Goal: Task Accomplishment & Management: Manage account settings

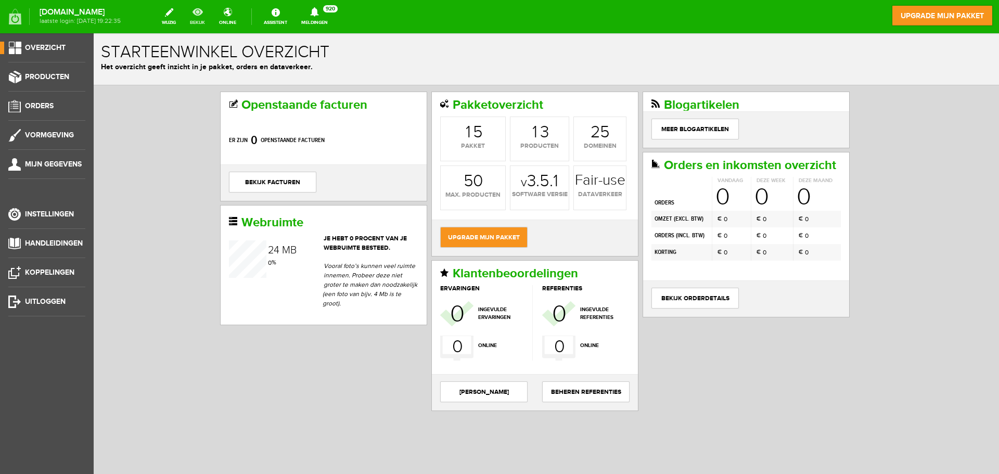
click at [207, 17] on link "bekijk" at bounding box center [198, 16] width 28 height 23
click at [33, 79] on span "Producten" at bounding box center [47, 76] width 44 height 9
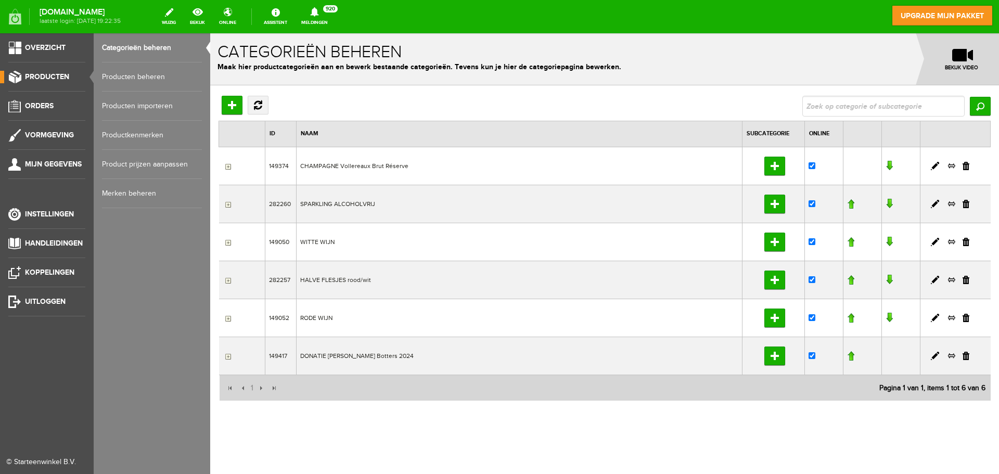
click at [136, 79] on link "Producten beheren" at bounding box center [152, 76] width 100 height 29
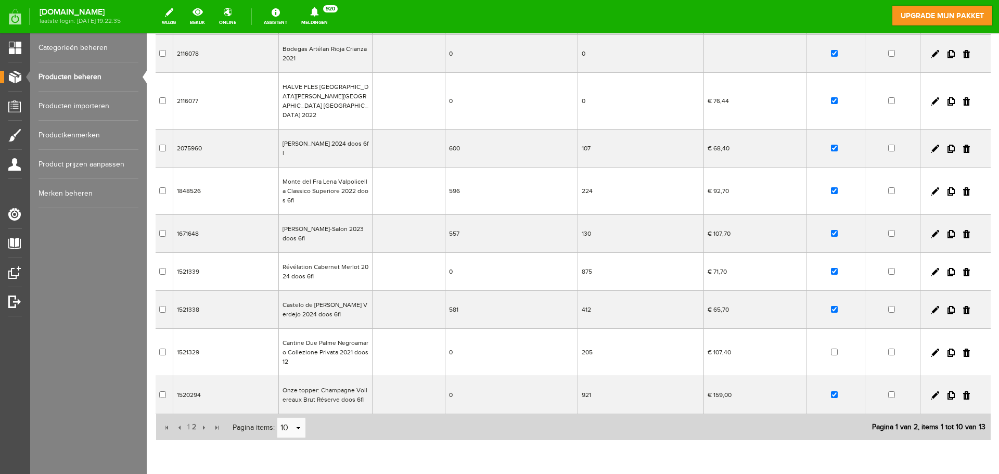
scroll to position [196, 0]
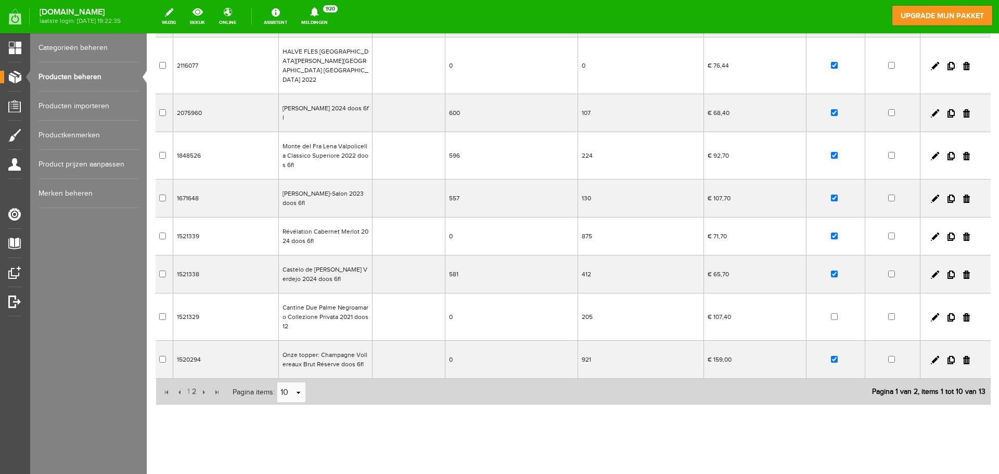
click at [321, 349] on td "Onze topper: Champagne Vollereaux Brut Réserve doos 6fl" at bounding box center [326, 360] width 94 height 38
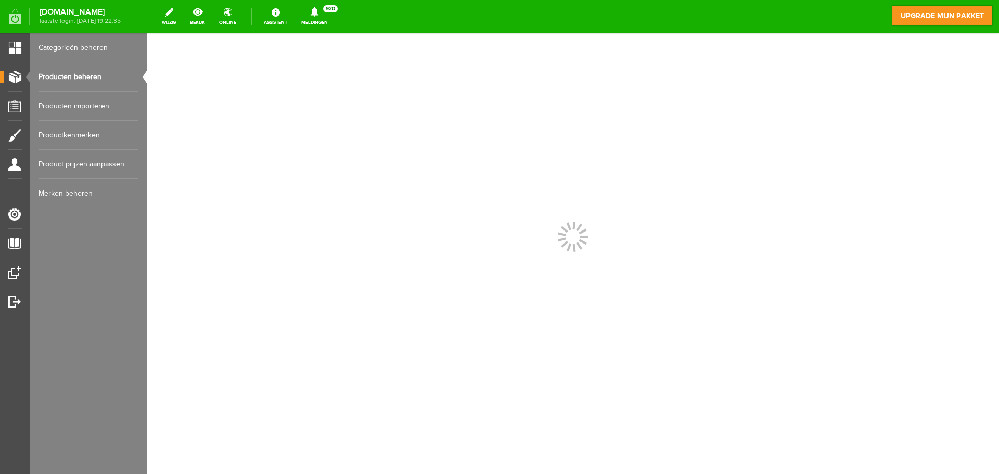
scroll to position [0, 0]
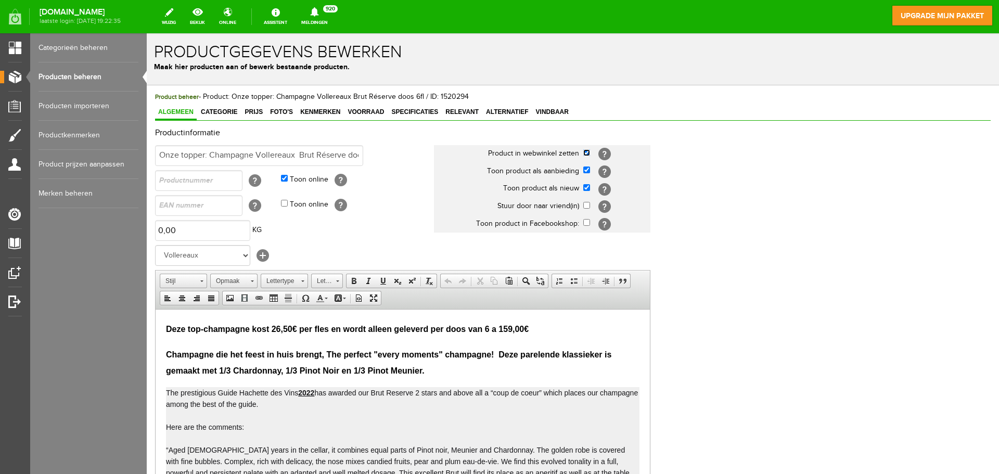
click at [588, 153] on input "checkbox" at bounding box center [587, 152] width 7 height 7
checkbox input "false"
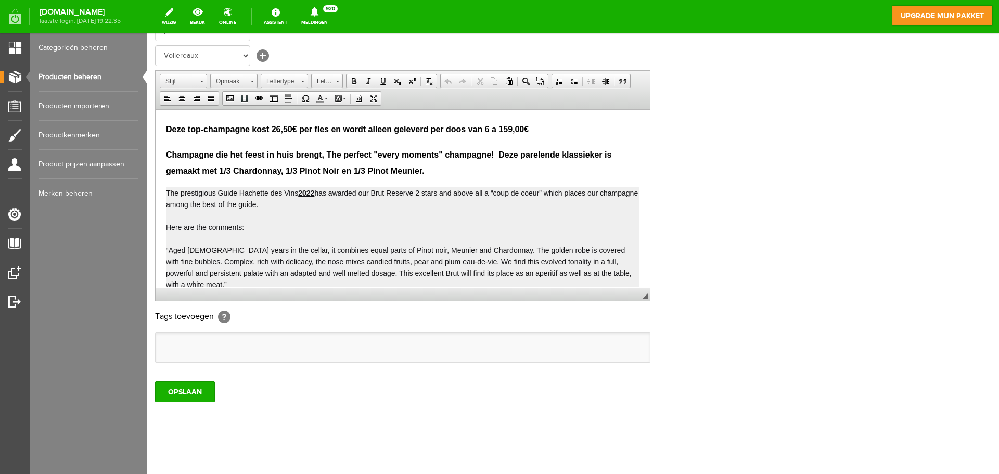
scroll to position [205, 0]
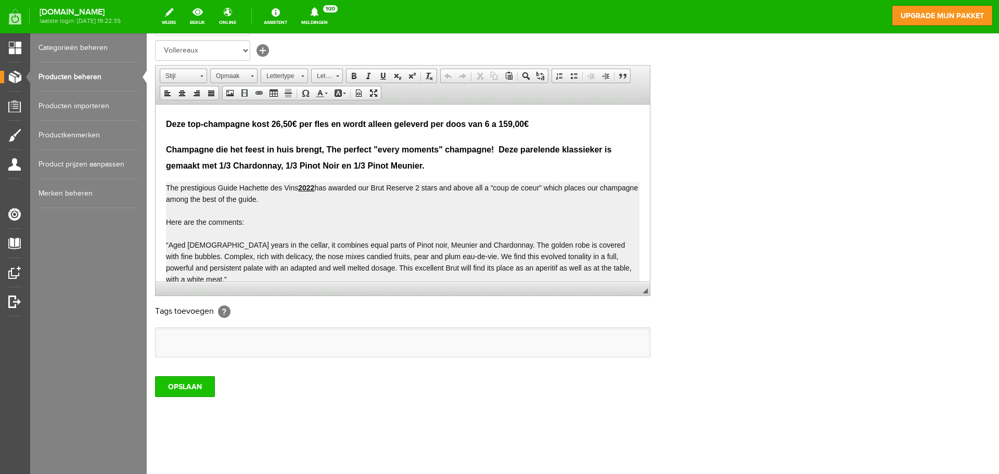
click at [192, 394] on input "OPSLAAN" at bounding box center [185, 386] width 60 height 21
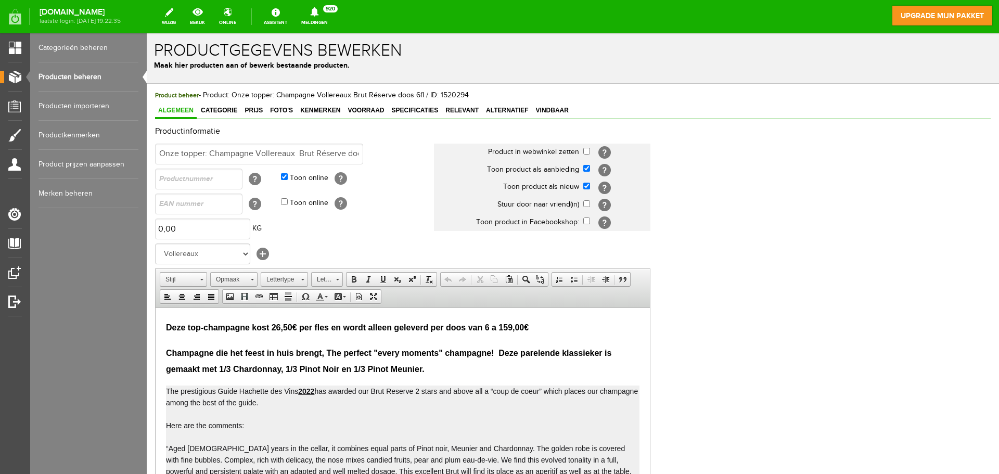
scroll to position [0, 0]
click at [588, 151] on input "checkbox" at bounding box center [587, 152] width 7 height 7
checkbox input "true"
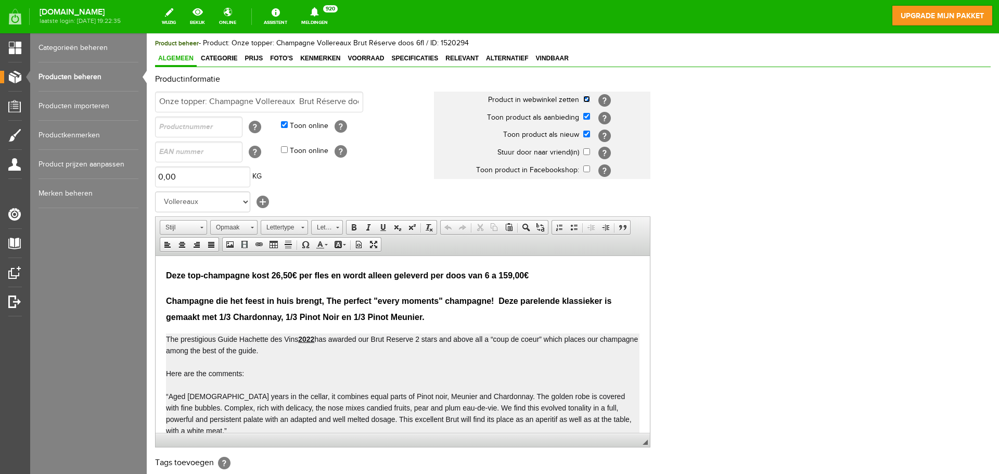
scroll to position [205, 0]
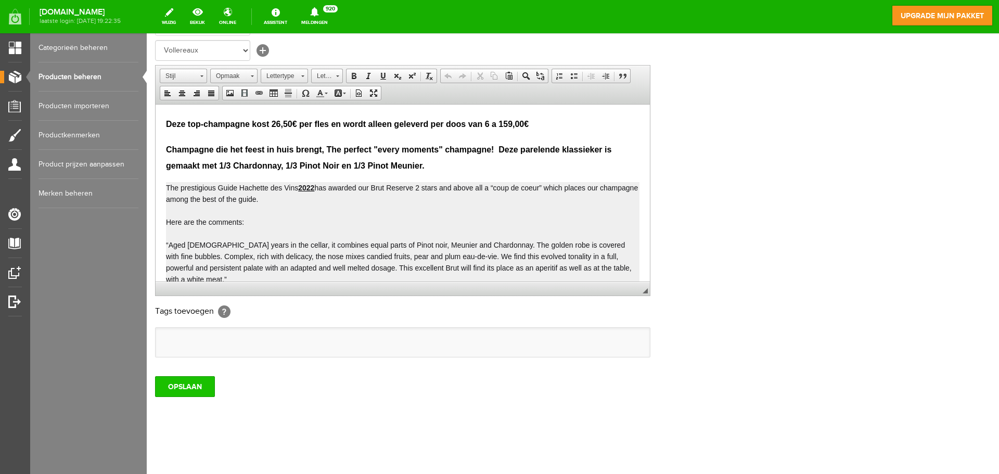
click at [185, 386] on input "OPSLAAN" at bounding box center [185, 386] width 60 height 21
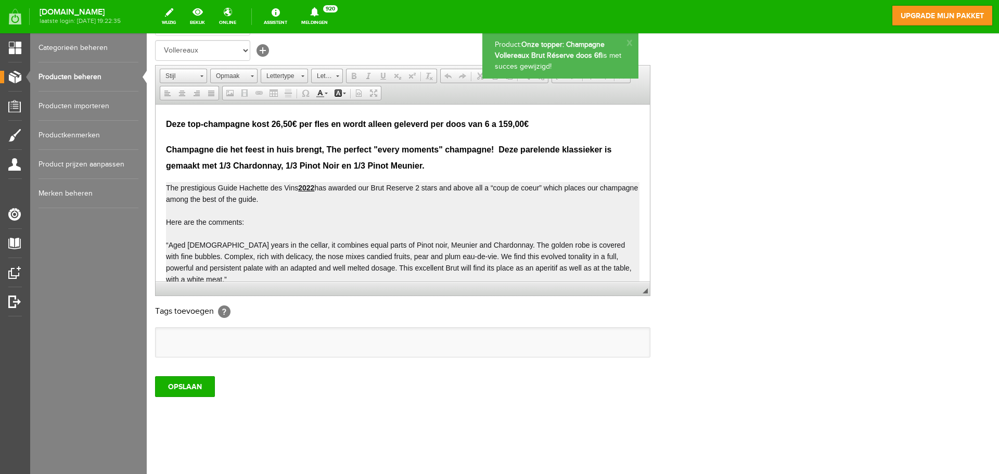
scroll to position [0, 0]
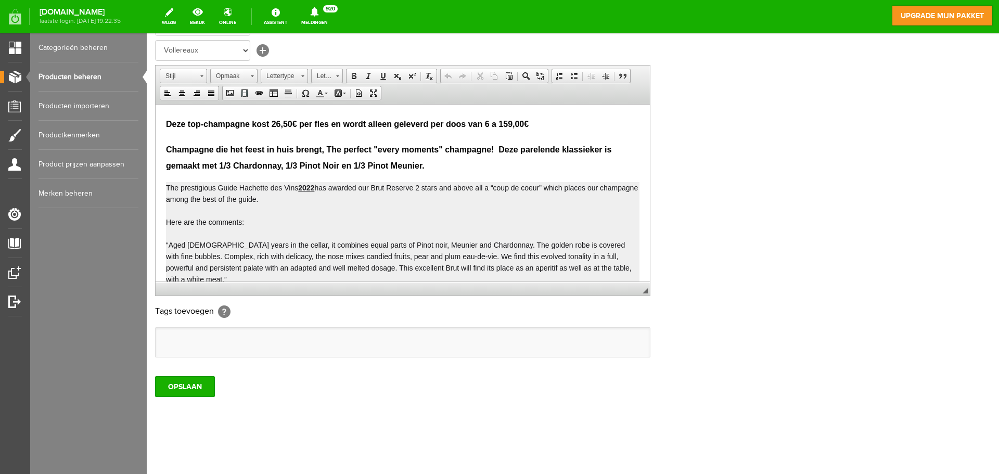
click at [67, 75] on link "Producten beheren" at bounding box center [89, 76] width 100 height 29
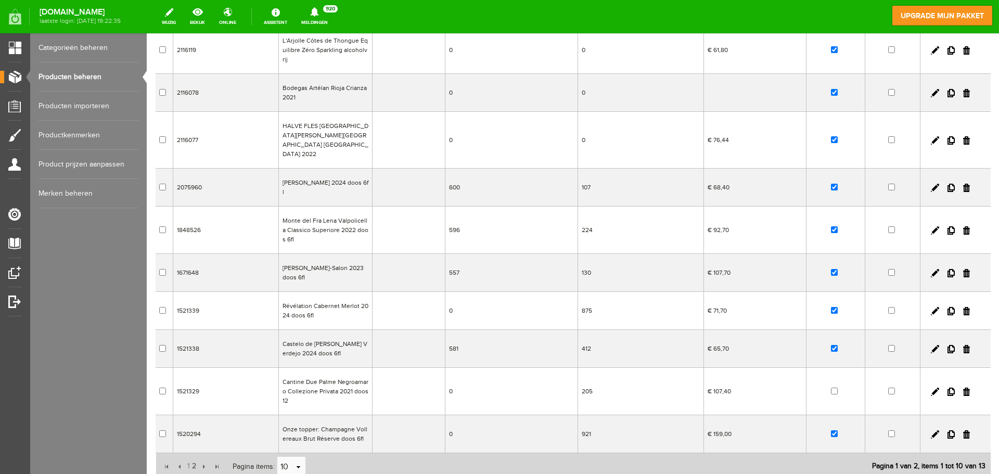
scroll to position [196, 0]
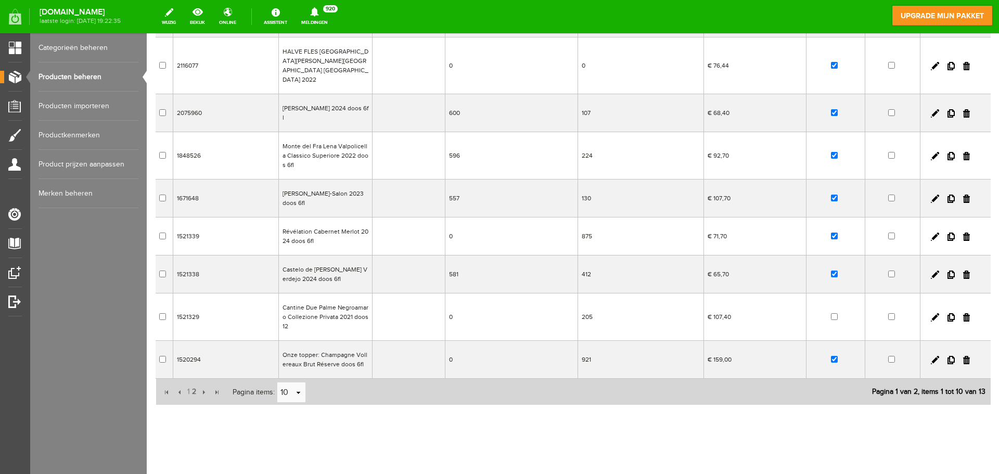
click at [831, 313] on input "checkbox" at bounding box center [834, 316] width 7 height 7
checkbox input "true"
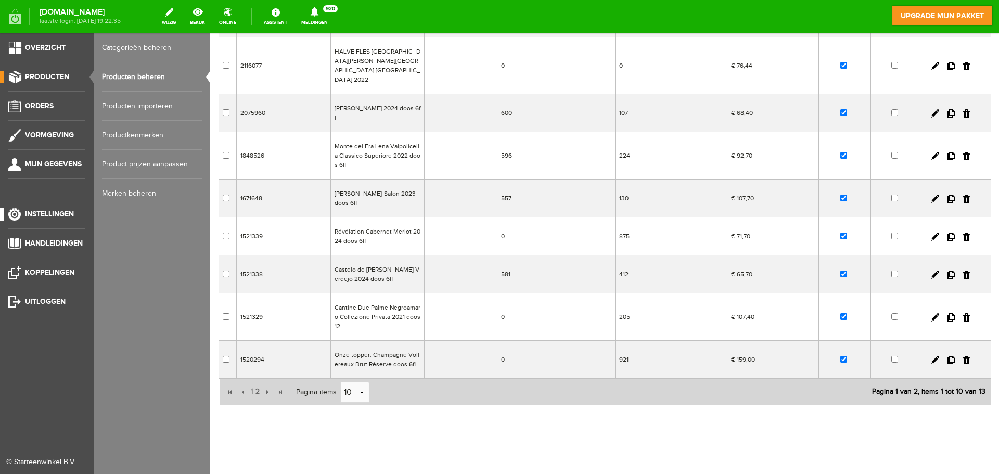
click at [57, 215] on span "Instellingen" at bounding box center [49, 214] width 49 height 9
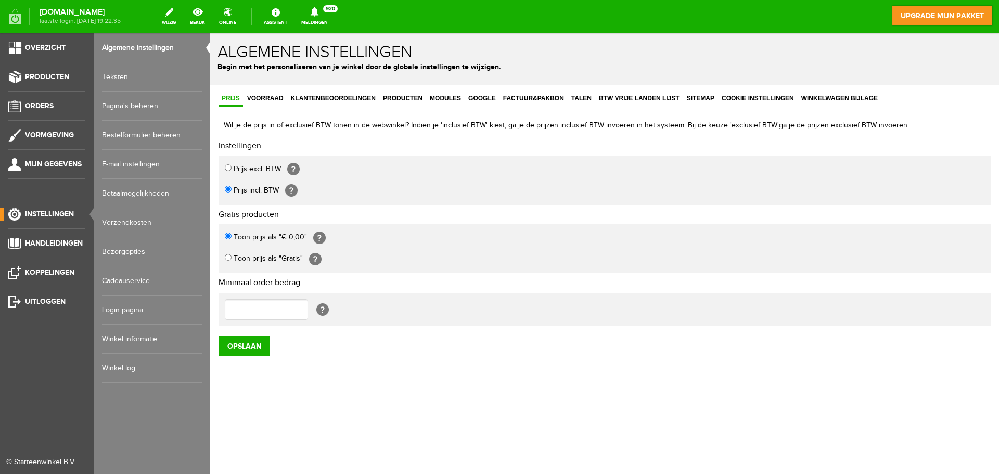
click at [116, 74] on link "Teksten" at bounding box center [152, 76] width 100 height 29
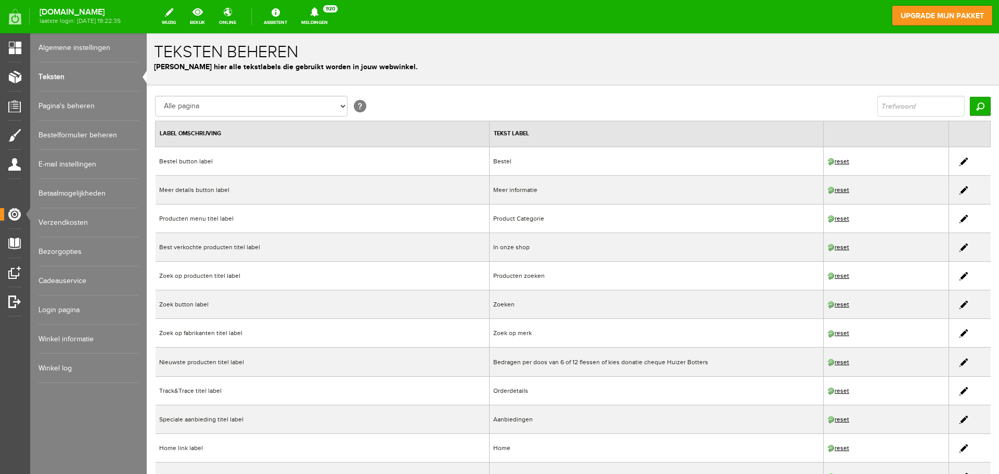
click at [901, 111] on input "text" at bounding box center [921, 106] width 87 height 21
type input "bedragen per doos"
click at [970, 108] on input "Zoeken" at bounding box center [980, 106] width 21 height 19
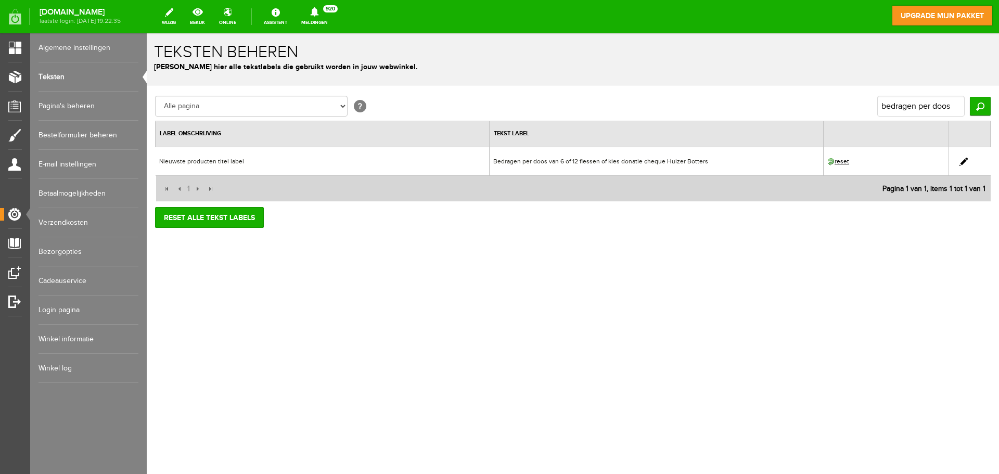
click at [965, 160] on link at bounding box center [964, 162] width 8 height 8
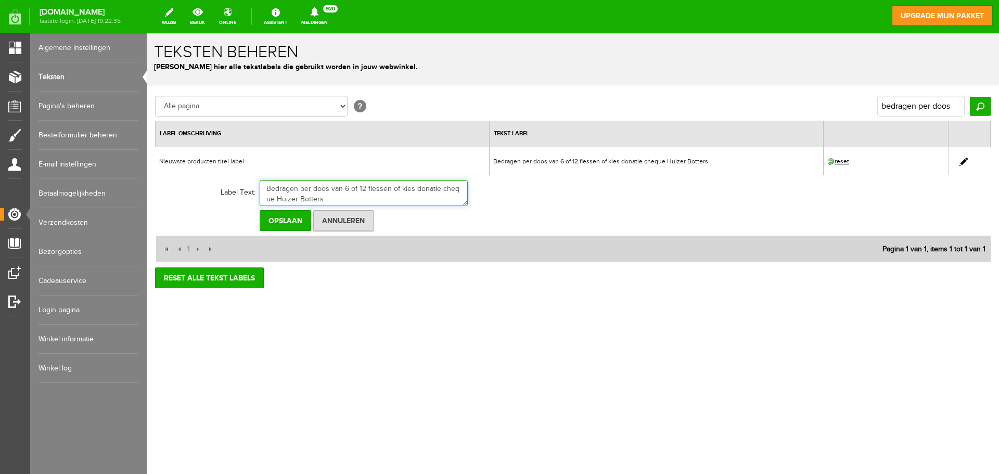
scroll to position [2, 0]
drag, startPoint x: 264, startPoint y: 187, endPoint x: 328, endPoint y: 205, distance: 66.6
click at [328, 205] on textarea "Bedragen per doos van 6 of 12 flessen of kies donatie cheque Huizer Botters" at bounding box center [364, 193] width 208 height 26
type textarea "LET OP NU OOK HALVE FLESJES ROOD/WIT, KIES VIA DE CATEGORIEN LINKS OP DEZE PAGI…"
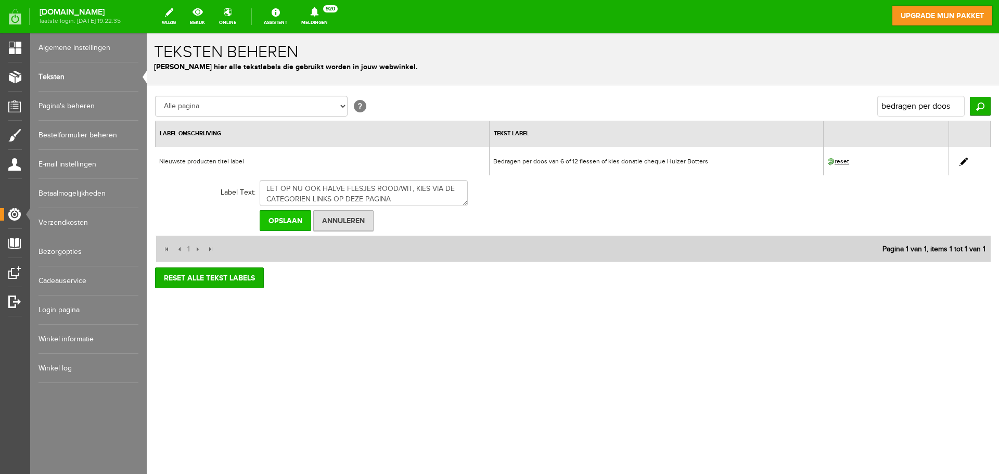
click at [286, 219] on input "Opslaan" at bounding box center [286, 220] width 52 height 21
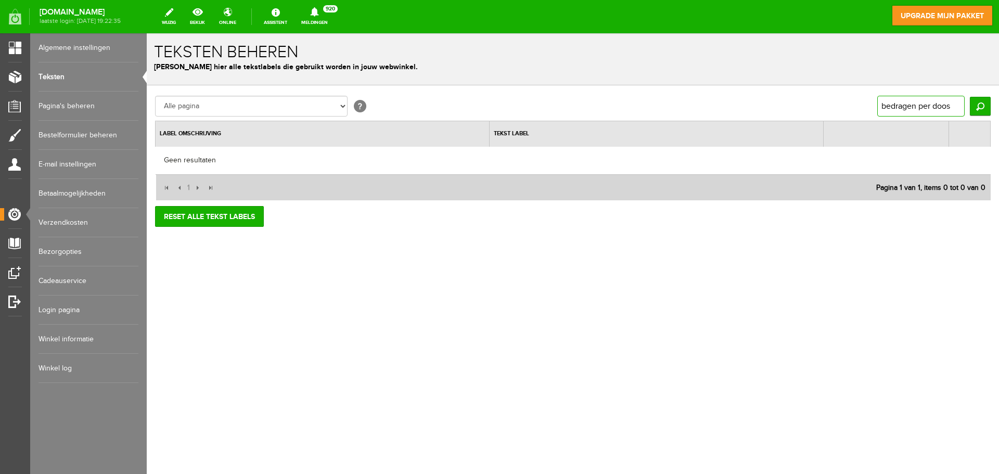
drag, startPoint x: 944, startPoint y: 108, endPoint x: 868, endPoint y: 112, distance: 75.6
click at [878, 112] on input "bedragen per doos" at bounding box center [921, 106] width 87 height 21
type input "HALVE"
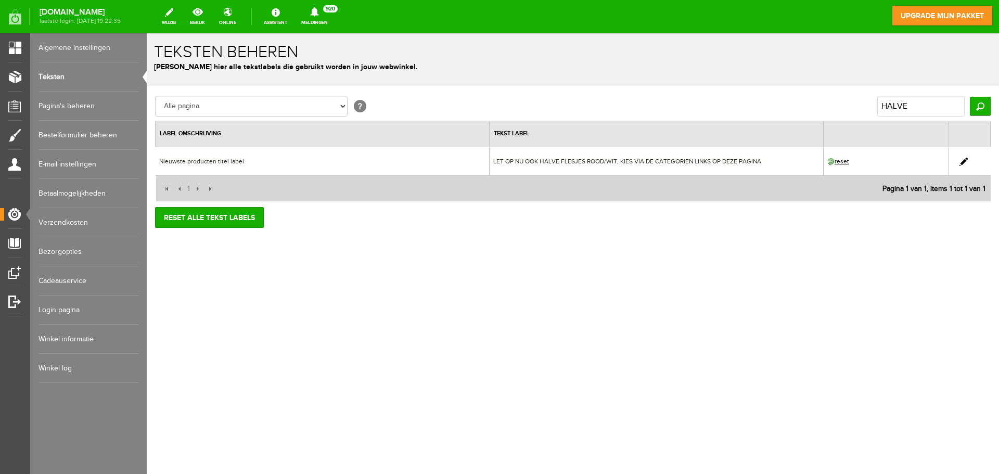
click at [965, 162] on link at bounding box center [964, 162] width 8 height 8
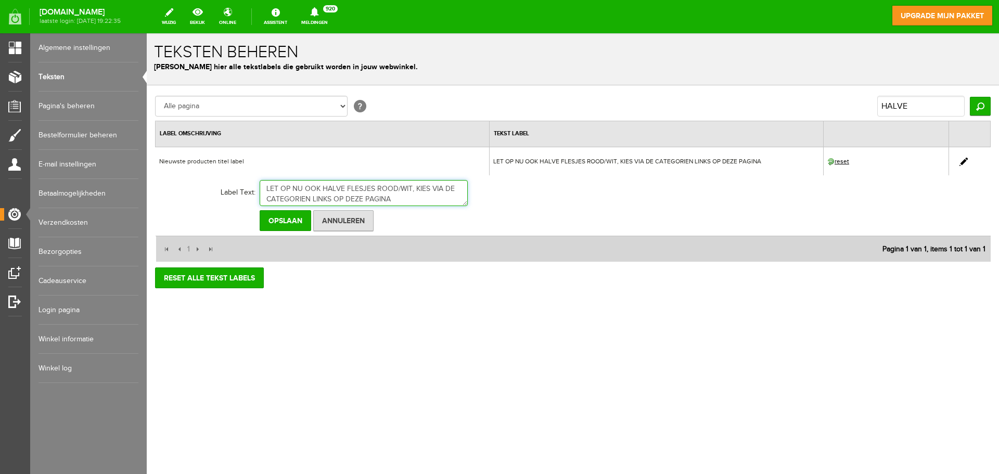
click at [305, 200] on textarea "LET OP NU OOK HALVE FLESJES ROOD/WIT, KIES VIA DE CATEGORIEN LINKS OP DEZE PAGI…" at bounding box center [364, 193] width 208 height 26
click at [450, 215] on td "[PERSON_NAME]" at bounding box center [458, 220] width 396 height 25
click at [311, 199] on textarea "LET OP NU OOK HALVE FLESJES ROOD/WIT, KIES VIA DE CATEGORIEN LINKS OP DEZE PAGI…" at bounding box center [364, 193] width 208 height 26
type textarea "LET OP NU OOK HALVE FLESJES ROOD/WIT, KIES VIA DE CATEGORIEËN LINKS OP DEZE PAG…"
click at [300, 219] on input "Opslaan" at bounding box center [286, 220] width 52 height 21
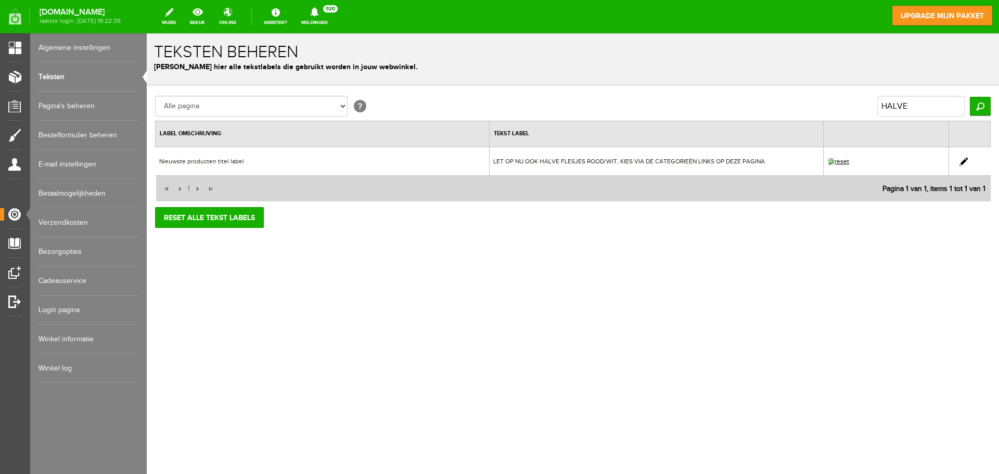
click at [965, 160] on link at bounding box center [964, 162] width 8 height 8
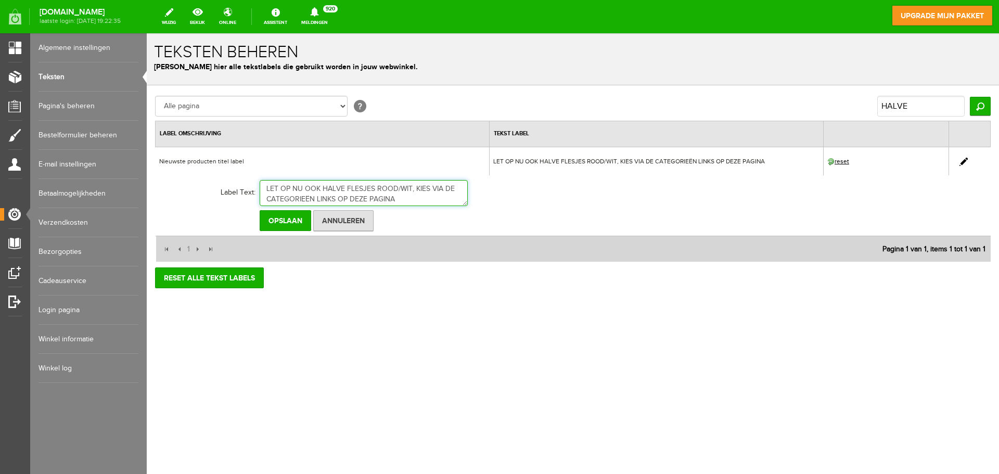
scroll to position [2, 0]
drag, startPoint x: 263, startPoint y: 189, endPoint x: 397, endPoint y: 203, distance: 134.0
click at [397, 203] on textarea "LET OP NU OOK HALVE FLESJES ROOD/WIT, KIES VIA DE CATEGORIEËN LINKS OP DEZE PAG…" at bounding box center [364, 193] width 208 height 26
drag, startPoint x: 376, startPoint y: 193, endPoint x: 388, endPoint y: 160, distance: 35.1
click at [388, 160] on td "Nieuwste producten titel label" at bounding box center [323, 161] width 334 height 29
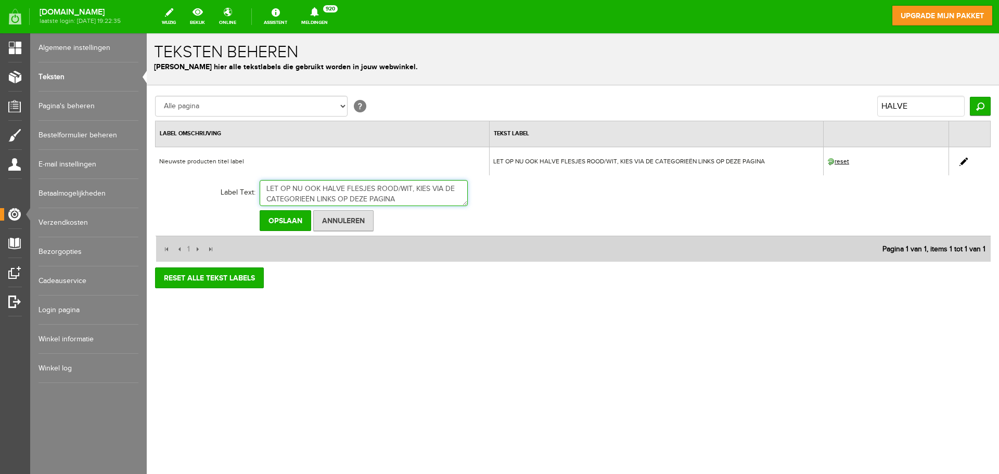
click at [266, 191] on textarea "LET OP NU OOK HALVE FLESJES ROOD/WIT, KIES VIA DE CATEGORIEËN LINKS OP DEZE PAG…" at bounding box center [364, 193] width 208 height 26
type textarea "<<<<<<LET OP NU OOK HALVE FLESJES ROOD/WIT, KIES VIA DE CATEGORIEËN LINKS OP DE…"
click at [270, 218] on input "Opslaan" at bounding box center [286, 220] width 52 height 21
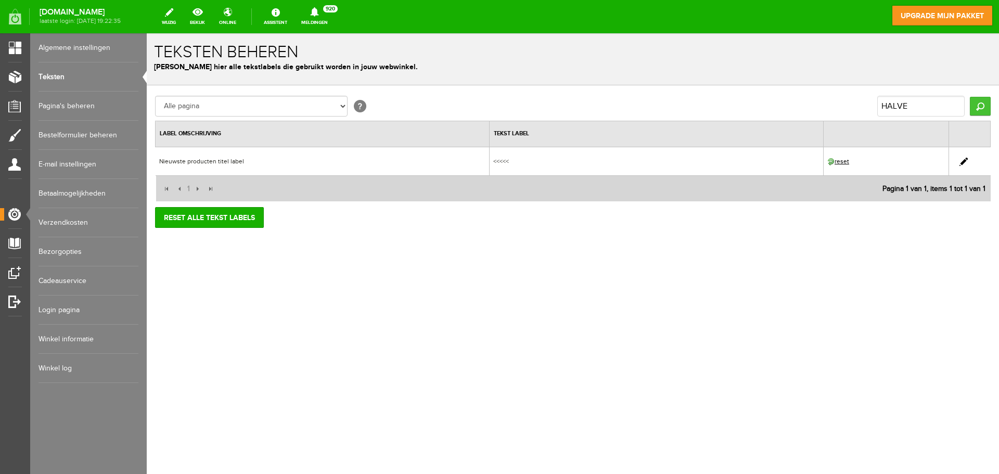
click at [984, 103] on input "Zoeken" at bounding box center [980, 106] width 21 height 19
click at [963, 162] on link at bounding box center [964, 162] width 8 height 8
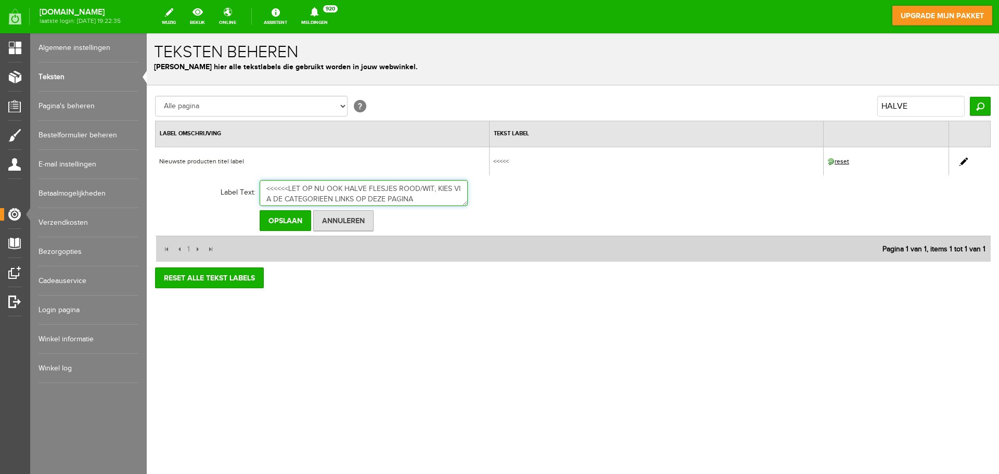
click at [287, 189] on textarea "<<<<<<LET OP NU OOK HALVE FLESJES ROOD/WIT, KIES VIA DE CATEGORIEËN LINKS OP DE…" at bounding box center [364, 193] width 208 height 26
type textarea "<<<<<< LET OP NU OOK HALVE FLESJES ROOD/WIT, KIES VIA DE CATEGORIEËN LINKS OP D…"
click at [292, 217] on input "Opslaan" at bounding box center [286, 220] width 52 height 21
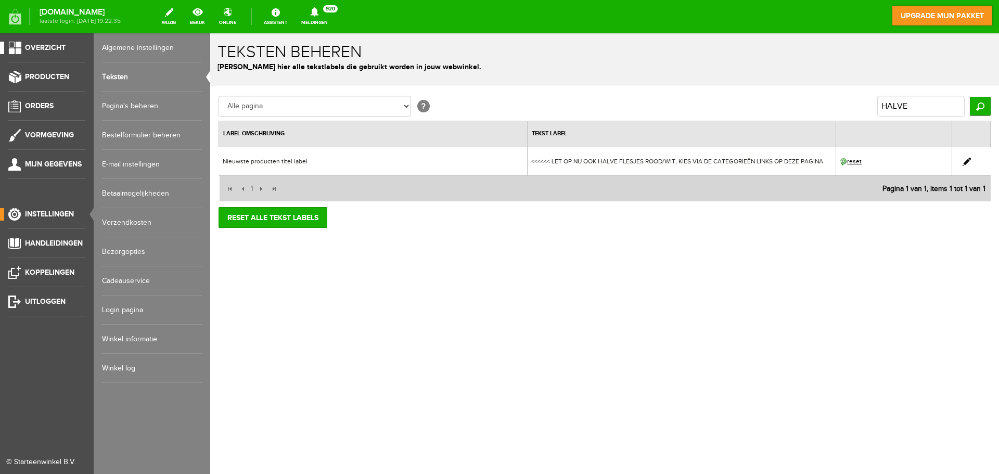
click at [47, 51] on span "Overzicht" at bounding box center [45, 47] width 41 height 9
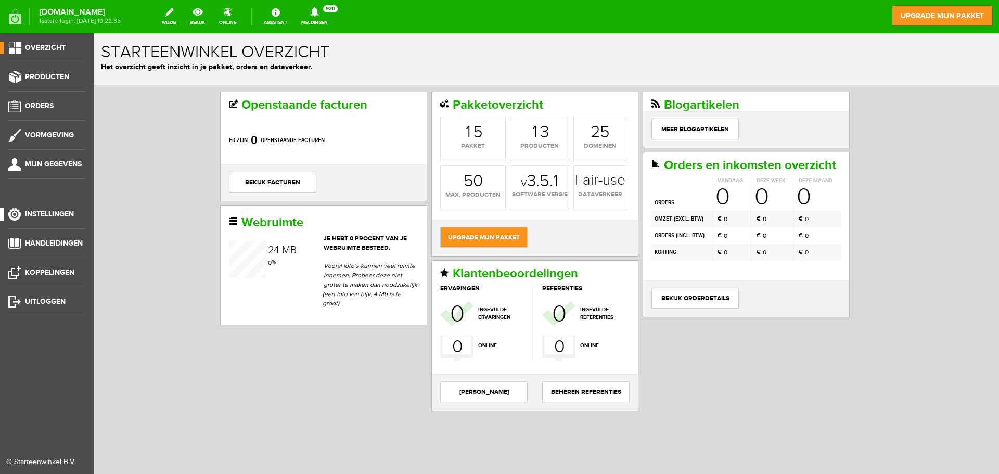
click at [59, 220] on link "Instellingen" at bounding box center [42, 214] width 85 height 12
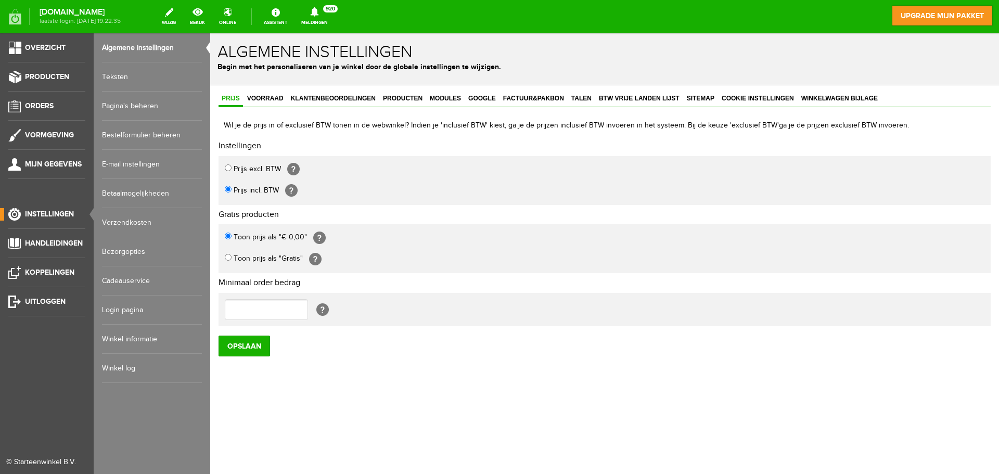
click at [121, 106] on link "Pagina's beheren" at bounding box center [152, 106] width 100 height 29
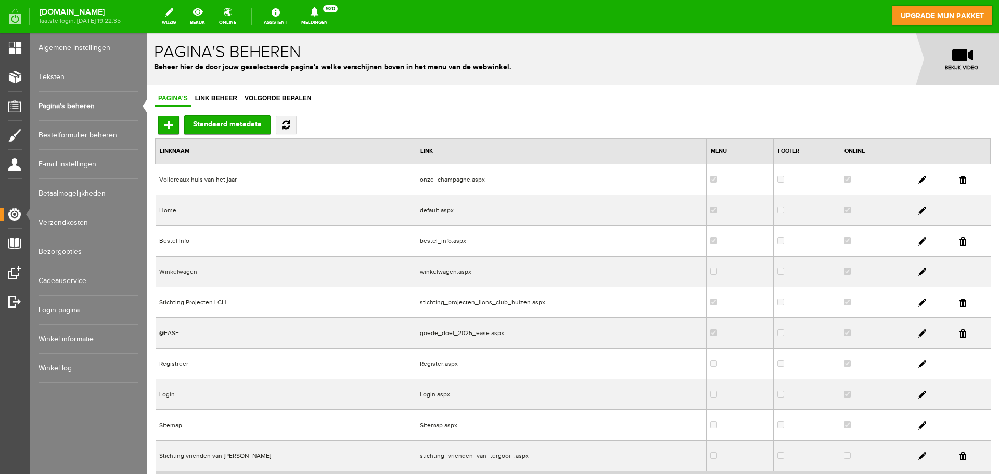
click at [918, 331] on link at bounding box center [922, 334] width 8 height 8
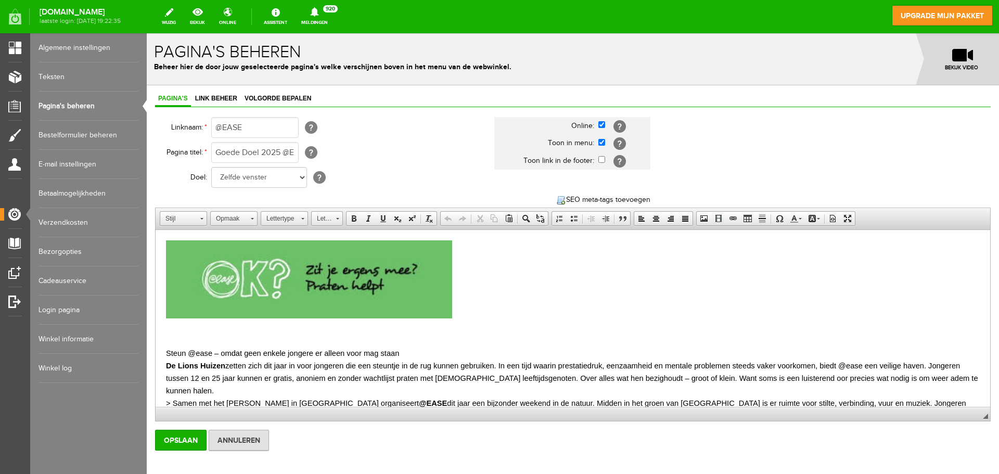
click at [199, 365] on strong "De Lions Huizen" at bounding box center [195, 366] width 59 height 8
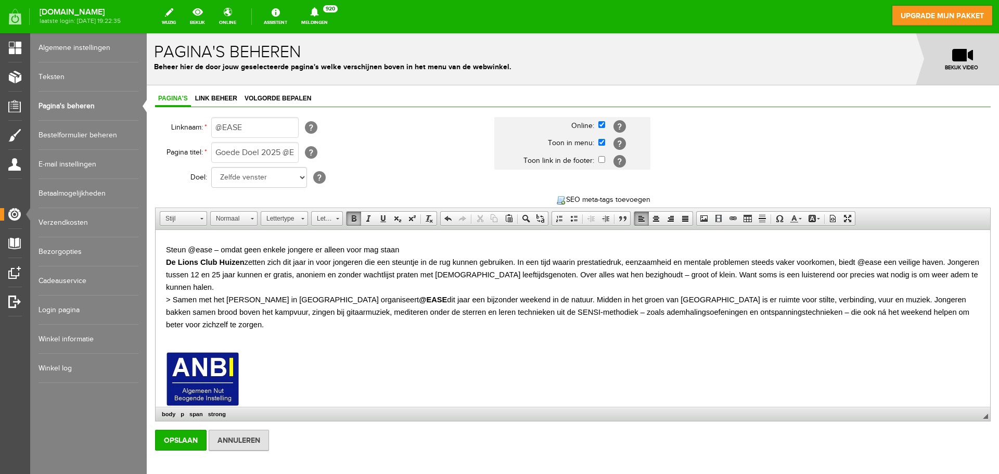
scroll to position [104, 0]
click at [267, 263] on span "De Lions Club Huizen zetten zich dit jaar in voor jongeren die een steuntje in …" at bounding box center [573, 274] width 814 height 33
click at [264, 262] on span "De Lions Club Huizen zetten zich dit jaar in voor jongeren die een steuntje in …" at bounding box center [573, 274] width 814 height 33
click at [175, 298] on span "> Samen met het [PERSON_NAME] in [GEOGRAPHIC_DATA] organiseert @EASE dit jaar e…" at bounding box center [568, 311] width 804 height 33
click at [173, 297] on span "> Samen met het [PERSON_NAME] in [GEOGRAPHIC_DATA] organiseert @EASE dit jaar e…" at bounding box center [568, 311] width 804 height 33
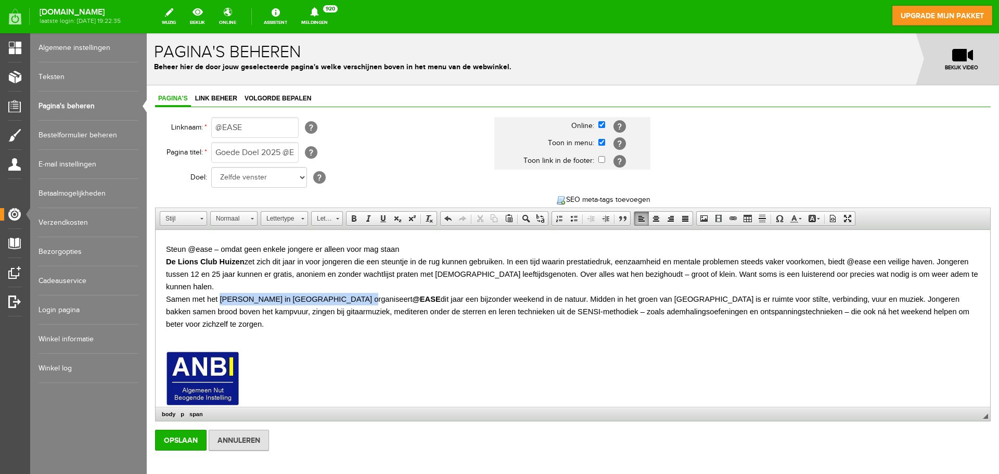
drag, startPoint x: 221, startPoint y: 299, endPoint x: 347, endPoint y: 299, distance: 126.5
click at [347, 299] on span "Samen met het [PERSON_NAME] in [GEOGRAPHIC_DATA] organiseert @EASE dit jaar een…" at bounding box center [568, 311] width 804 height 33
click at [356, 220] on span at bounding box center [354, 218] width 8 height 8
click at [428, 370] on p at bounding box center [573, 380] width 814 height 58
click at [173, 447] on input "Opslaan" at bounding box center [181, 440] width 52 height 21
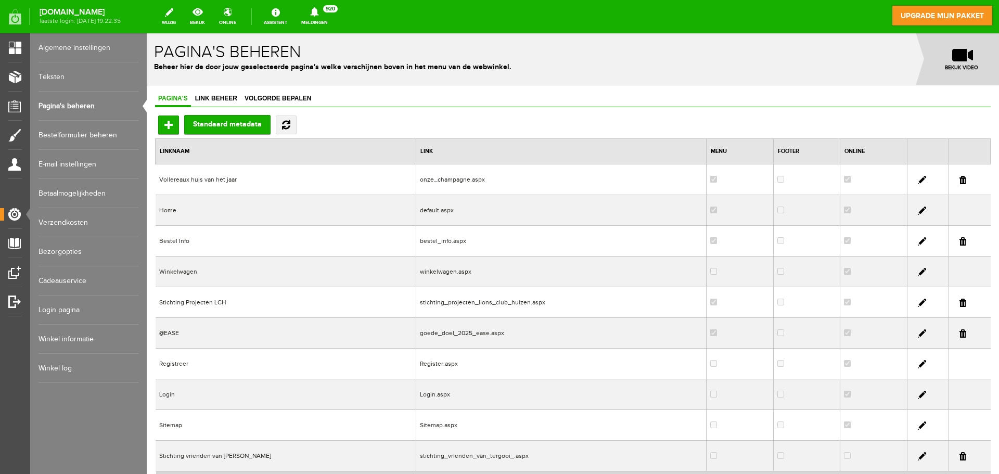
click at [170, 336] on td "@EASE" at bounding box center [286, 333] width 261 height 31
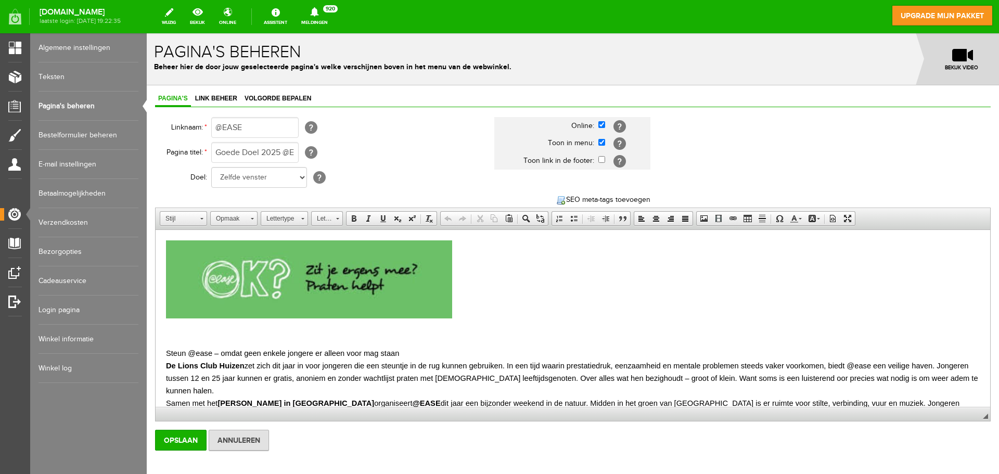
scroll to position [0, 0]
drag, startPoint x: 164, startPoint y: 351, endPoint x: 210, endPoint y: 353, distance: 46.4
click at [210, 353] on html "Steun @ease – omdat geen enkele jongere er alleen voor mag staan De Lions Club …" at bounding box center [573, 377] width 835 height 294
click at [355, 220] on span at bounding box center [354, 218] width 8 height 8
click at [382, 218] on span at bounding box center [383, 218] width 8 height 8
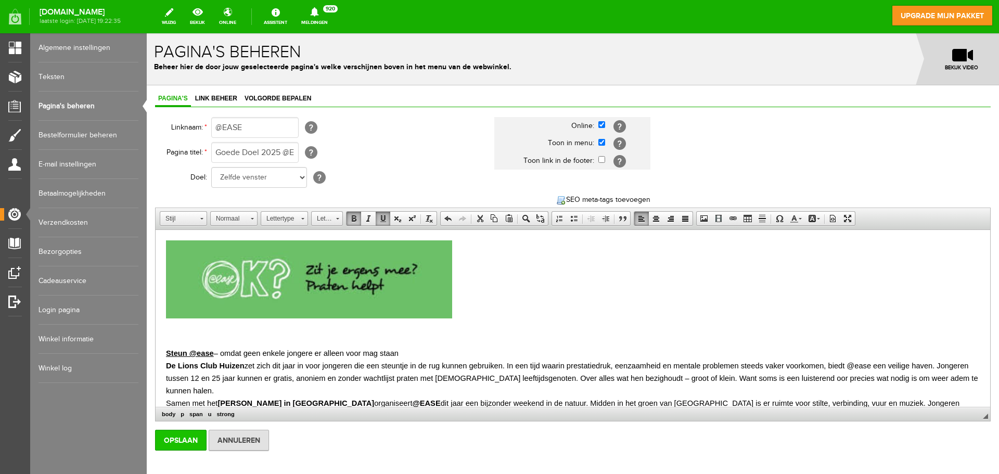
click at [194, 435] on input "Opslaan" at bounding box center [181, 440] width 52 height 21
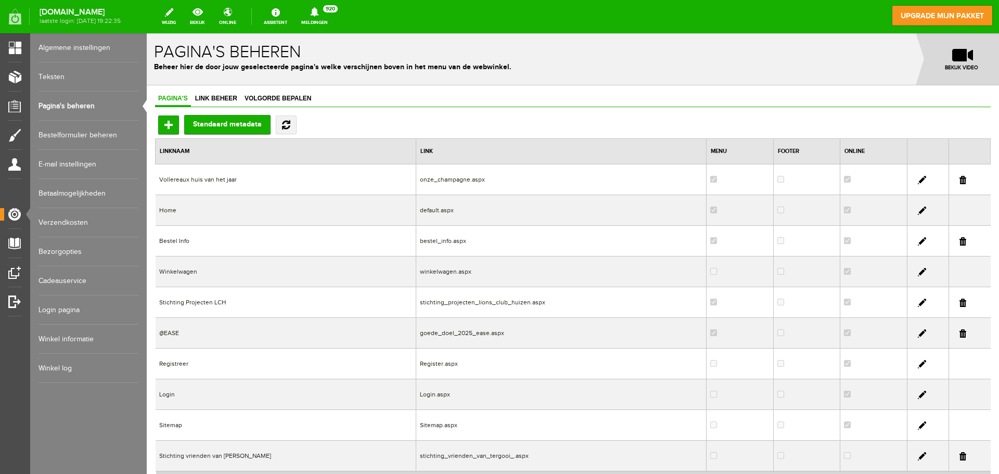
click at [167, 331] on td "@EASE" at bounding box center [286, 333] width 261 height 31
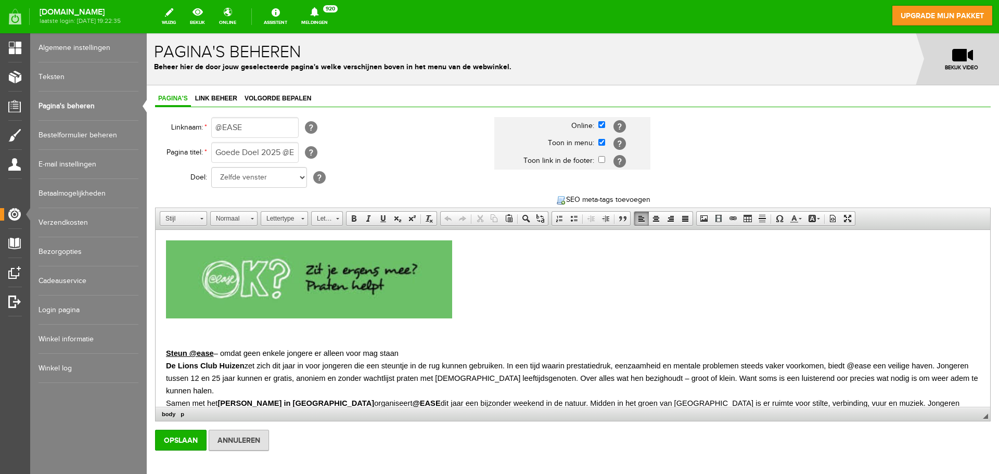
click at [422, 353] on p "Steun @ease – omdat geen enkele jongere er alleen voor mag staan De Lions Club …" at bounding box center [573, 395] width 814 height 96
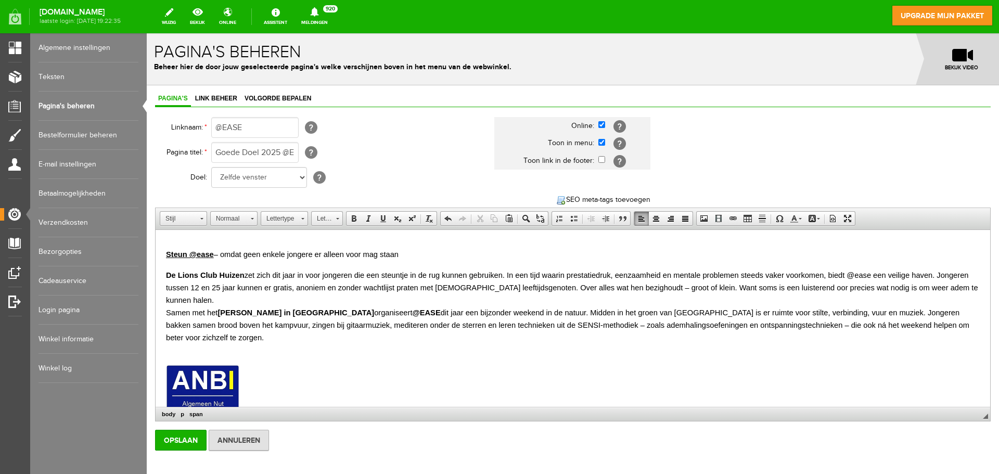
scroll to position [73, 0]
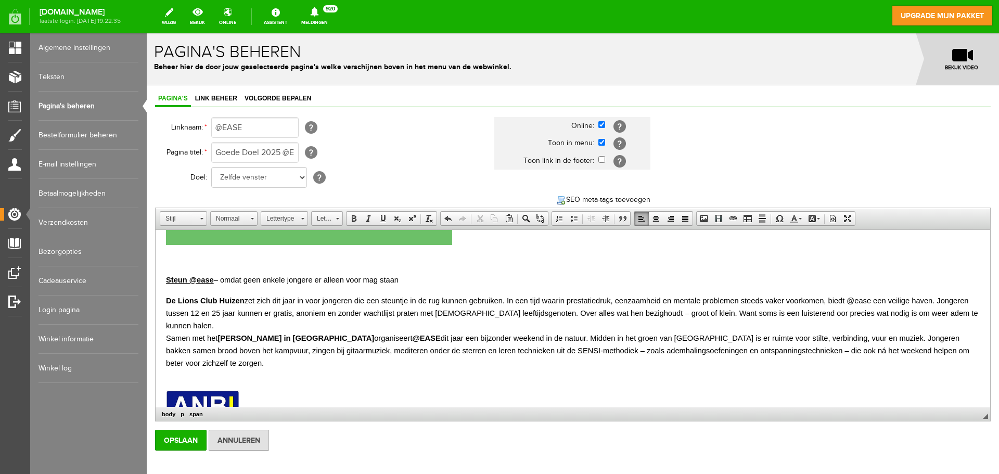
click at [413, 337] on strong "@EASE" at bounding box center [426, 338] width 28 height 8
drag, startPoint x: 222, startPoint y: 279, endPoint x: 274, endPoint y: 274, distance: 52.2
click at [274, 276] on span "Steun @ease – omdat geen enkele jongere er alleen voor mag staan" at bounding box center [282, 280] width 233 height 8
drag, startPoint x: 221, startPoint y: 282, endPoint x: 397, endPoint y: 280, distance: 175.4
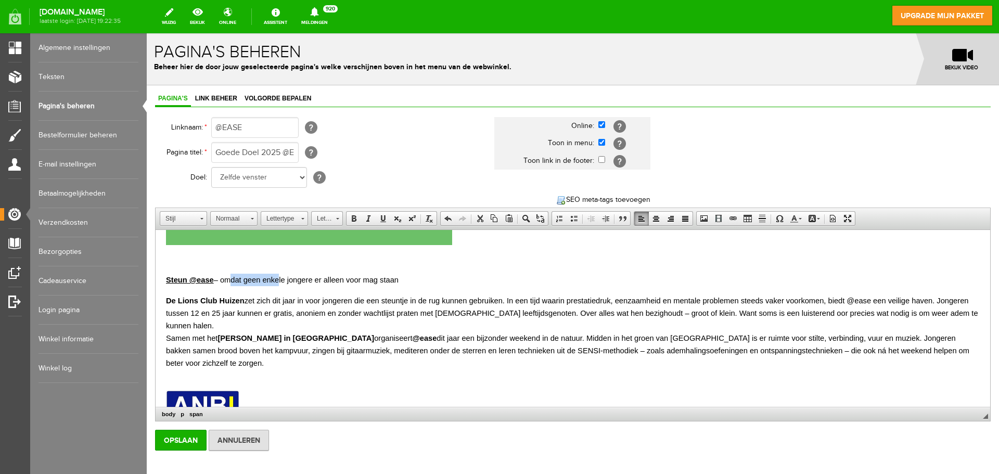
click at [397, 280] on span "Steun @ease – omdat geen enkele jongere er alleen voor mag staan" at bounding box center [282, 280] width 233 height 8
click at [384, 222] on span at bounding box center [383, 218] width 8 height 8
click at [464, 271] on body "Steun @ease – omdat geen enkele jongere er alleen voor mag staan De Lions Club …" at bounding box center [573, 308] width 814 height 282
click at [438, 274] on p "Steun @ease – omdat geen enkele jongere er alleen voor mag staan" at bounding box center [573, 284] width 814 height 21
click at [185, 437] on input "Opslaan" at bounding box center [181, 440] width 52 height 21
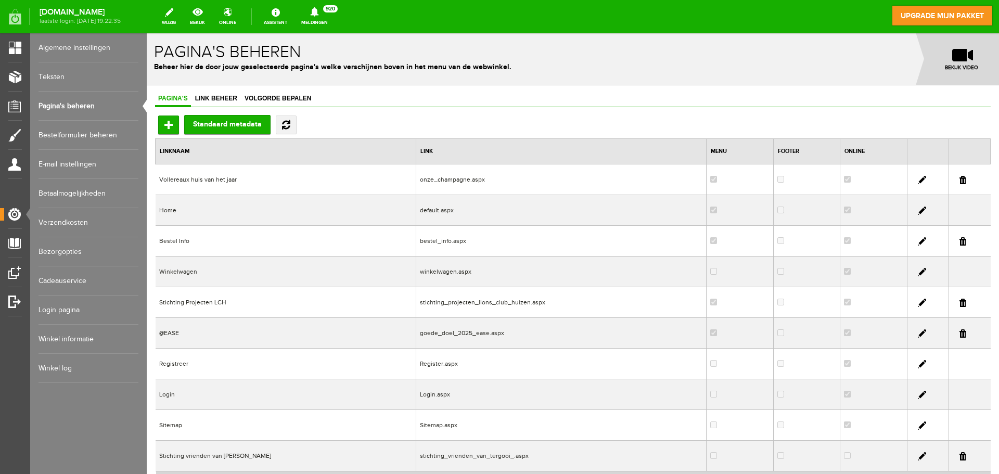
click at [918, 334] on link at bounding box center [922, 334] width 8 height 8
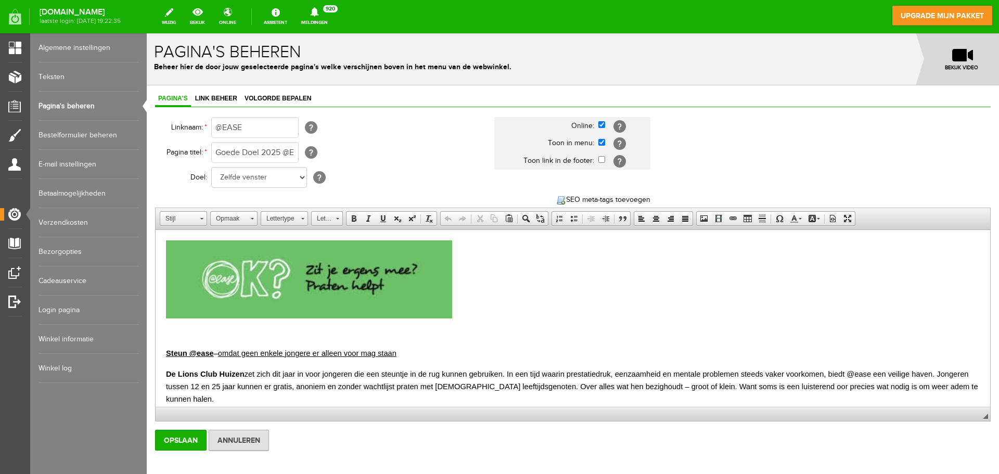
scroll to position [0, 0]
click at [299, 154] on input "Goede Doel 2025 @EASE" at bounding box center [254, 152] width 87 height 21
type input "Goede Doel 2025 @ease"
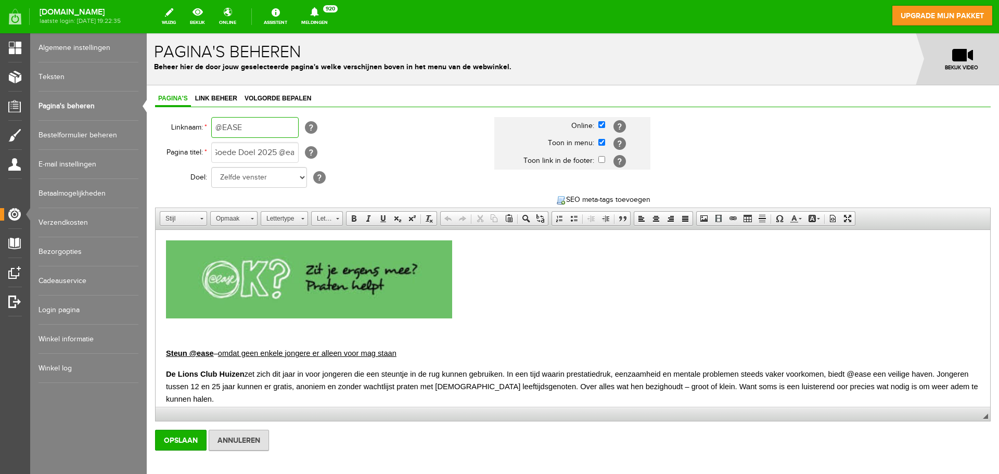
scroll to position [0, 0]
click at [234, 127] on input "@EASE" at bounding box center [254, 127] width 87 height 21
type input "@ease"
click at [182, 441] on input "Opslaan" at bounding box center [181, 440] width 52 height 21
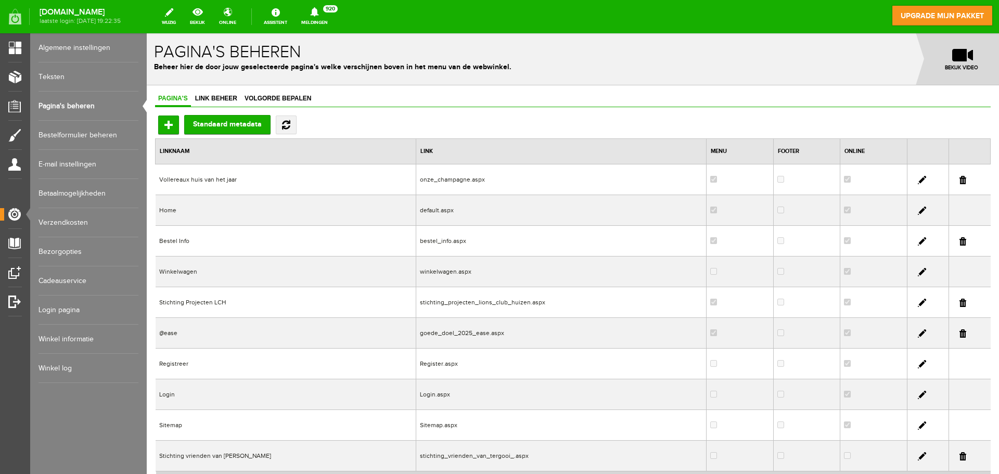
click at [416, 334] on td "goede_doel_2025_ease.aspx" at bounding box center [561, 333] width 291 height 31
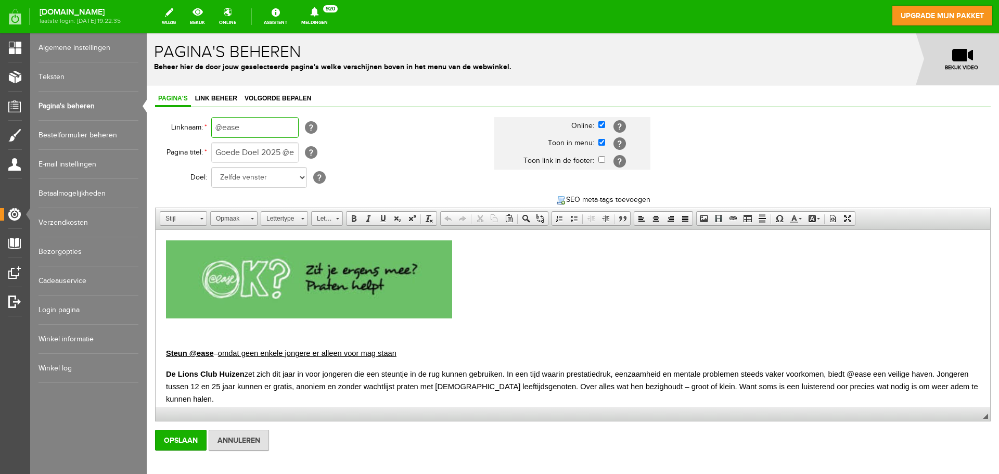
click at [217, 131] on input "@ease" at bounding box center [254, 127] width 87 height 21
click at [216, 128] on input "2025 @ease" at bounding box center [254, 127] width 87 height 21
type input "2025 @ease"
click at [191, 445] on input "Opslaan" at bounding box center [181, 440] width 52 height 21
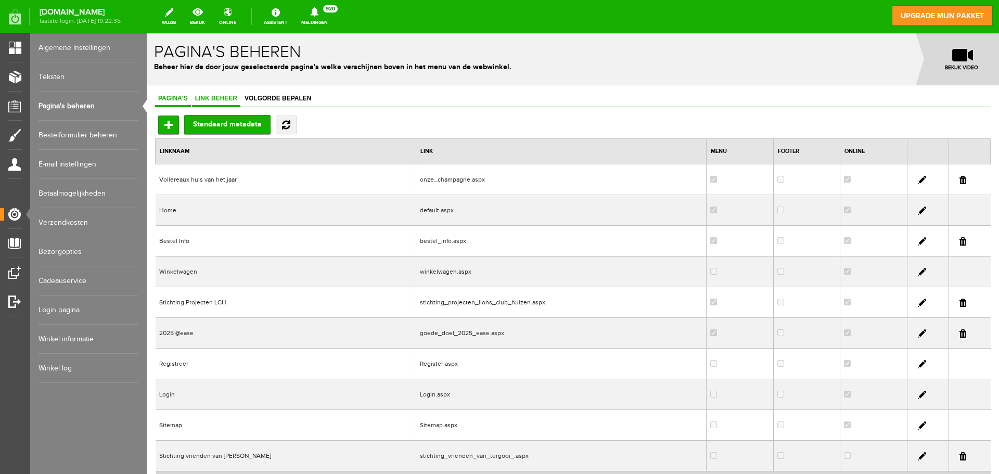
click at [216, 104] on link "Link beheer" at bounding box center [216, 99] width 48 height 15
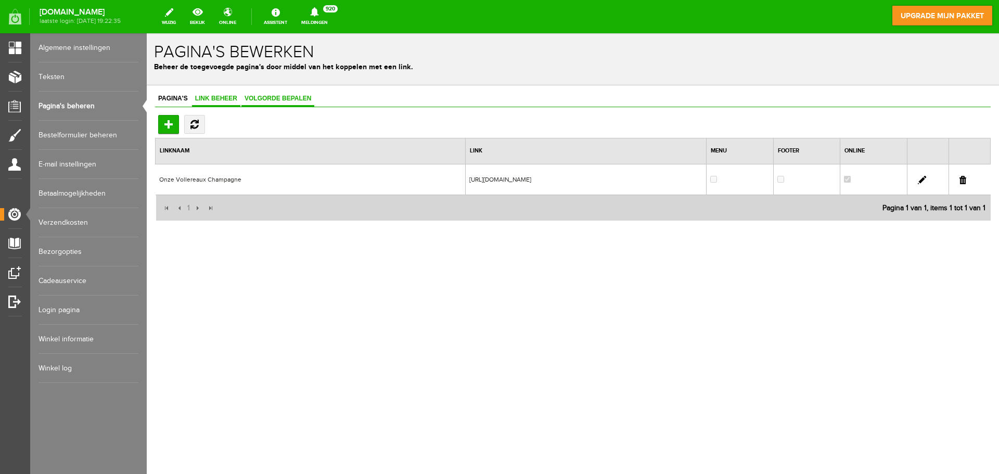
click at [288, 94] on link "Volgorde bepalen" at bounding box center [278, 99] width 73 height 15
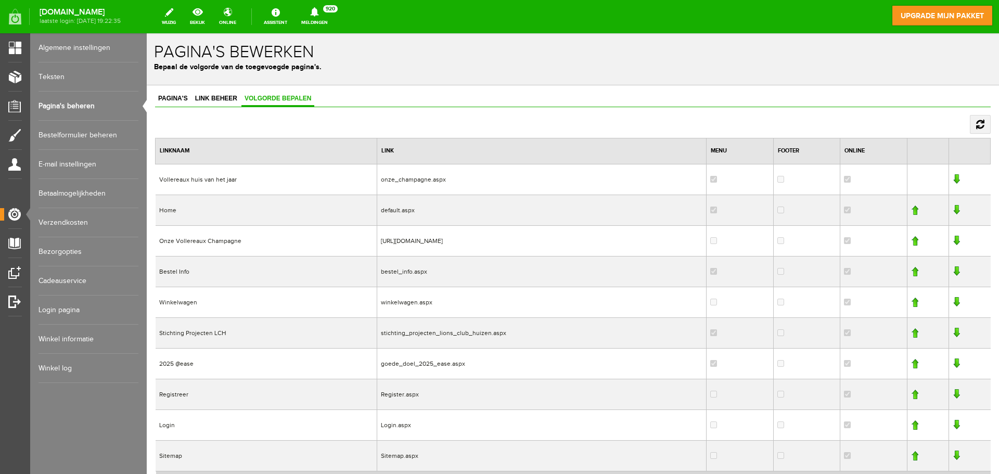
click at [953, 332] on link at bounding box center [956, 333] width 7 height 10
click at [219, 180] on td "Vollereaux huis van het jaar" at bounding box center [267, 179] width 222 height 31
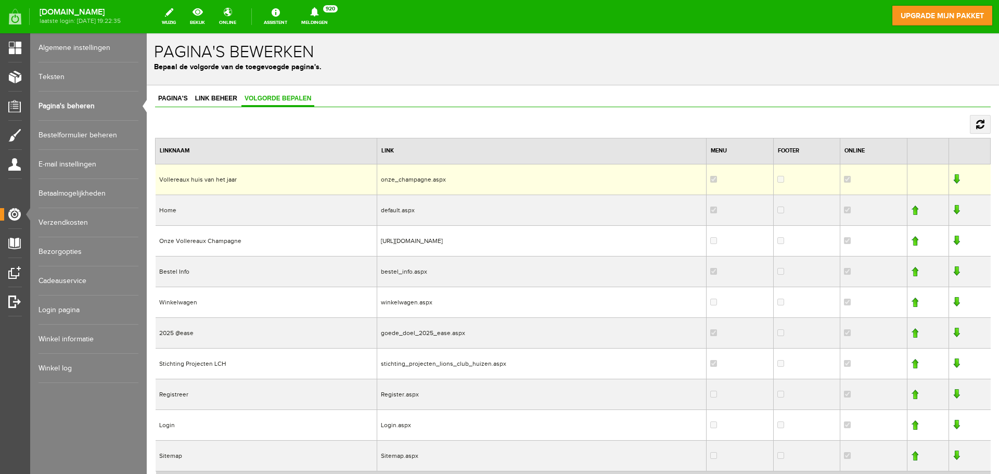
click at [377, 178] on td "onze_champagne.aspx" at bounding box center [542, 179] width 330 height 31
click at [216, 181] on td "Vollereaux huis van het jaar" at bounding box center [267, 179] width 222 height 31
click at [169, 99] on span "Pagina's" at bounding box center [173, 98] width 36 height 7
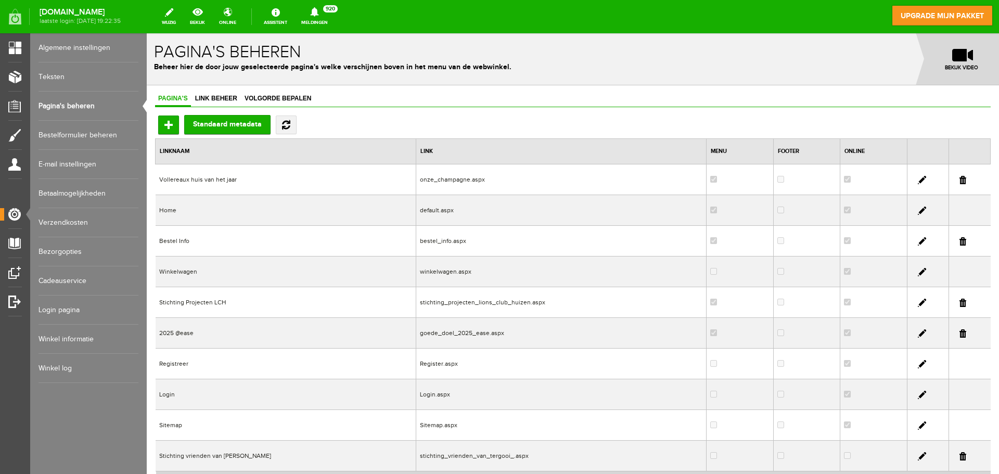
click at [209, 180] on td "Vollereaux huis van het jaar" at bounding box center [286, 179] width 261 height 31
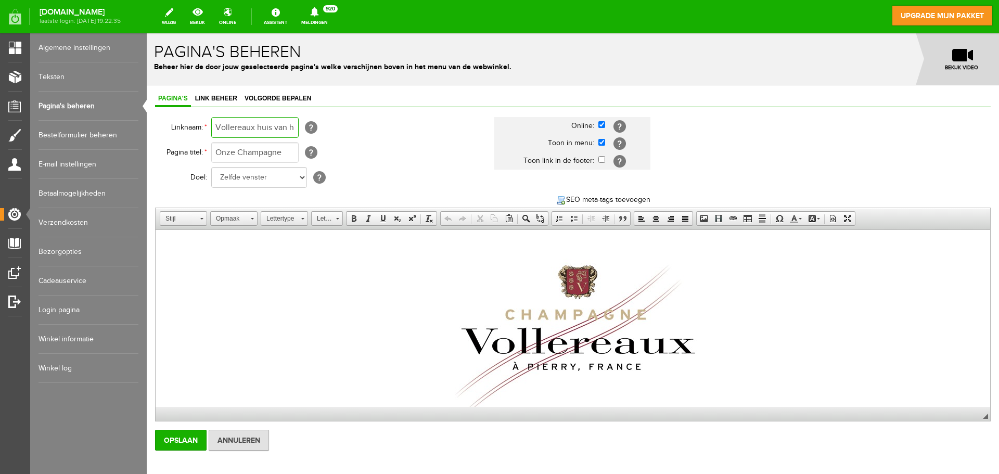
scroll to position [0, 12]
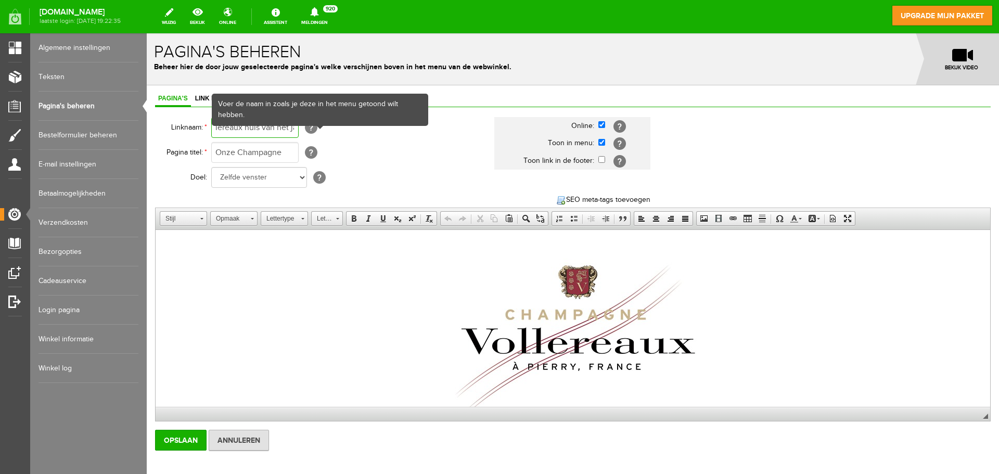
drag, startPoint x: 216, startPoint y: 129, endPoint x: 358, endPoint y: 128, distance: 141.6
click at [358, 128] on td "Vollereaux huis van het jaar" at bounding box center [307, 127] width 193 height 25
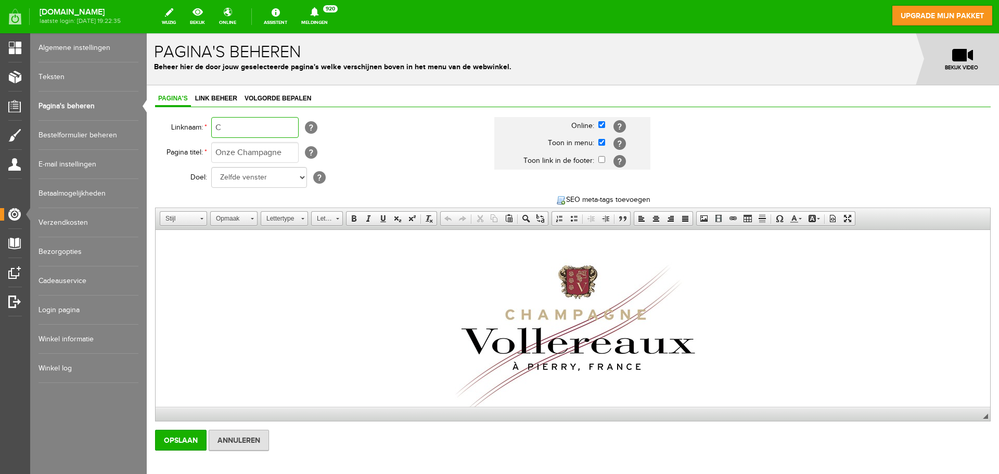
scroll to position [0, 0]
type input "Champagne Vollereaux"
click at [180, 440] on input "Opslaan" at bounding box center [181, 440] width 52 height 21
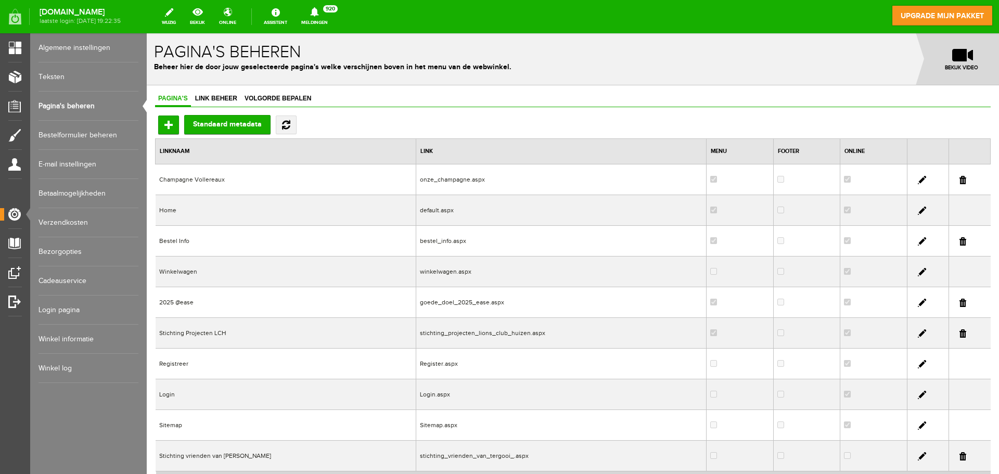
click at [211, 179] on td "Champagne Vollereaux" at bounding box center [286, 179] width 261 height 31
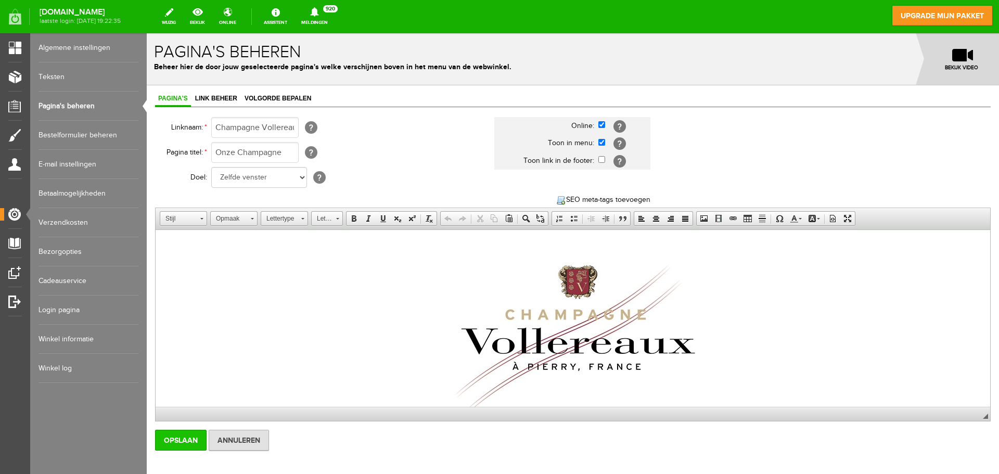
click at [179, 441] on input "Opslaan" at bounding box center [181, 440] width 52 height 21
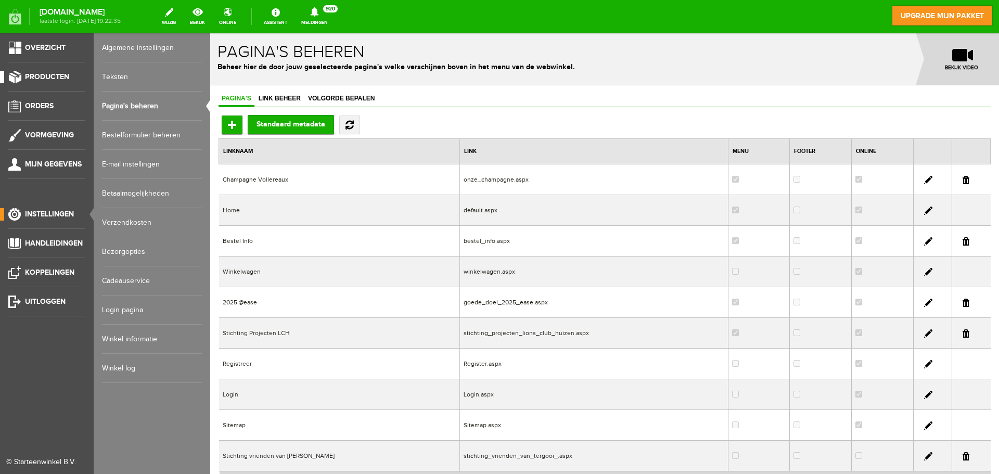
click at [39, 79] on span "Producten" at bounding box center [47, 76] width 44 height 9
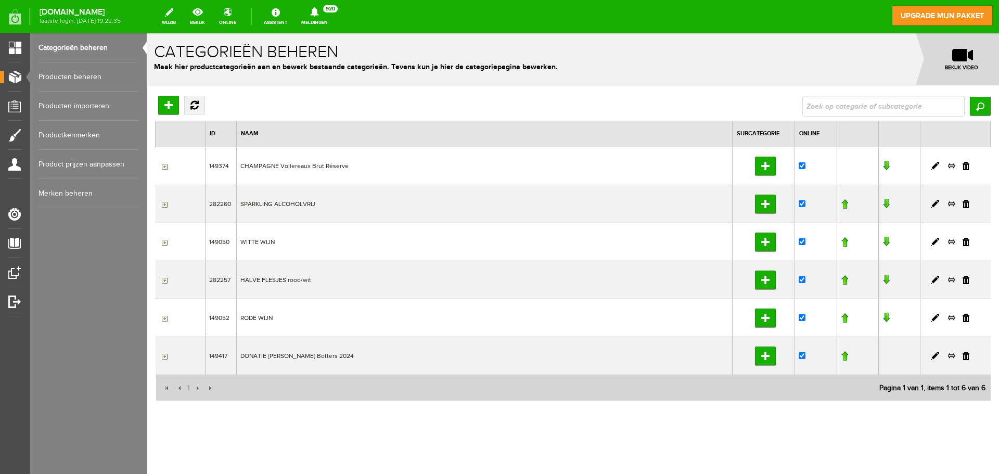
click at [87, 77] on link "Producten beheren" at bounding box center [89, 76] width 100 height 29
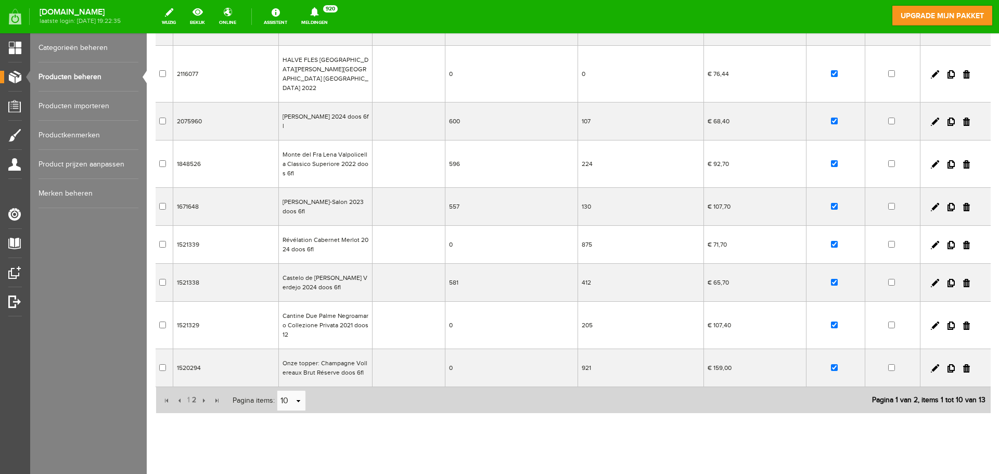
scroll to position [196, 0]
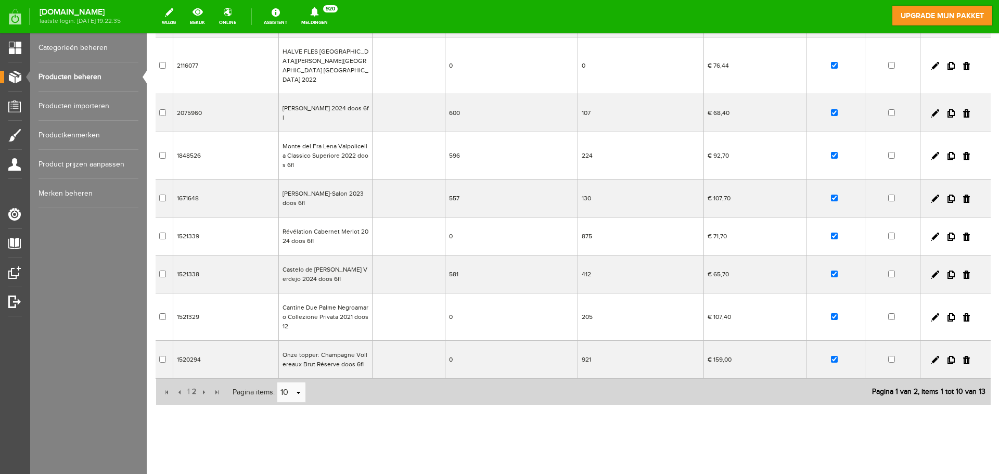
click at [308, 345] on td "Onze topper: Champagne Vollereaux Brut Réserve doos 6fl" at bounding box center [326, 360] width 94 height 38
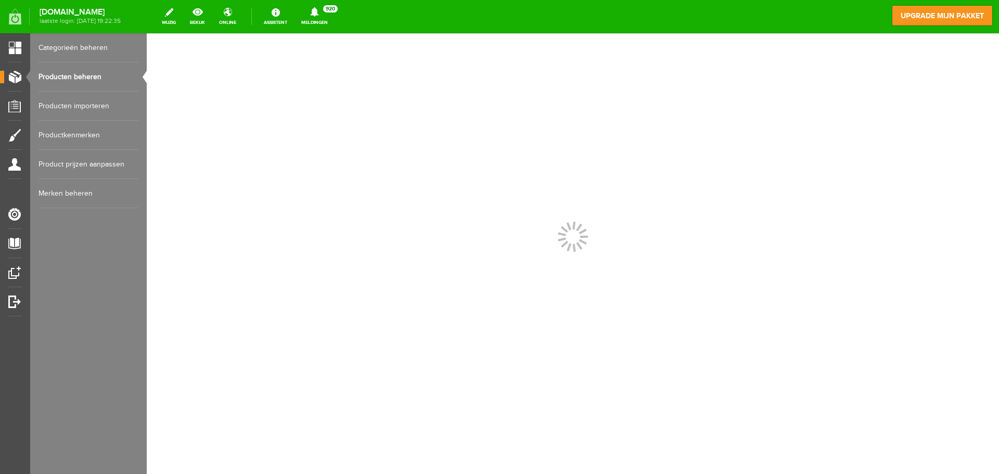
scroll to position [0, 0]
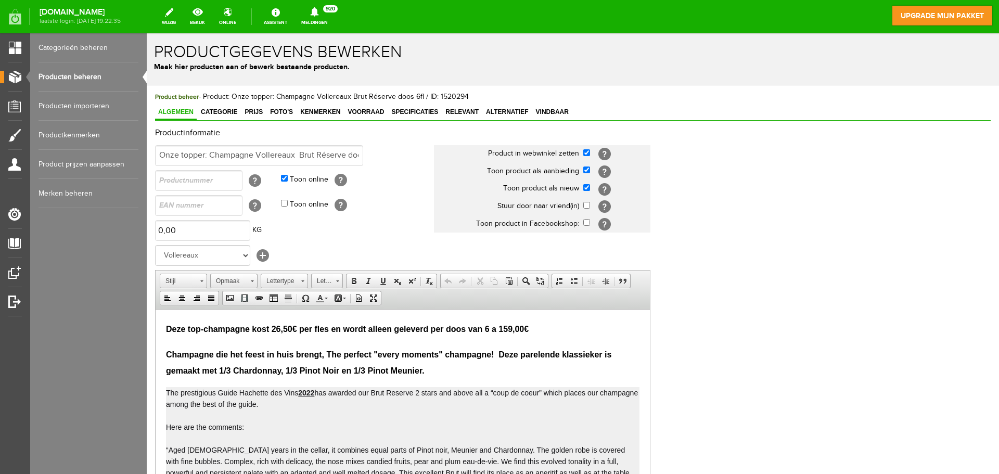
click at [437, 373] on h2 "Champagne die het feest in huis brengt, The perfect "every moments" champagne! …" at bounding box center [403, 361] width 474 height 33
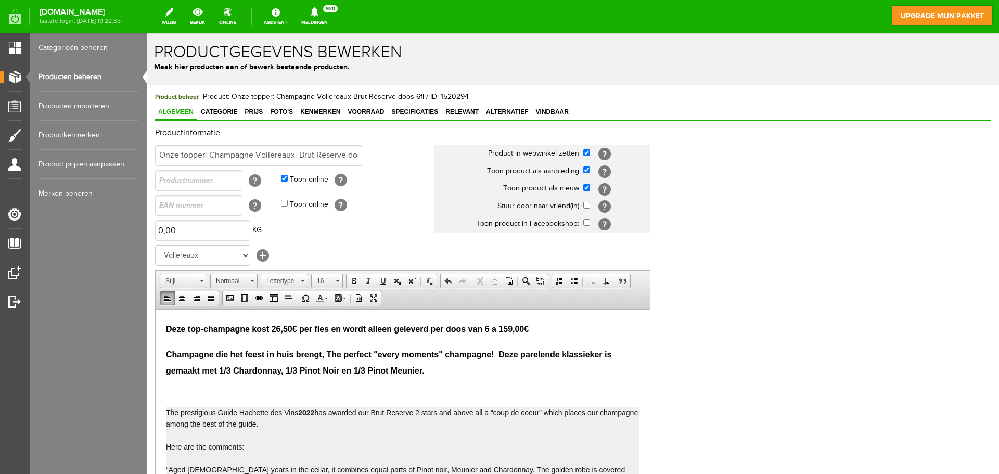
paste body
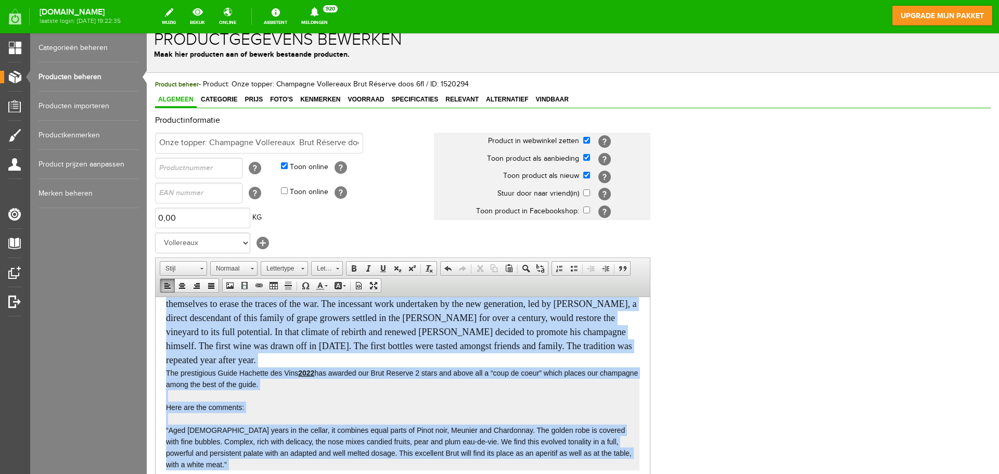
scroll to position [204, 0]
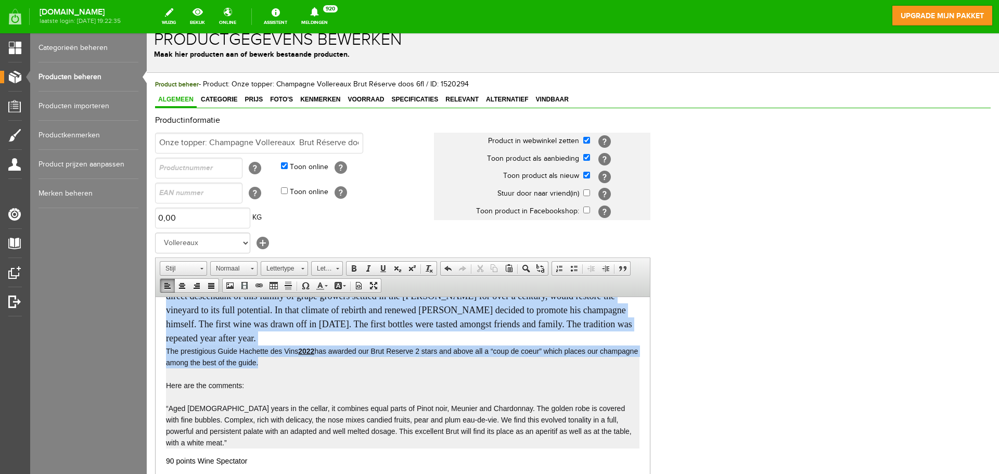
drag, startPoint x: 167, startPoint y: 381, endPoint x: 318, endPoint y: 365, distance: 152.3
click at [318, 365] on body "Deze top-champagne kost 26,50€ per fles en wordt alleen geleverd per doos van 6…" at bounding box center [403, 371] width 474 height 534
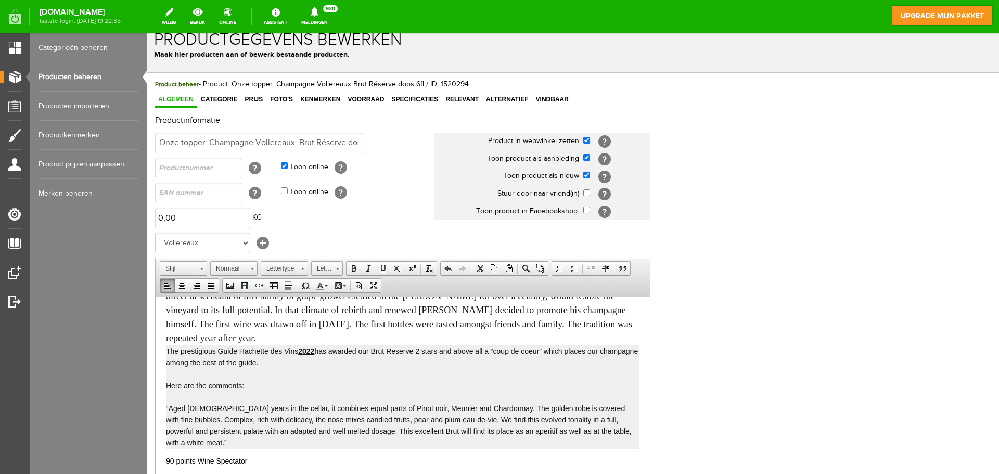
click at [326, 378] on p at bounding box center [403, 373] width 474 height 11
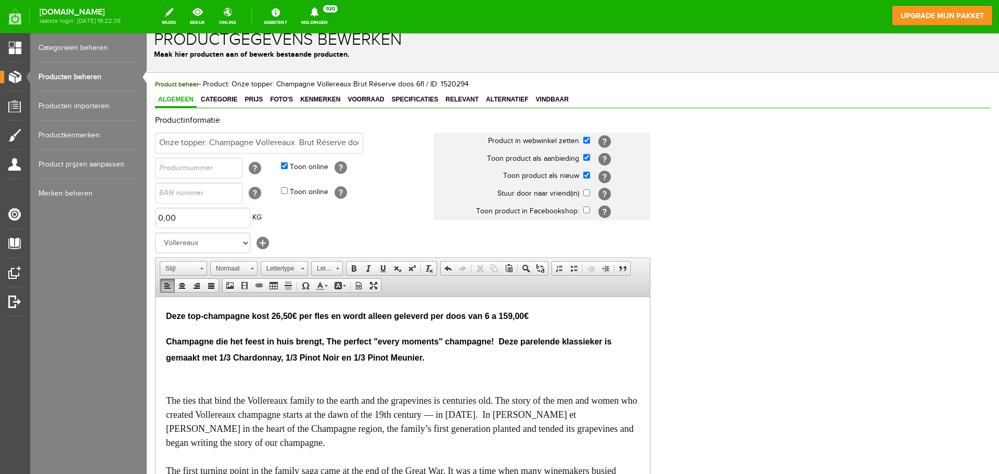
scroll to position [0, 0]
drag, startPoint x: 214, startPoint y: 314, endPoint x: 240, endPoint y: 317, distance: 26.2
click at [240, 317] on span "Deze top-champagne kost 26,50€ per fles en wordt alleen geleverd per doos van 6…" at bounding box center [347, 316] width 363 height 9
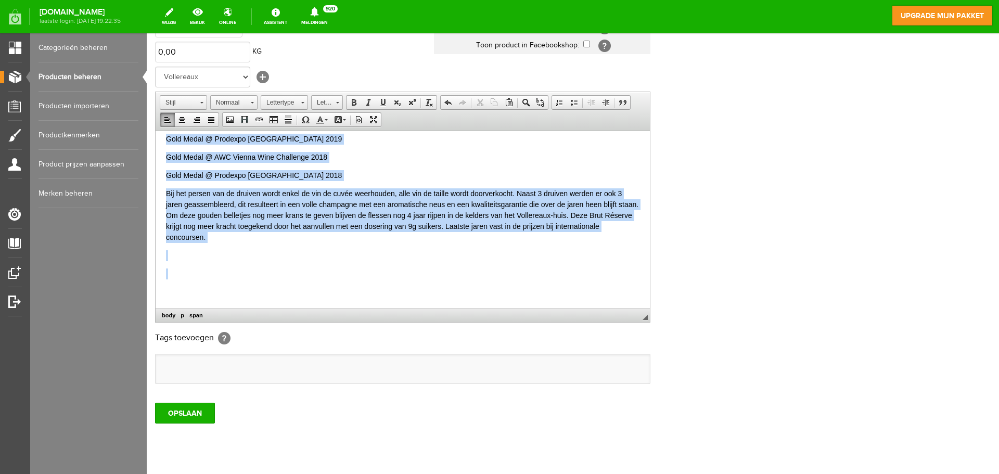
scroll to position [205, 0]
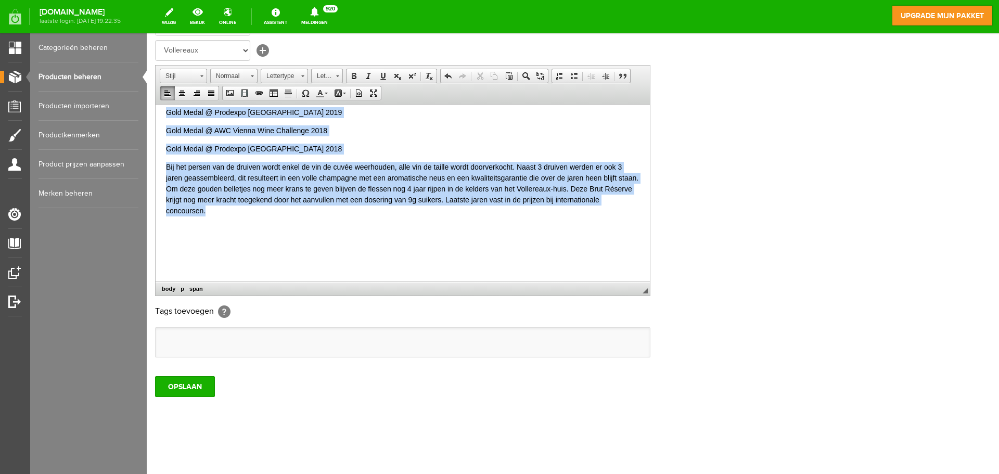
drag, startPoint x: 166, startPoint y: 207, endPoint x: 227, endPoint y: 215, distance: 62.5
click at [227, 215] on html "Deze top-champagne kost 26,50€ per fles en wordt alleen geleverd per doos van 6…" at bounding box center [403, 3] width 495 height 555
click at [305, 79] on link "Lettertype" at bounding box center [284, 76] width 47 height 15
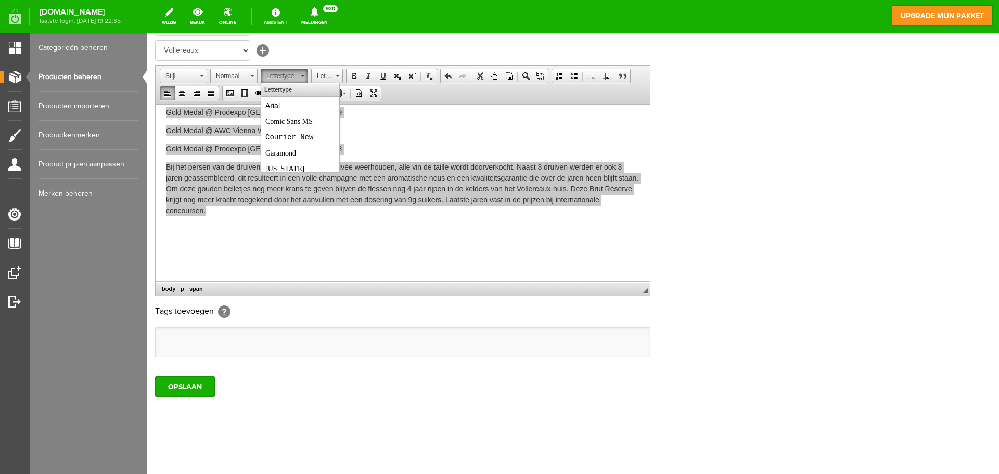
scroll to position [0, 0]
drag, startPoint x: 287, startPoint y: 104, endPoint x: 415, endPoint y: 146, distance: 134.3
click at [287, 104] on link "Arial" at bounding box center [300, 105] width 75 height 15
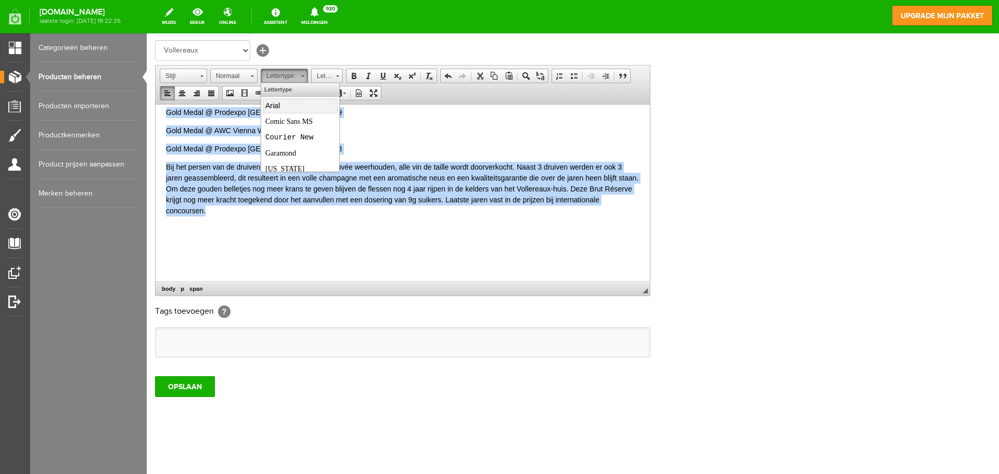
scroll to position [313, 0]
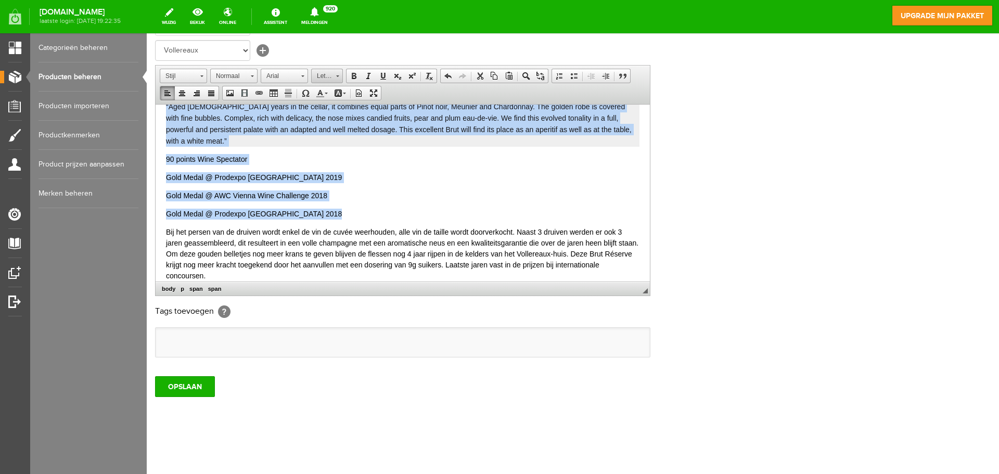
click at [339, 79] on link "Lettergrootte" at bounding box center [327, 76] width 32 height 15
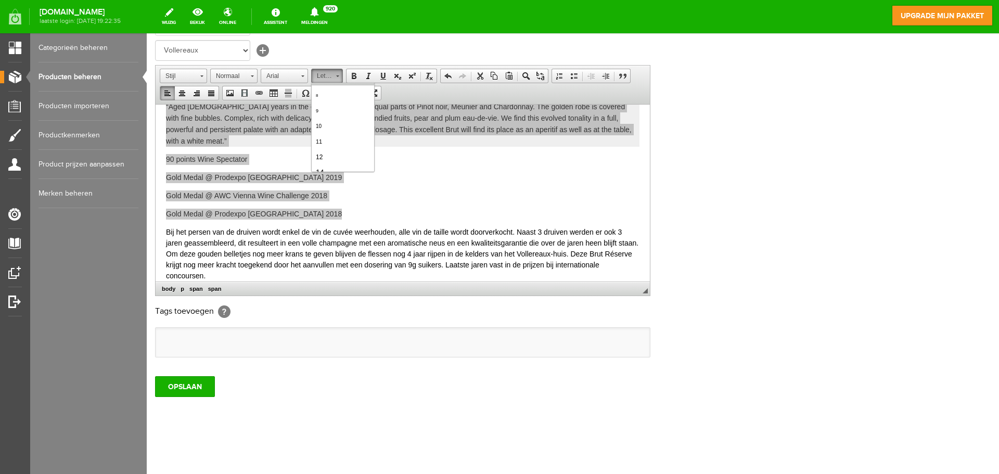
scroll to position [21, 0]
click at [344, 160] on link "14" at bounding box center [342, 162] width 59 height 15
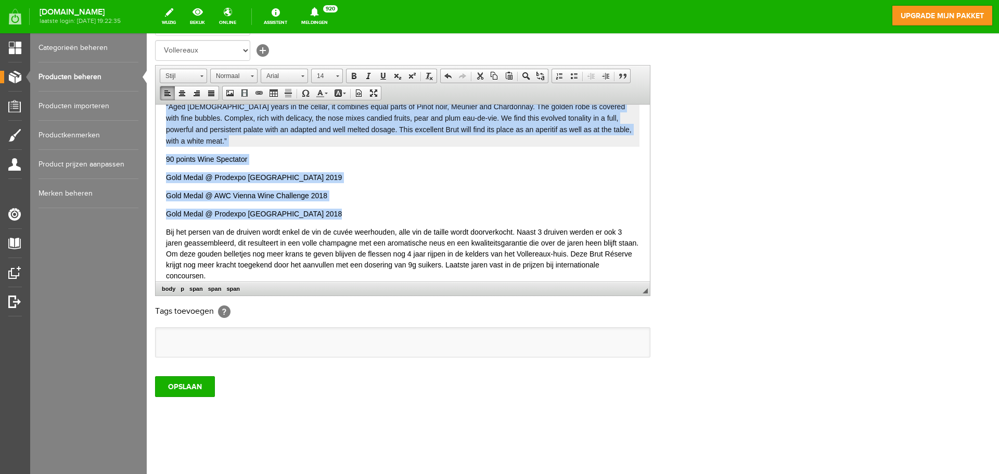
scroll to position [285, 0]
click at [357, 200] on p "Gold Medal @ AWC Vienna Wine Challenge 2018" at bounding box center [403, 195] width 474 height 11
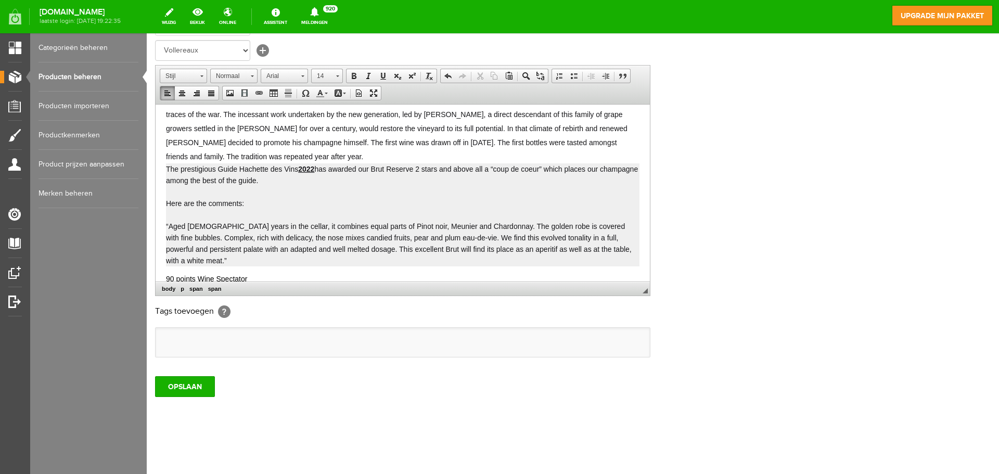
scroll to position [181, 0]
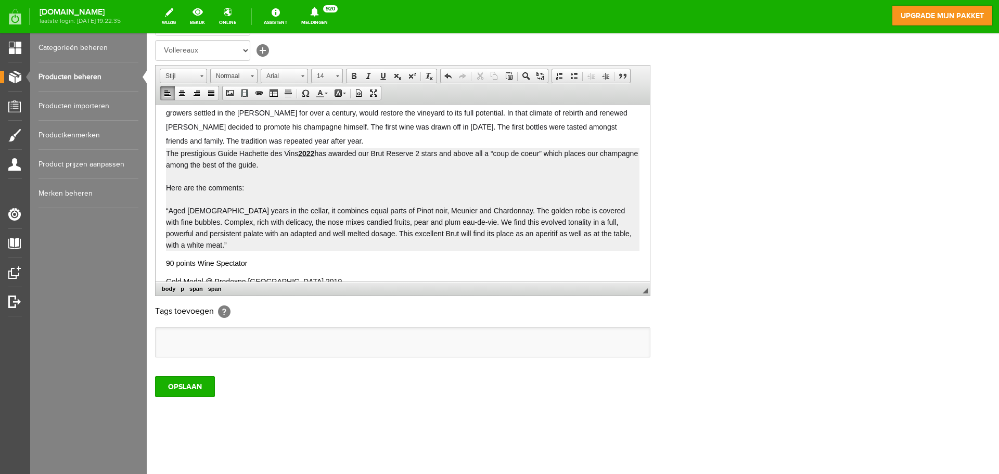
click at [328, 139] on p "The first turning point in the family saga came at the end of the Great War. It…" at bounding box center [403, 112] width 474 height 70
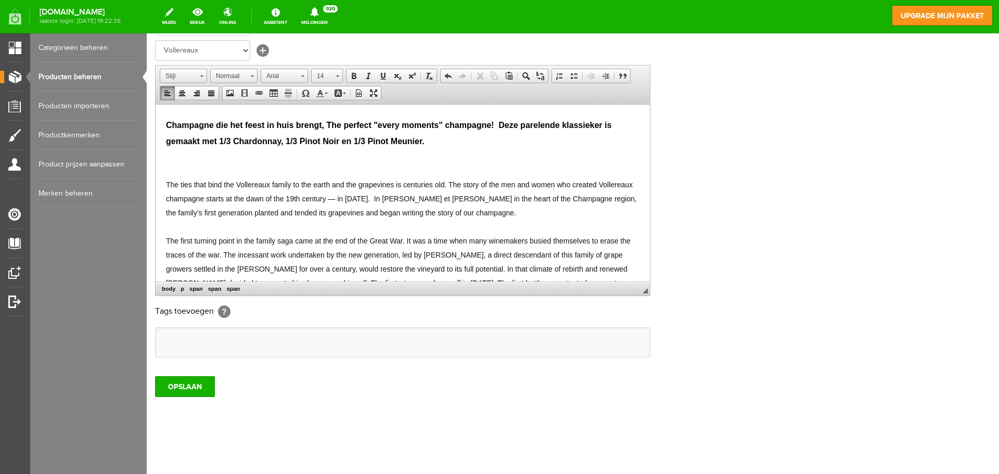
scroll to position [0, 0]
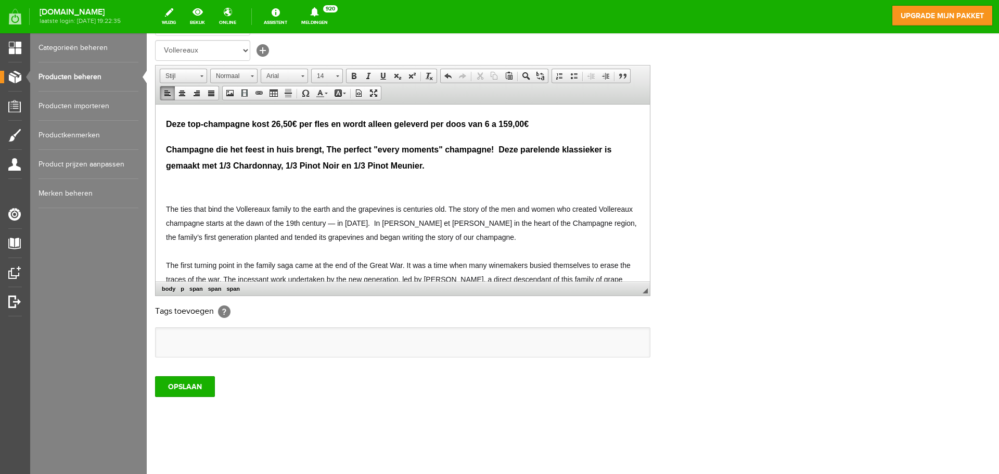
click at [178, 188] on p at bounding box center [403, 188] width 474 height 12
click at [189, 195] on span "Contextmenu opties" at bounding box center [185, 194] width 12 height 13
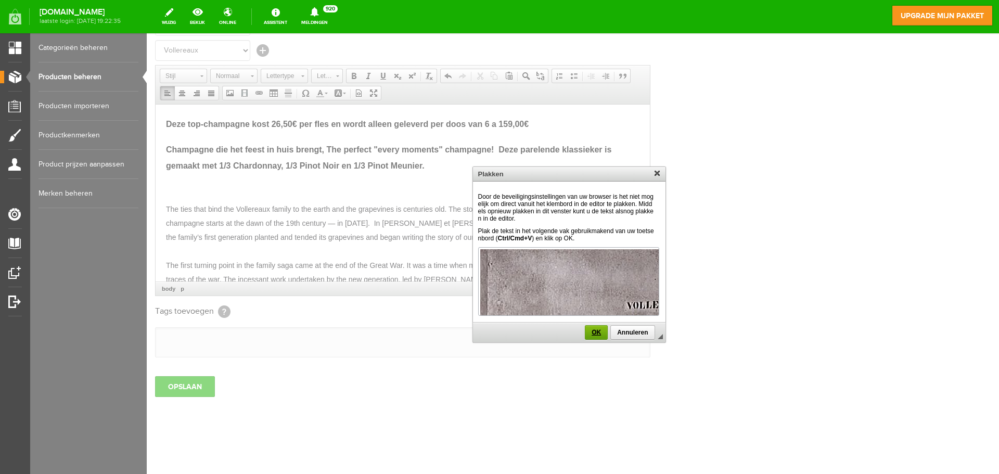
click at [591, 331] on span "OK" at bounding box center [597, 332] width 22 height 7
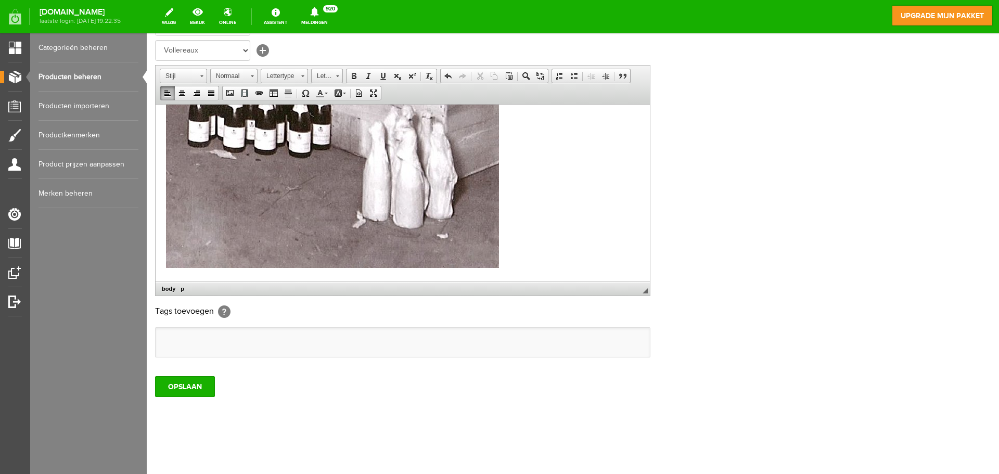
scroll to position [464, 0]
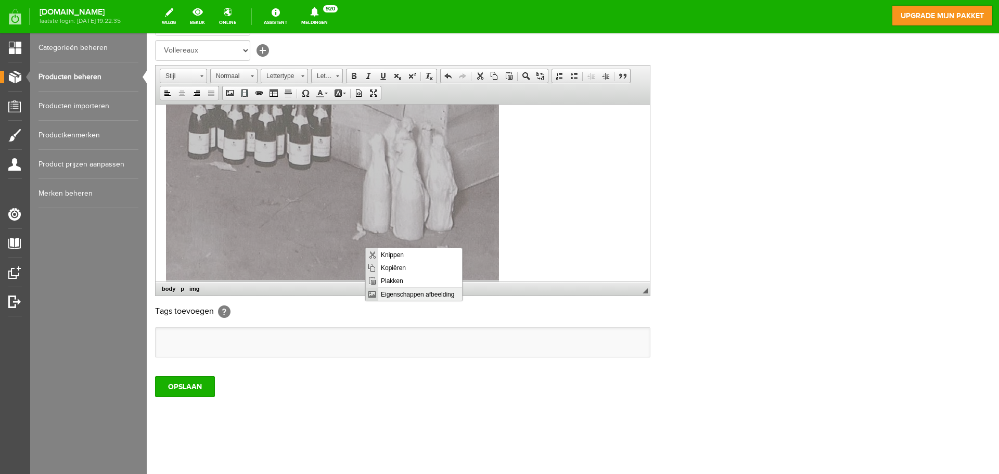
click at [404, 294] on span "Eigenschappen afbeelding" at bounding box center [420, 293] width 84 height 13
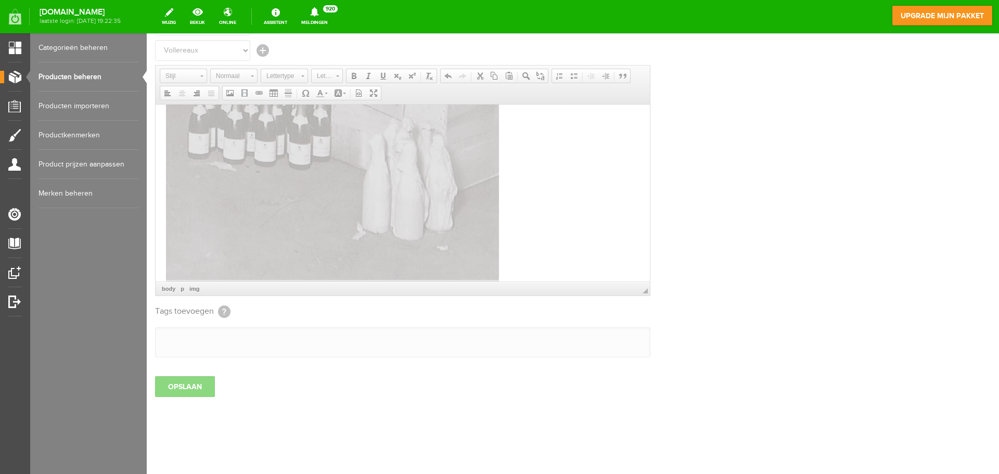
type input "[URL][DOMAIN_NAME]"
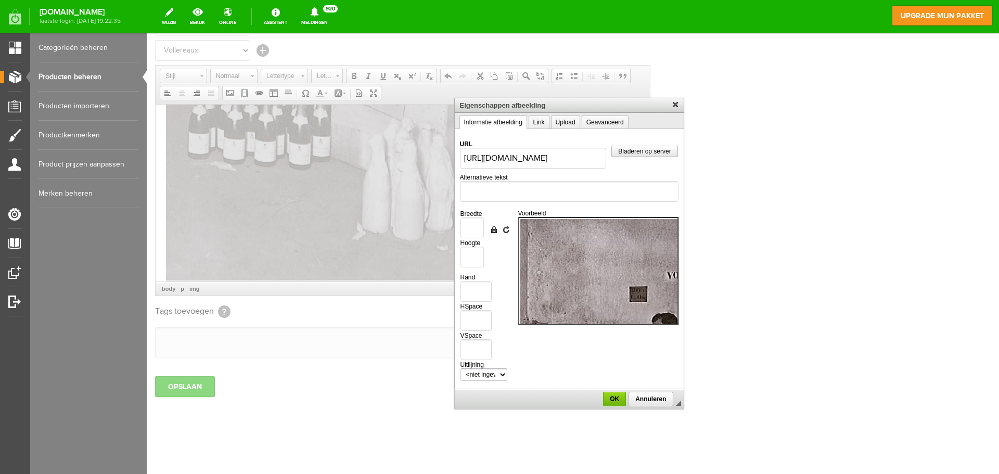
click at [508, 230] on link "Afmetingen resetten" at bounding box center [506, 229] width 8 height 8
type input "640"
type input "1080"
drag, startPoint x: 466, startPoint y: 228, endPoint x: 485, endPoint y: 232, distance: 19.2
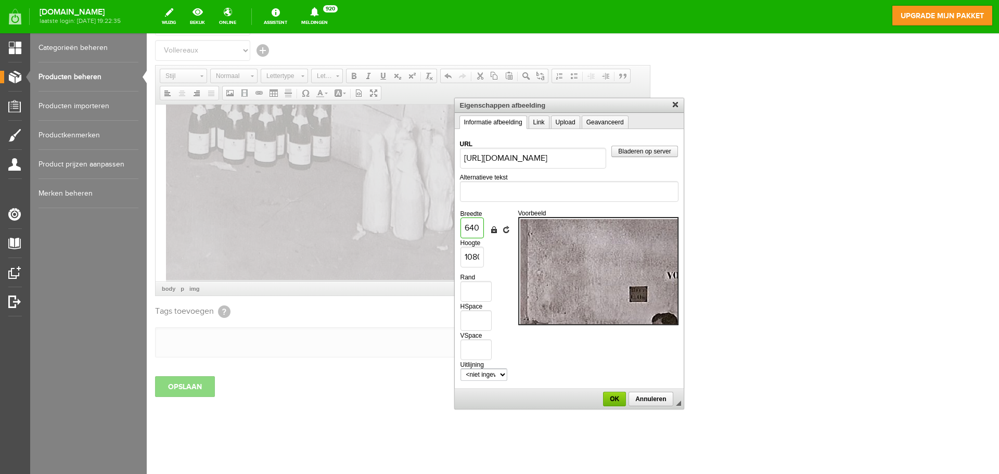
click at [485, 232] on td "Breedte 640 Hoogte 1080" at bounding box center [475, 239] width 30 height 58
type input "3"
type input "5"
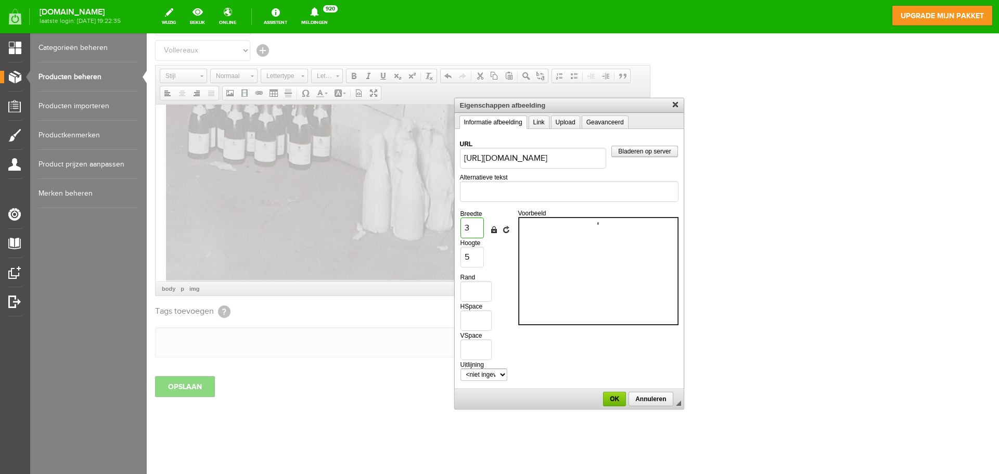
type input "32"
type input "54"
type input "320"
type input "540"
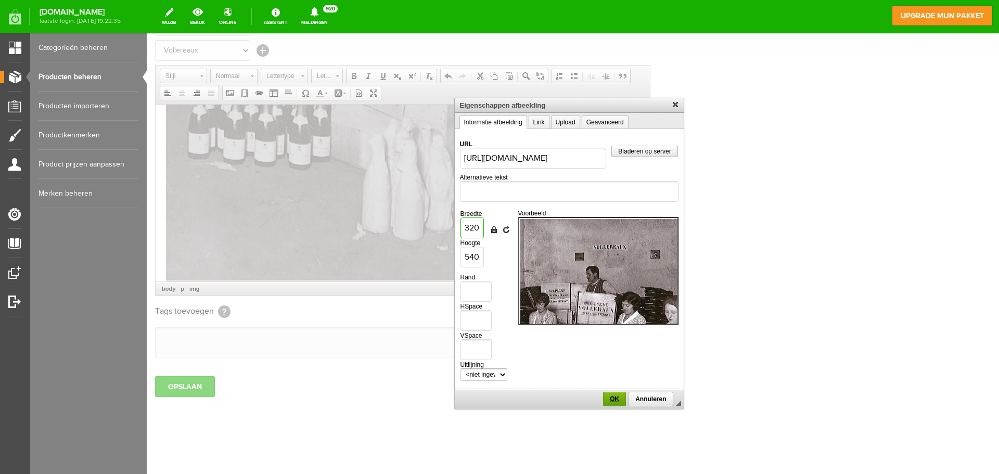
type input "320"
click at [616, 401] on span "OK" at bounding box center [614, 399] width 21 height 7
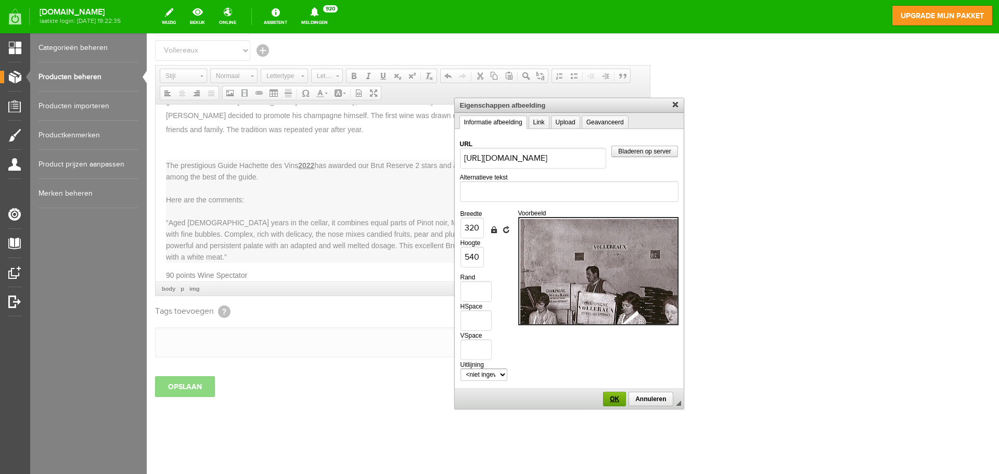
scroll to position [132, 0]
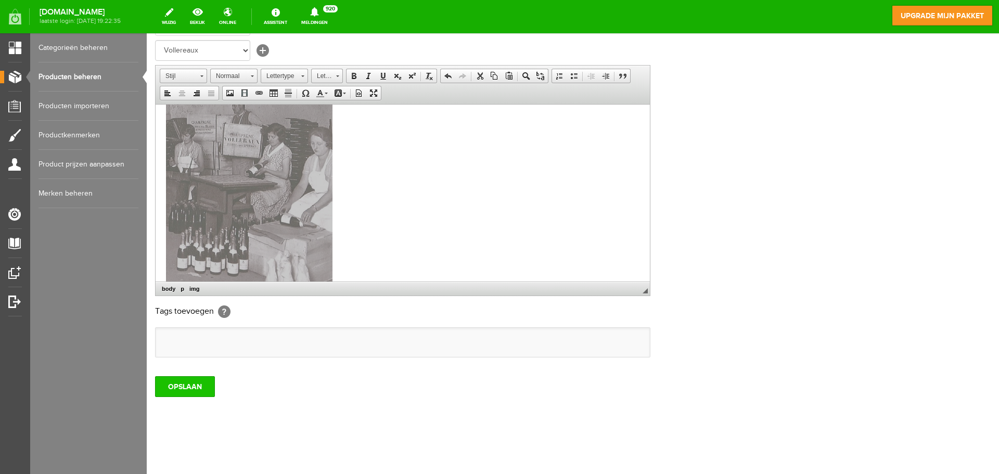
click at [201, 383] on input "OPSLAAN" at bounding box center [185, 386] width 60 height 21
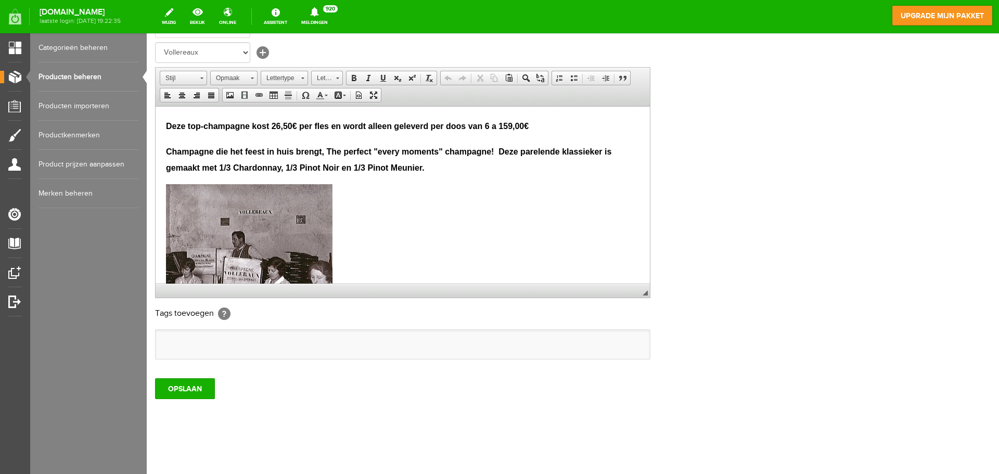
scroll to position [205, 0]
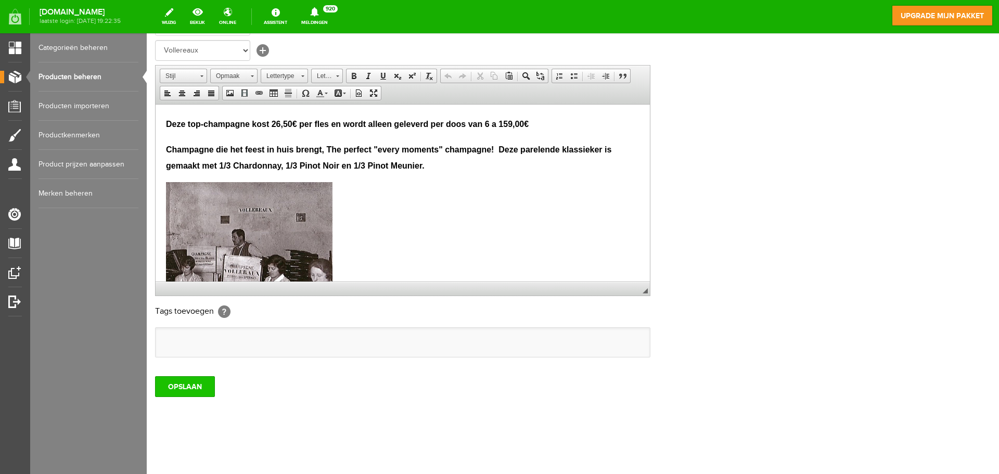
click at [188, 391] on input "OPSLAAN" at bounding box center [185, 386] width 60 height 21
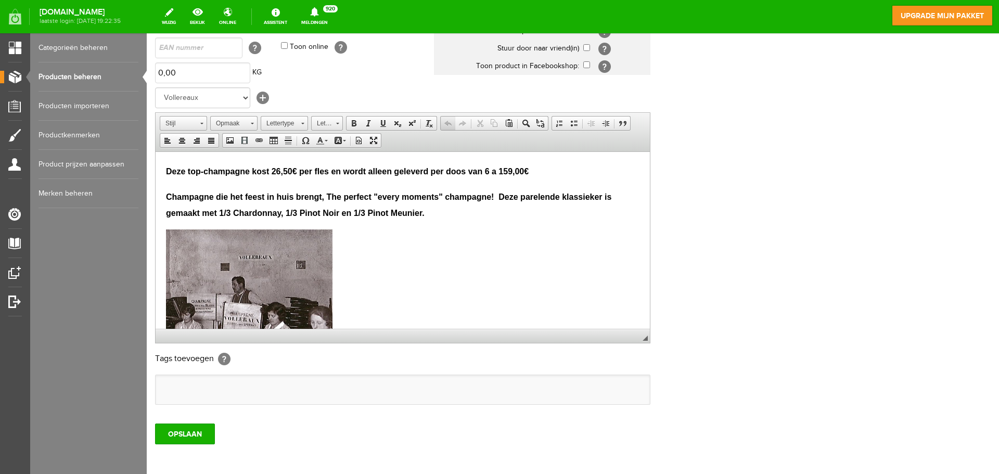
scroll to position [101, 0]
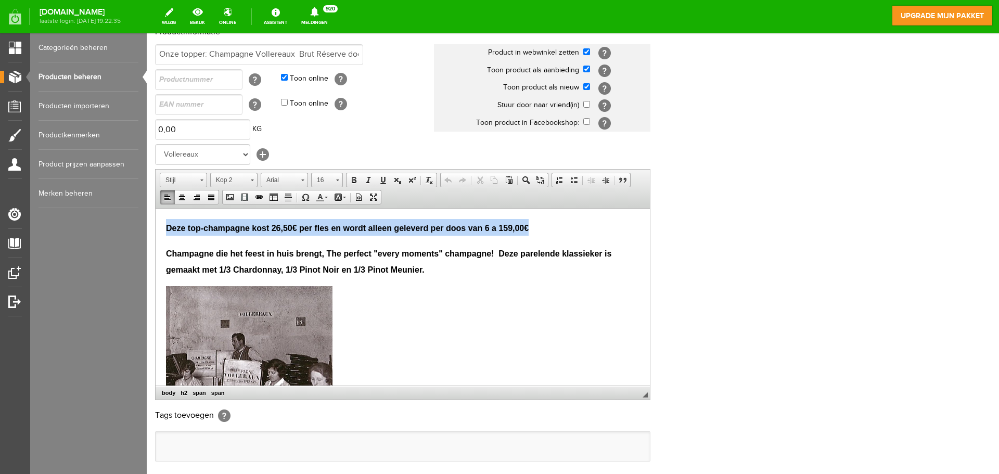
drag, startPoint x: 166, startPoint y: 229, endPoint x: 528, endPoint y: 230, distance: 361.8
click at [528, 230] on span "Deze top-champagne kost 26,50€ per fles en wordt alleen geleverd per doos van 6…" at bounding box center [347, 227] width 363 height 9
click at [337, 182] on span at bounding box center [337, 179] width 3 height 10
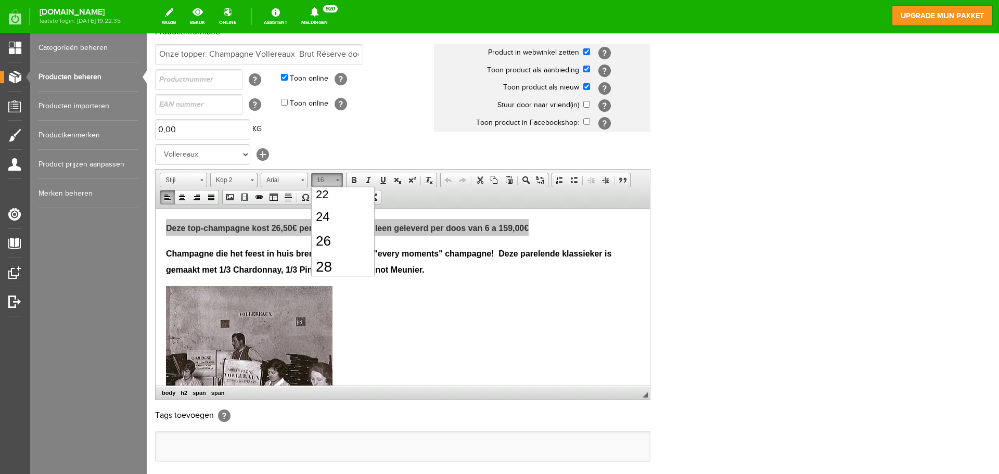
scroll to position [177, 0]
click at [332, 211] on link "24" at bounding box center [342, 208] width 59 height 23
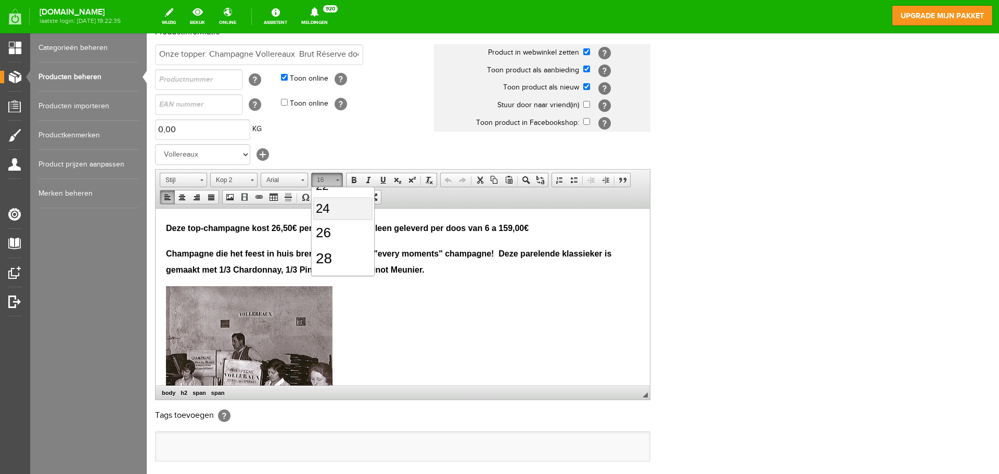
scroll to position [0, 0]
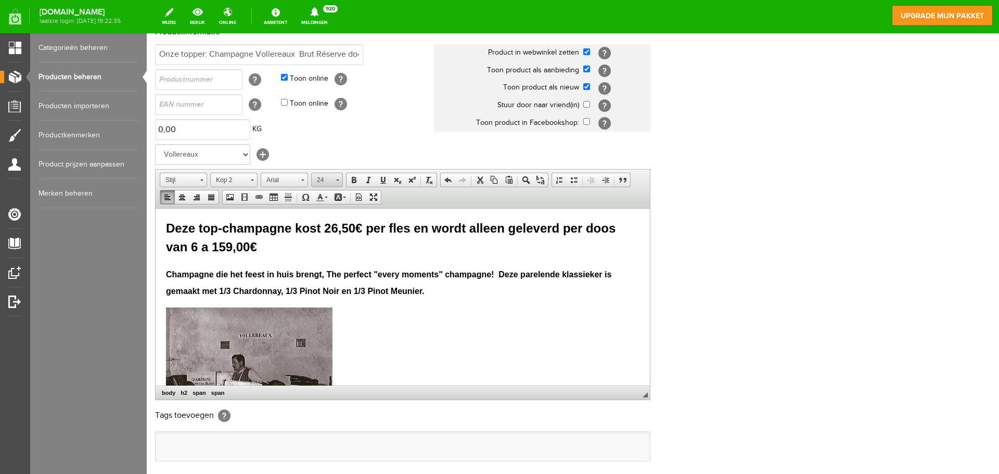
click at [336, 182] on span at bounding box center [337, 179] width 3 height 10
click at [330, 210] on link "22" at bounding box center [342, 208] width 59 height 21
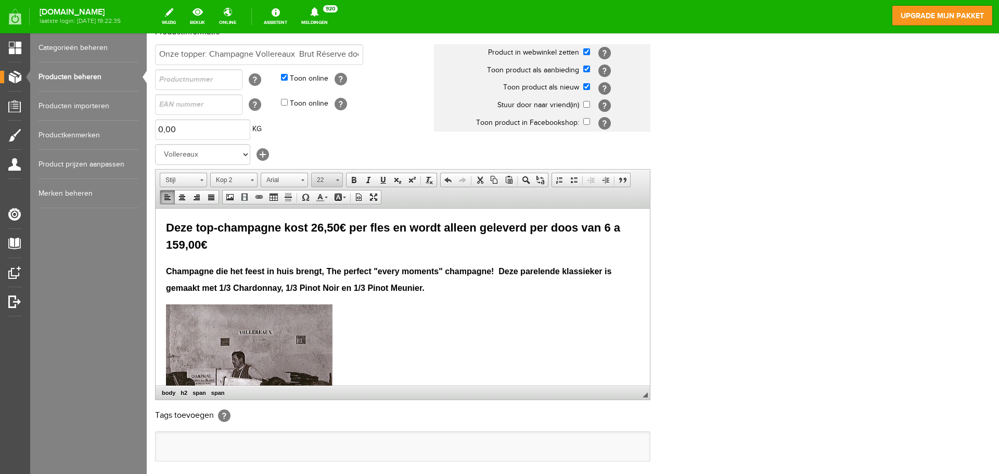
click at [338, 183] on span at bounding box center [337, 179] width 3 height 10
click at [330, 189] on link "18" at bounding box center [342, 191] width 59 height 18
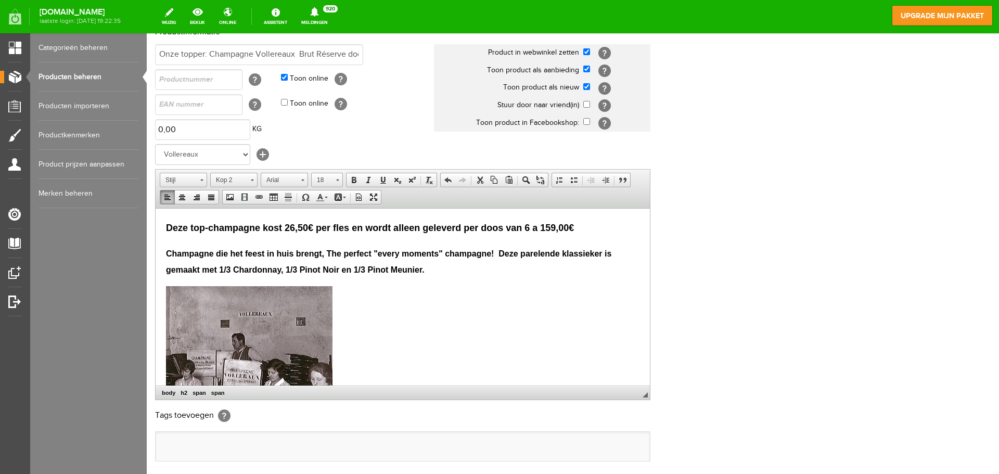
click at [359, 252] on span "Champagne die het feest in huis brengt, The perfect "every moments" champagne! …" at bounding box center [389, 262] width 446 height 26
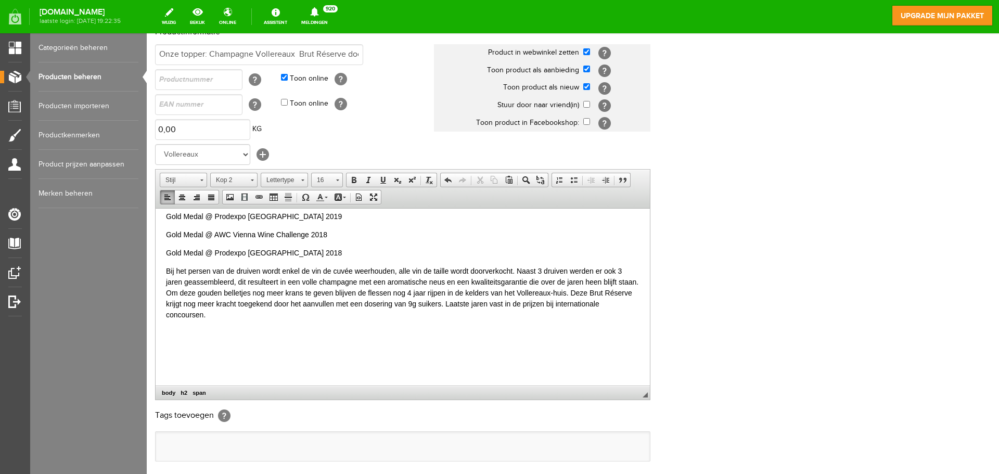
scroll to position [205, 0]
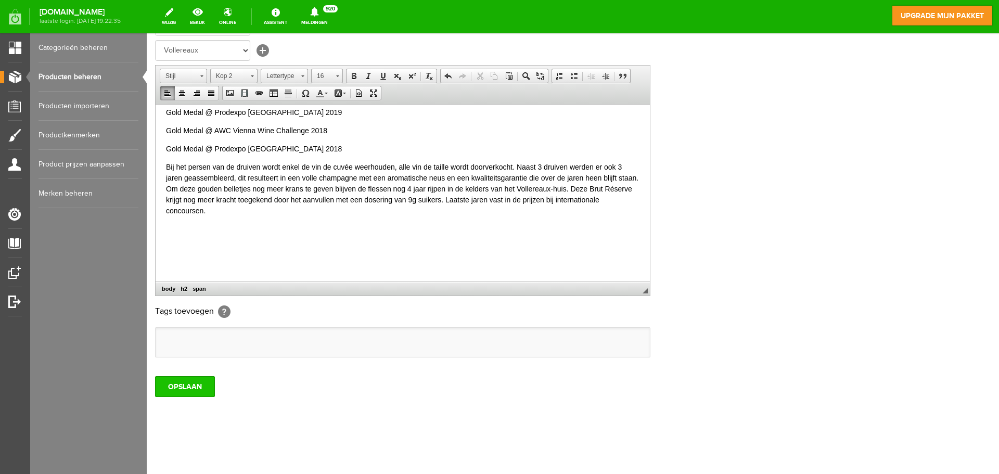
click at [196, 381] on input "OPSLAAN" at bounding box center [185, 386] width 60 height 21
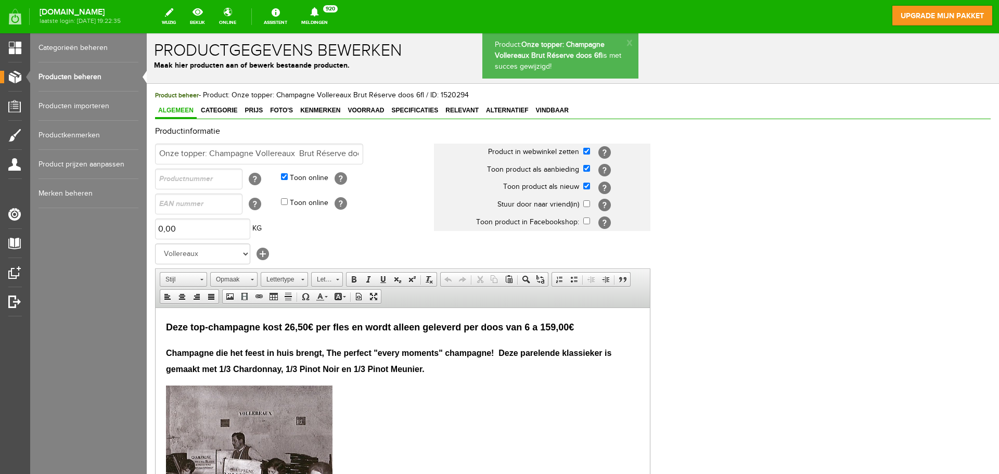
scroll to position [0, 0]
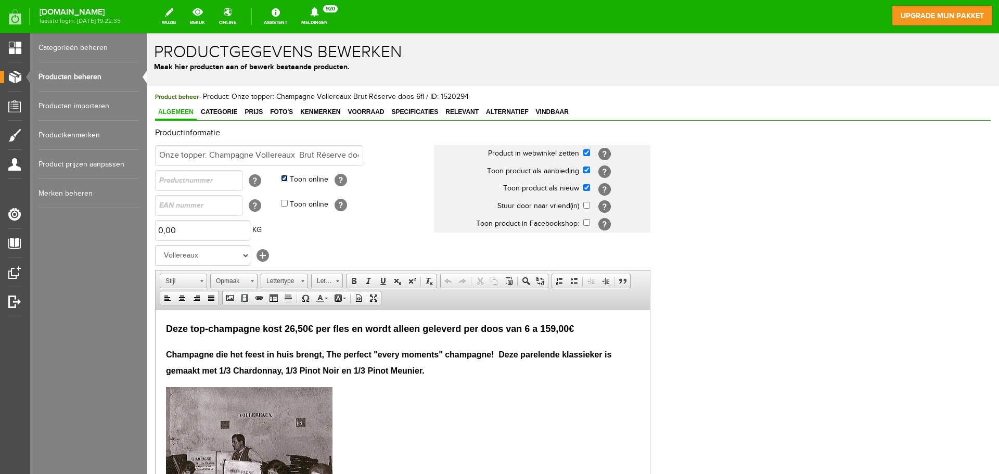
click at [285, 180] on input "Toon online" at bounding box center [284, 178] width 7 height 7
checkbox input "false"
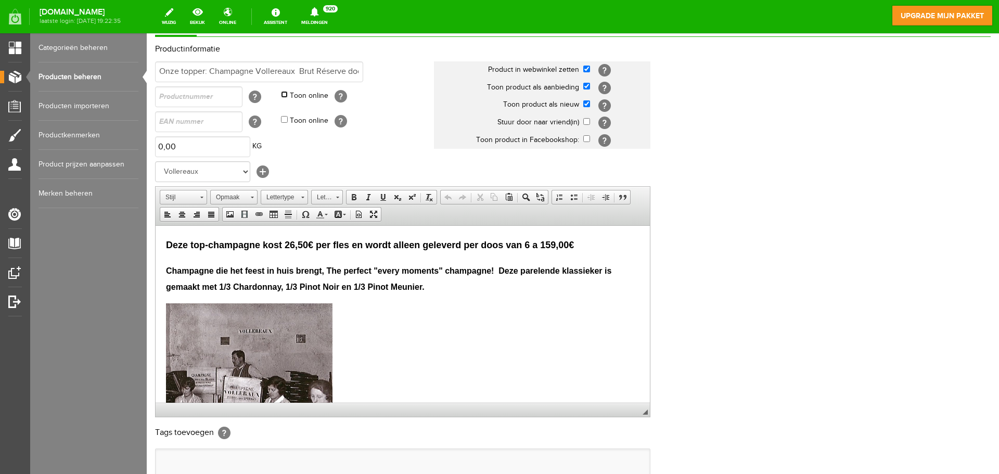
scroll to position [205, 0]
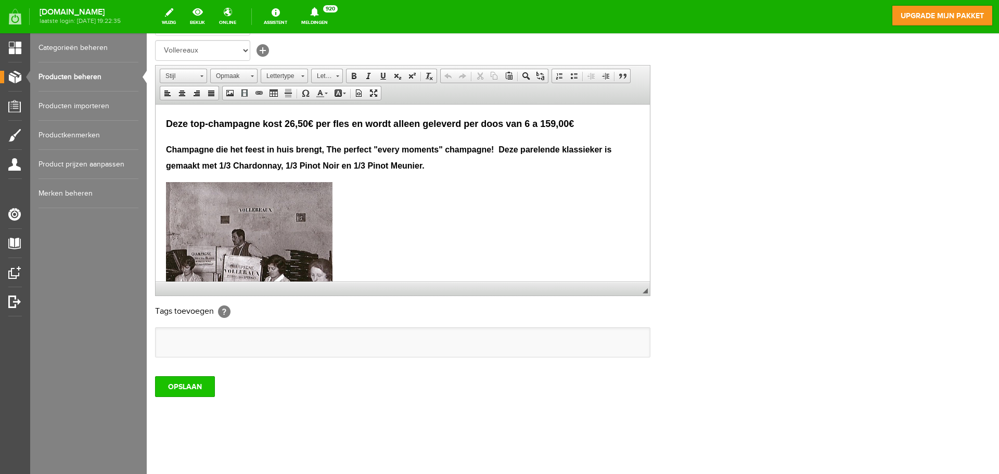
click at [172, 390] on input "OPSLAAN" at bounding box center [185, 386] width 60 height 21
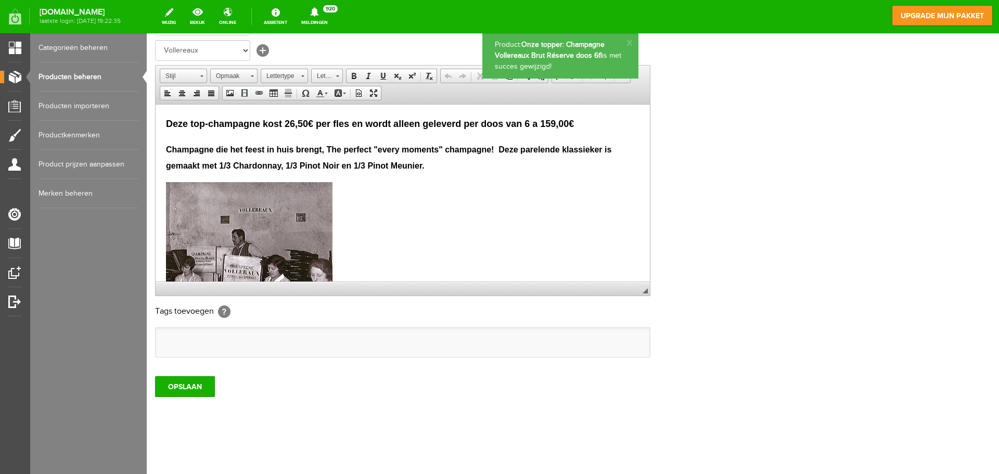
scroll to position [0, 0]
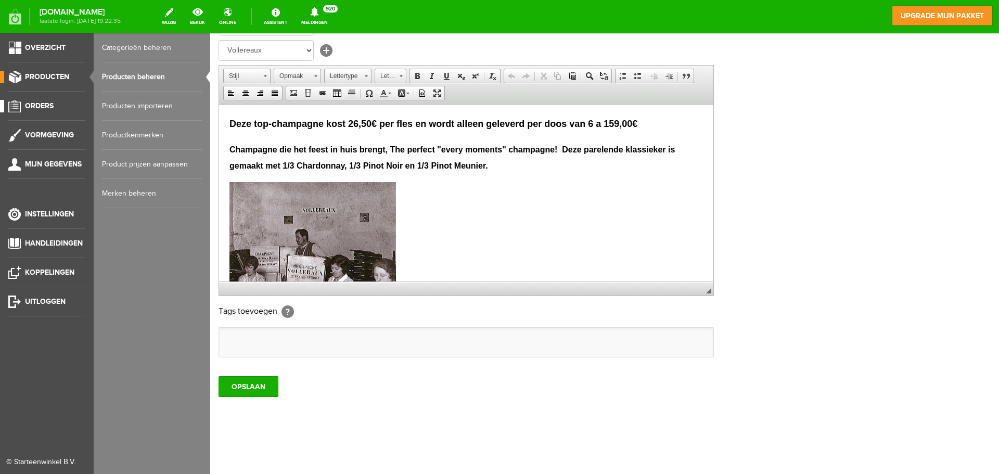
click at [39, 106] on span "Orders" at bounding box center [39, 106] width 29 height 9
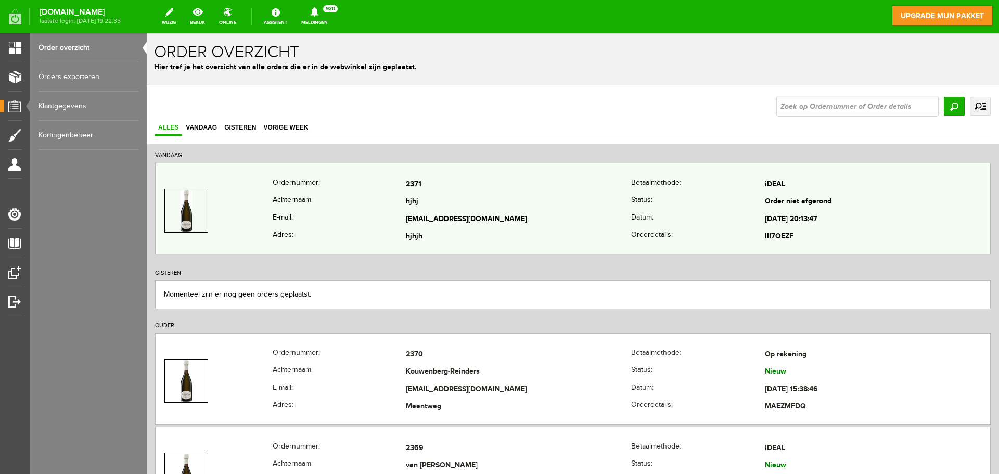
click at [648, 213] on th "Datum:" at bounding box center [698, 220] width 134 height 18
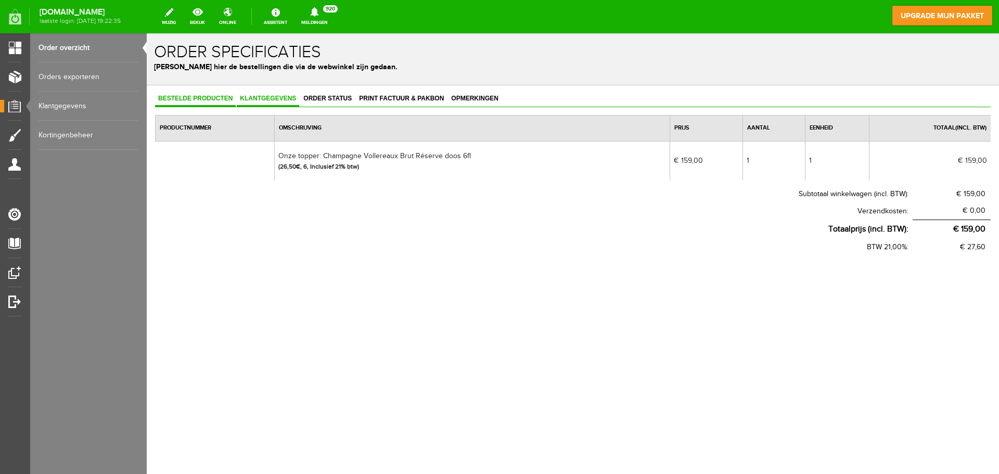
click at [285, 101] on span "Klantgegevens" at bounding box center [268, 98] width 62 height 7
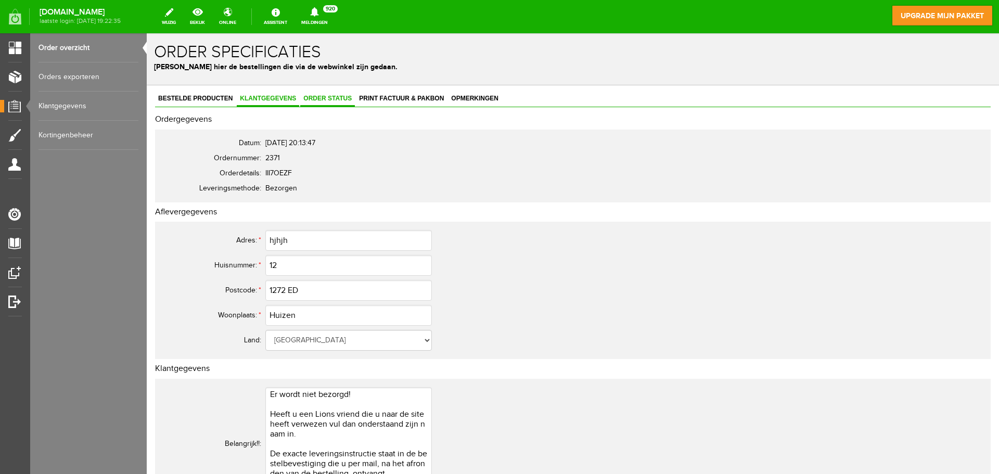
click at [323, 98] on span "Order status" at bounding box center [327, 98] width 55 height 7
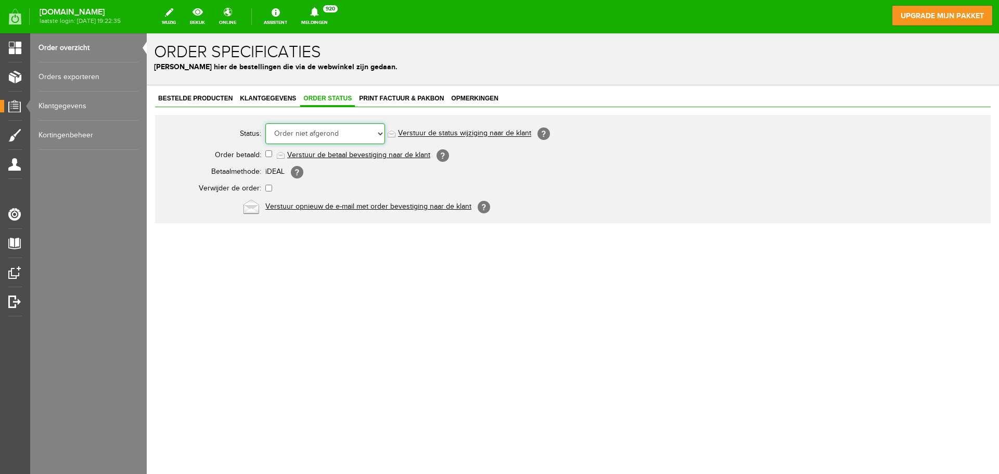
click at [287, 133] on select "Order niet afgerond Nieuw Order in behandeling Wacht op leverancier Wacht op be…" at bounding box center [325, 133] width 120 height 21
click at [284, 128] on select "Order niet afgerond Nieuw Order in behandeling Wacht op leverancier Wacht op be…" at bounding box center [325, 133] width 120 height 21
click at [378, 133] on select "Order niet afgerond Nieuw Order in behandeling Wacht op leverancier Wacht op be…" at bounding box center [325, 133] width 120 height 21
select select "4"
click at [265, 123] on select "Order niet afgerond Nieuw Order in behandeling Wacht op leverancier Wacht op be…" at bounding box center [325, 133] width 120 height 21
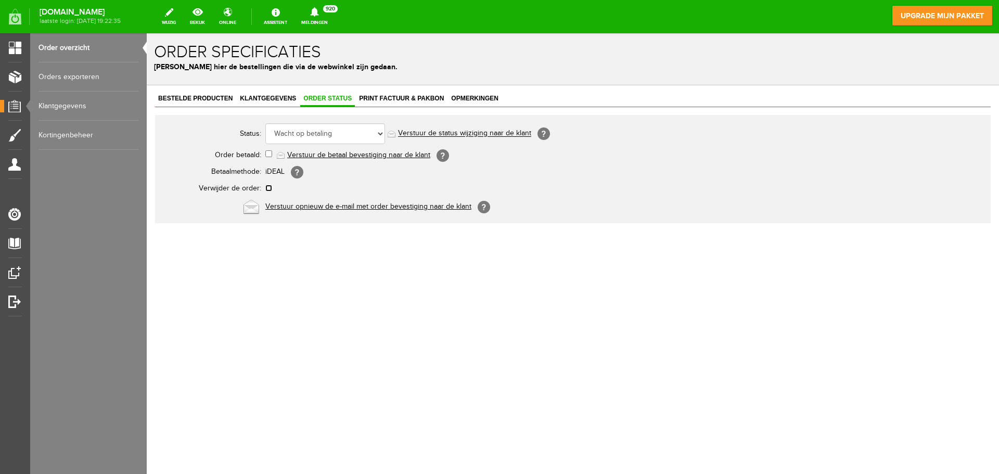
click at [267, 189] on input "checkbox" at bounding box center [268, 188] width 7 height 7
checkbox input "true"
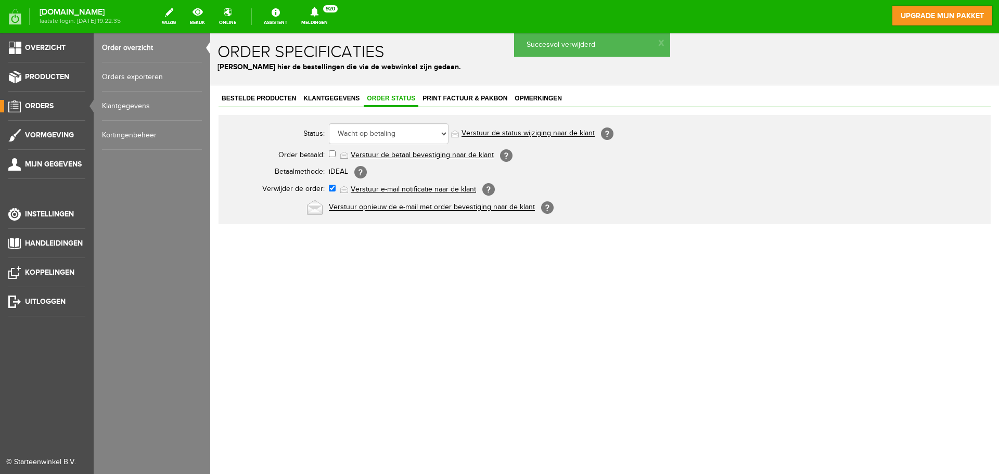
click at [41, 106] on span "Orders" at bounding box center [39, 106] width 29 height 9
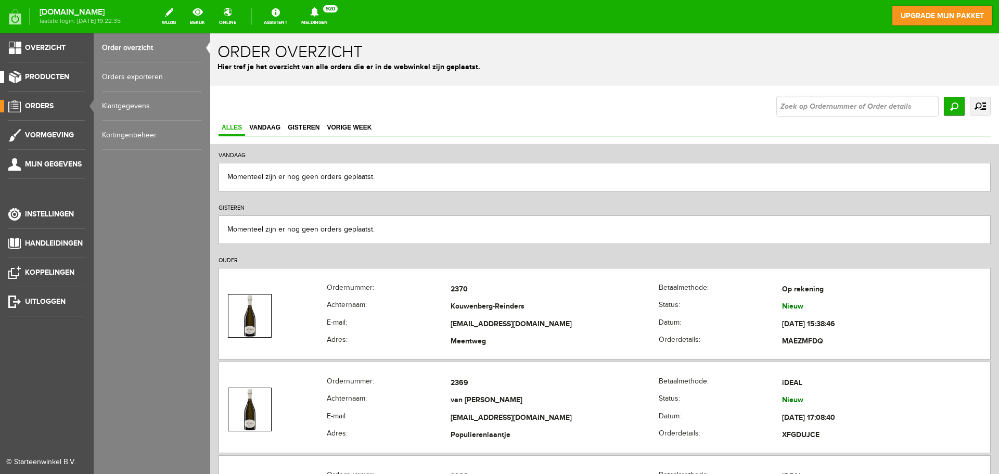
click at [49, 74] on span "Producten" at bounding box center [47, 76] width 44 height 9
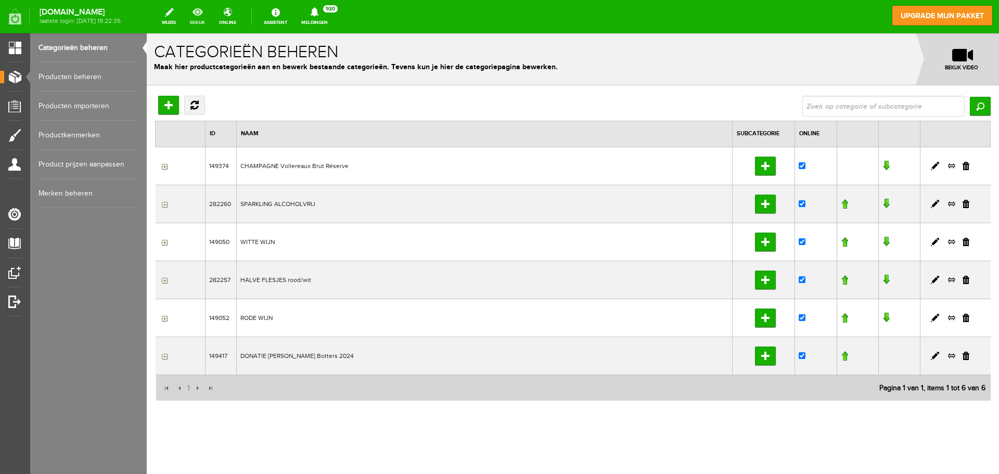
click at [210, 21] on link "bekijk" at bounding box center [198, 16] width 28 height 23
click at [95, 107] on link "Producten importeren" at bounding box center [89, 106] width 100 height 29
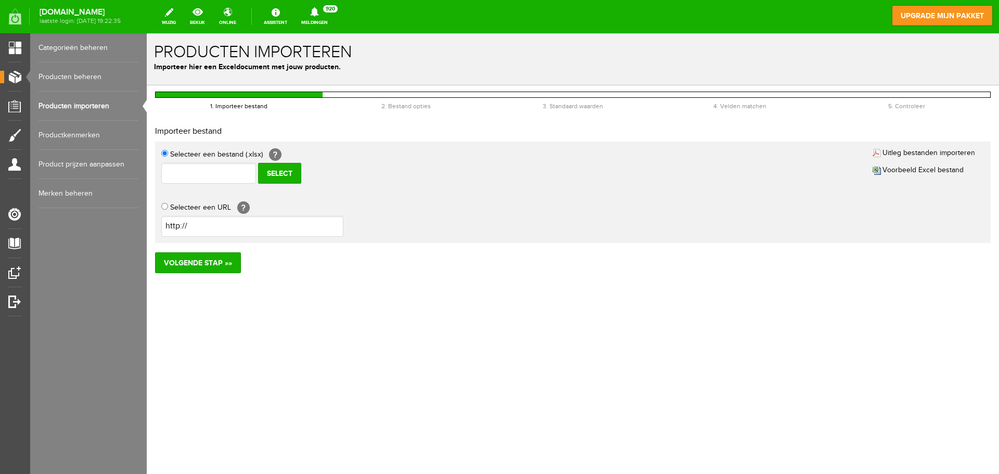
click at [92, 73] on link "Producten beheren" at bounding box center [89, 76] width 100 height 29
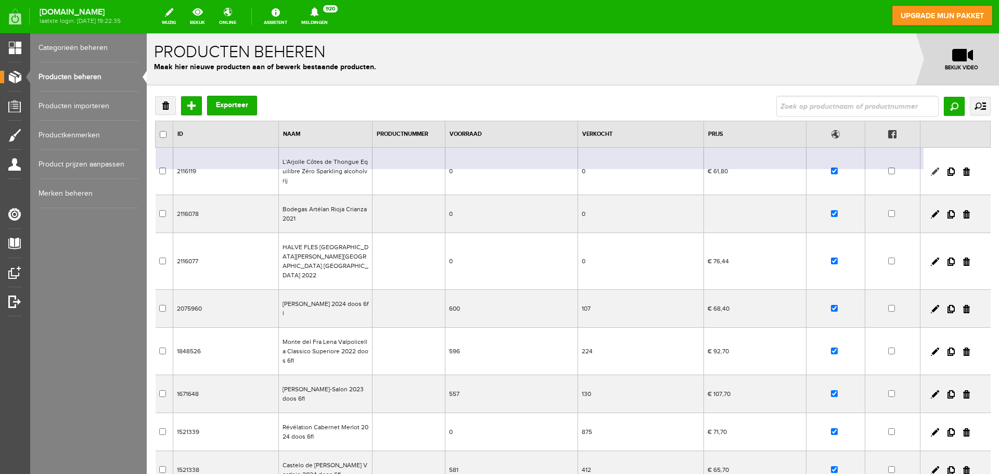
click at [931, 172] on link at bounding box center [935, 172] width 8 height 8
checkbox input "true"
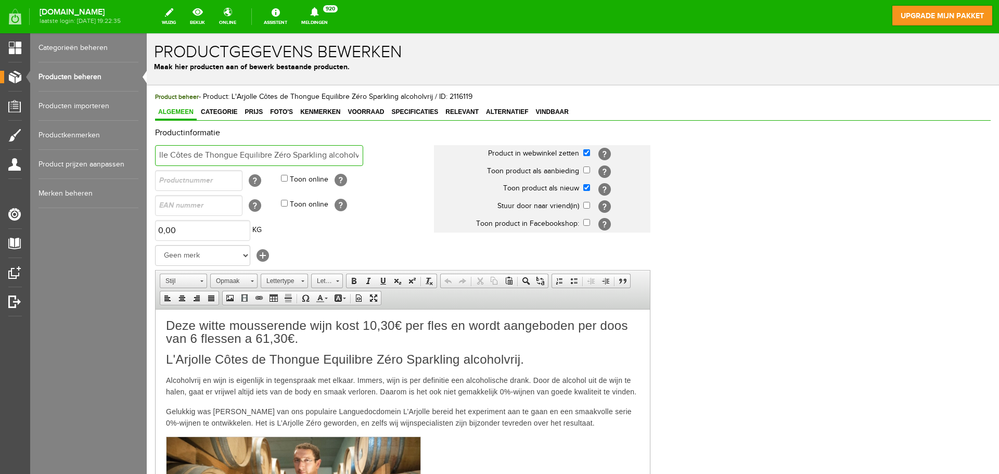
scroll to position [0, 29]
drag, startPoint x: 156, startPoint y: 155, endPoint x: 381, endPoint y: 164, distance: 224.6
click at [381, 164] on td "L'Arjolle Côtes de Thongue Equilibre Zéro Sparkling alcoholvrij" at bounding box center [294, 155] width 279 height 25
click at [385, 173] on td "Toon online [?]" at bounding box center [357, 180] width 153 height 25
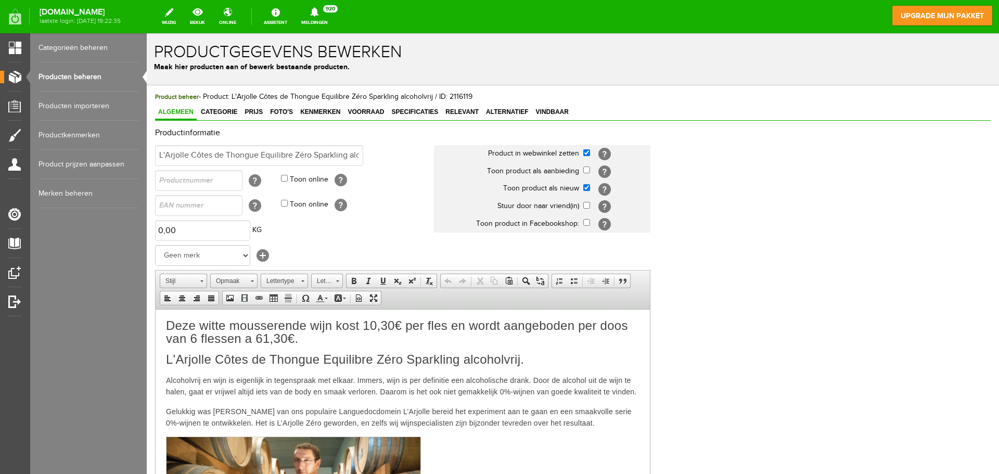
click at [74, 78] on link "Producten beheren" at bounding box center [89, 76] width 100 height 29
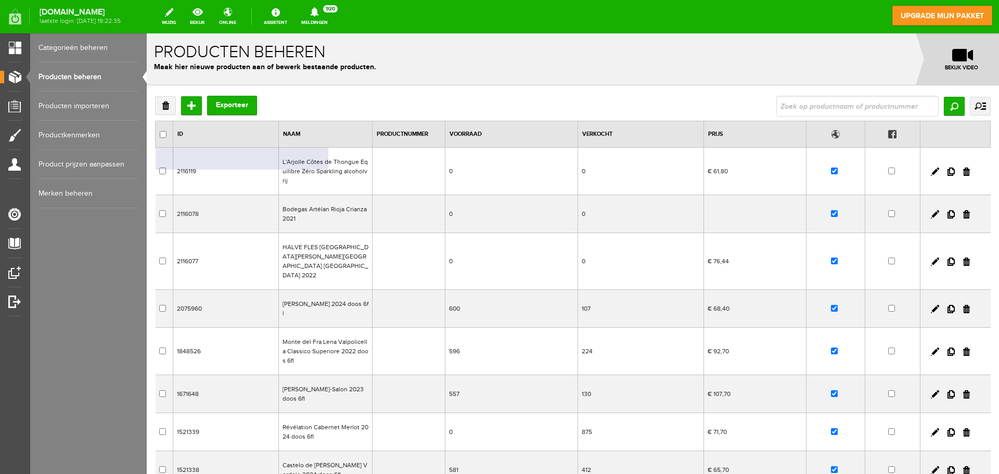
click at [331, 172] on td "L'Arjolle Côtes de Thongue Equilibre Zéro Sparkling alcoholvrij" at bounding box center [326, 171] width 94 height 47
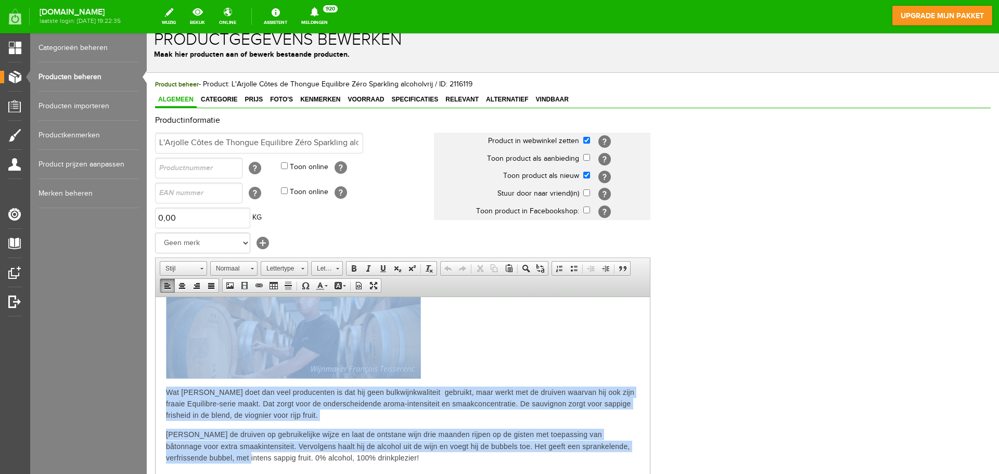
scroll to position [205, 0]
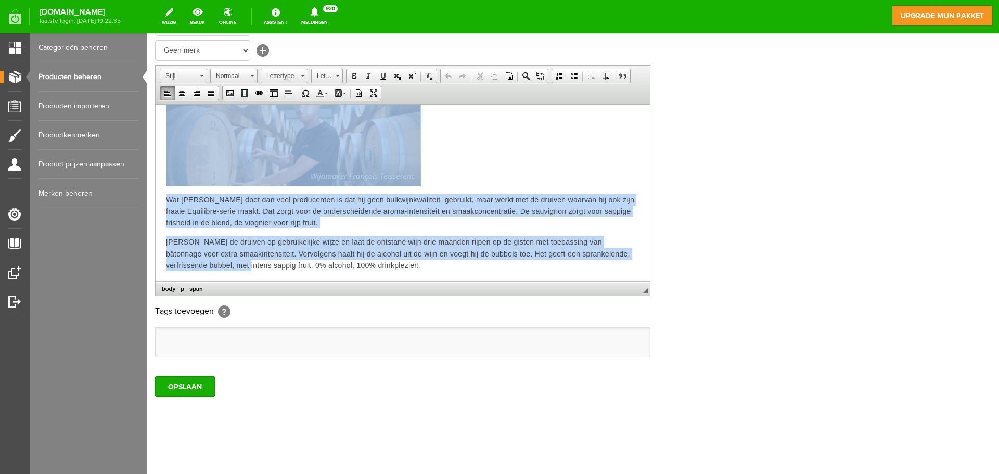
drag, startPoint x: 166, startPoint y: 175, endPoint x: 455, endPoint y: 274, distance: 306.2
click at [455, 274] on html "Deze witte mousserende wijn kost 10,30€ per fles en wordt aangeboden per doos v…" at bounding box center [403, 116] width 495 height 331
click at [533, 174] on p at bounding box center [403, 132] width 474 height 108
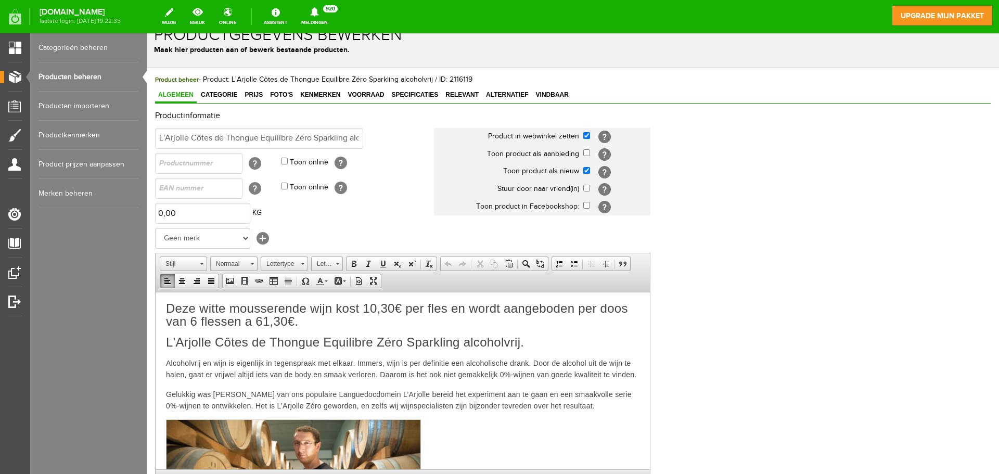
scroll to position [0, 0]
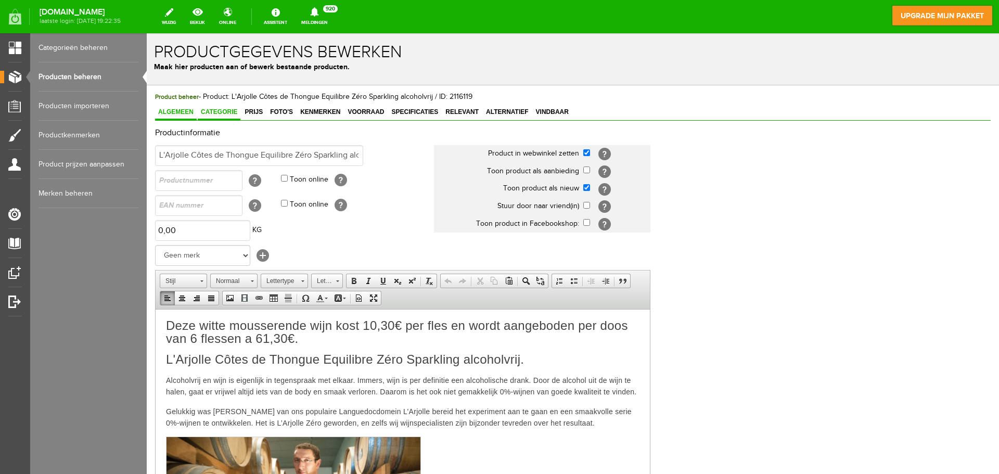
click at [223, 115] on span "Categorie" at bounding box center [219, 111] width 43 height 7
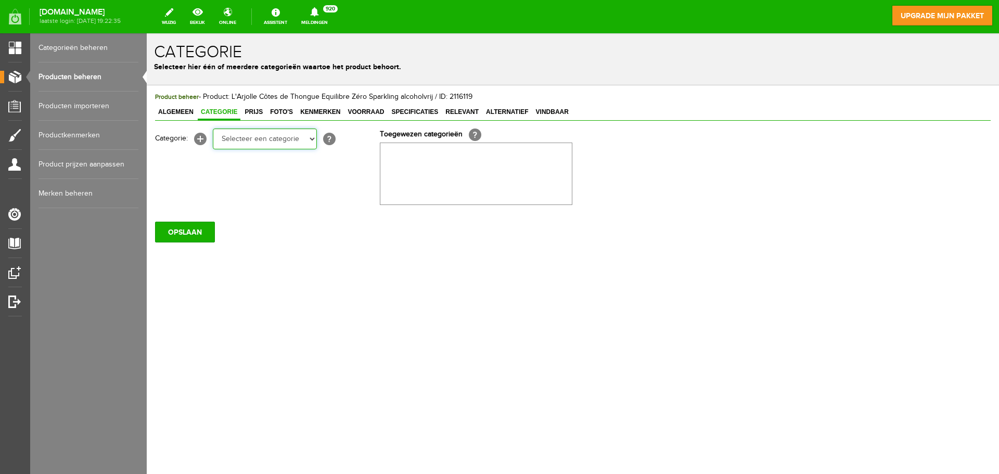
click at [296, 141] on select "Selecteer een categorie CHAMPAGNE Vollereaux Brut Réserve SPARKLING ALCOHOLVRIJ…" at bounding box center [265, 139] width 104 height 21
select select "282260"
click at [213, 129] on select "Selecteer een categorie CHAMPAGNE Vollereaux Brut Réserve SPARKLING ALCOHOLVRIJ…" at bounding box center [265, 139] width 104 height 21
click at [198, 230] on input "OPSLAAN" at bounding box center [185, 232] width 60 height 21
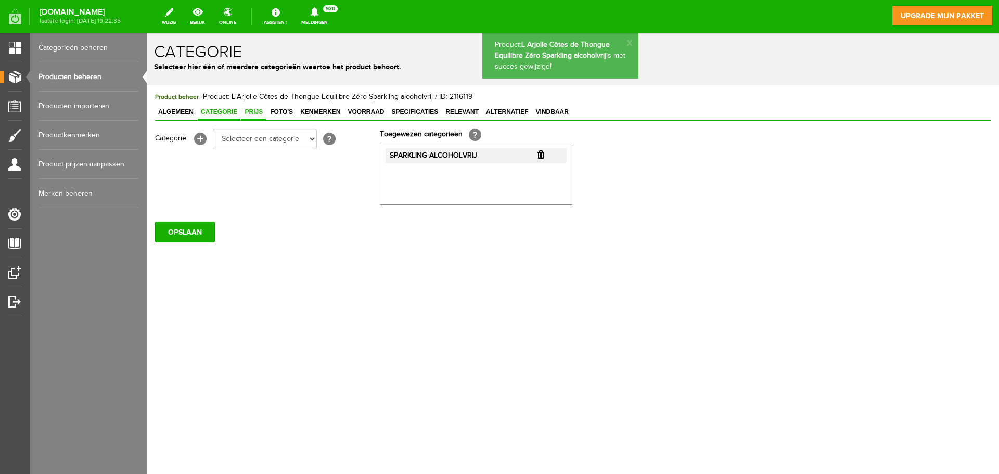
click at [254, 113] on span "Prijs" at bounding box center [254, 111] width 24 height 7
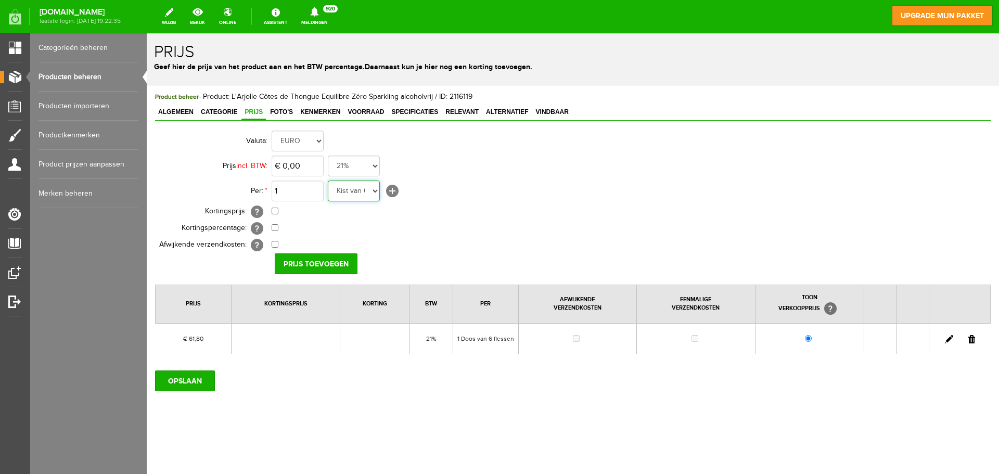
click at [374, 192] on select "Kist van 6 flessen in doos flessen per doos Doos van 12 flessen Doos Stuk Doos …" at bounding box center [354, 191] width 52 height 21
click at [467, 180] on td "1 Kist van 6 flessen in doos flessen per doos Doos van 12 flessen Doos Stuk Doo…" at bounding box center [463, 191] width 383 height 25
click at [375, 193] on select "Kist van 6 flessen in doos flessen per doos Doos van 12 flessen Doos Stuk Doos …" at bounding box center [354, 191] width 52 height 21
click at [373, 191] on select "Kist van 6 flessen in doos flessen per doos Doos van 12 flessen Doos Stuk Doos …" at bounding box center [354, 191] width 52 height 21
click at [285, 111] on span "Foto's" at bounding box center [281, 111] width 29 height 7
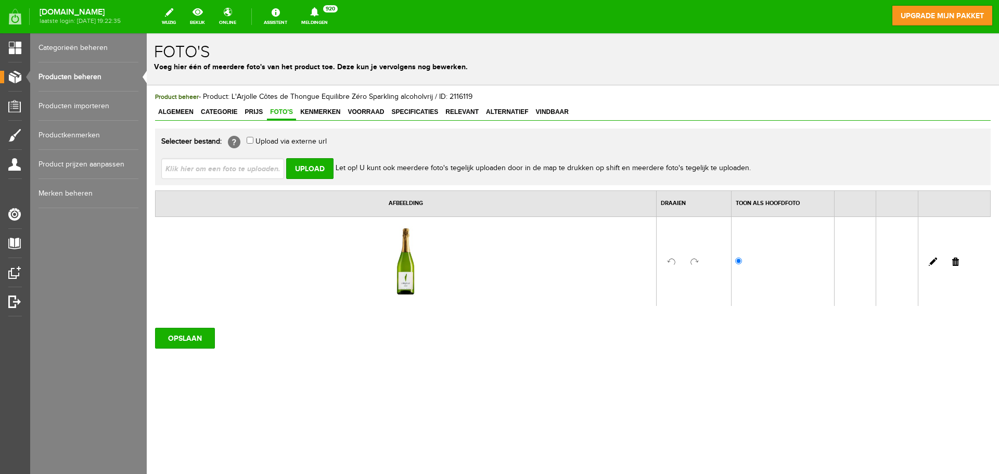
click at [251, 167] on input "file" at bounding box center [226, 168] width 131 height 20
type input "C:\fakepath\Revelation.jpg"
type input "Revelation.jpg"
click at [298, 169] on input "Upload" at bounding box center [309, 168] width 47 height 21
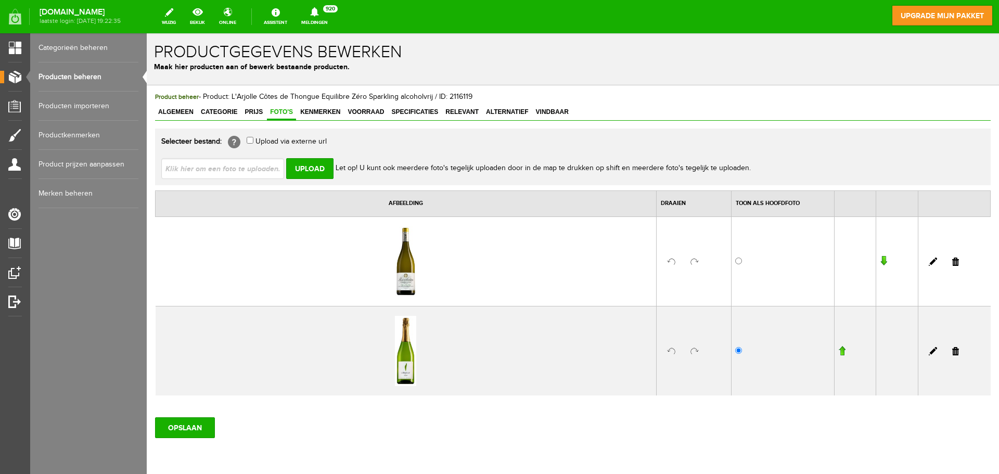
drag, startPoint x: 948, startPoint y: 262, endPoint x: 514, endPoint y: 34, distance: 490.4
click at [953, 262] on link at bounding box center [956, 262] width 7 height 8
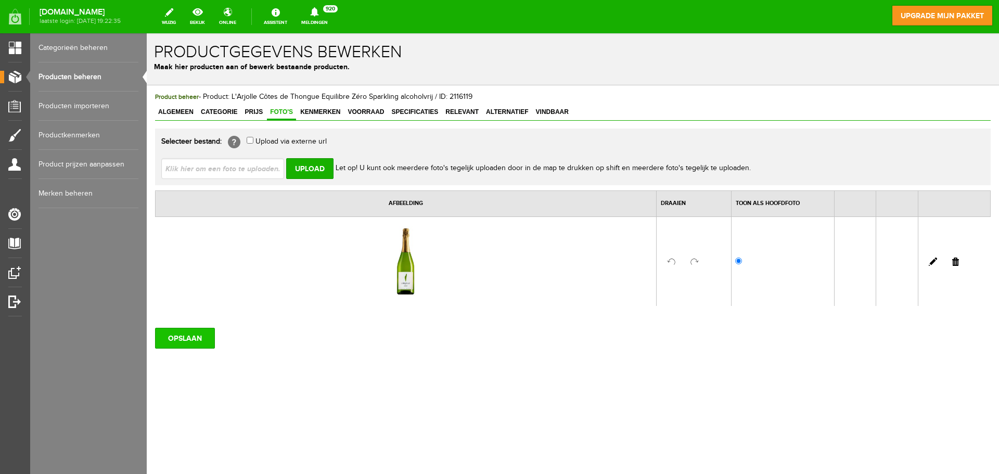
click at [198, 340] on input "OPSLAAN" at bounding box center [185, 338] width 60 height 21
click at [328, 113] on span "Kenmerken" at bounding box center [320, 111] width 46 height 7
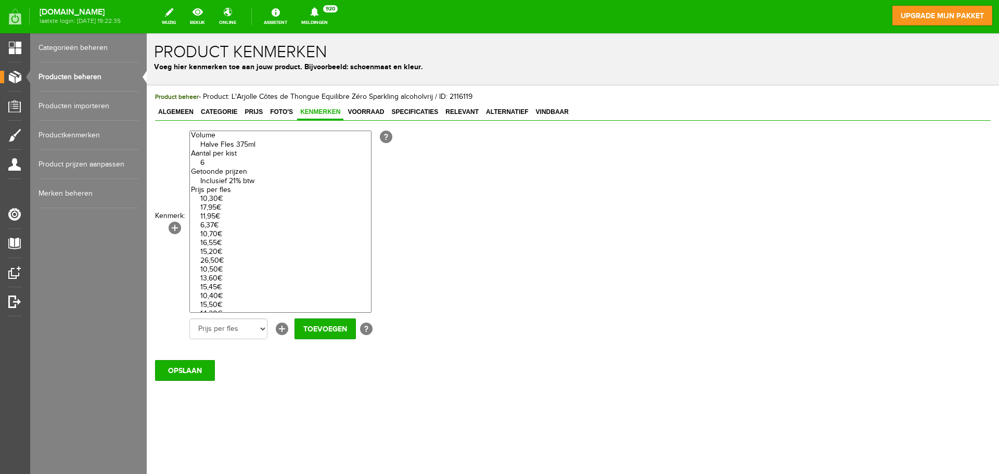
select select "27744|337942"
click at [214, 197] on option "10,30€" at bounding box center [280, 199] width 181 height 9
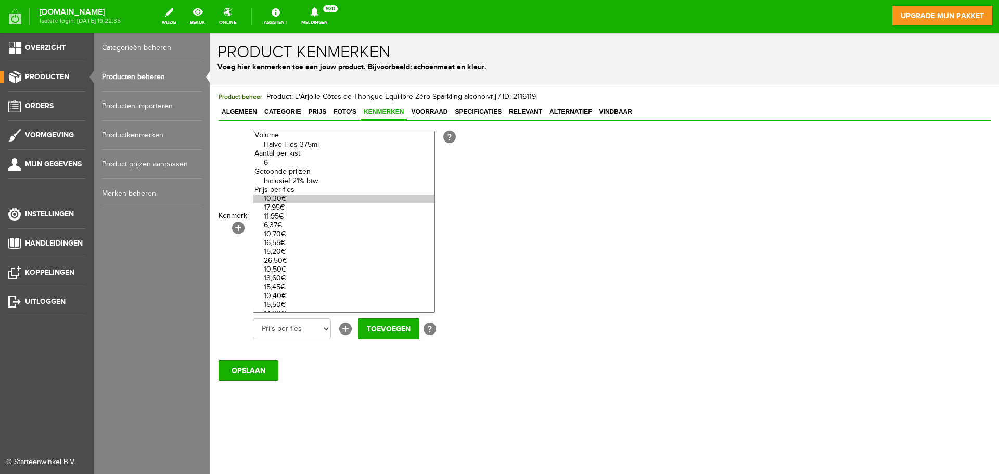
click at [125, 135] on link "Productkenmerken" at bounding box center [152, 135] width 100 height 29
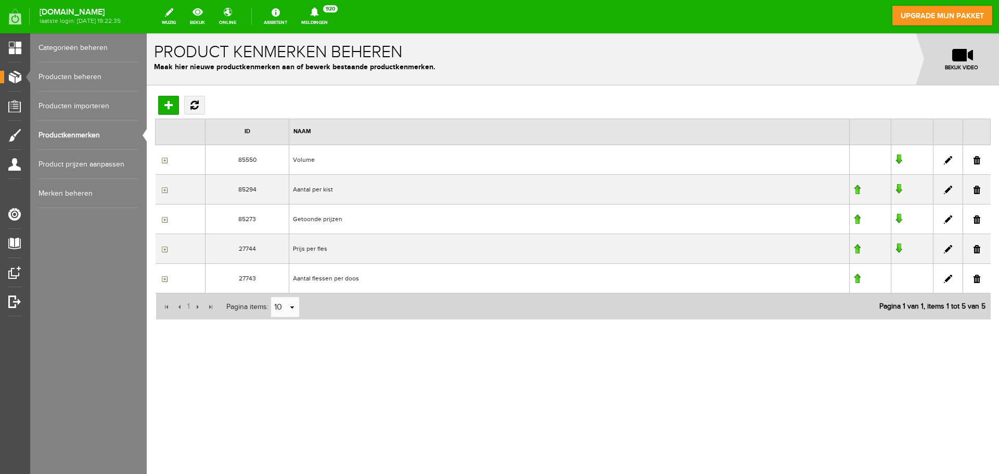
click at [949, 250] on link at bounding box center [948, 249] width 8 height 8
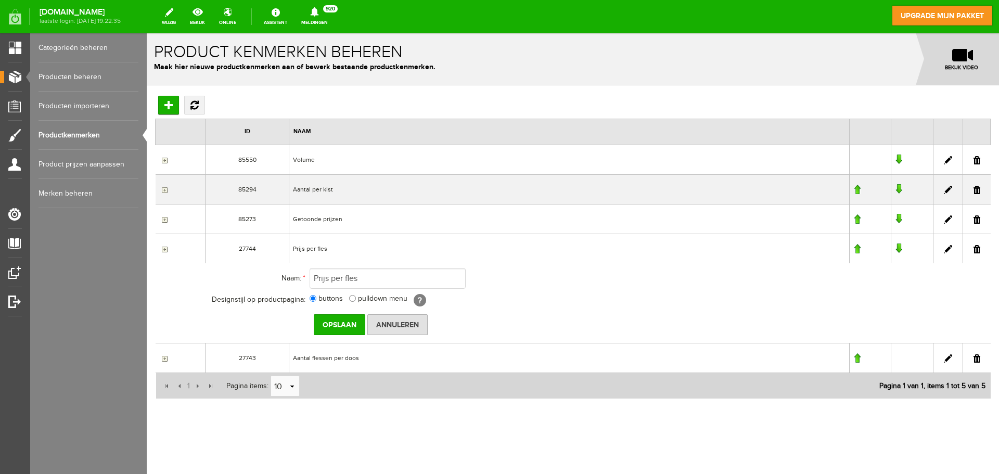
click at [164, 250] on input "button" at bounding box center [163, 249] width 8 height 8
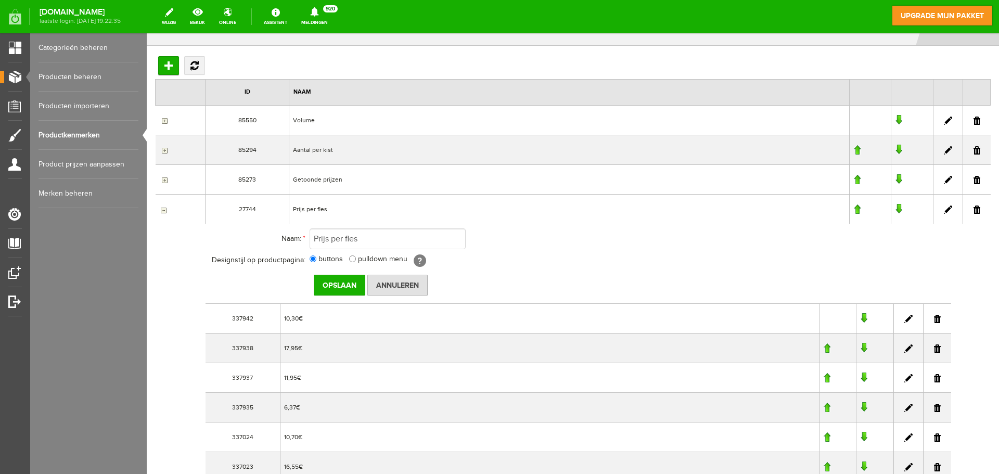
scroll to position [39, 0]
drag, startPoint x: 374, startPoint y: 241, endPoint x: 293, endPoint y: 238, distance: 81.8
click at [293, 238] on tr "Naam: * Prijs per fles" at bounding box center [456, 239] width 500 height 25
type input "9,95$"
click at [335, 283] on input "Opslaan" at bounding box center [340, 286] width 52 height 21
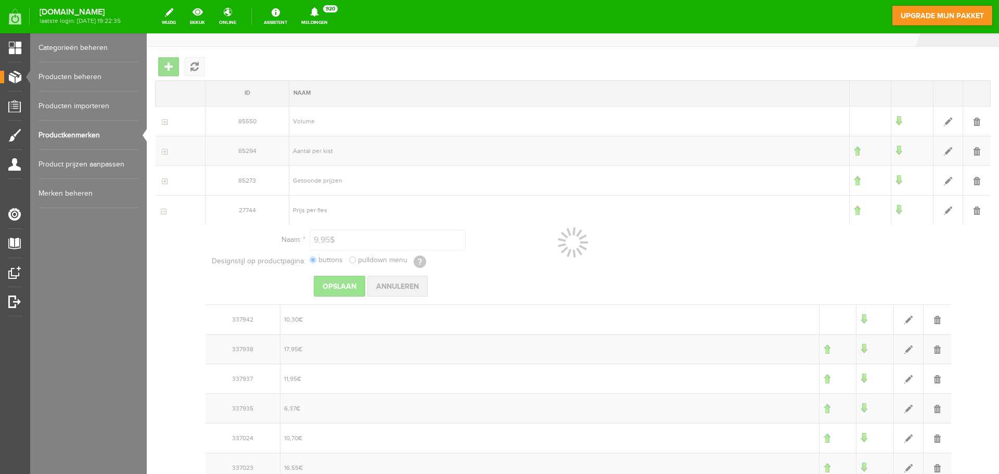
scroll to position [0, 0]
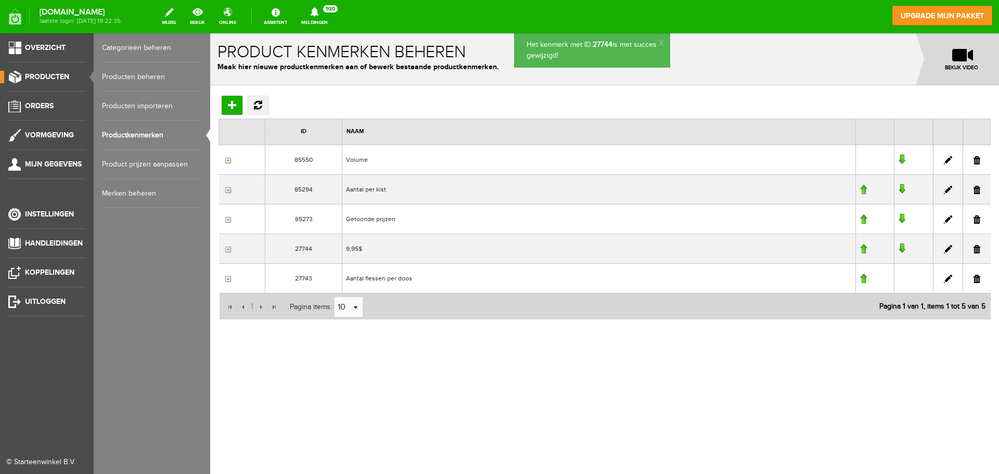
click at [141, 76] on link "Producten beheren" at bounding box center [152, 76] width 100 height 29
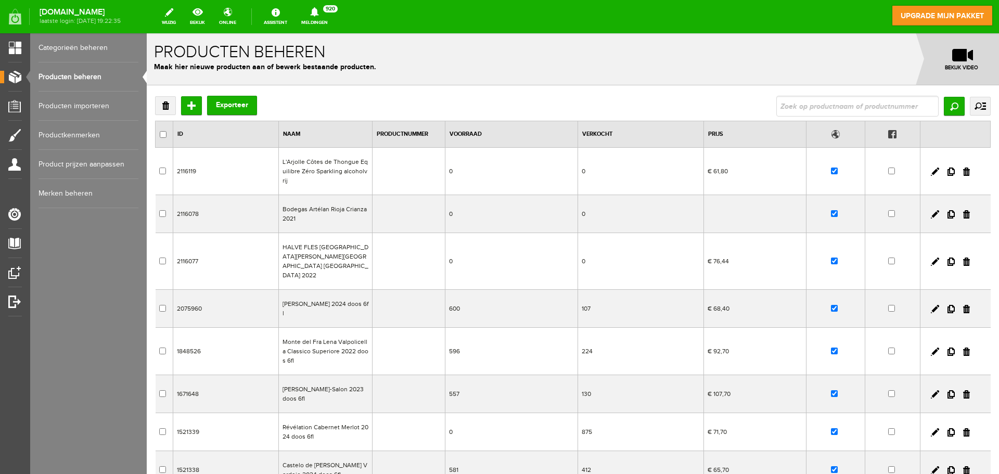
click at [304, 168] on td "L'Arjolle Côtes de Thongue Equilibre Zéro Sparkling alcoholvrij" at bounding box center [326, 171] width 94 height 47
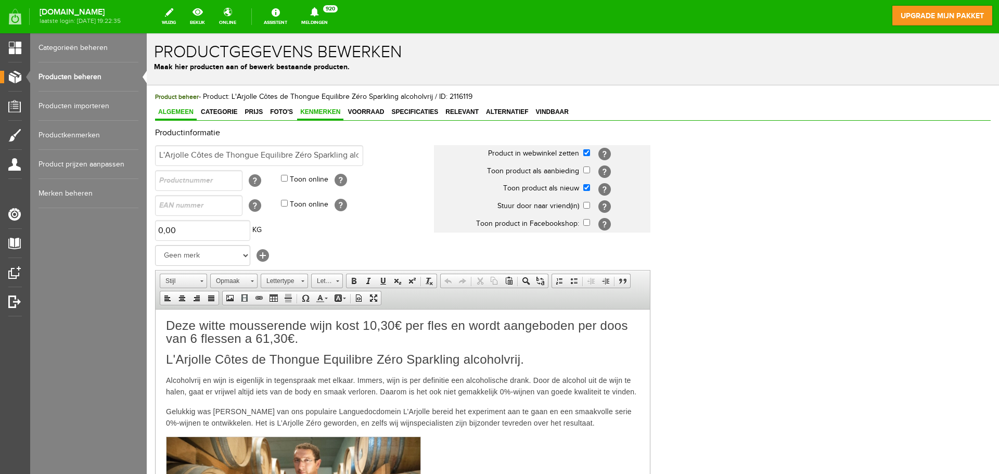
click at [321, 111] on span "Kenmerken" at bounding box center [320, 111] width 46 height 7
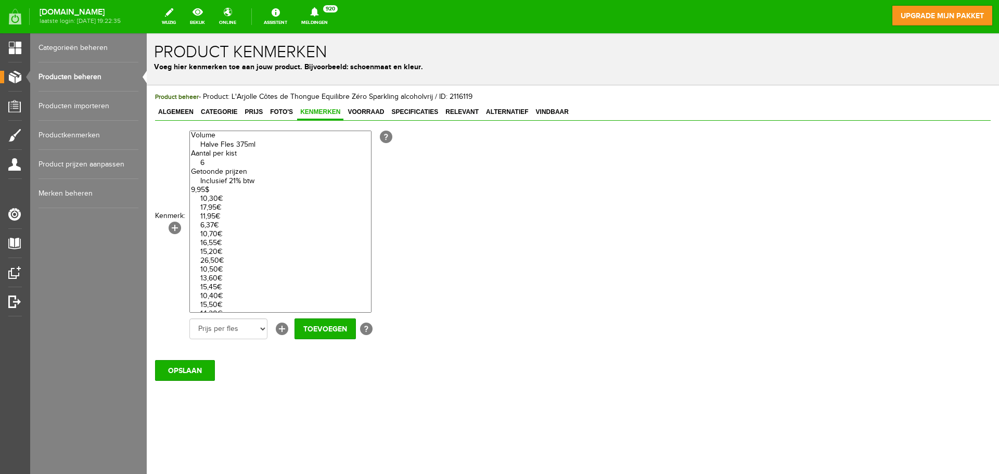
click at [200, 188] on optgroup "10,30€ 17,95€ 11,95€ 6,37€ 10,70€ 16,55€ 15,20€ 26,50€ 10,50€ 13,60€ 15,45€ 10,…" at bounding box center [280, 354] width 181 height 337
click at [206, 153] on optgroup "6" at bounding box center [280, 158] width 181 height 18
select select "85294|335910"
click at [209, 163] on option "6" at bounding box center [280, 163] width 181 height 9
click at [337, 331] on input "Toevoegen" at bounding box center [325, 329] width 61 height 21
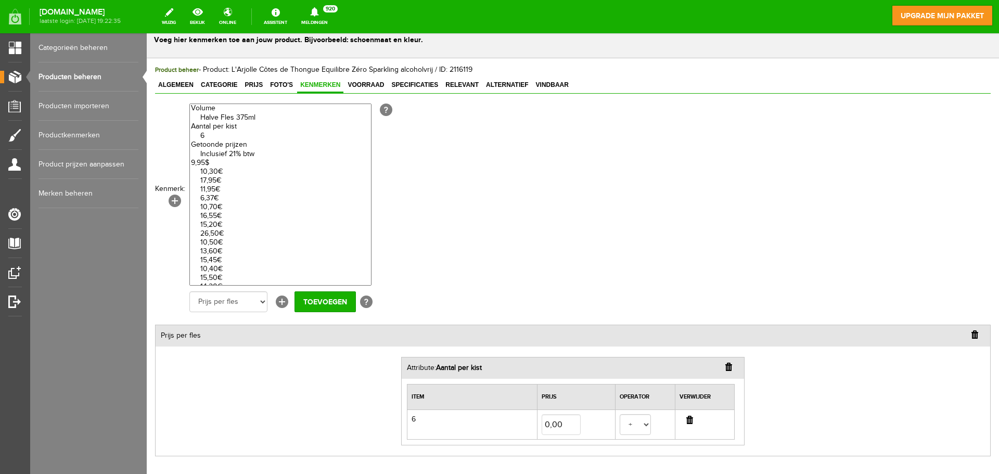
scroll to position [126, 0]
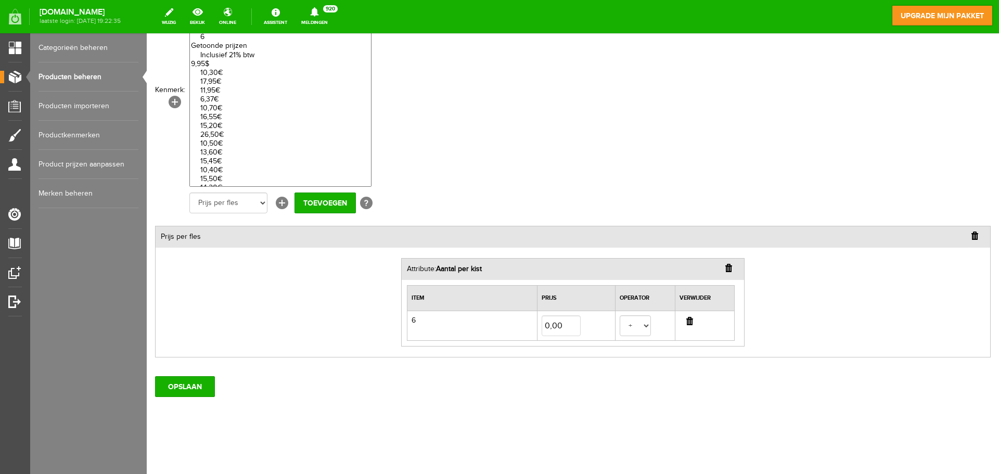
select select "85273|335723"
click at [237, 53] on select "Halve Fles 375ml 6 Inclusief 21% btw 10,30€ 17,95€ 11,95€ 6,37€ 10,70€ 16,55€ 1…" at bounding box center [280, 96] width 182 height 182
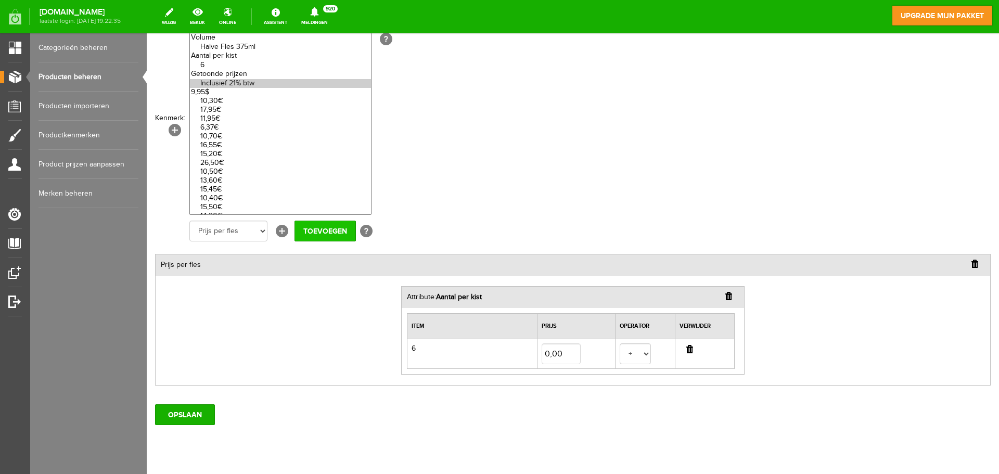
click at [311, 224] on input "Toevoegen" at bounding box center [325, 231] width 61 height 21
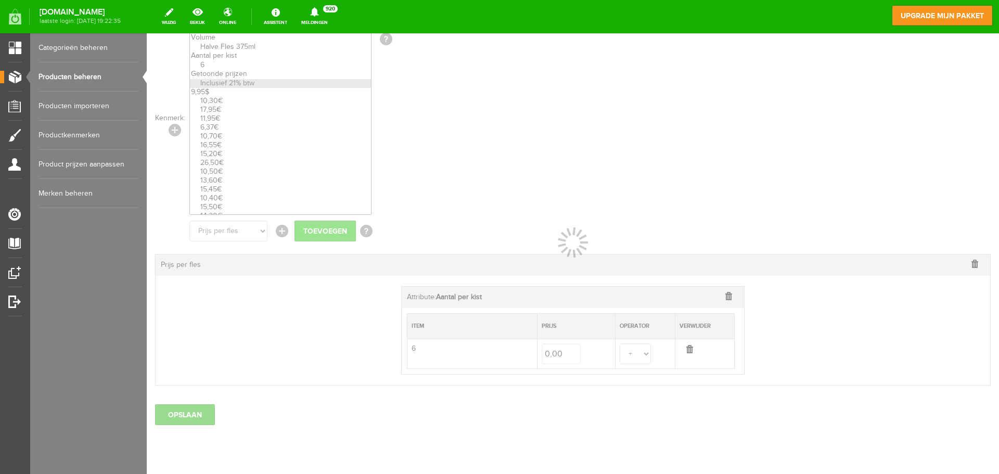
select select
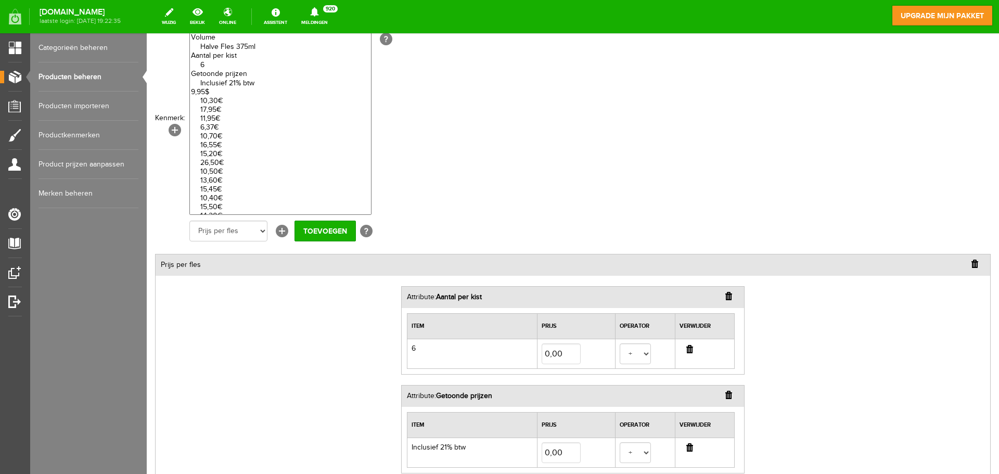
click at [215, 91] on optgroup "10,30€ 17,95€ 11,95€ 6,37€ 10,70€ 16,55€ 15,20€ 26,50€ 10,50€ 13,60€ 15,45€ 10,…" at bounding box center [280, 256] width 181 height 337
click at [203, 90] on optgroup "10,30€ 17,95€ 11,95€ 6,37€ 10,70€ 16,55€ 15,20€ 26,50€ 10,50€ 13,60€ 15,45€ 10,…" at bounding box center [280, 256] width 181 height 337
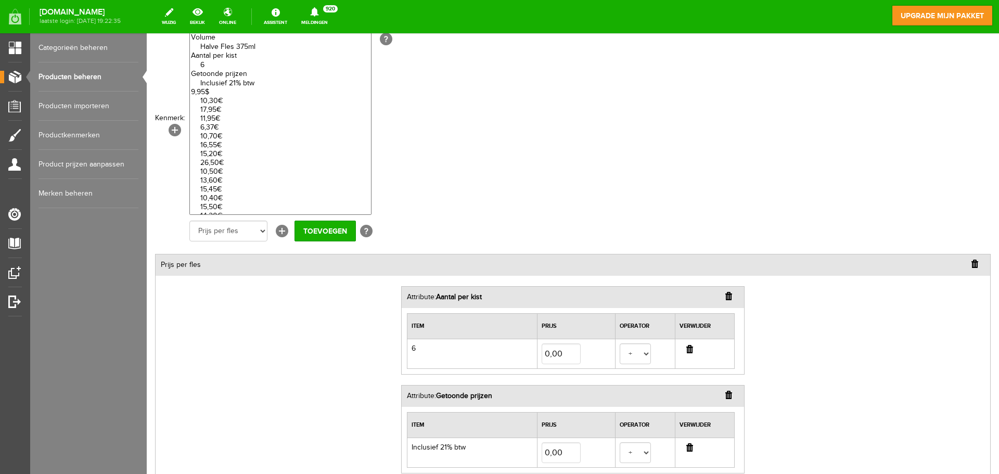
click at [203, 90] on optgroup "10,30€ 17,95€ 11,95€ 6,37€ 10,70€ 16,55€ 15,20€ 26,50€ 10,50€ 13,60€ 15,45€ 10,…" at bounding box center [280, 256] width 181 height 337
click at [62, 131] on link "Productkenmerken" at bounding box center [89, 135] width 100 height 29
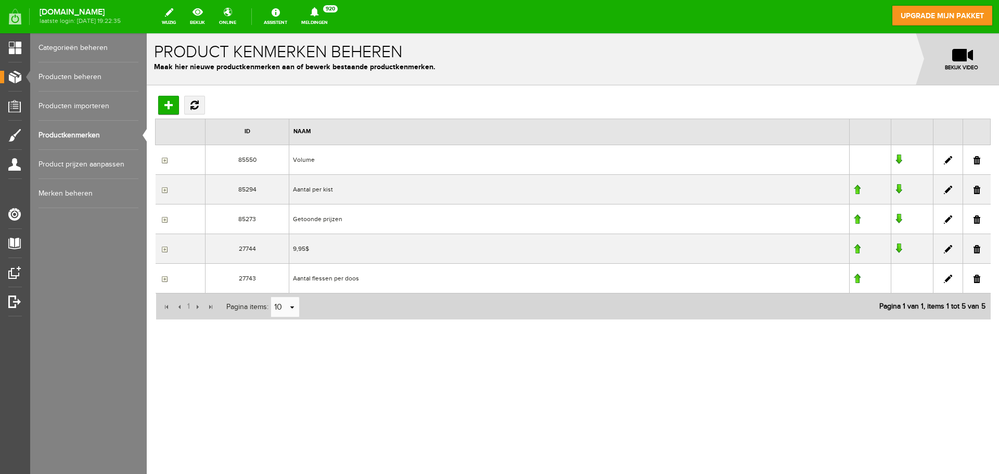
click at [164, 250] on input "button" at bounding box center [163, 249] width 8 height 8
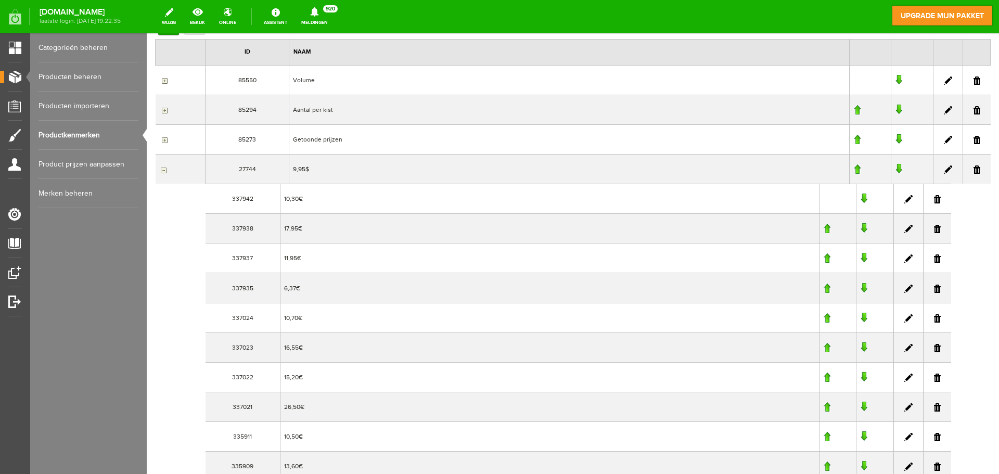
scroll to position [63, 0]
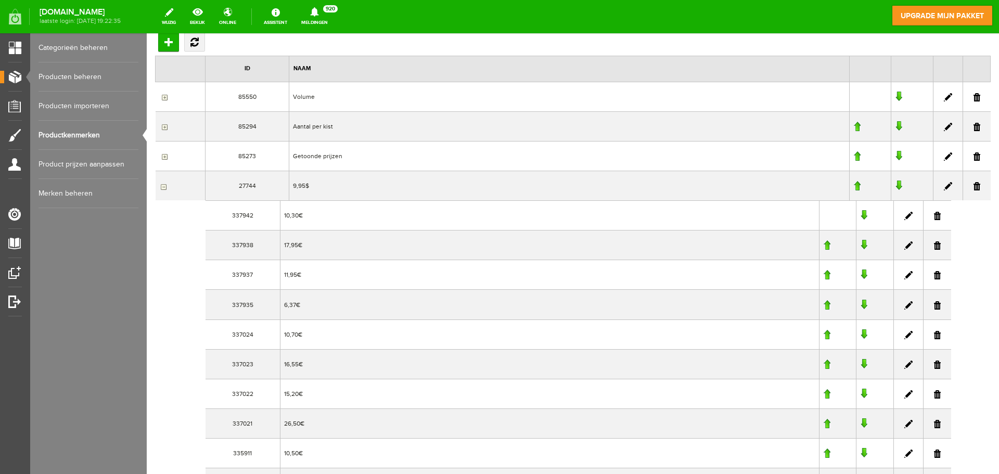
click at [944, 187] on link at bounding box center [948, 186] width 8 height 8
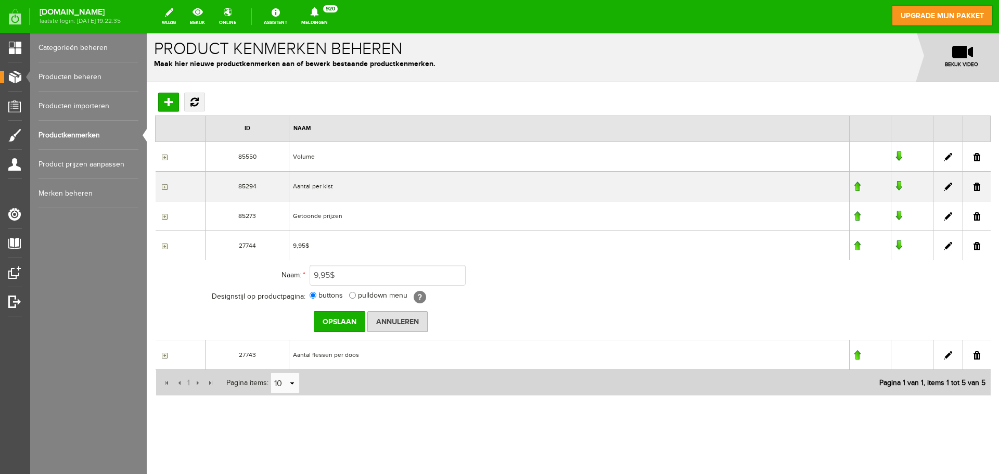
scroll to position [3, 0]
drag, startPoint x: 347, startPoint y: 275, endPoint x: 272, endPoint y: 275, distance: 75.0
click at [272, 275] on tr "Naam: * 9,95$" at bounding box center [456, 275] width 500 height 25
type input "Prijs per doos"
click at [331, 319] on input "Opslaan" at bounding box center [340, 321] width 52 height 21
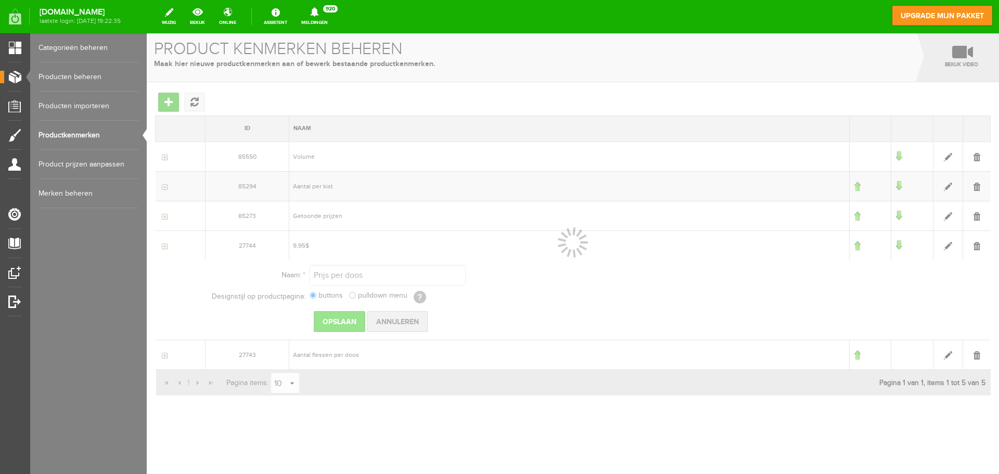
scroll to position [0, 0]
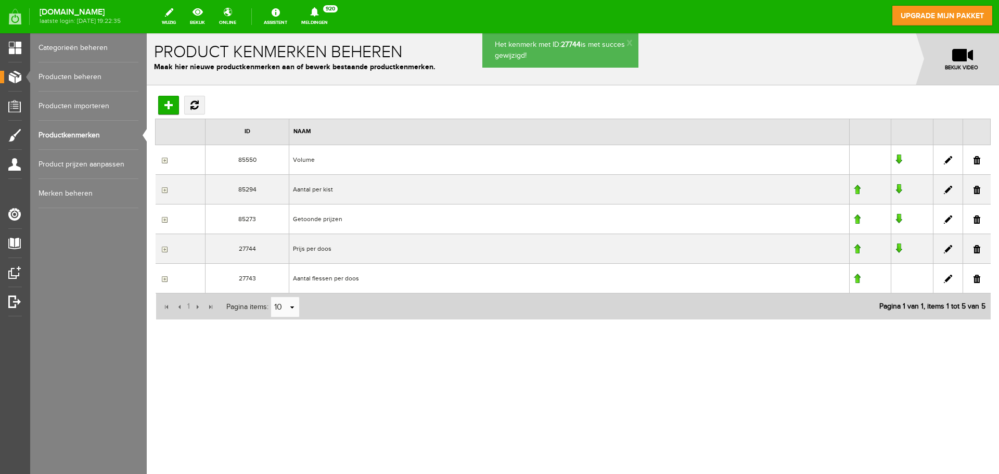
click at [947, 251] on link at bounding box center [948, 249] width 8 height 8
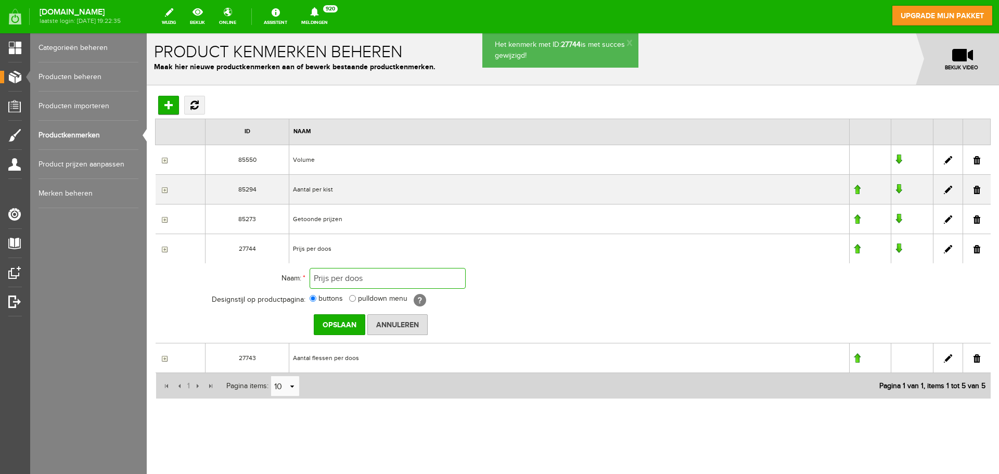
click at [359, 281] on input "Prijs per doos" at bounding box center [388, 278] width 156 height 21
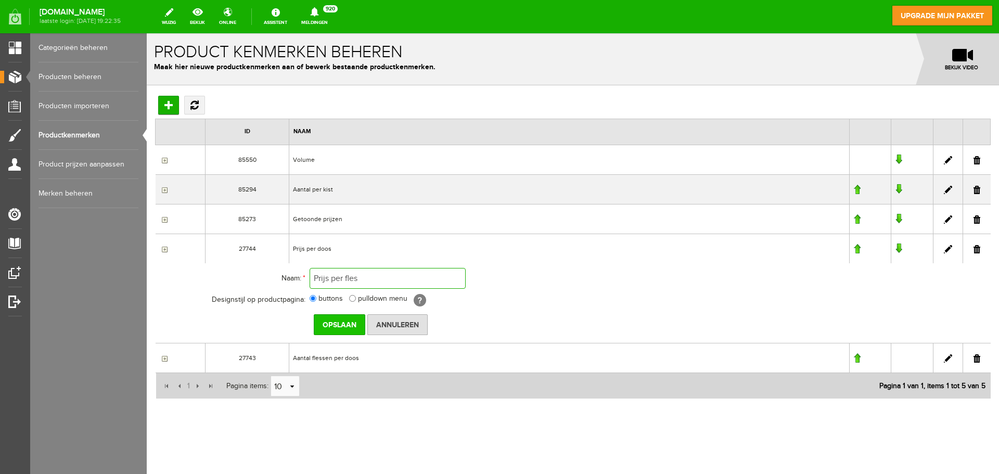
type input "Prijs per fles"
click at [346, 323] on input "Opslaan" at bounding box center [340, 324] width 52 height 21
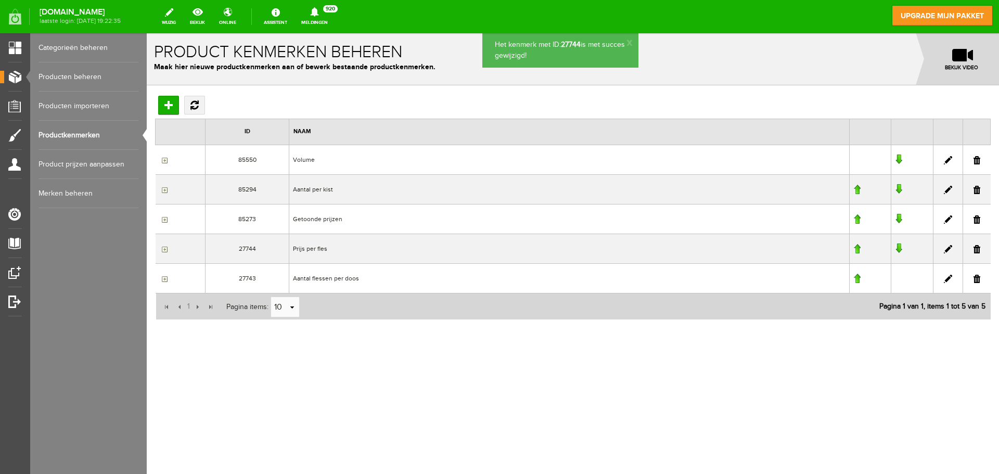
click at [166, 250] on input "button" at bounding box center [163, 249] width 8 height 8
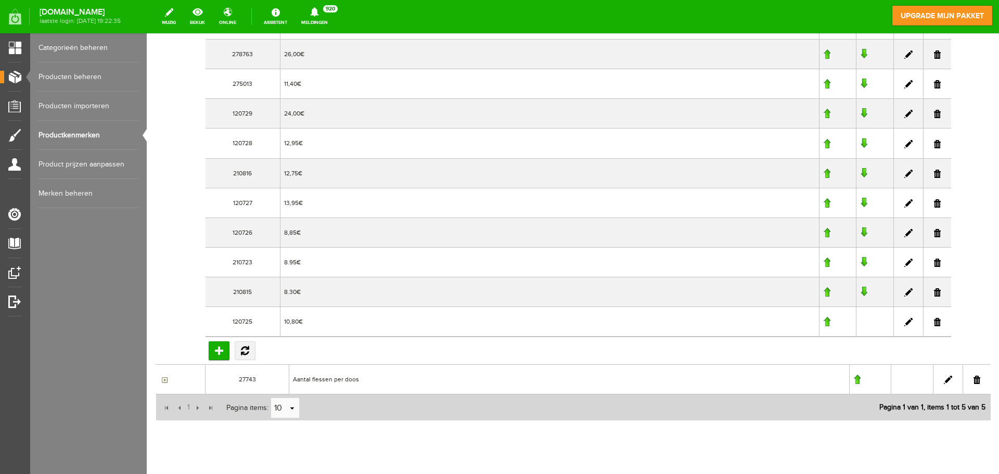
scroll to position [1041, 0]
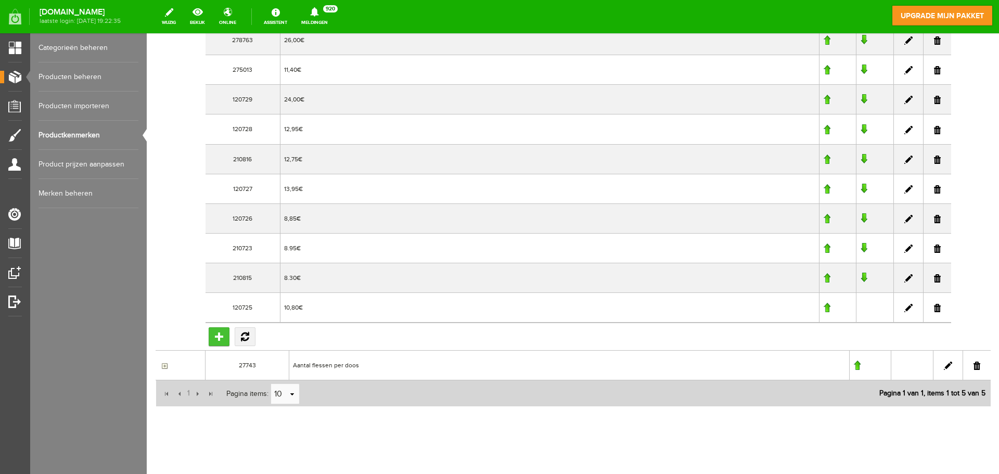
click at [222, 337] on input "Toevoegen" at bounding box center [219, 336] width 21 height 19
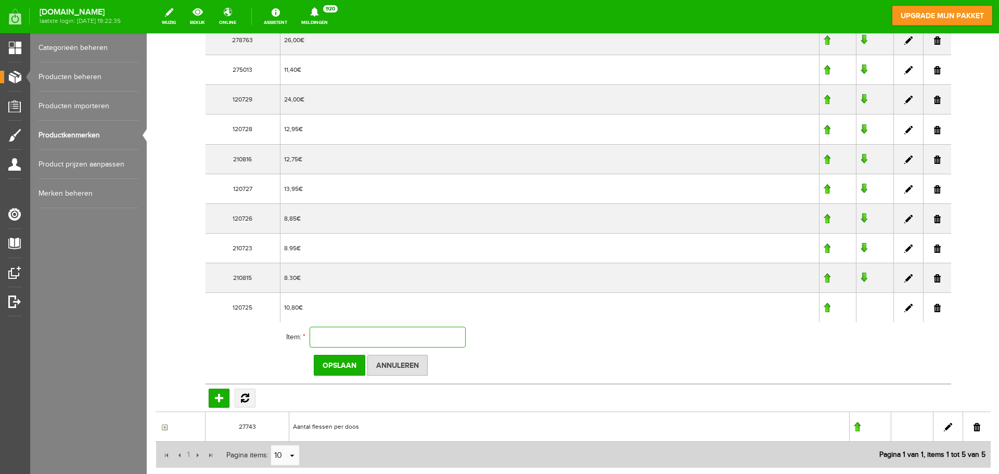
click at [352, 337] on input "text" at bounding box center [388, 337] width 156 height 21
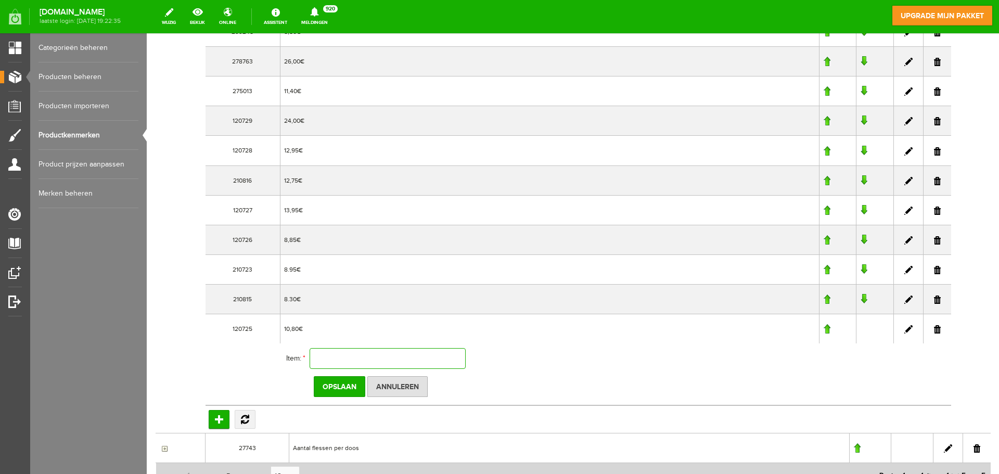
scroll to position [1093, 0]
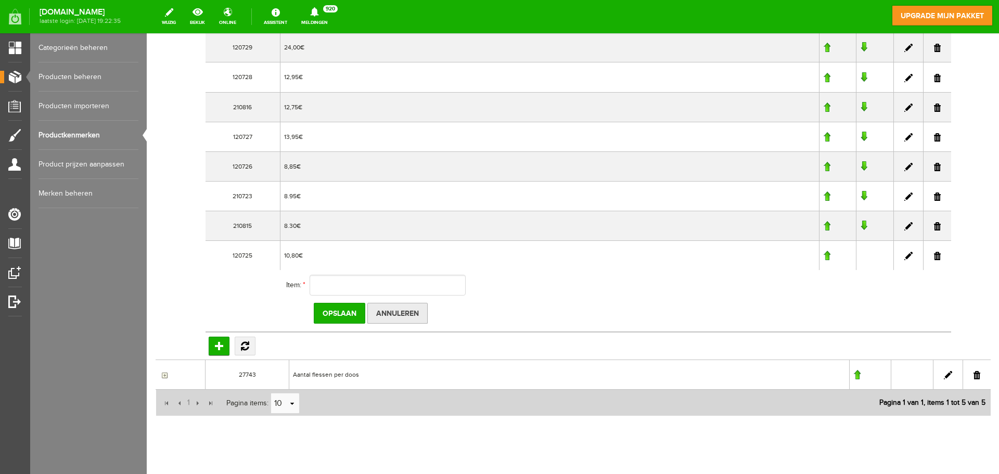
click at [388, 313] on input "Annuleren" at bounding box center [398, 313] width 60 height 21
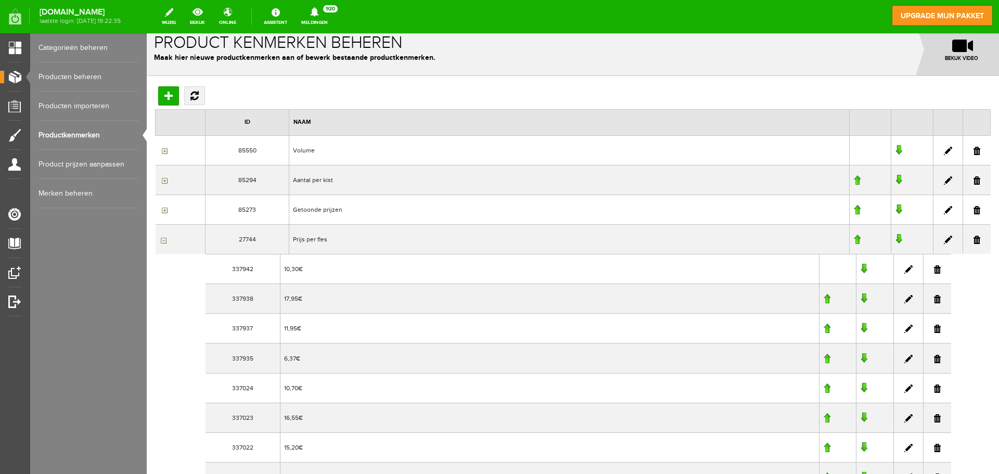
scroll to position [0, 0]
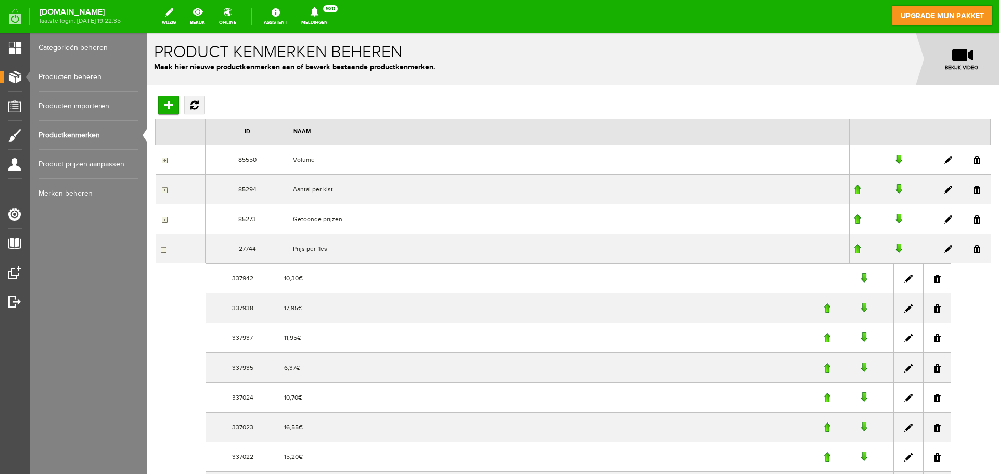
click at [166, 249] on input "button" at bounding box center [163, 249] width 8 height 8
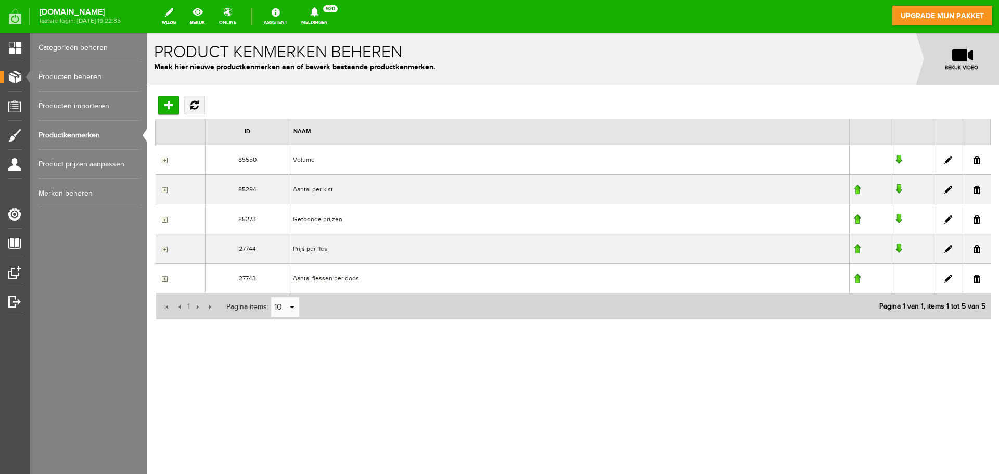
click at [78, 77] on link "Producten beheren" at bounding box center [89, 76] width 100 height 29
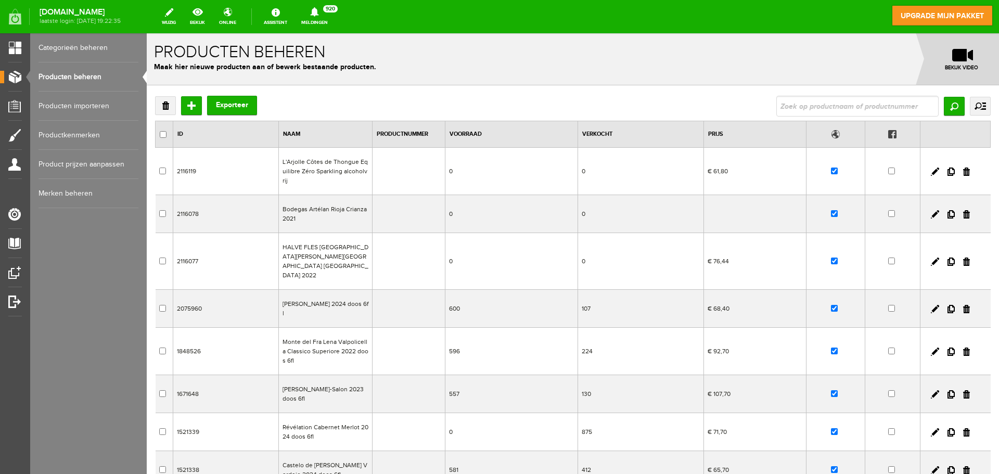
click at [328, 171] on td "L'Arjolle Côtes de Thongue Equilibre Zéro Sparkling alcoholvrij" at bounding box center [326, 171] width 94 height 47
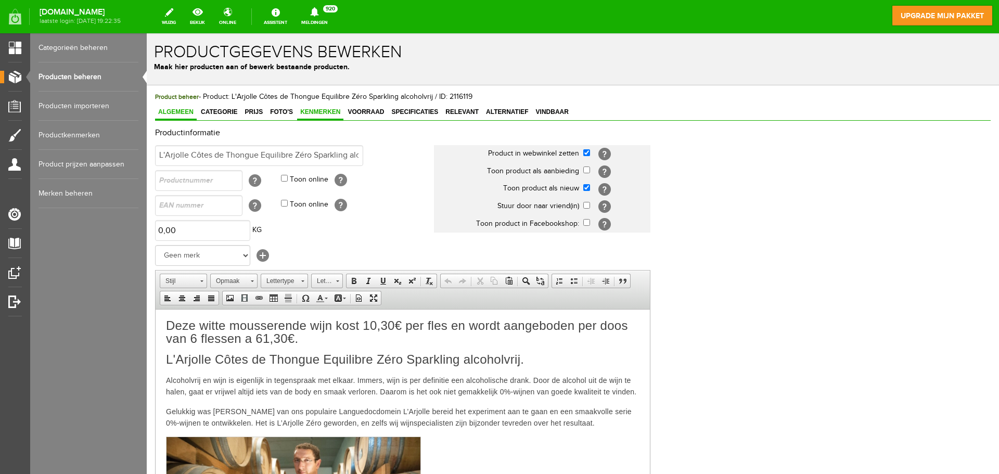
click at [321, 113] on span "Kenmerken" at bounding box center [320, 111] width 46 height 7
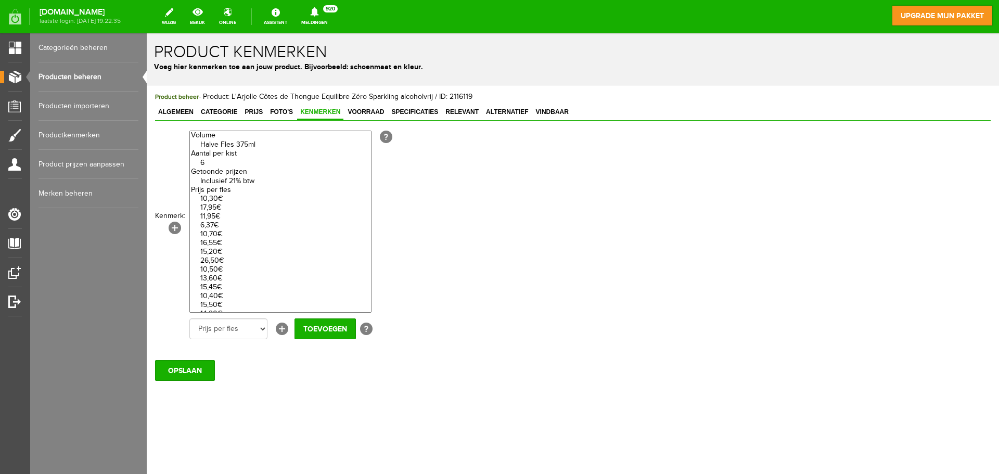
click at [223, 153] on optgroup "6" at bounding box center [280, 158] width 181 height 18
select select "85294|335910"
click at [219, 160] on option "6" at bounding box center [280, 163] width 181 height 9
click at [321, 332] on input "Toevoegen" at bounding box center [325, 329] width 61 height 21
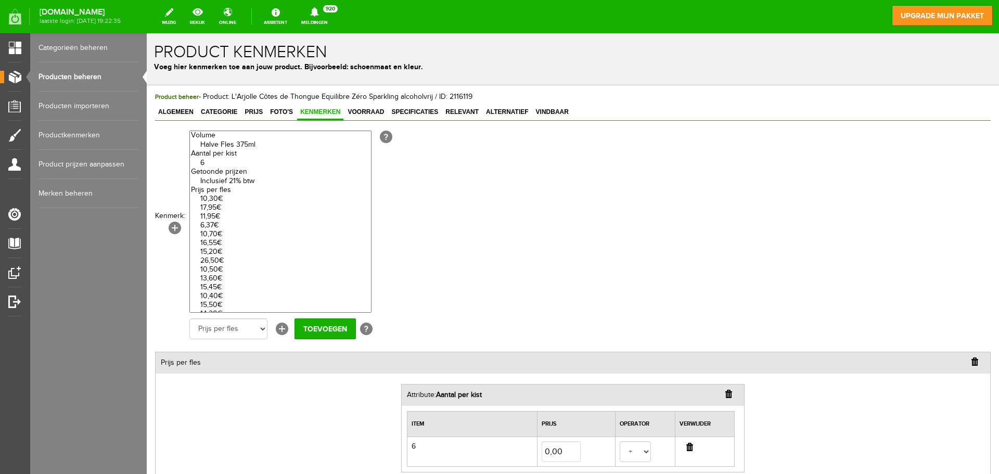
select select "85273|335723"
click at [227, 178] on option "Inclusief 21% btw" at bounding box center [280, 181] width 181 height 9
click at [301, 333] on input "Toevoegen" at bounding box center [325, 329] width 61 height 21
select select "27744|337942"
click at [219, 202] on option "10,30€" at bounding box center [280, 199] width 181 height 9
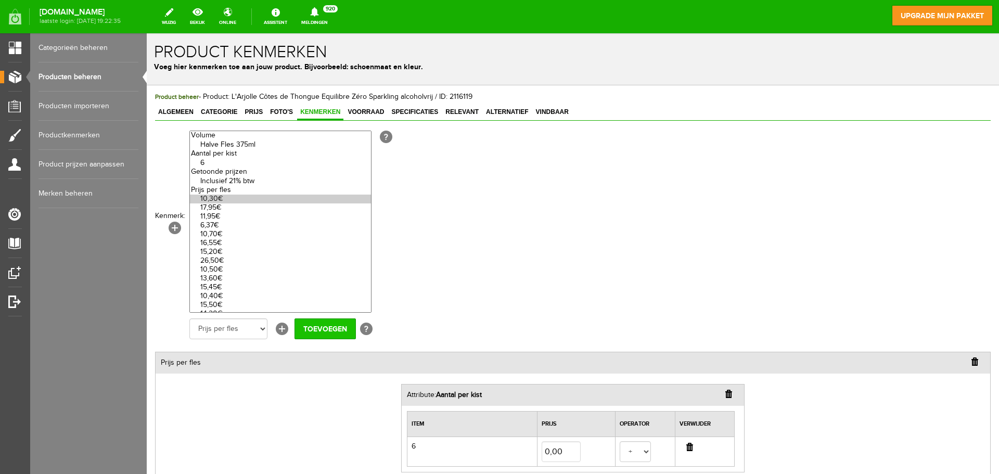
click at [313, 331] on input "Toevoegen" at bounding box center [325, 329] width 61 height 21
select select
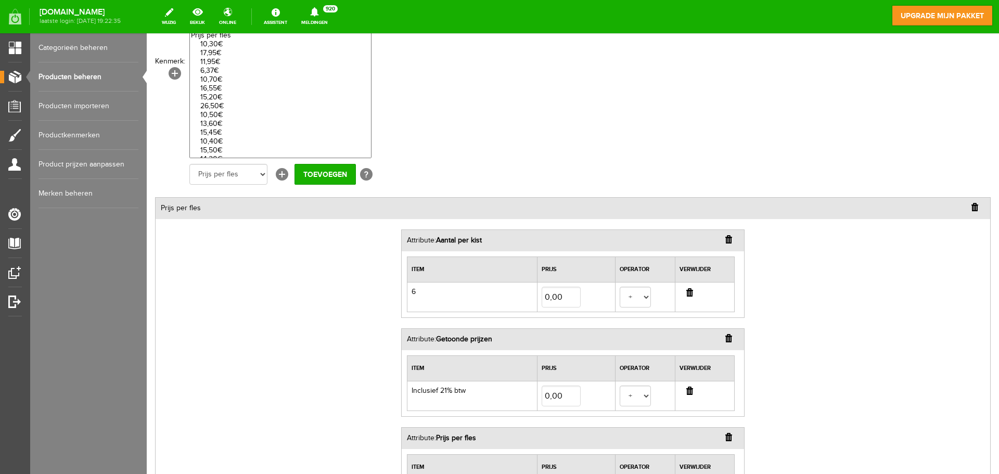
scroll to position [205, 0]
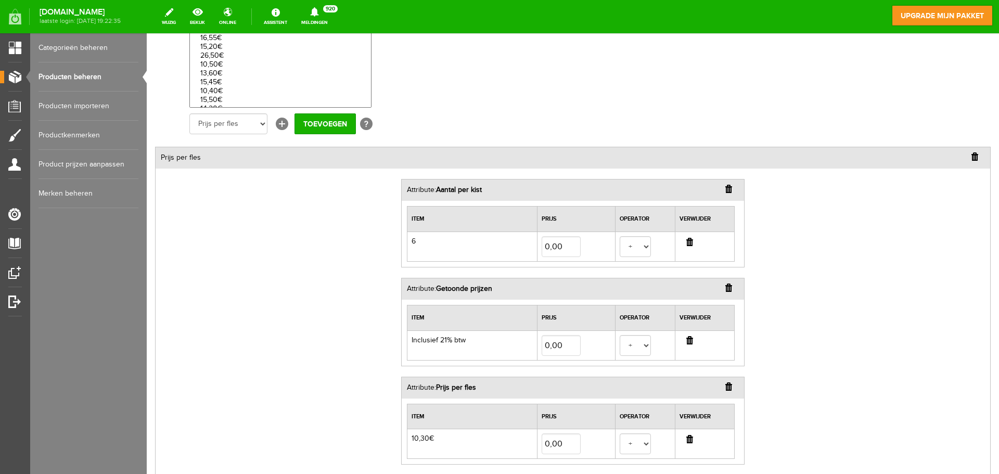
click at [726, 387] on input "button" at bounding box center [729, 387] width 7 height 8
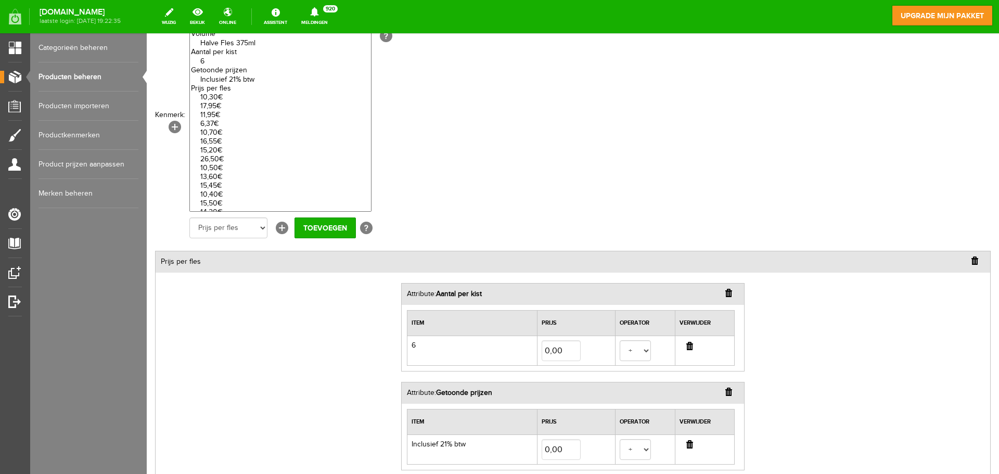
scroll to position [0, 0]
select select "27744|337942"
click at [225, 96] on optgroup "10,30€ 17,95€ 11,95€ 6,37€ 10,70€ 16,55€ 15,20€ 26,50€ 10,50€ 13,60€ 15,45€ 10,…" at bounding box center [280, 253] width 181 height 337
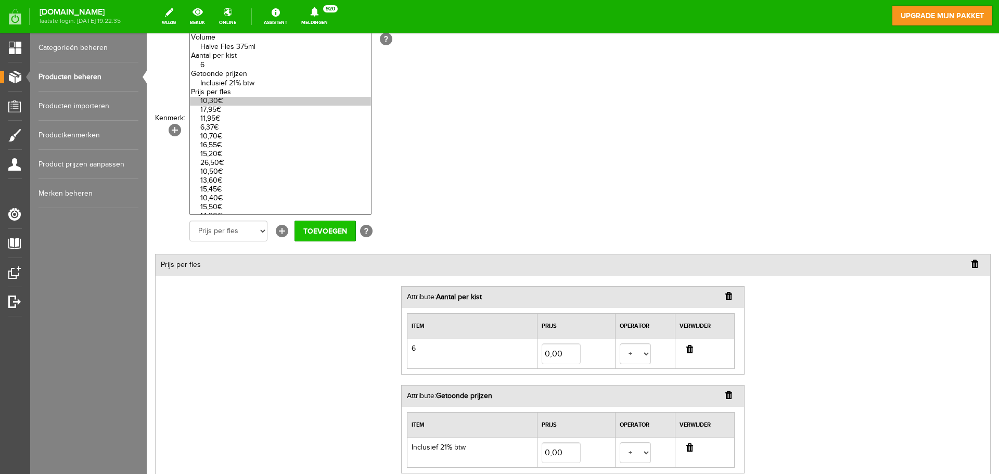
click at [309, 227] on input "Toevoegen" at bounding box center [325, 231] width 61 height 21
select select
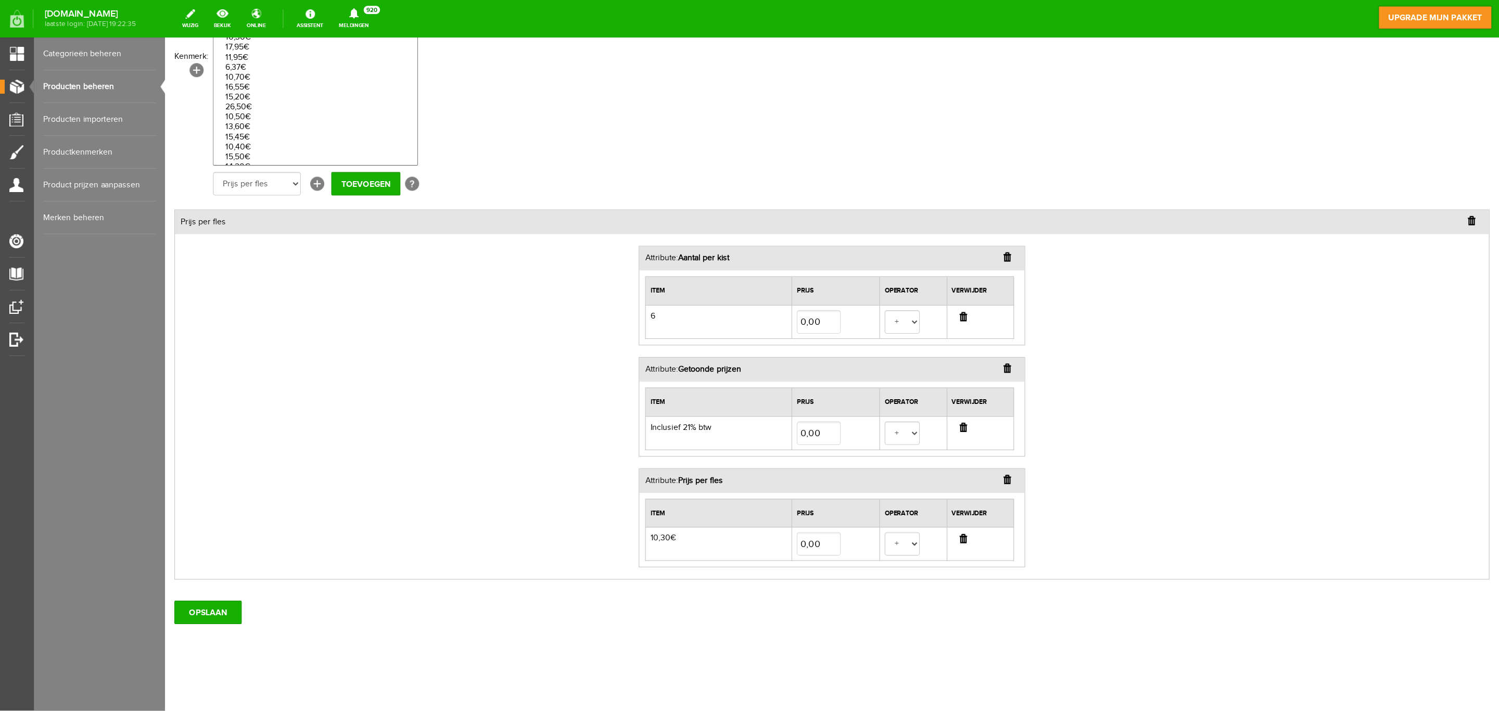
scroll to position [91, 0]
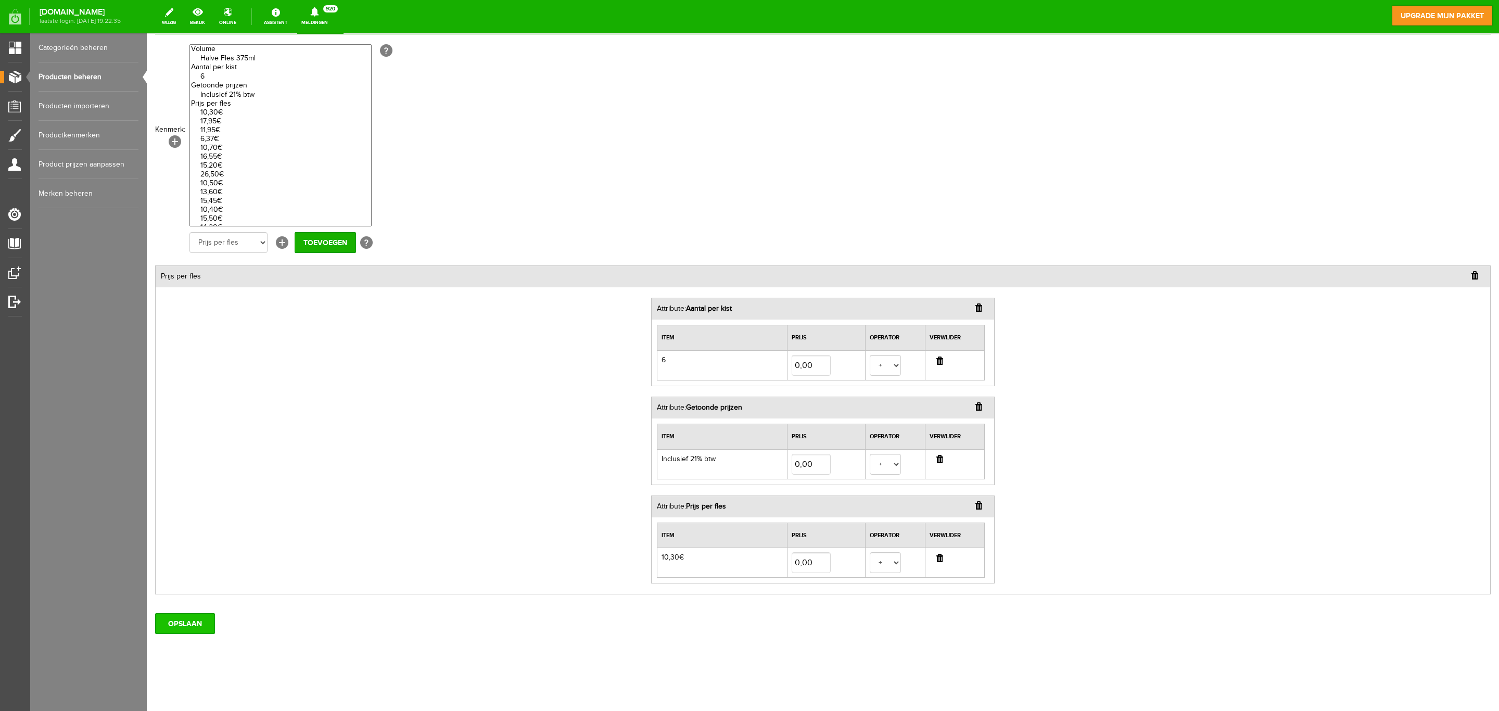
click at [197, 474] on input "OPSLAAN" at bounding box center [185, 623] width 60 height 21
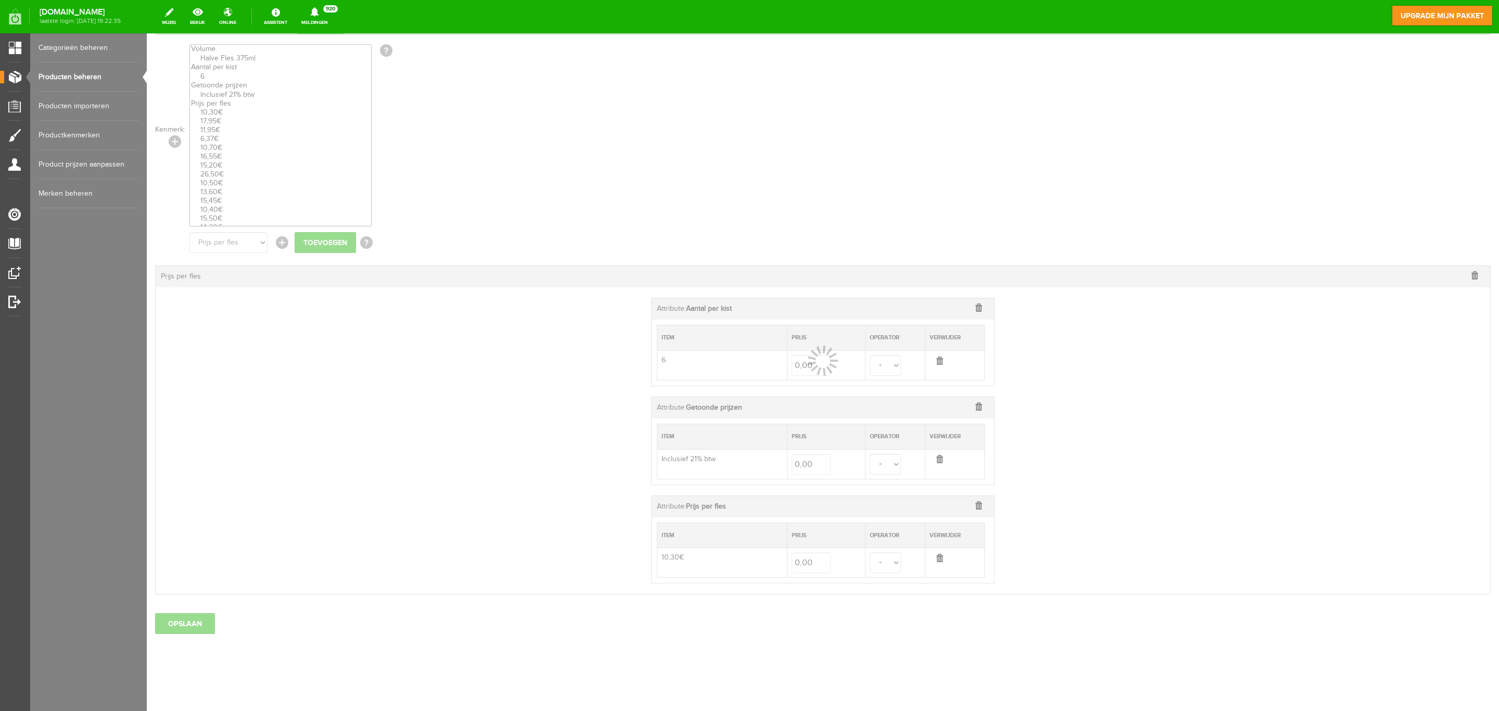
select select
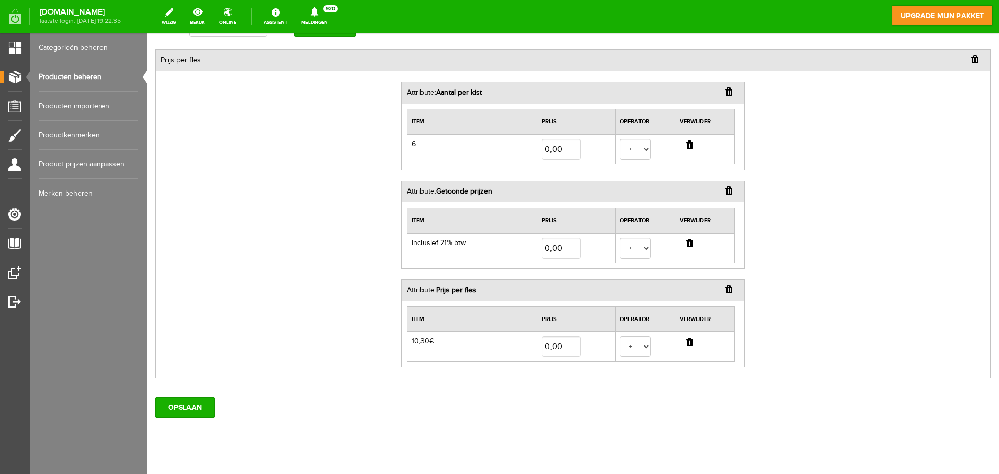
scroll to position [323, 0]
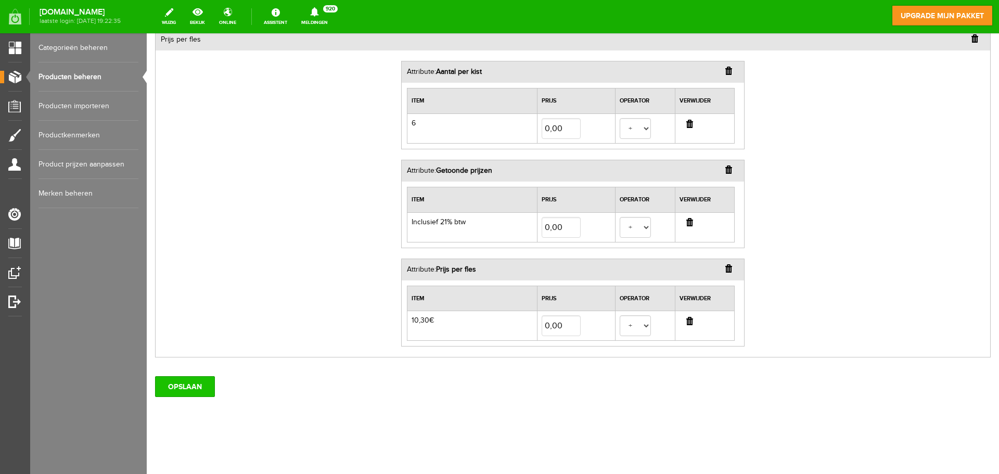
click at [187, 386] on input "OPSLAAN" at bounding box center [185, 386] width 60 height 21
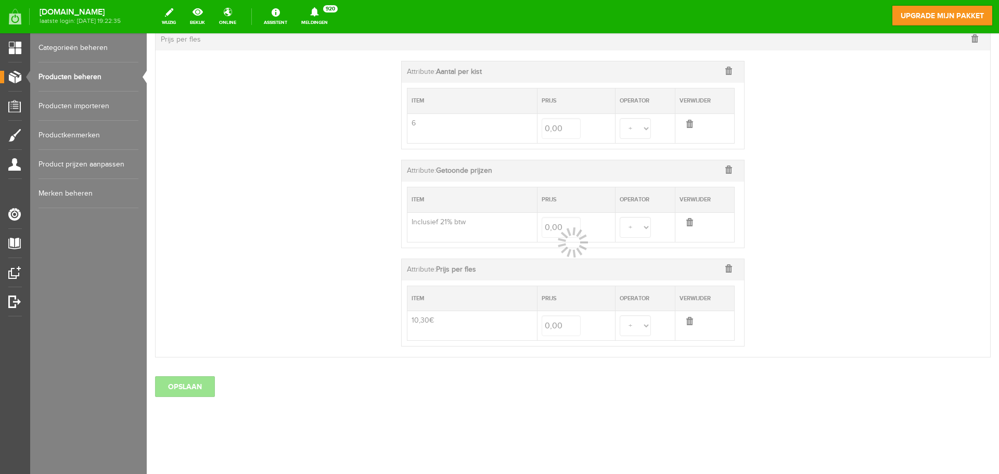
select select
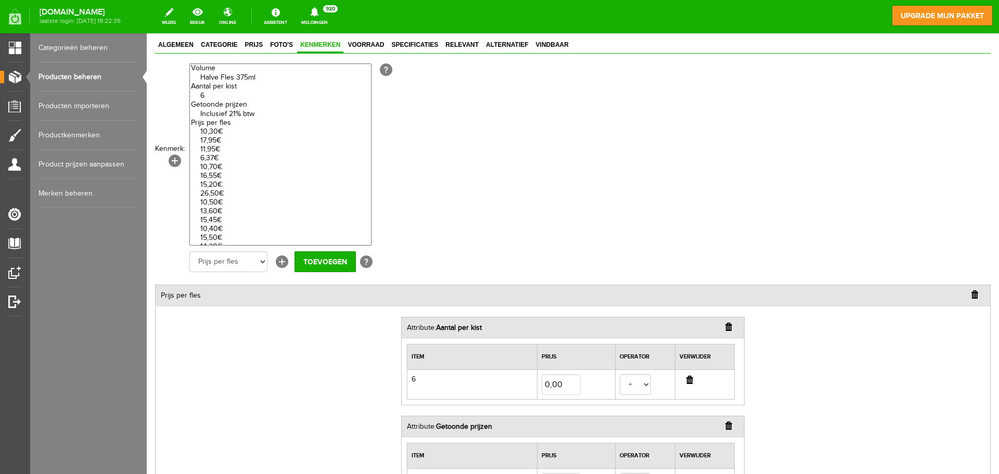
scroll to position [11, 0]
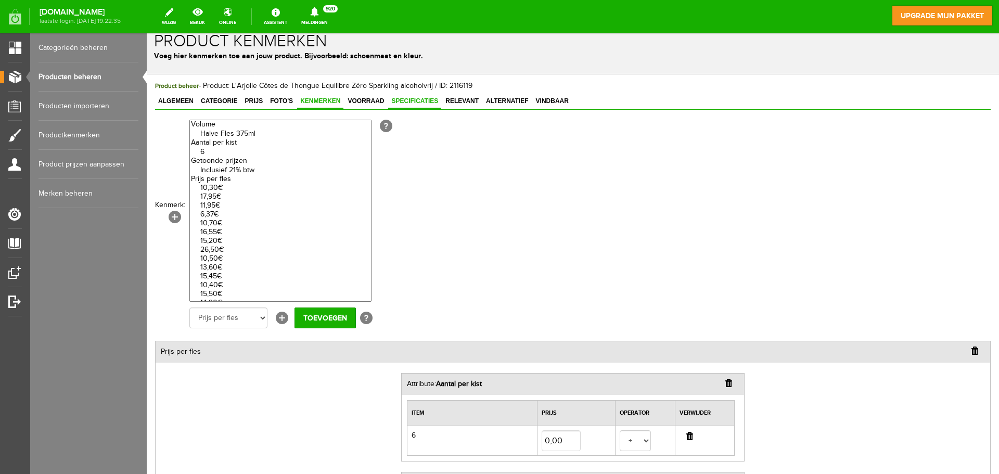
click at [412, 102] on span "Specificaties" at bounding box center [414, 100] width 53 height 7
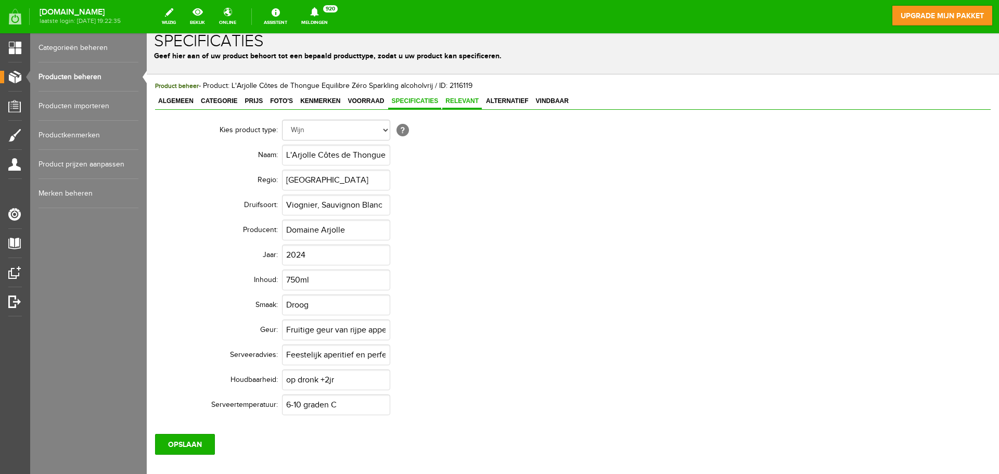
click at [458, 103] on span "Relevant" at bounding box center [462, 100] width 40 height 7
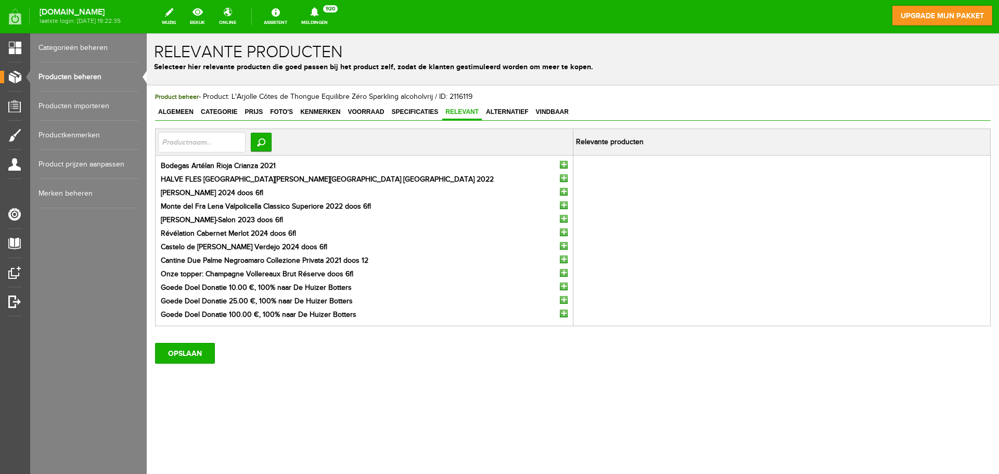
scroll to position [0, 0]
click at [509, 114] on span "Alternatief" at bounding box center [507, 111] width 49 height 7
click at [566, 286] on input "button" at bounding box center [564, 287] width 8 height 8
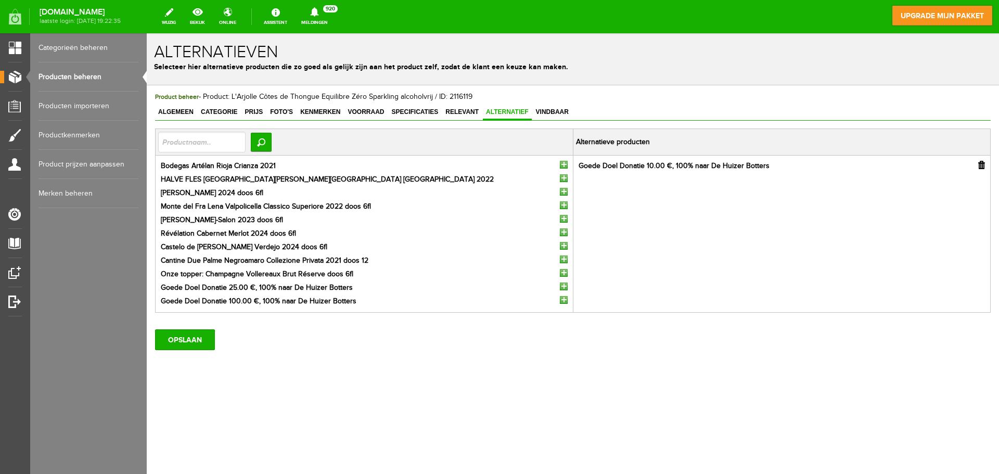
click at [564, 287] on input "button" at bounding box center [564, 287] width 8 height 8
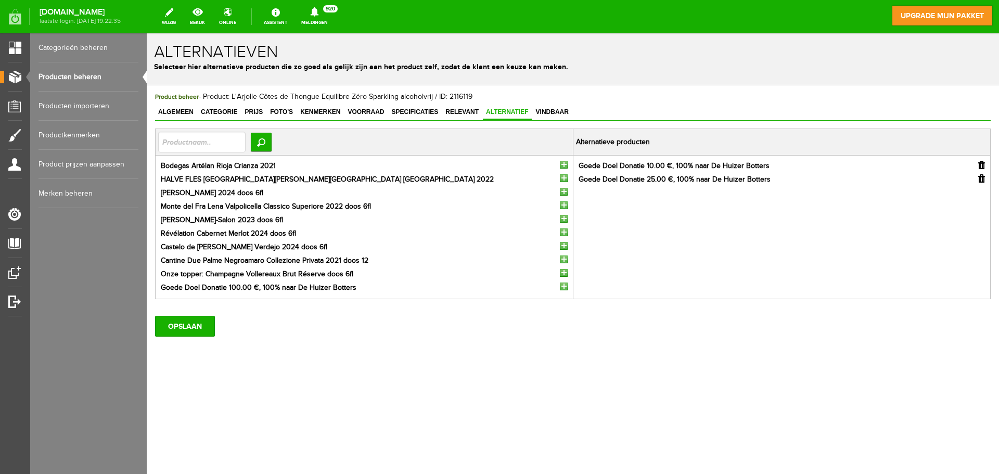
click at [563, 285] on input "button" at bounding box center [564, 287] width 8 height 8
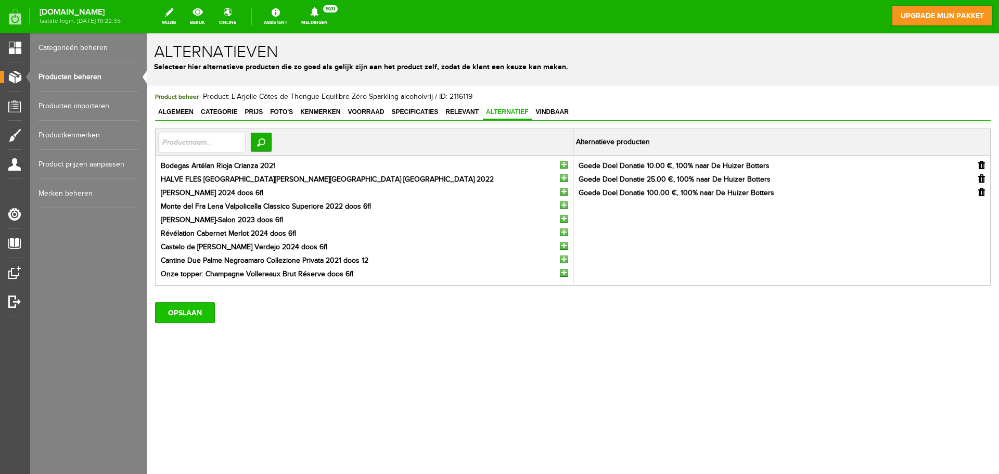
click at [187, 311] on input "OPSLAAN" at bounding box center [185, 312] width 60 height 21
click at [91, 77] on link "Producten beheren" at bounding box center [89, 76] width 100 height 29
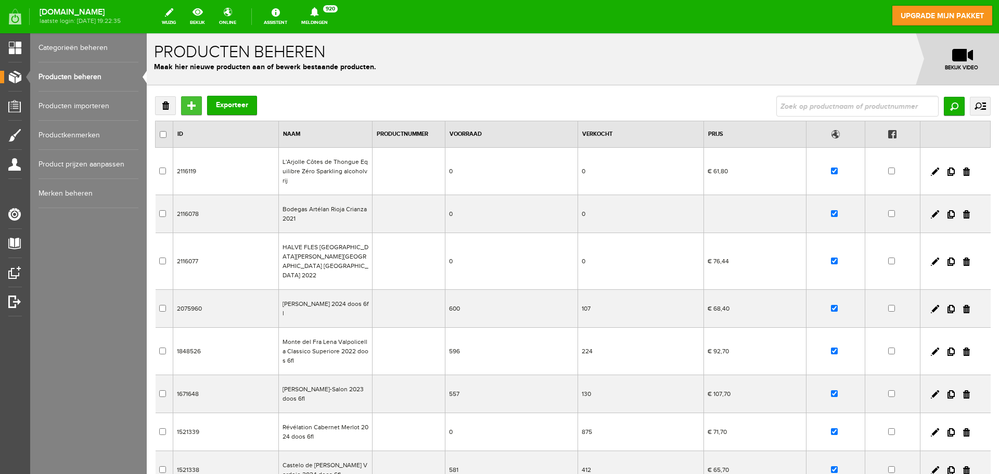
click at [192, 104] on input "Toevoegen" at bounding box center [191, 105] width 21 height 19
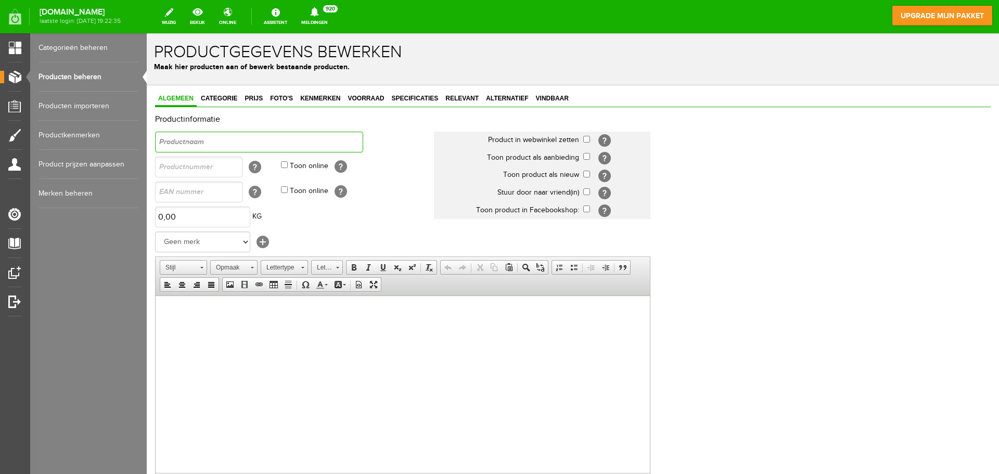
click at [189, 139] on input "text" at bounding box center [259, 142] width 208 height 21
paste input "Monte del Frà Custoza halve fles 2024"
type input "Monte del Frà Custoza halve fles 2024"
click at [587, 138] on input "checkbox" at bounding box center [587, 139] width 7 height 7
checkbox input "true"
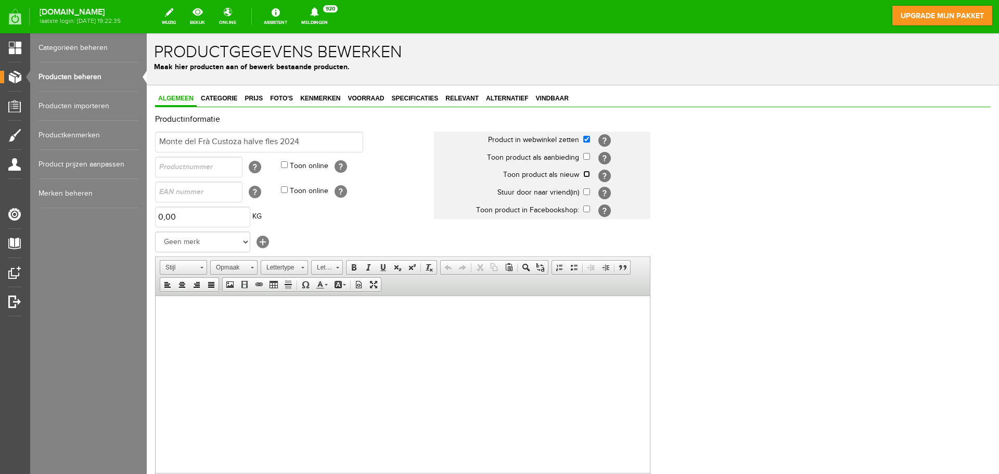
click at [586, 175] on input "checkbox" at bounding box center [587, 174] width 7 height 7
checkbox input "true"
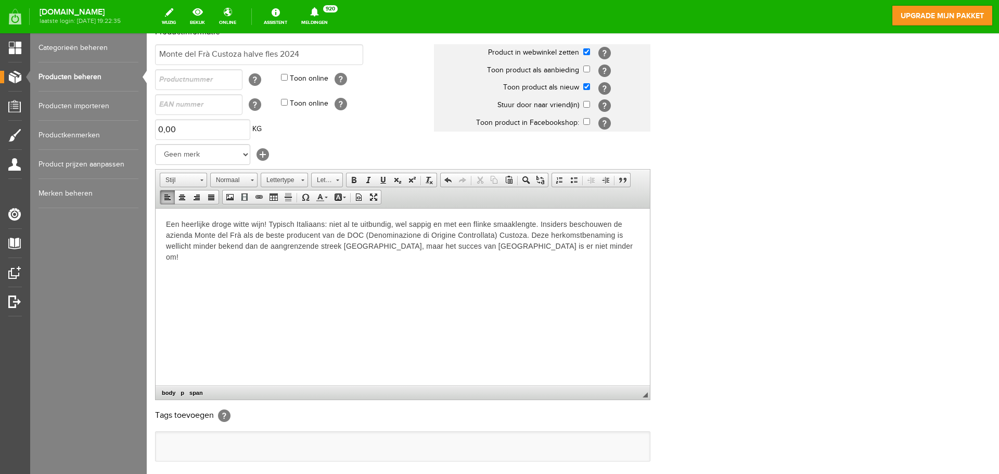
click at [197, 273] on html "Een heerlijke droge witte wijn! Typisch Italiaans: niet al te uitbundig, wel sa…" at bounding box center [403, 240] width 495 height 65
click at [587, 250] on p "Een heerlijke droge witte wijn! Typisch Italiaans: niet al te uitbundig, wel sa…" at bounding box center [403, 241] width 474 height 44
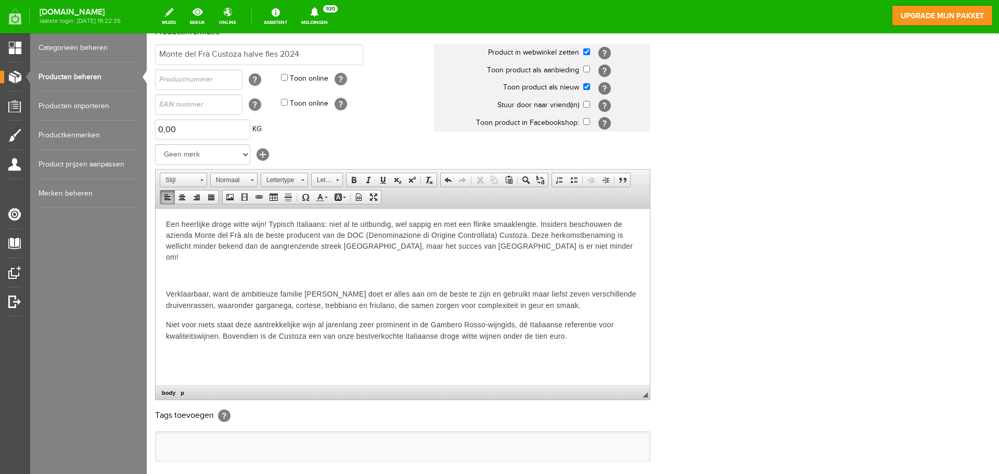
click at [196, 343] on html "Een heerlijke droge witte wijn! Typisch Italiaans: niet al te uitbundig, wel sa…" at bounding box center [403, 280] width 495 height 144
click at [593, 334] on html "Een heerlijke droge witte wijn! Typisch Italiaans: niet al te uitbundig, wel sa…" at bounding box center [403, 280] width 495 height 144
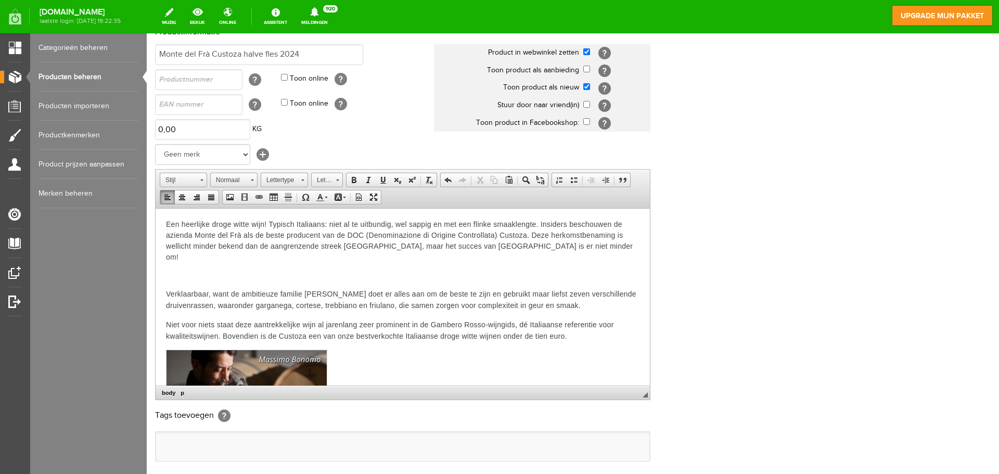
click at [203, 270] on p at bounding box center [403, 275] width 474 height 11
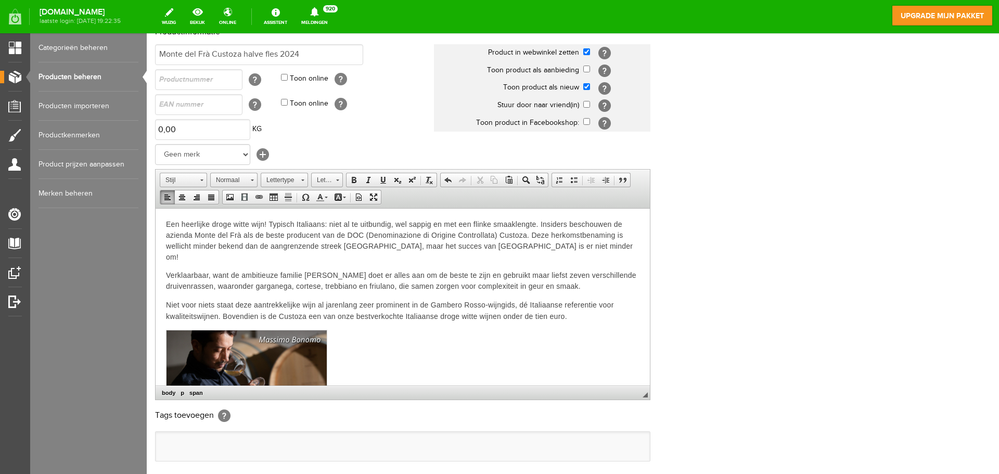
click at [324, 214] on html "Een heerlijke droge witte wijn! Typisch Italiaans: niet al te uitbundig, wel sa…" at bounding box center [403, 321] width 495 height 226
click at [167, 223] on span "Een heerlijke droge witte wijn! Typisch Italiaans: niet al te uitbundig, wel sa…" at bounding box center [399, 240] width 467 height 41
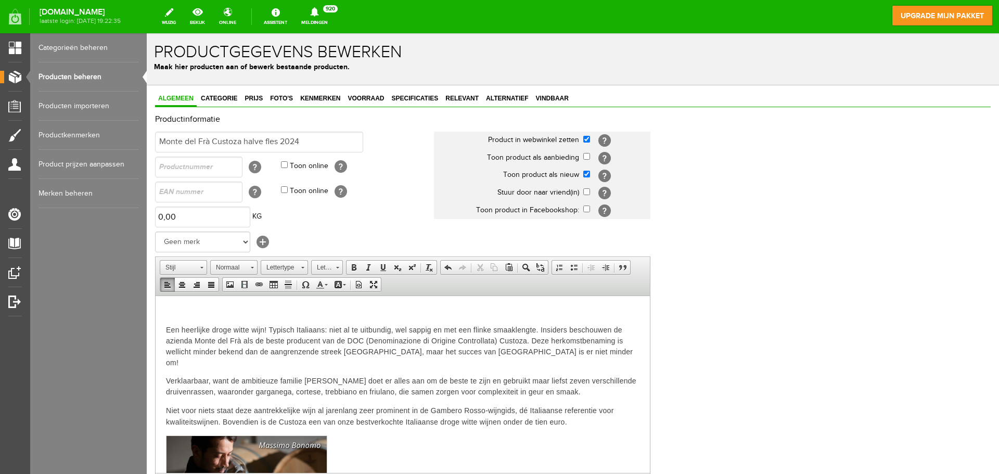
click at [180, 307] on p at bounding box center [403, 311] width 474 height 11
drag, startPoint x: 163, startPoint y: 312, endPoint x: 409, endPoint y: 314, distance: 245.7
click at [409, 314] on html "Deze wijn kost 7,34€ per fles en wordt geleverd per doos van 12 à 76,44€. Een h…" at bounding box center [403, 418] width 495 height 245
click at [337, 269] on span at bounding box center [337, 266] width 3 height 10
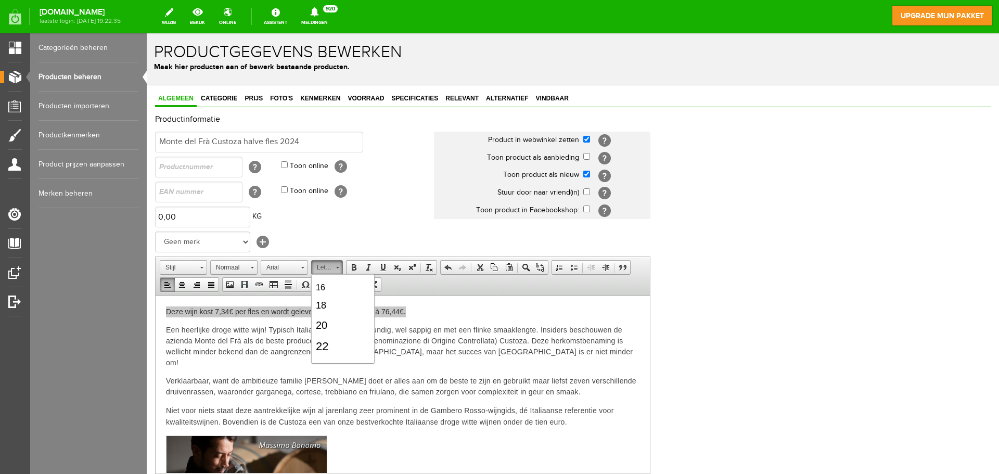
scroll to position [156, 0]
click at [334, 317] on link "24" at bounding box center [342, 316] width 59 height 23
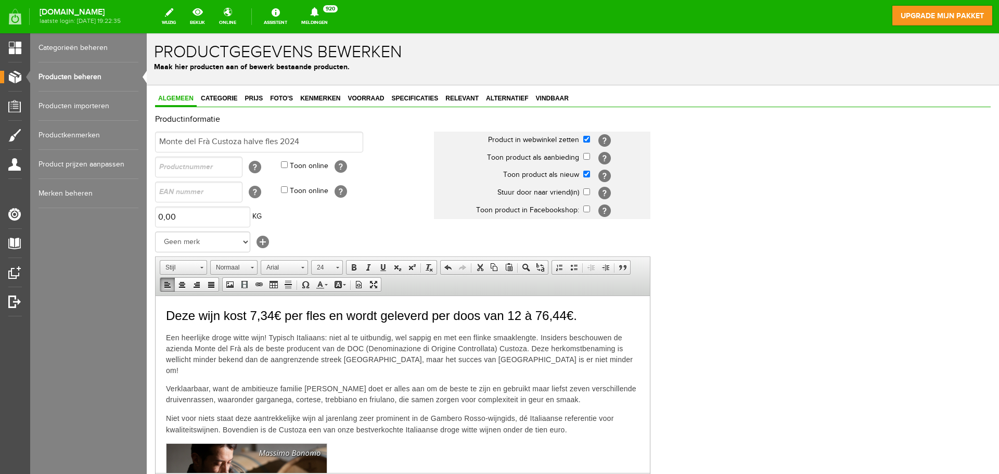
click at [589, 321] on p "Deze wijn kost 7,34€ per fles en wordt geleverd per doos van 12 à 76,44€." at bounding box center [403, 315] width 474 height 19
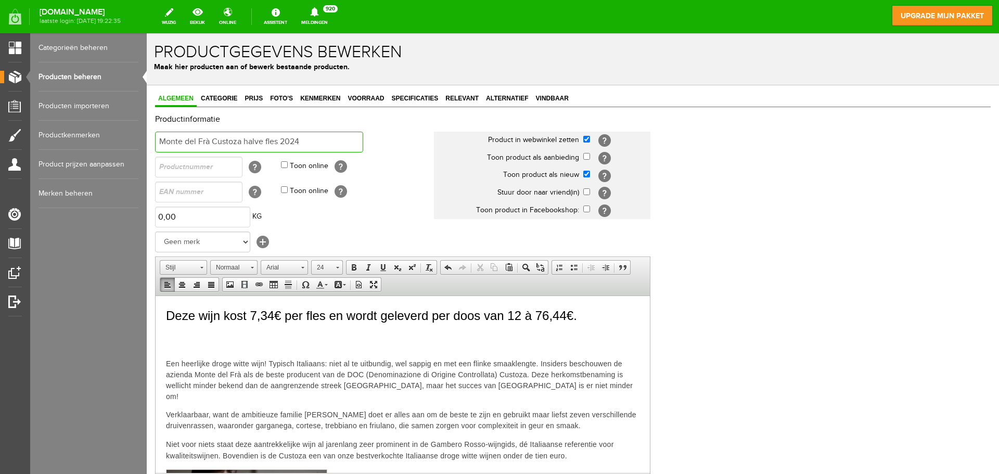
drag, startPoint x: 324, startPoint y: 143, endPoint x: 158, endPoint y: 135, distance: 166.2
click at [158, 135] on input "Monte del Frà Custoza halve fles 2024" at bounding box center [259, 142] width 208 height 21
click at [176, 337] on p "​" at bounding box center [403, 341] width 474 height 19
drag, startPoint x: 299, startPoint y: 344, endPoint x: 169, endPoint y: 341, distance: 130.2
click at [169, 341] on p "Monte del Frà Custoza halve fles 2024 ​" at bounding box center [403, 341] width 474 height 19
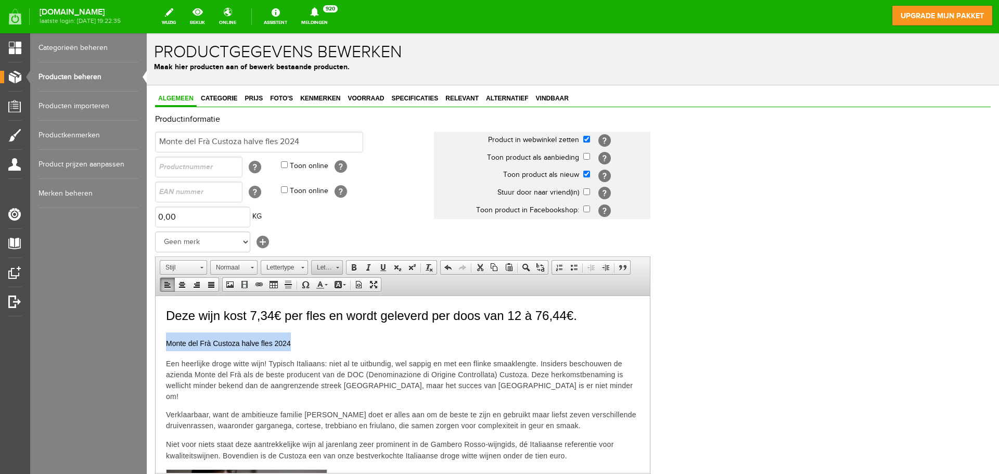
click at [338, 270] on span at bounding box center [337, 266] width 3 height 10
click at [332, 293] on link "22" at bounding box center [342, 293] width 59 height 21
click at [394, 345] on p "Monte del Frà Custoza halve fles 2024" at bounding box center [403, 341] width 474 height 19
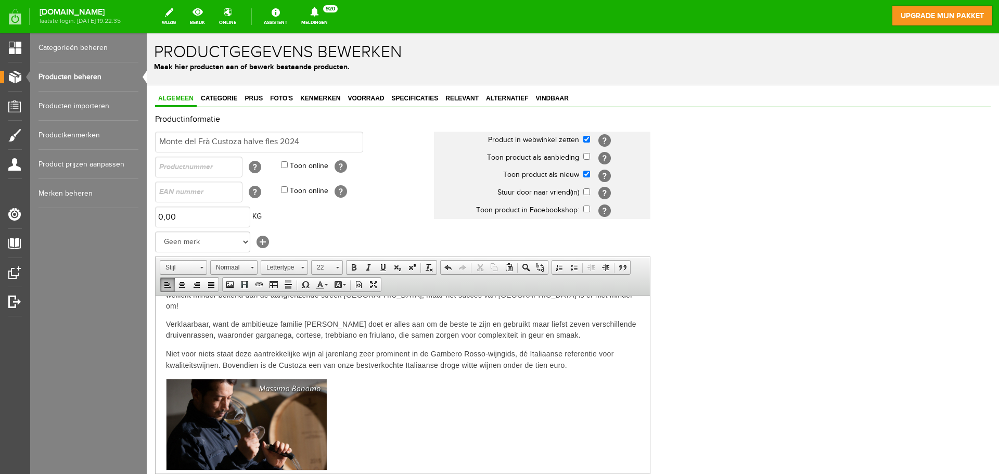
scroll to position [192, 0]
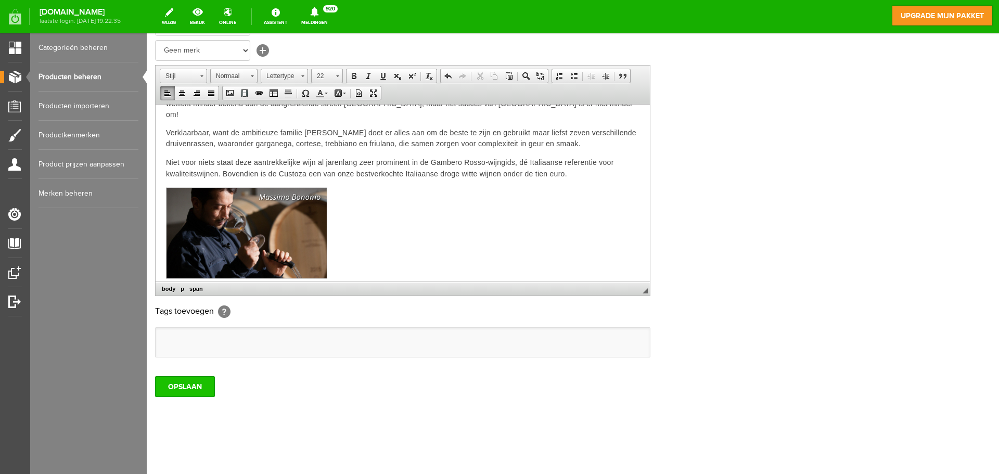
click at [181, 388] on input "OPSLAAN" at bounding box center [185, 386] width 60 height 21
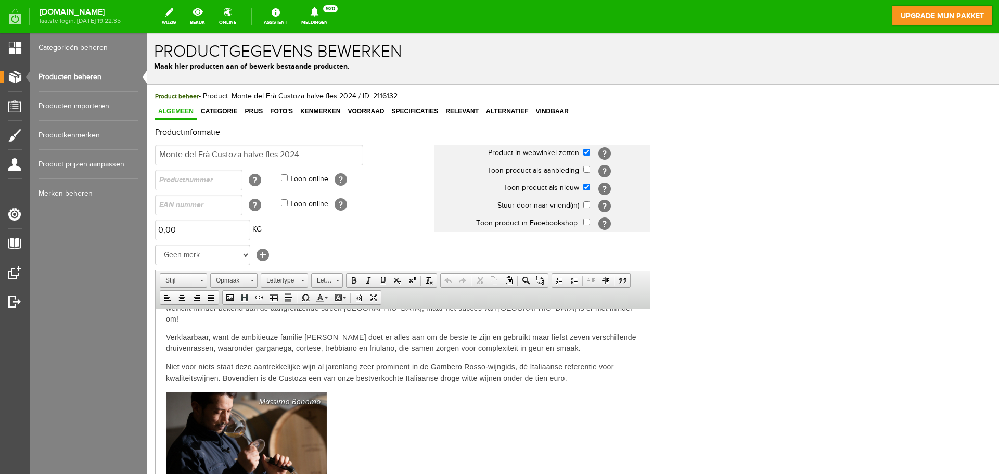
scroll to position [0, 0]
click at [209, 108] on link "Categorie" at bounding box center [219, 112] width 43 height 15
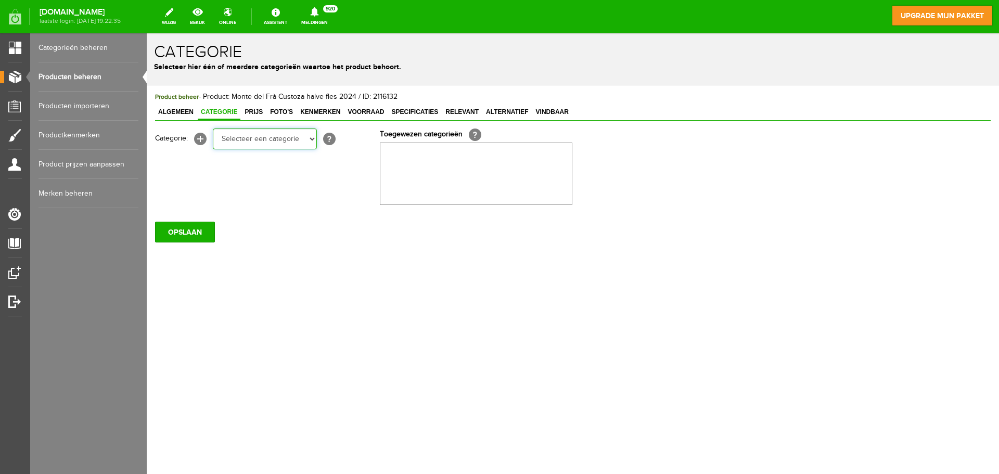
click at [251, 141] on select "Selecteer een categorie CHAMPAGNE Vollereaux Brut Réserve SPARKLING ALCOHOLVRIJ…" at bounding box center [265, 139] width 104 height 21
select select "282257"
click at [213, 129] on select "Selecteer een categorie CHAMPAGNE Vollereaux Brut Réserve SPARKLING ALCOHOLVRIJ…" at bounding box center [265, 139] width 104 height 21
click at [186, 235] on input "OPSLAAN" at bounding box center [185, 232] width 60 height 21
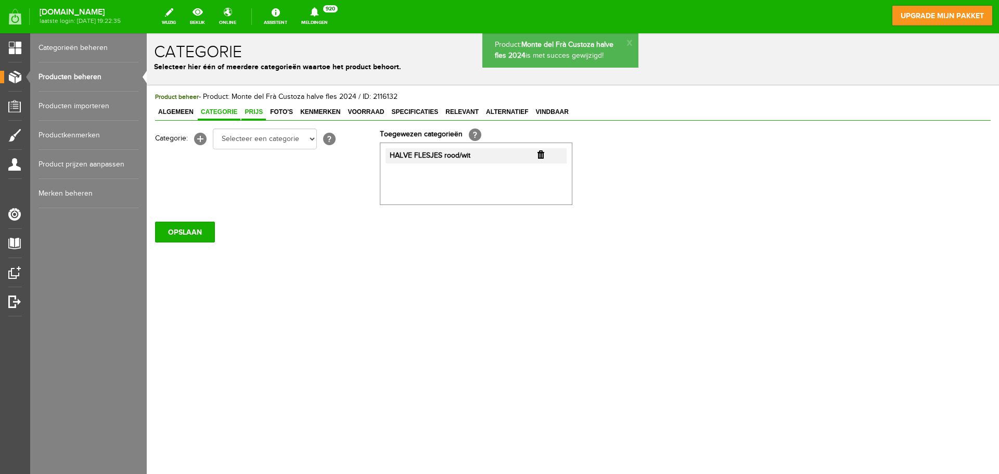
click at [252, 110] on span "Prijs" at bounding box center [254, 111] width 24 height 7
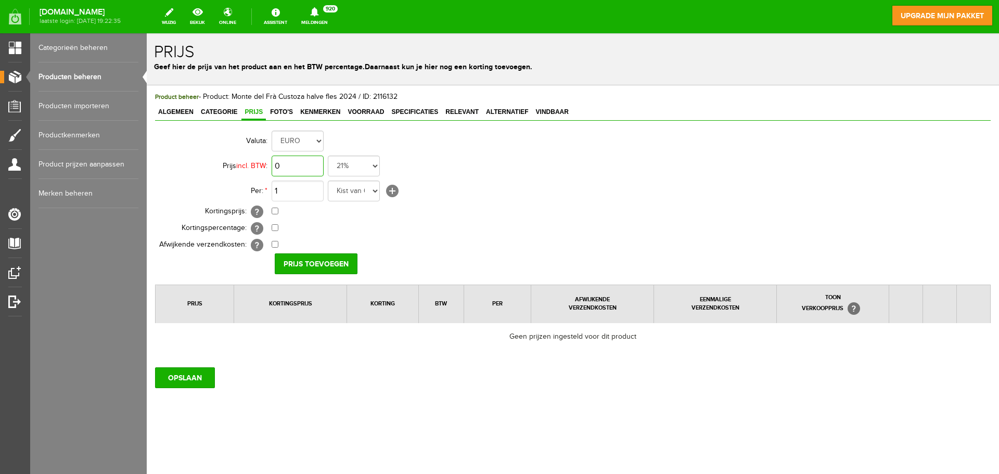
click at [301, 163] on input "0" at bounding box center [298, 166] width 52 height 21
type input "€ 95,40"
click at [343, 192] on select "Kist van 6 flessen in doos flessen per doos Doos van 12 flessen Doos Stuk Doos …" at bounding box center [354, 191] width 52 height 21
select select "19604"
click at [328, 181] on select "Kist van 6 flessen in doos flessen per doos Doos van 12 flessen Doos Stuk Doos …" at bounding box center [354, 191] width 52 height 21
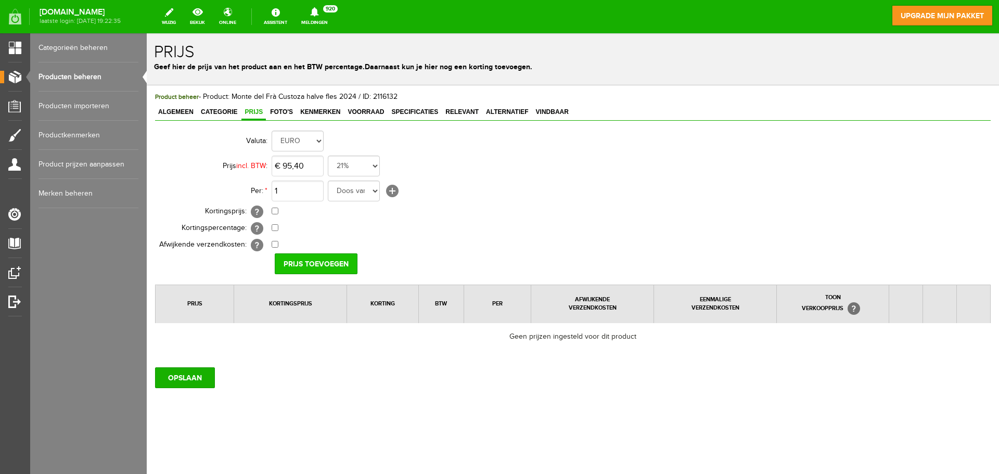
click at [287, 264] on input "Prijs toevoegen" at bounding box center [316, 264] width 83 height 21
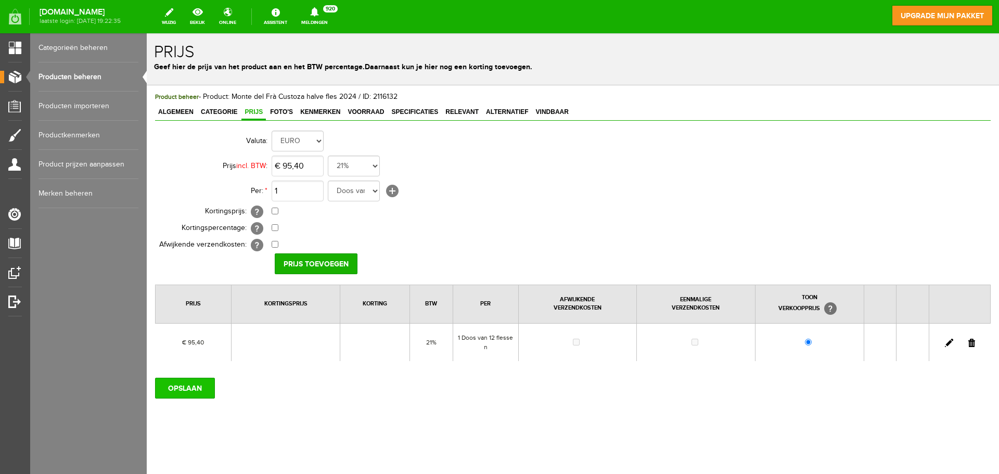
click at [192, 389] on input "OPSLAAN" at bounding box center [185, 388] width 60 height 21
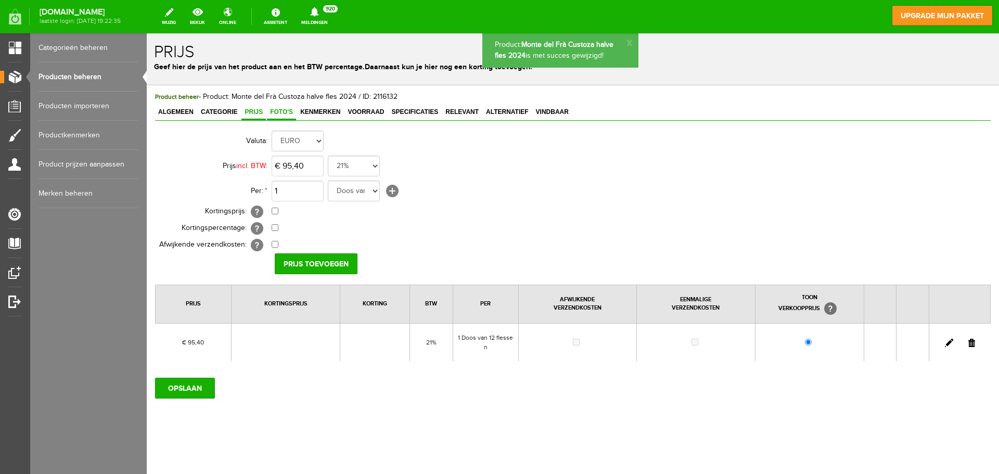
click at [283, 107] on link "Foto's" at bounding box center [281, 112] width 29 height 15
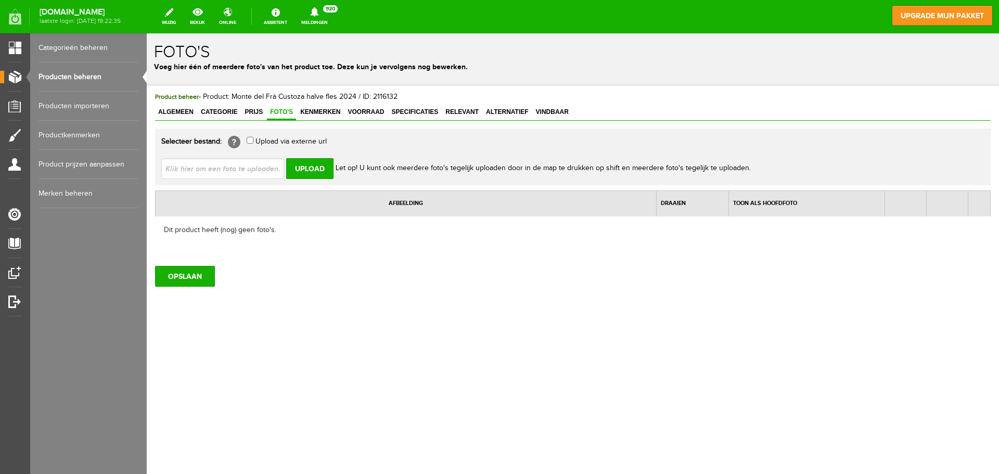
click at [424, 430] on body "Product: Monte del Frà Custoza halve fles 2024 is met succes gewijzigd! x Foto'…" at bounding box center [573, 253] width 853 height 441
click at [301, 173] on input "Upload" at bounding box center [309, 168] width 47 height 21
click at [246, 171] on input "file" at bounding box center [226, 168] width 131 height 20
type input "C:\fakepath\Monte del fra.jpg"
type input "Monte del fra.jpg"
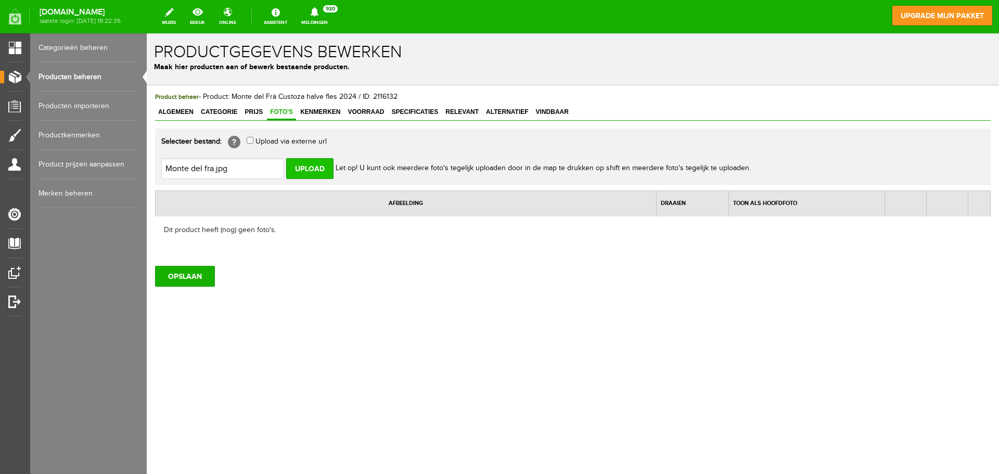
click at [316, 171] on input "Upload" at bounding box center [309, 168] width 47 height 21
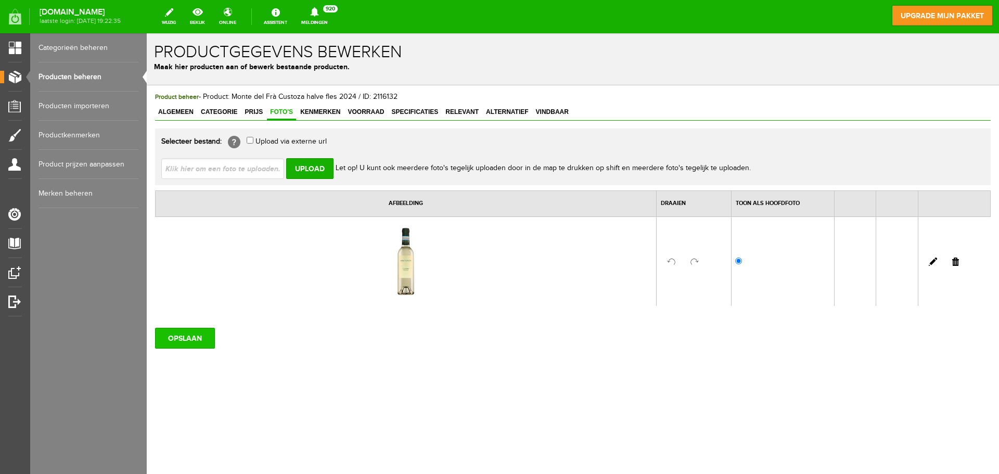
click at [197, 333] on input "OPSLAAN" at bounding box center [185, 338] width 60 height 21
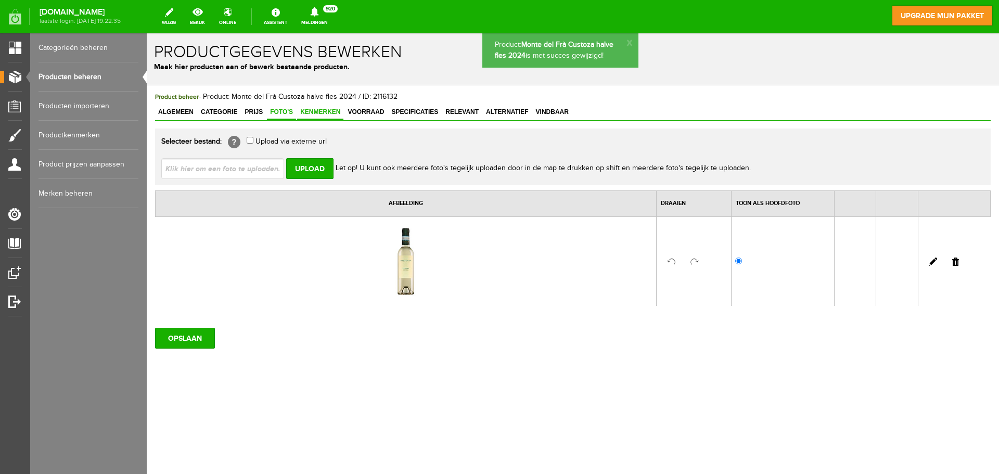
click at [314, 112] on span "Kenmerken" at bounding box center [320, 111] width 46 height 7
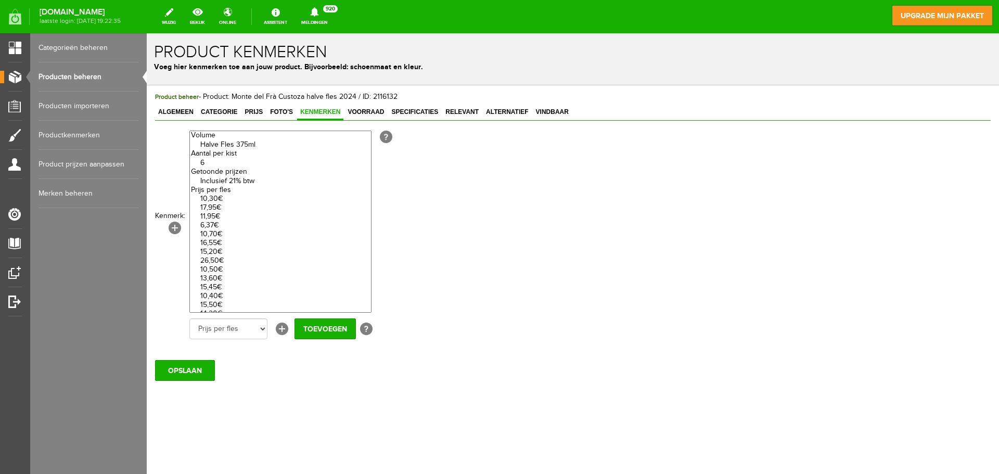
click at [67, 133] on link "Productkenmerken" at bounding box center [89, 135] width 100 height 29
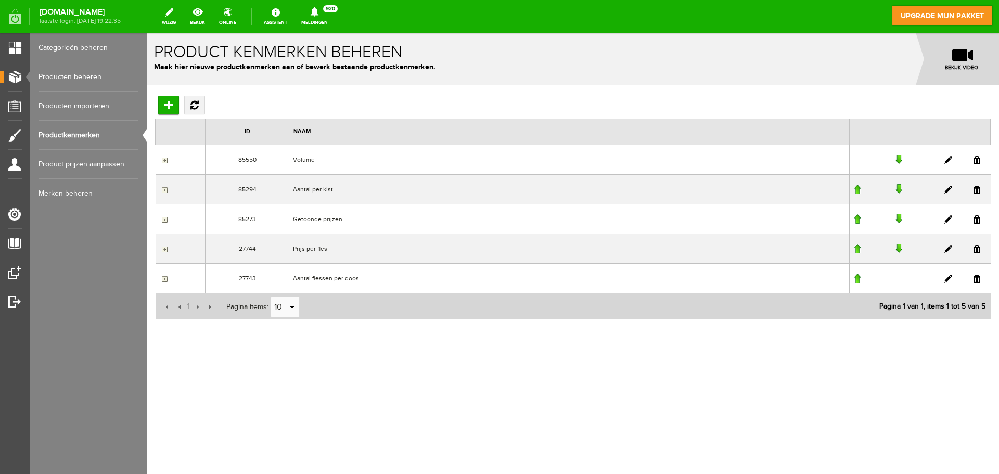
click at [314, 245] on td "Prijs per fles" at bounding box center [569, 249] width 561 height 30
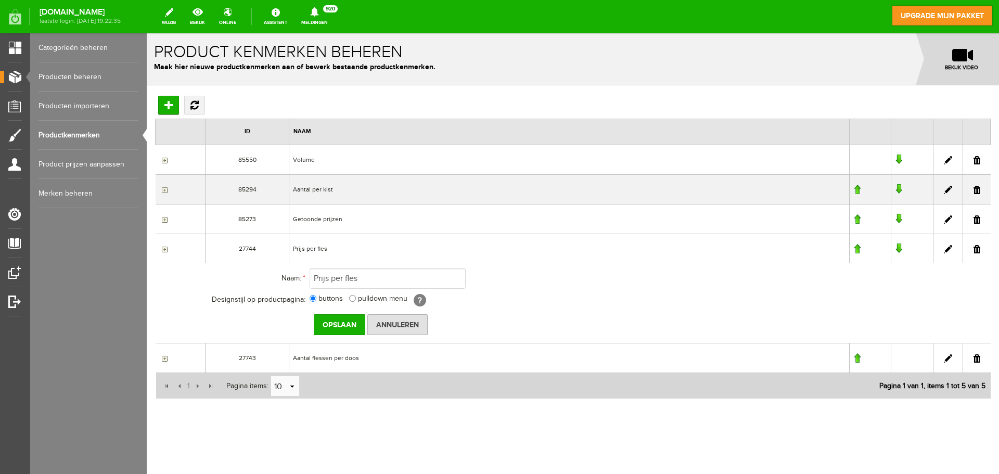
click at [164, 249] on input "button" at bounding box center [163, 249] width 8 height 8
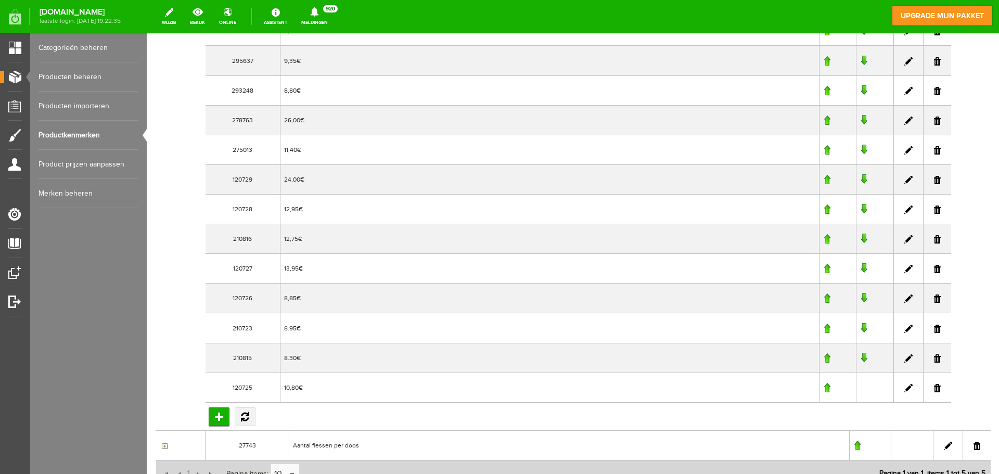
scroll to position [1041, 0]
click at [220, 411] on input "Toevoegen" at bounding box center [219, 416] width 21 height 19
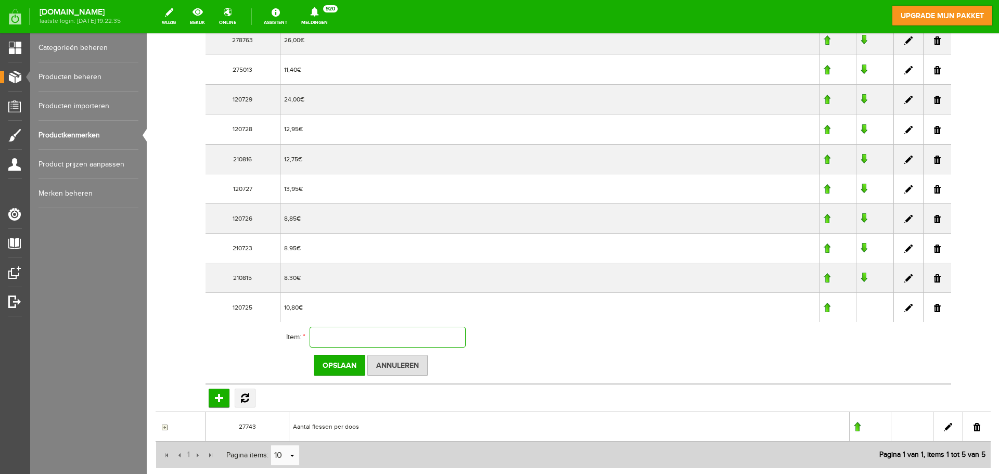
click at [323, 334] on input "text" at bounding box center [388, 337] width 156 height 21
type input "7,95"
click at [905, 279] on link at bounding box center [909, 278] width 8 height 8
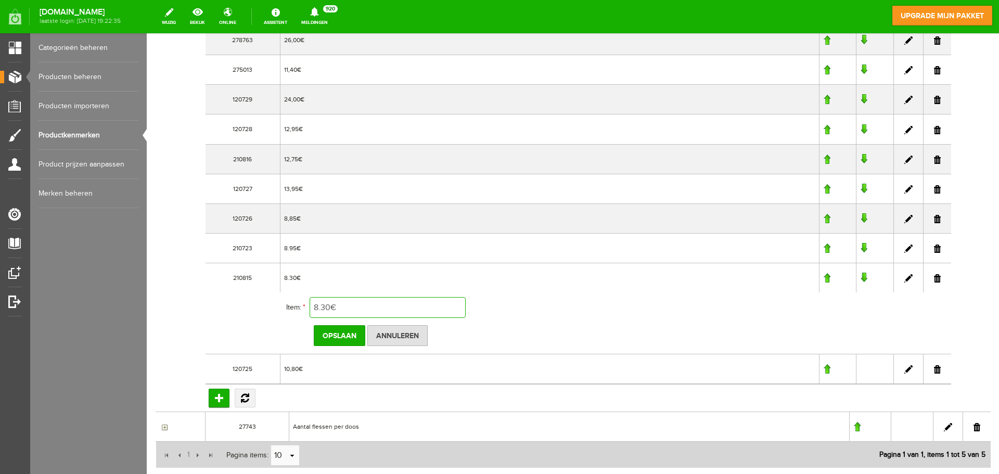
click at [334, 307] on input "8.30€" at bounding box center [388, 307] width 156 height 21
click at [218, 397] on input "Toevoegen" at bounding box center [219, 398] width 21 height 19
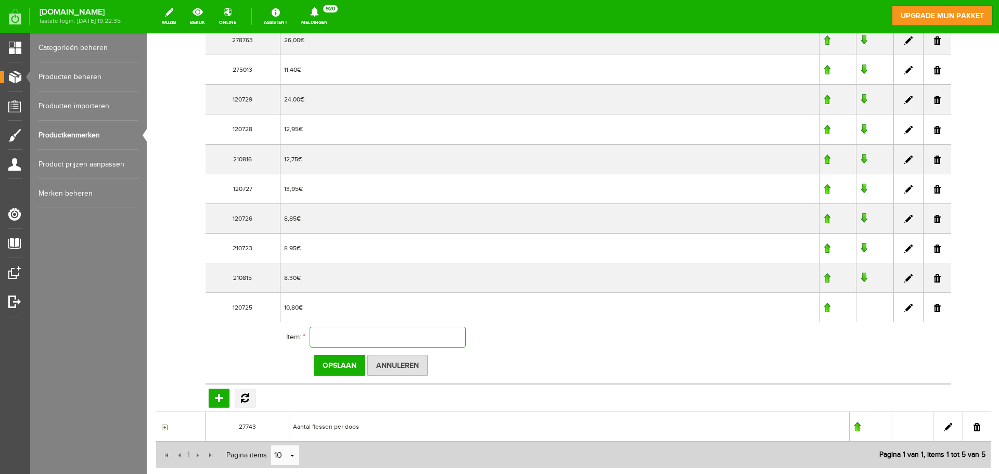
click at [325, 339] on input "text" at bounding box center [388, 337] width 156 height 21
paste input "€"
type input "7,95€"
click at [339, 366] on input "Opslaan" at bounding box center [340, 365] width 52 height 21
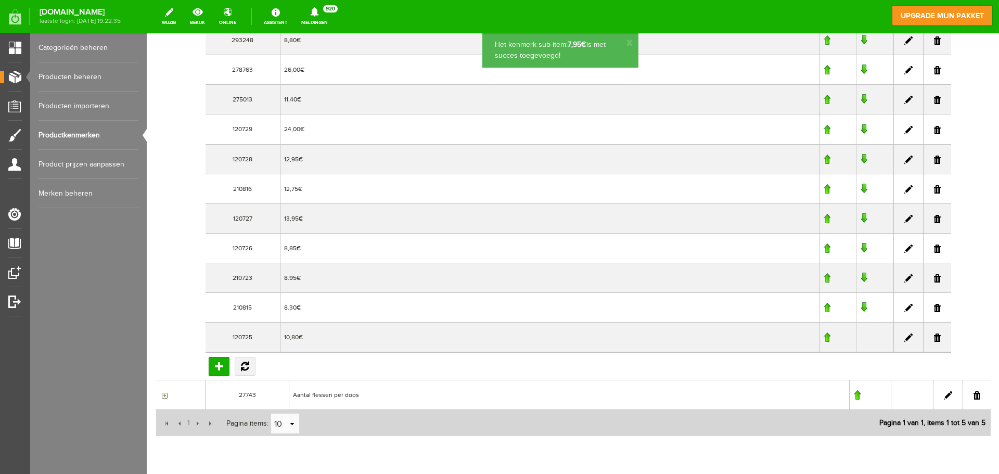
click at [81, 77] on link "Producten beheren" at bounding box center [89, 76] width 100 height 29
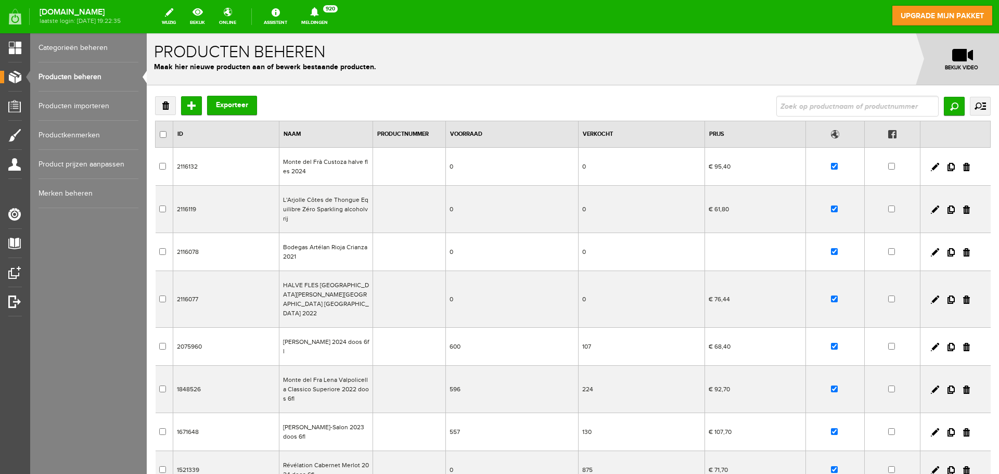
click at [301, 160] on td "Monte del Frà Custoza halve fles 2024" at bounding box center [326, 167] width 94 height 38
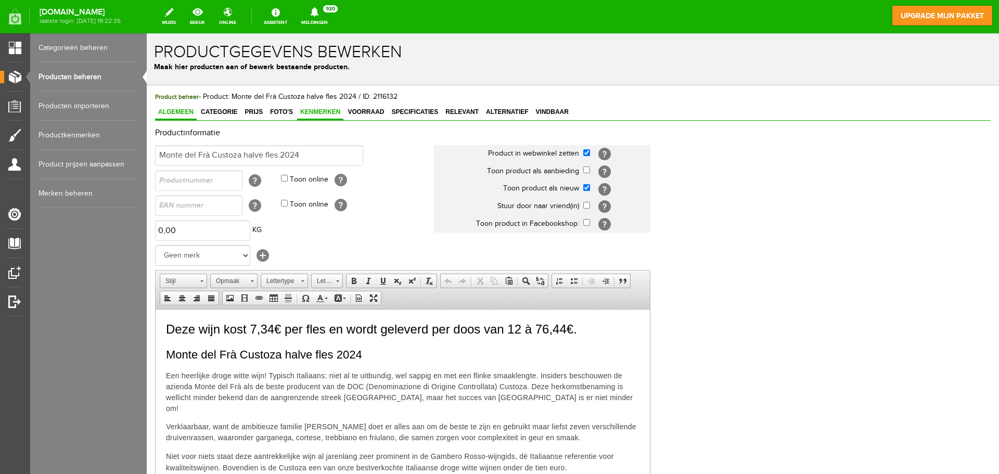
click at [325, 115] on span "Kenmerken" at bounding box center [320, 111] width 46 height 7
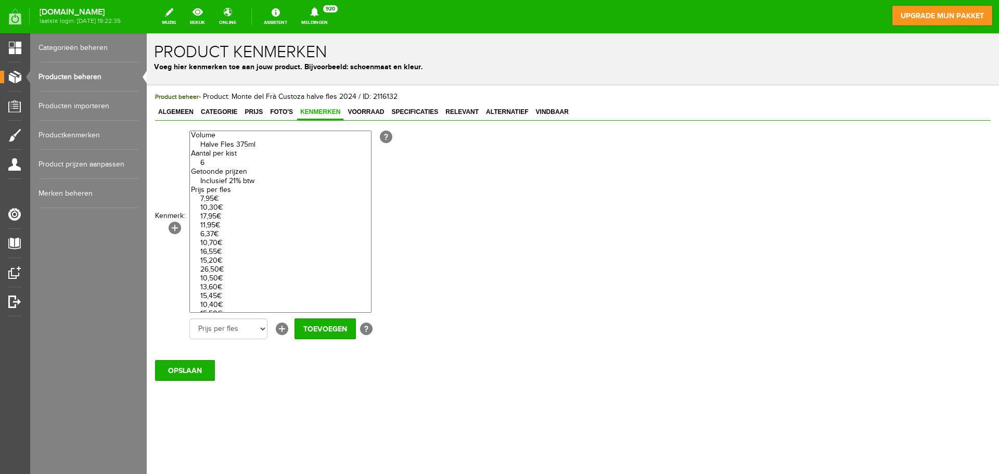
select select "85294|335910"
click at [212, 161] on option "6" at bounding box center [280, 163] width 181 height 9
click at [314, 333] on input "Toevoegen" at bounding box center [325, 329] width 61 height 21
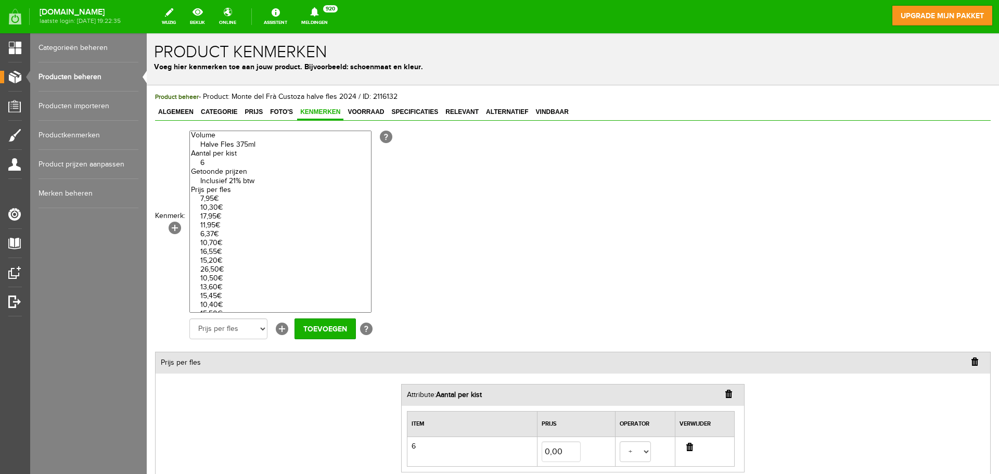
select select "85273|335723"
click at [232, 184] on option "Inclusief 21% btw" at bounding box center [280, 181] width 181 height 9
click at [322, 327] on input "Toevoegen" at bounding box center [325, 329] width 61 height 21
select select "27744|337943"
click at [225, 198] on option "7,95€" at bounding box center [280, 199] width 181 height 9
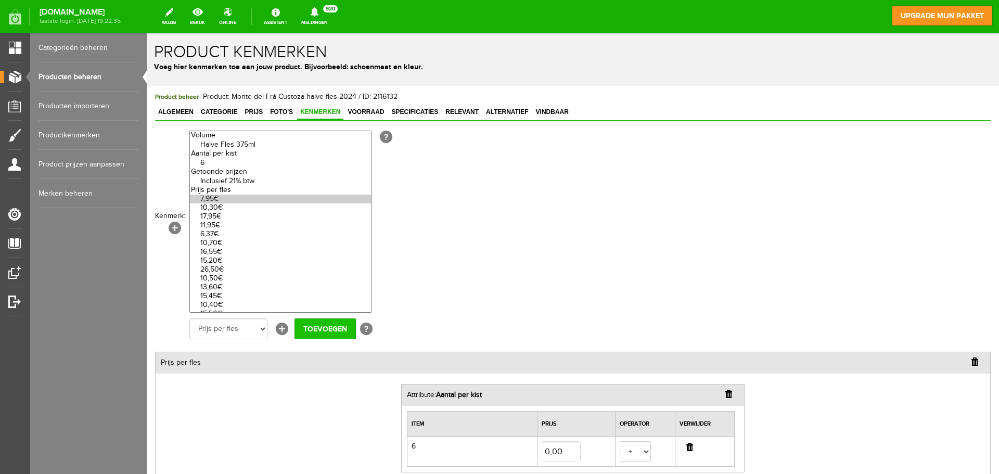
click at [322, 331] on input "Toevoegen" at bounding box center [325, 329] width 61 height 21
select select
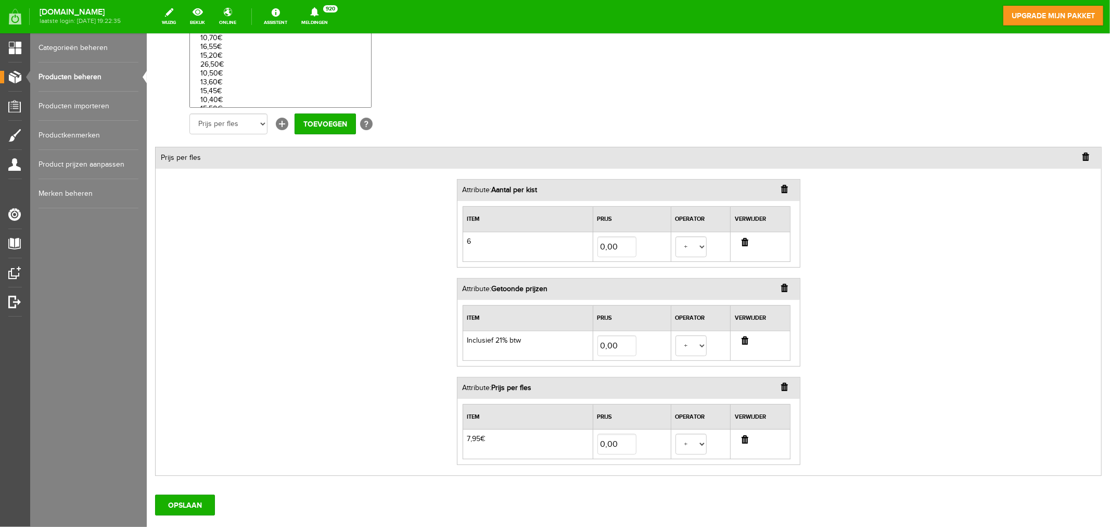
scroll to position [205, 0]
click at [189, 474] on input "OPSLAAN" at bounding box center [185, 504] width 60 height 21
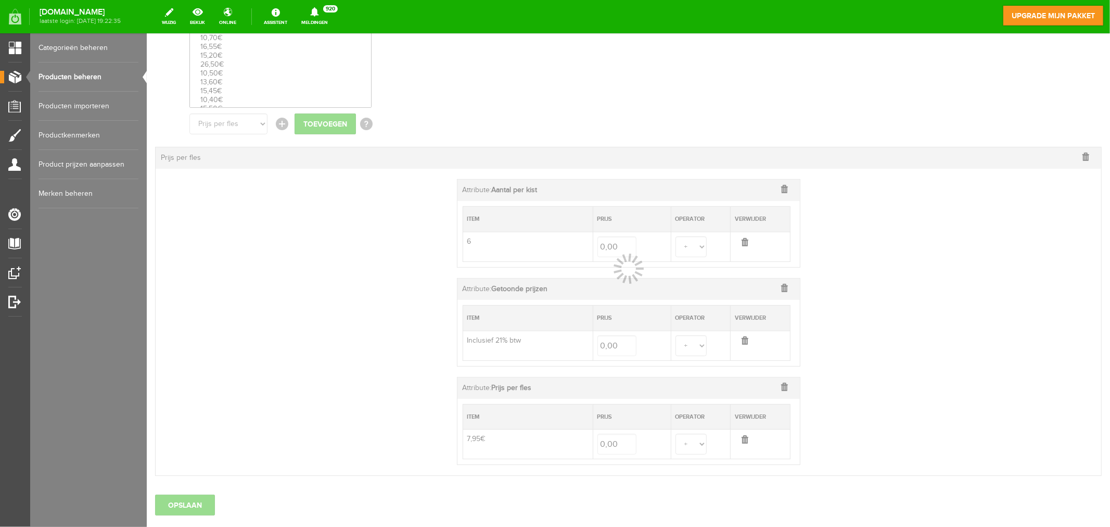
select select
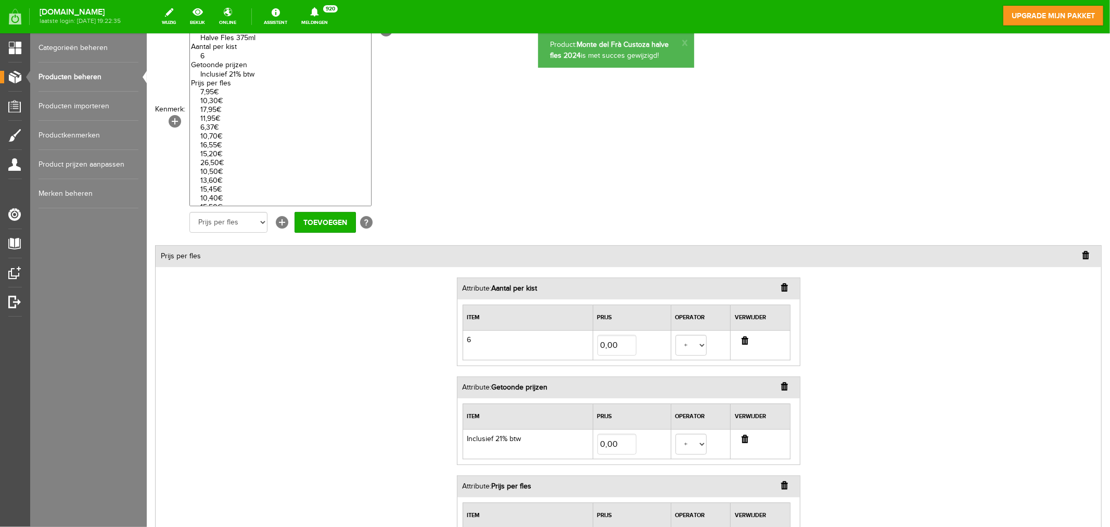
scroll to position [0, 0]
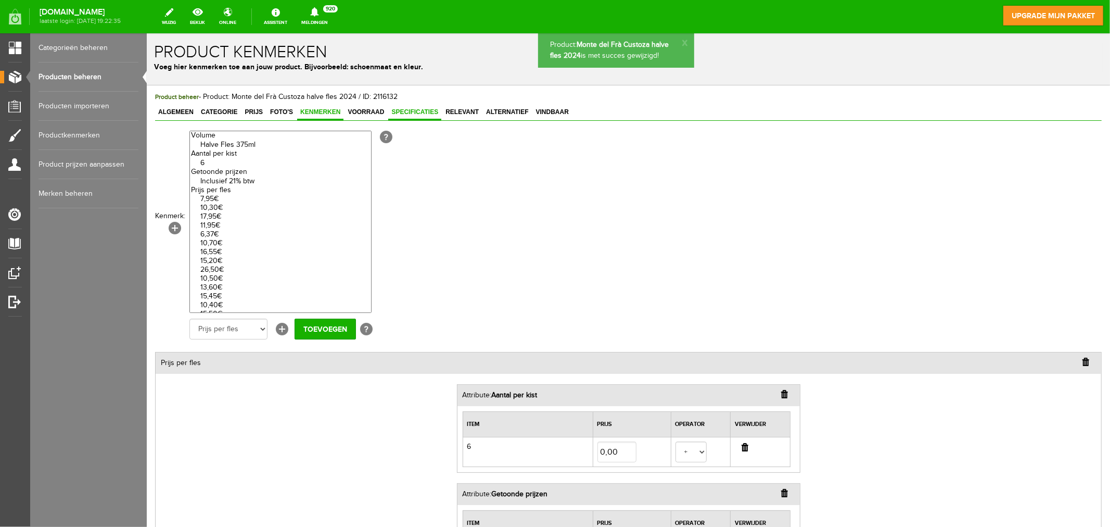
click at [422, 111] on span "Specificaties" at bounding box center [414, 111] width 53 height 7
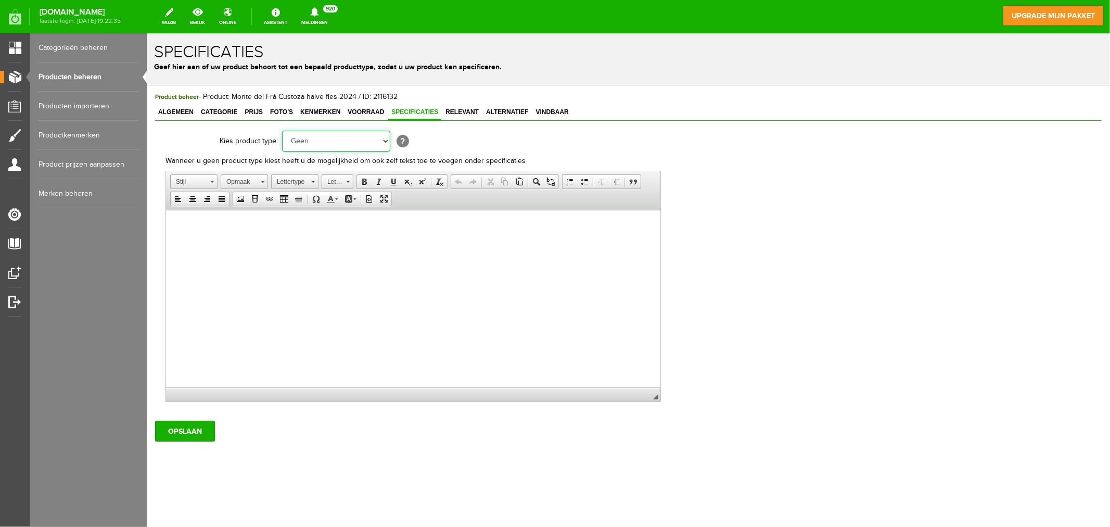
click at [356, 143] on select "Geen Auto Bed Boek Computer / Laptop DVD/CD Fiets Films Fotocamera GSM Kleding …" at bounding box center [336, 140] width 108 height 21
select select "43"
click at [282, 130] on select "Geen Auto Bed Boek Computer / Laptop DVD/CD Fiets Films Fotocamera GSM Kleding …" at bounding box center [336, 140] width 108 height 21
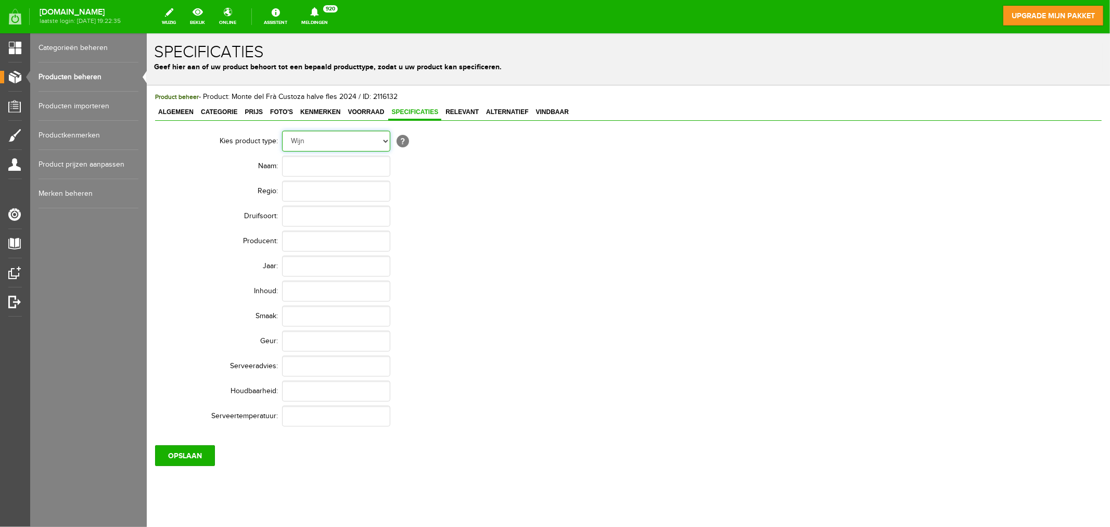
click at [381, 138] on select "Geen Auto Bed Boek Computer / Laptop DVD/CD Fiets Films Fotocamera GSM Kleding …" at bounding box center [336, 140] width 108 height 21
select select "73"
click at [282, 130] on select "Geen Auto Bed Boek Computer / Laptop DVD/CD Fiets Films Fotocamera GSM Kleding …" at bounding box center [336, 140] width 108 height 21
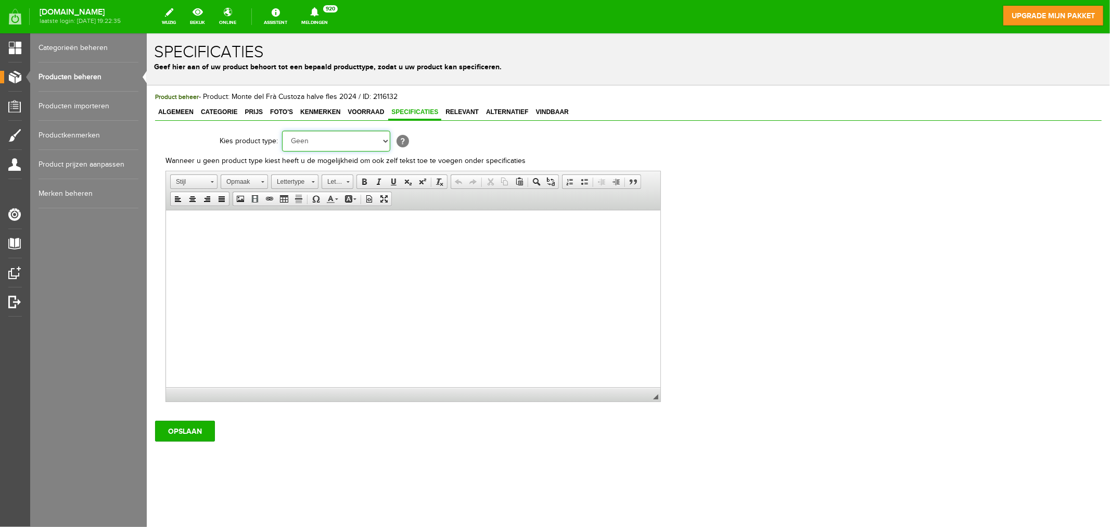
click at [385, 145] on select "Geen Auto Bed Boek Computer / Laptop DVD/CD Fiets Films Fotocamera GSM Kleding …" at bounding box center [336, 140] width 108 height 21
select select "43"
click at [282, 130] on select "Geen Auto Bed Boek Computer / Laptop DVD/CD Fiets Films Fotocamera GSM Kleding …" at bounding box center [336, 140] width 108 height 21
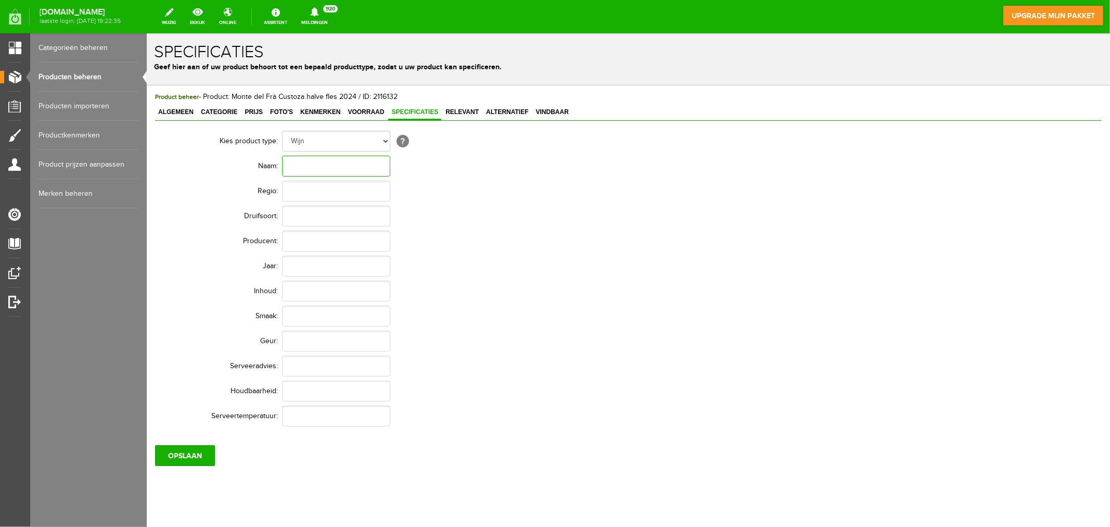
click at [307, 170] on input "text" at bounding box center [336, 165] width 108 height 21
paste input "Monte del Frà Custoza halve fles 2024"
type input "Monte del Frà Custoza halve fles 2024"
click at [310, 189] on input "text" at bounding box center [336, 190] width 108 height 21
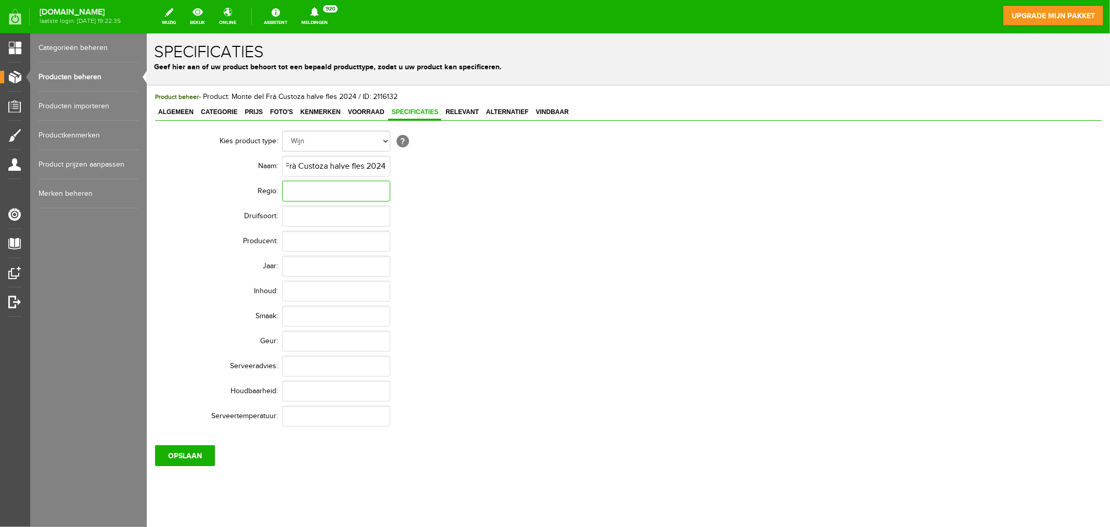
scroll to position [0, 0]
paste input "Monte del Frà Custoza halve fles 2024"
drag, startPoint x: 284, startPoint y: 193, endPoint x: 408, endPoint y: 197, distance: 123.5
click at [408, 197] on td "Monte del Frà Custoza halve fles 2024ene" at bounding box center [473, 190] width 383 height 25
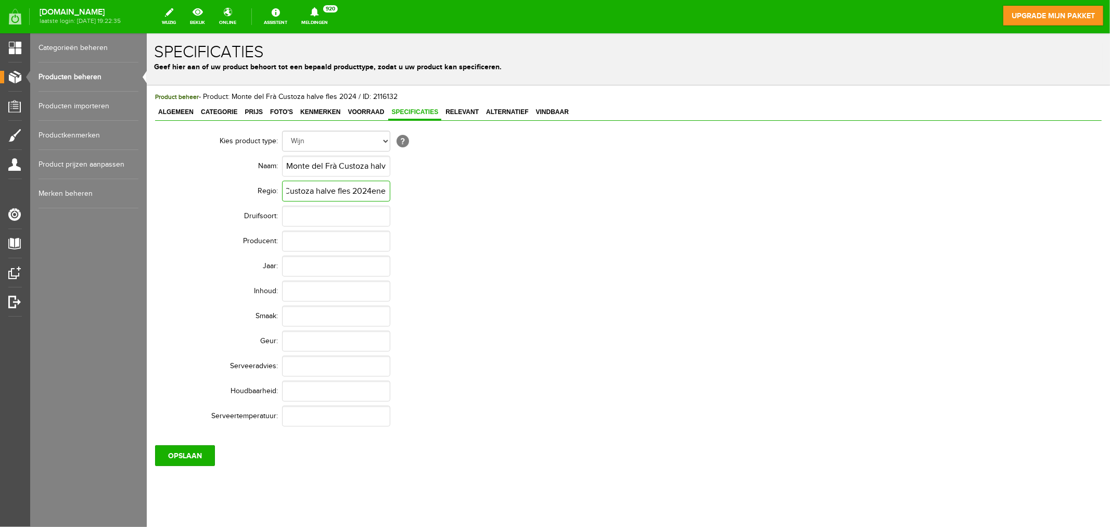
paste input "Monte del Frà Custoza halve fles 2024"
type input "M"
type input "[GEOGRAPHIC_DATA]"
click at [349, 220] on input "text" at bounding box center [336, 215] width 108 height 21
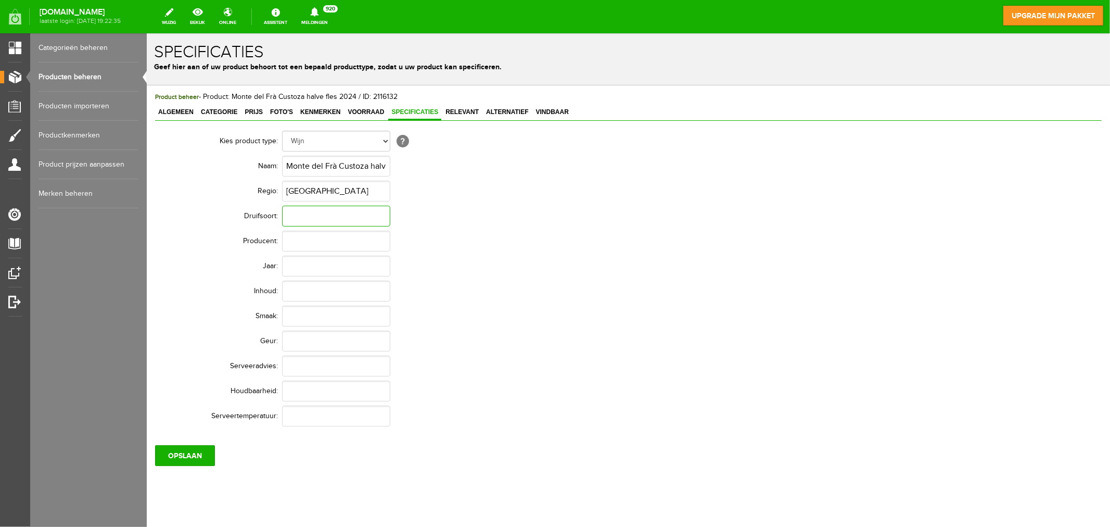
click at [321, 217] on input "text" at bounding box center [336, 215] width 108 height 21
paste input "40% Garganega 20% Trebbiano 20% Cortese 10% Chardonnay 10% Friulano"
click at [314, 240] on input "text" at bounding box center [336, 240] width 108 height 21
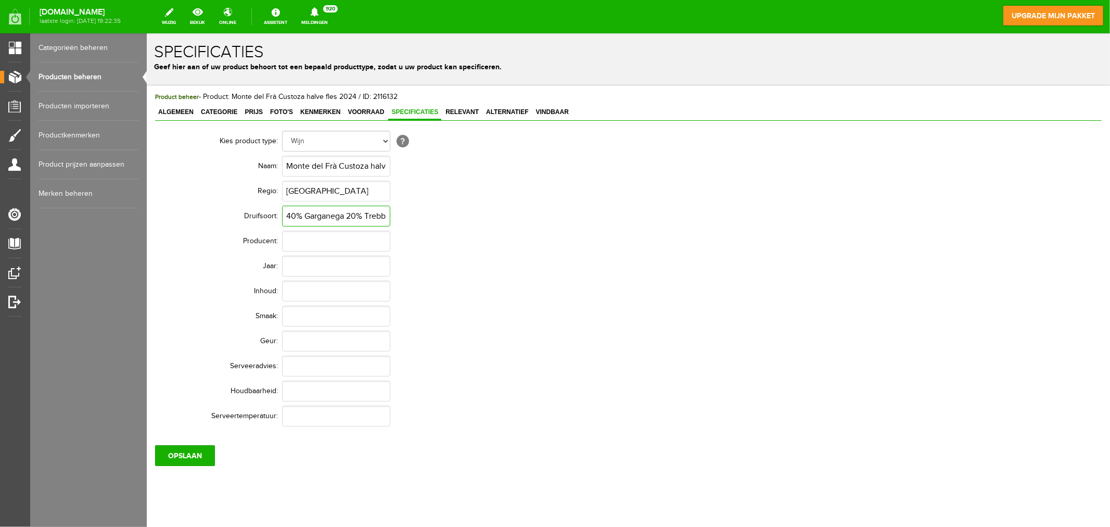
click at [304, 219] on input "40% Garganega 20% Trebbiano 20% Cortese 10% Chardonnay 10% Friulano" at bounding box center [336, 215] width 108 height 21
type input "40% Garganega 20% Trebbiano 20% Cortese 10% Chardonnay 10% Friulano"
click at [324, 245] on input "text" at bounding box center [336, 240] width 108 height 21
type input "Azienda Monte del Fra"
click at [298, 265] on input "text" at bounding box center [336, 265] width 108 height 21
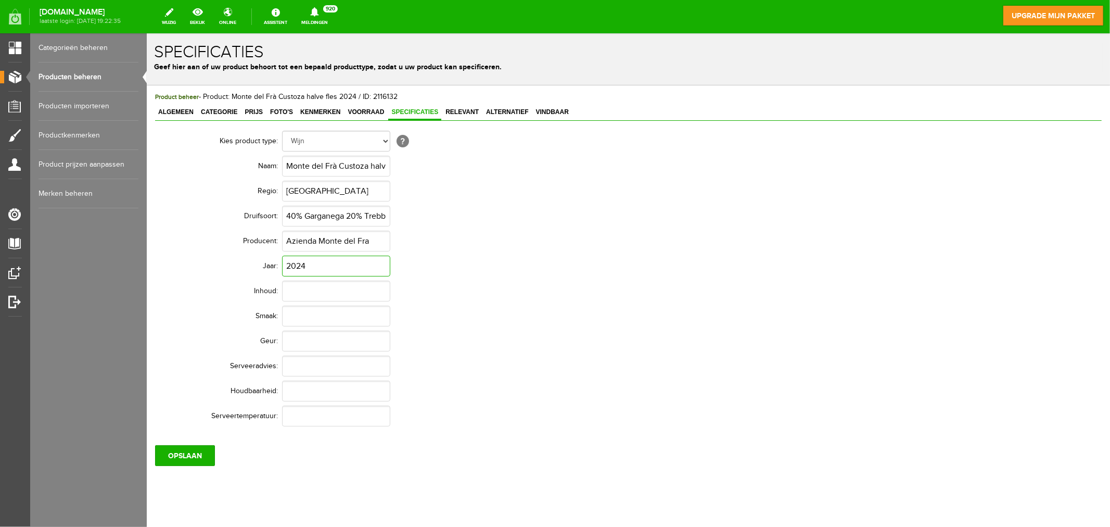
type input "2024"
click at [313, 293] on input "text" at bounding box center [336, 290] width 108 height 21
type input "375ml"
click at [319, 318] on input "text" at bounding box center [336, 315] width 108 height 21
type input "Droog"
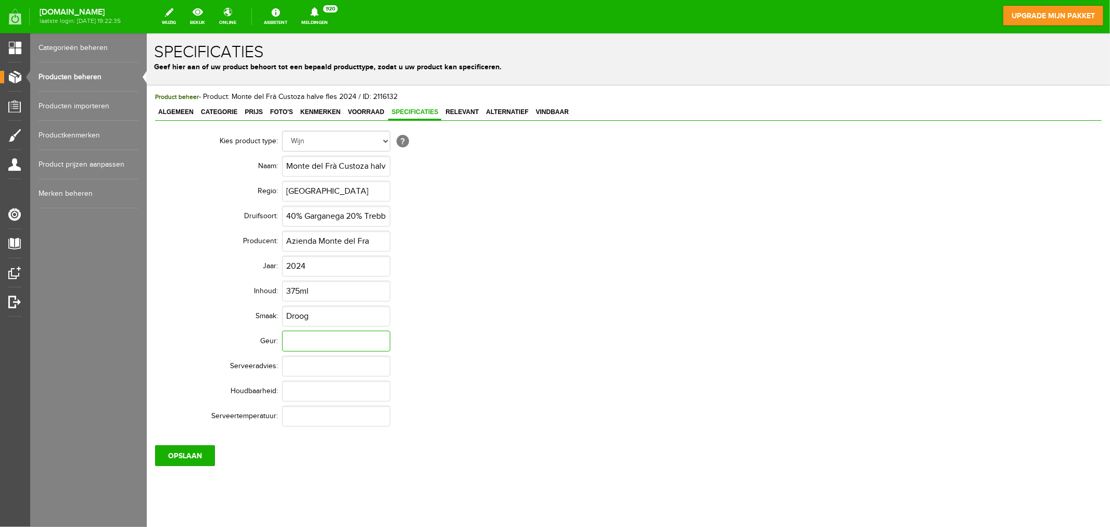
click at [322, 339] on input "text" at bounding box center [336, 340] width 108 height 21
click at [315, 339] on input "text" at bounding box center [336, 340] width 108 height 21
paste input "Volle, geurige droge witte wijn met een fruitig aroma (appel en perzik) en een …"
type input "Volle, geurige droge witte wijn met een fruitig aroma (appel en perzik) en een …"
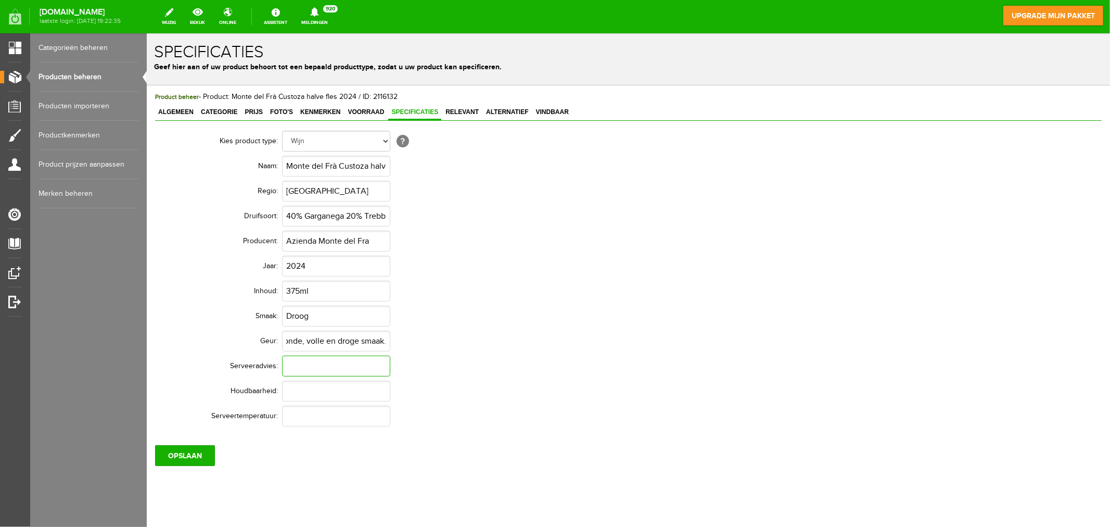
click at [325, 371] on input "text" at bounding box center [336, 365] width 108 height 21
click at [317, 366] on input "text" at bounding box center [336, 365] width 108 height 21
paste input "Een prima begeleider van verfijnde pastagerechten met paddenstoelen of vis, maa…"
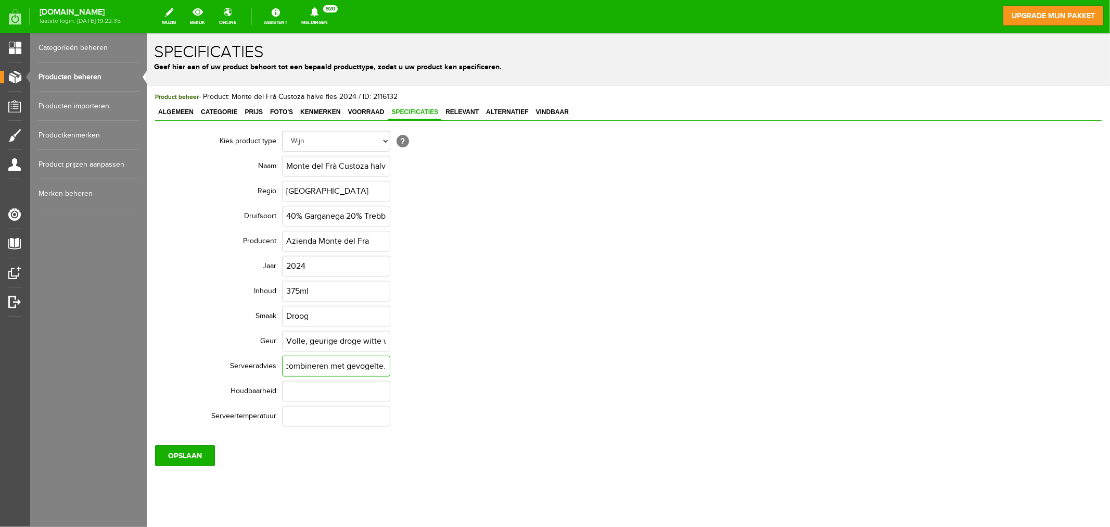
type input "Een prima begeleider van verfijnde pastagerechten met paddenstoelen of vis, maa…"
click at [292, 391] on input "text" at bounding box center [336, 390] width 108 height 21
type input "+2 jaar"
click at [349, 416] on input "text" at bounding box center [336, 415] width 108 height 21
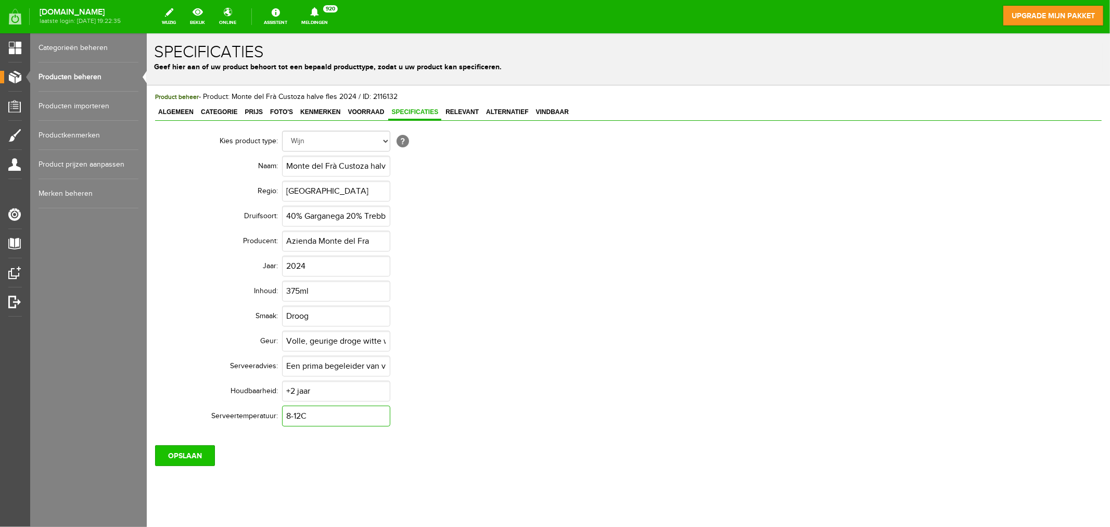
type input "8-12C"
click at [186, 454] on input "OPSLAAN" at bounding box center [185, 455] width 60 height 21
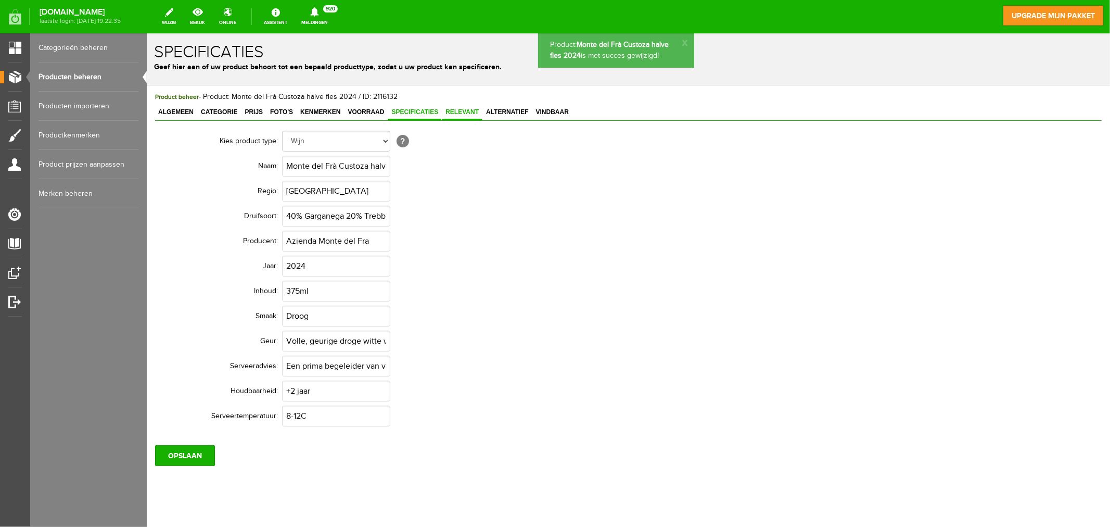
click at [463, 114] on span "Relevant" at bounding box center [462, 111] width 40 height 7
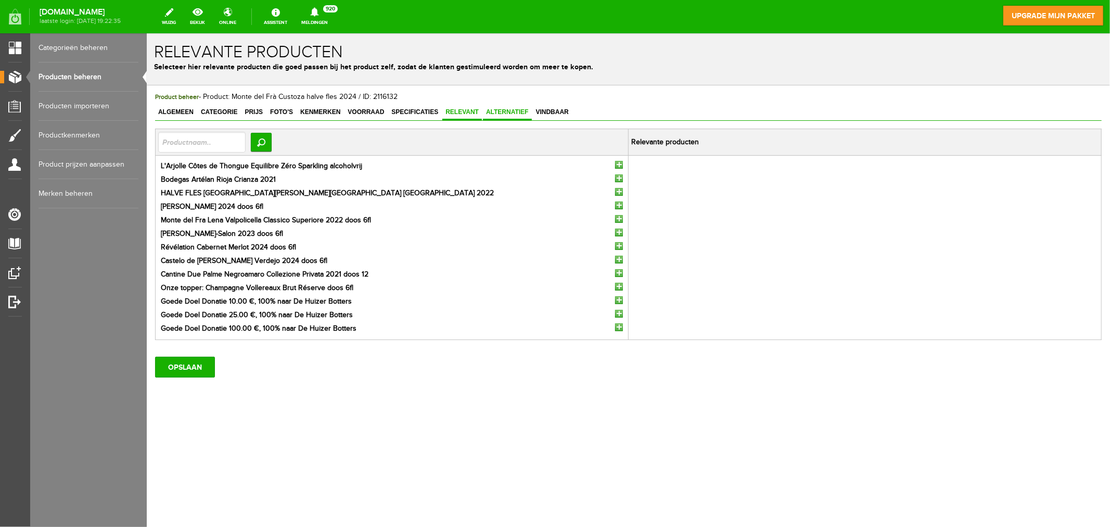
click at [512, 111] on span "Alternatief" at bounding box center [507, 111] width 49 height 7
click at [618, 191] on input "button" at bounding box center [619, 191] width 8 height 8
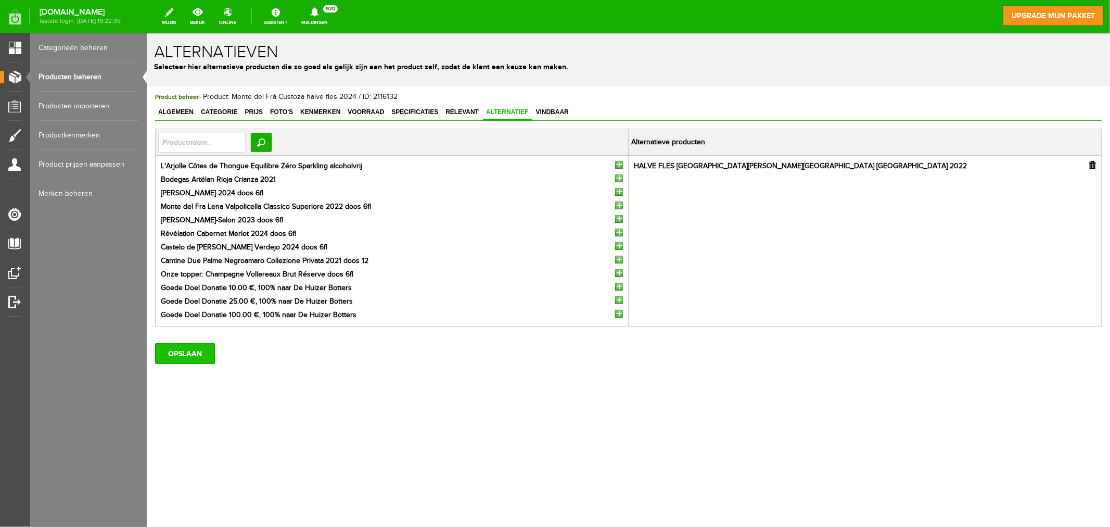
click at [183, 359] on input "OPSLAAN" at bounding box center [185, 353] width 60 height 21
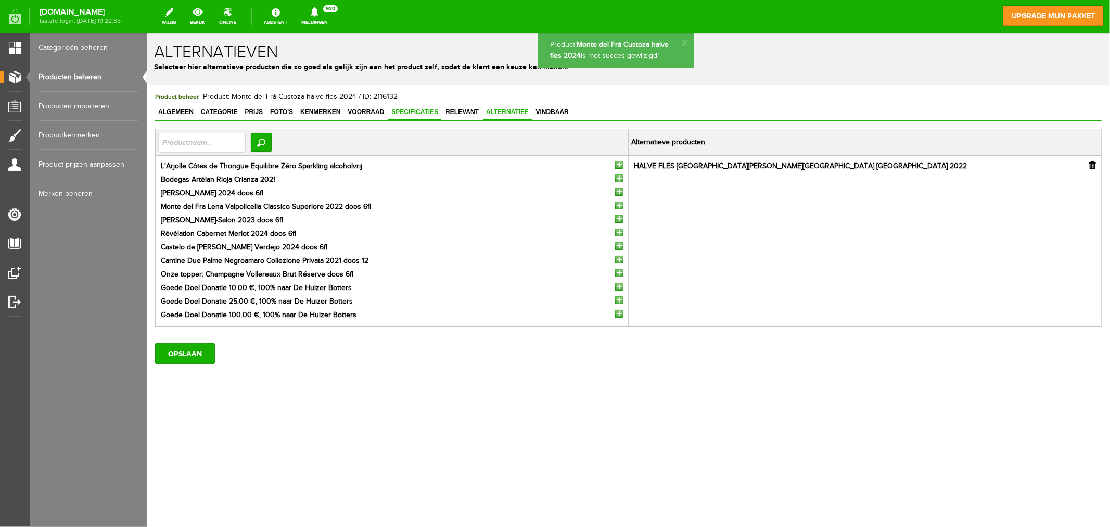
click at [419, 113] on span "Specificaties" at bounding box center [414, 111] width 53 height 7
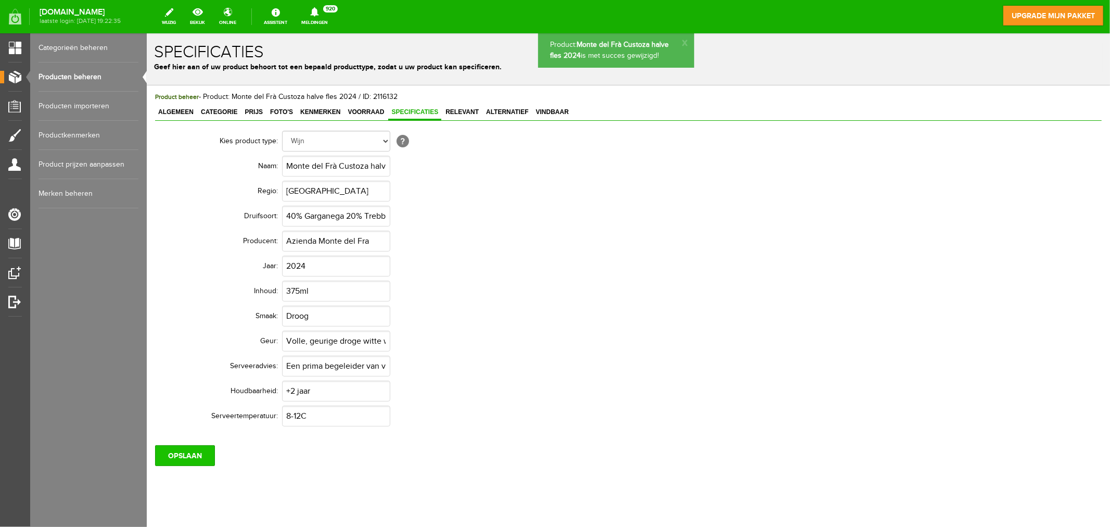
click at [182, 460] on input "OPSLAAN" at bounding box center [185, 455] width 60 height 21
click at [182, 115] on span "Algemeen" at bounding box center [176, 111] width 42 height 7
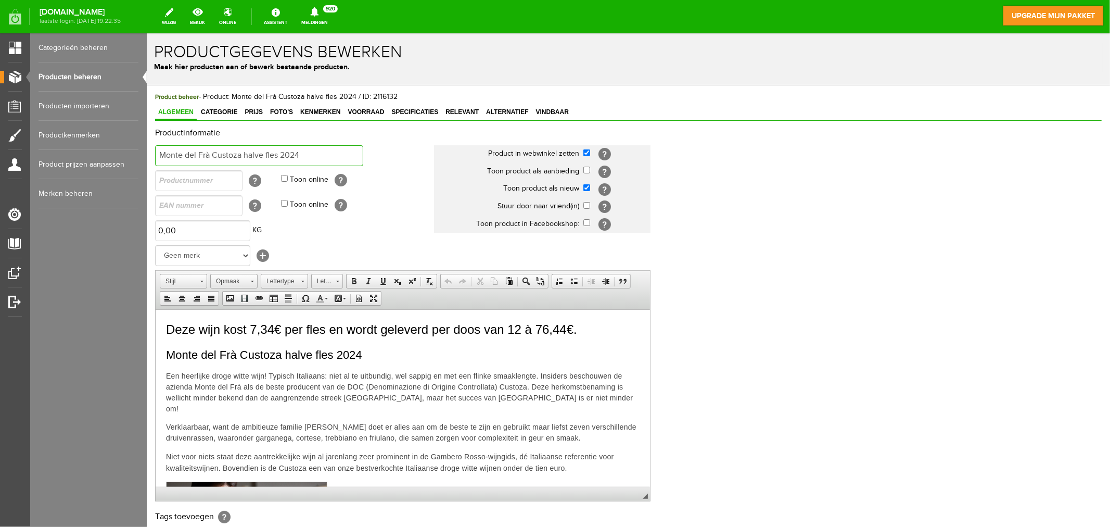
click at [158, 156] on input "Monte del Frà Custoza halve fles 2024" at bounding box center [259, 155] width 208 height 21
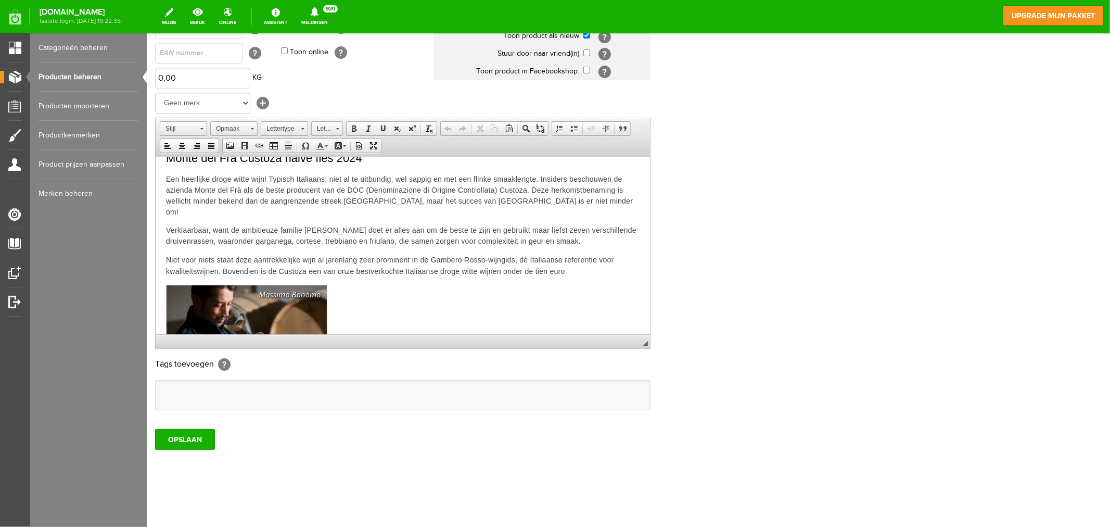
scroll to position [90, 0]
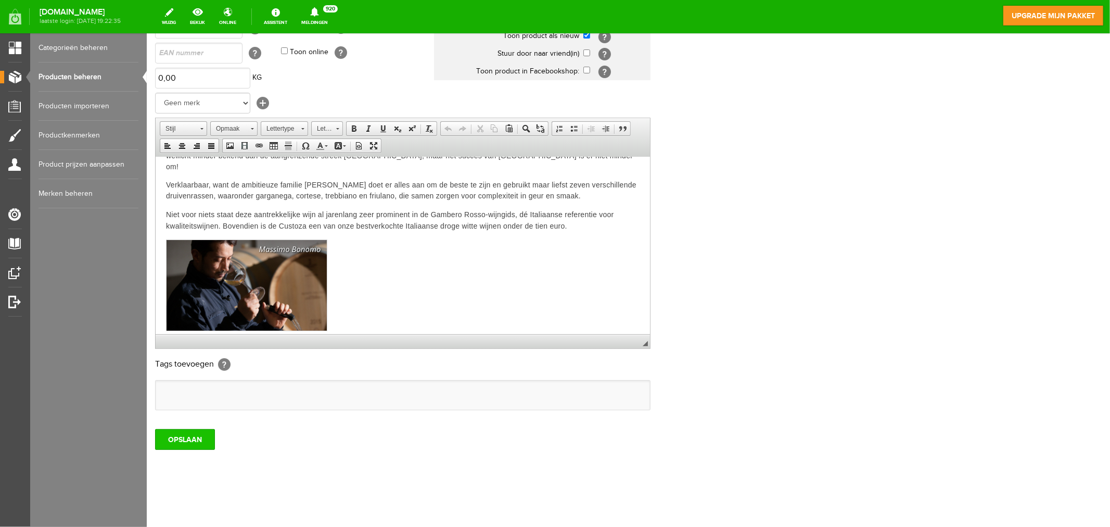
type input "HALVE FLES Monte del Frà Custoza halve fles 2024"
click at [195, 443] on input "OPSLAAN" at bounding box center [185, 438] width 60 height 21
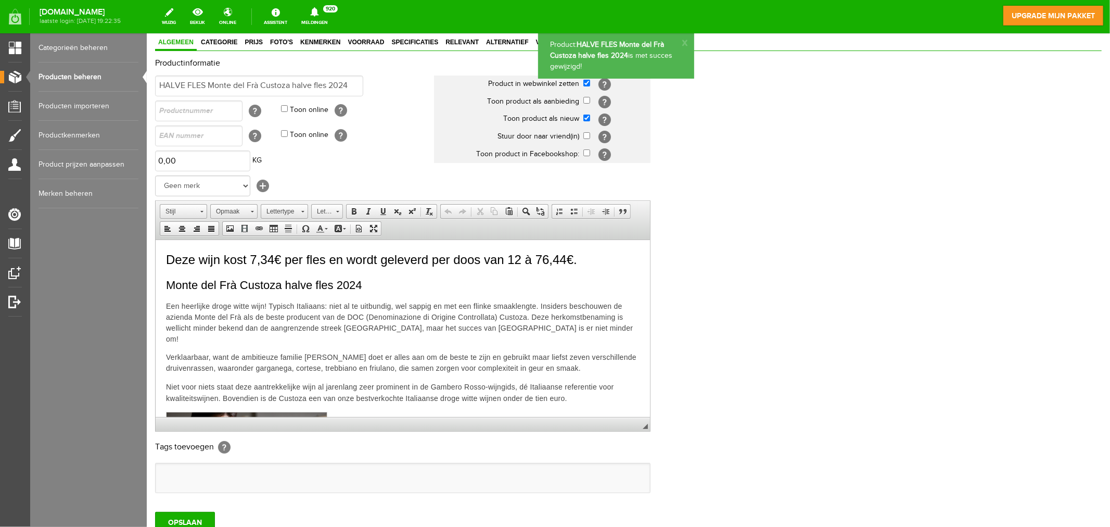
scroll to position [0, 0]
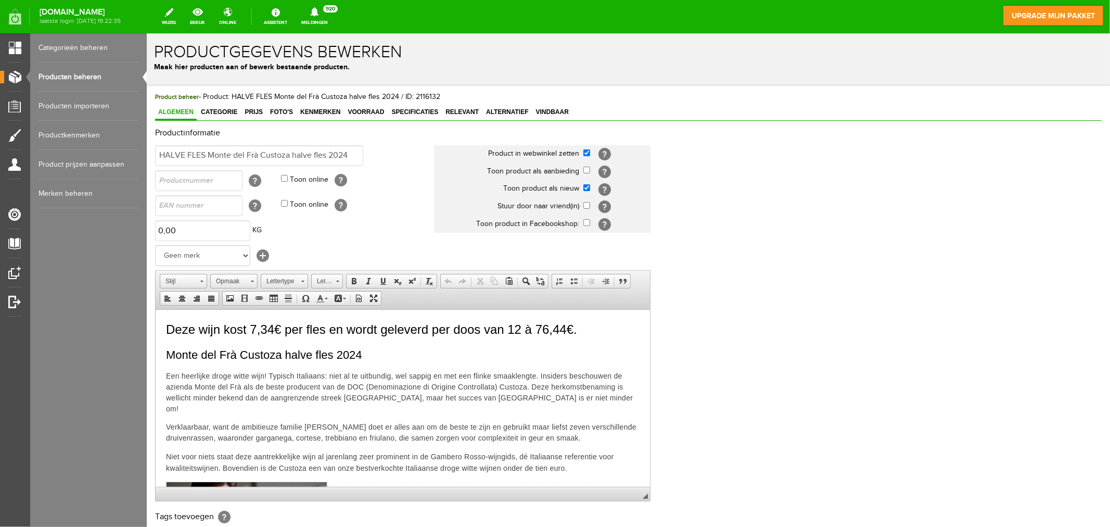
click at [76, 77] on link "Producten beheren" at bounding box center [89, 76] width 100 height 29
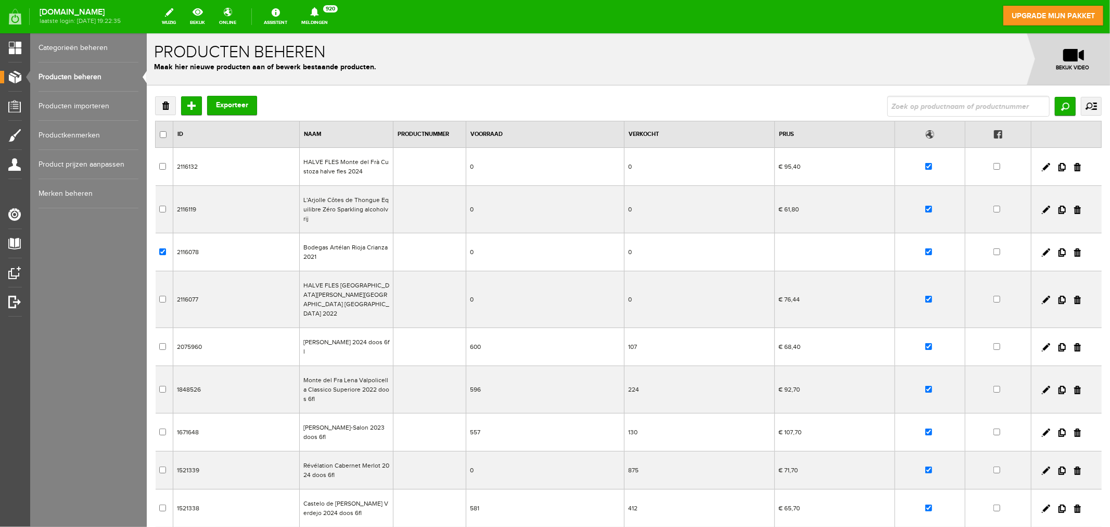
click at [357, 248] on td "Bodegas Artélan Rioja Crianza 2021" at bounding box center [346, 252] width 94 height 38
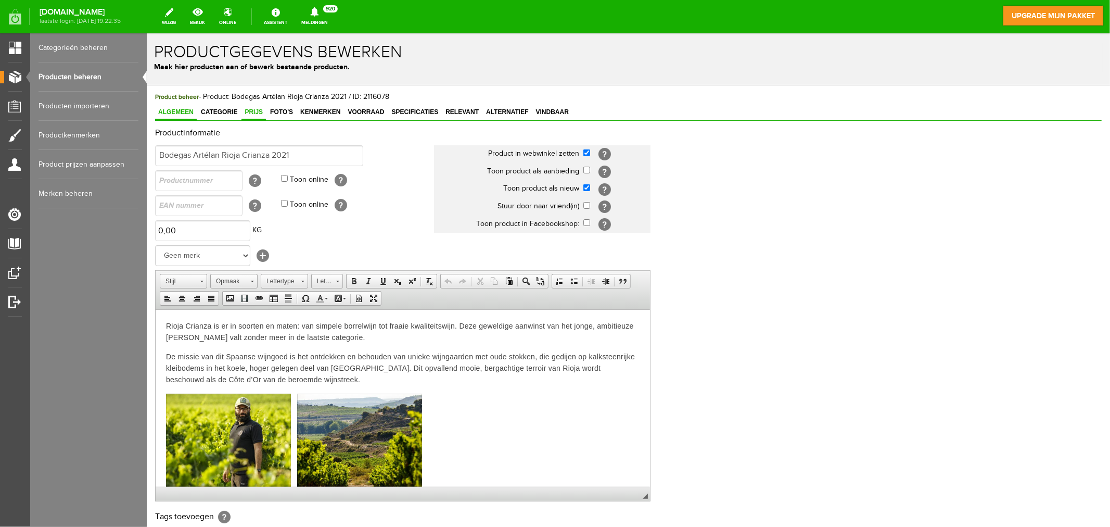
click at [254, 115] on link "Prijs" at bounding box center [253, 112] width 24 height 15
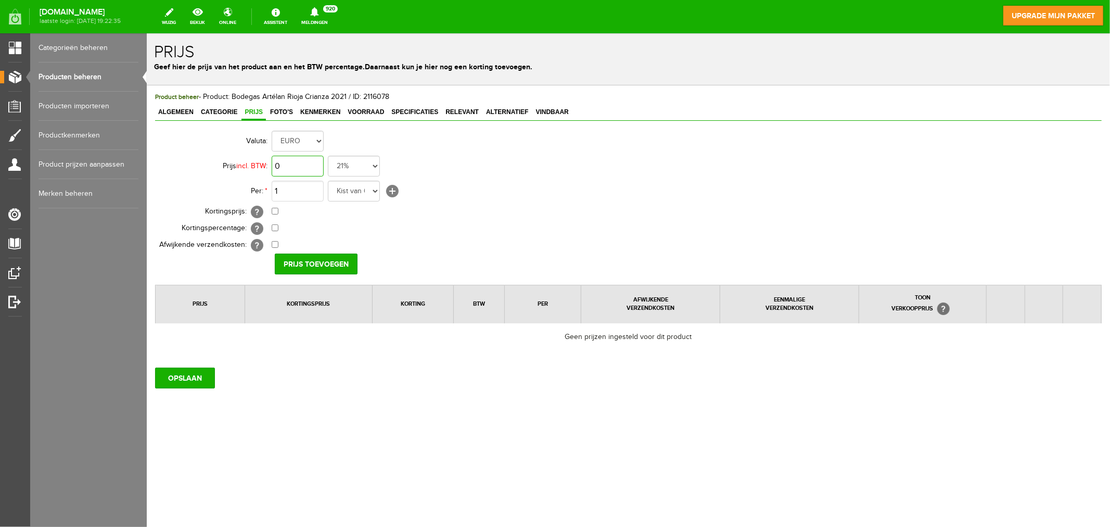
click at [289, 168] on input "0" at bounding box center [297, 165] width 52 height 21
type input "€ 75,60"
click at [345, 189] on select "Kist van 6 flessen in doos flessen per doos Doos van 12 flessen Doos Stuk Doos …" at bounding box center [353, 190] width 52 height 21
select select "11623"
click at [327, 180] on select "Kist van 6 flessen in doos flessen per doos Doos van 12 flessen Doos Stuk Doos …" at bounding box center [353, 190] width 52 height 21
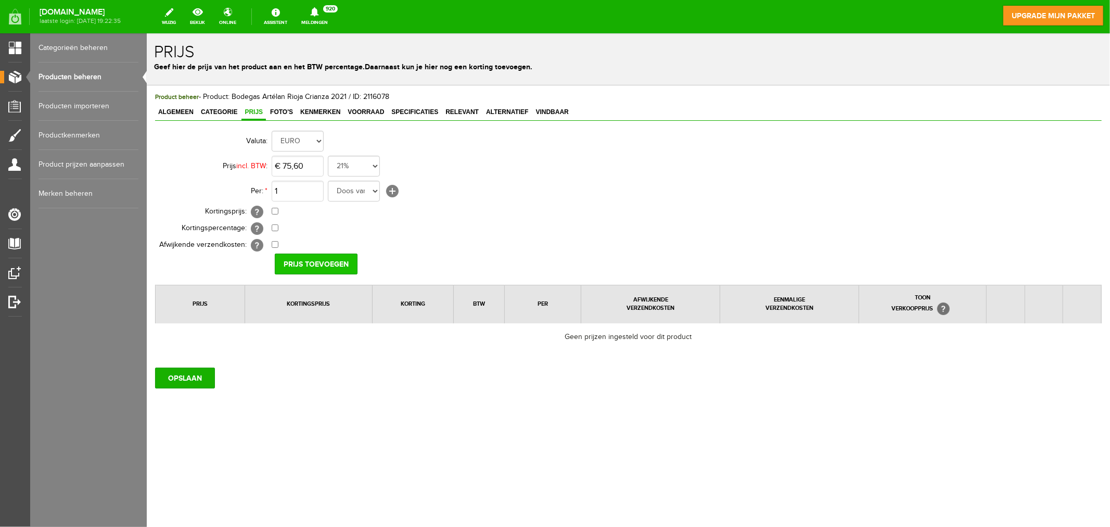
click at [312, 263] on input "Prijs toevoegen" at bounding box center [315, 263] width 83 height 21
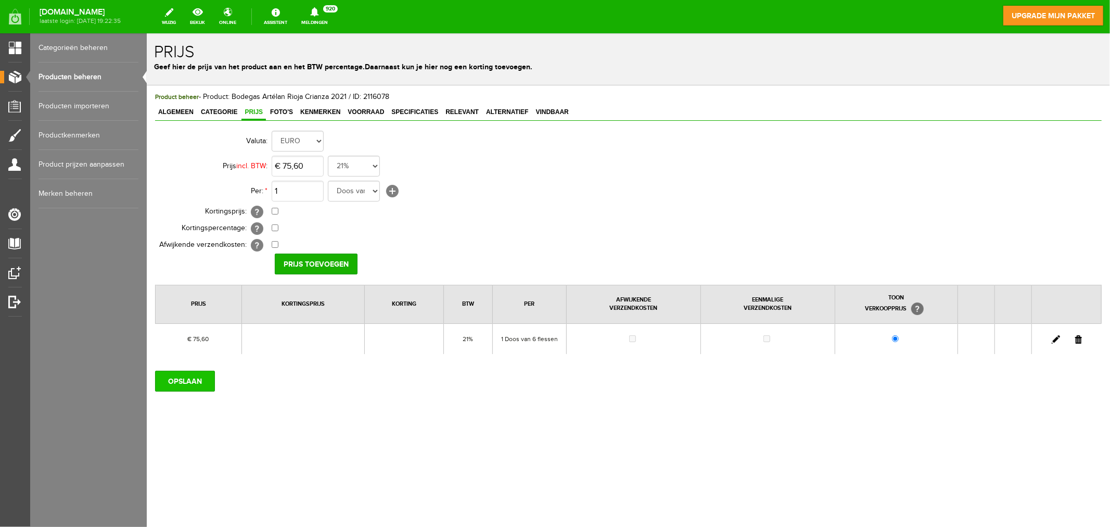
click at [189, 390] on input "OPSLAAN" at bounding box center [185, 380] width 60 height 21
click at [303, 110] on span "Kenmerken" at bounding box center [320, 111] width 46 height 7
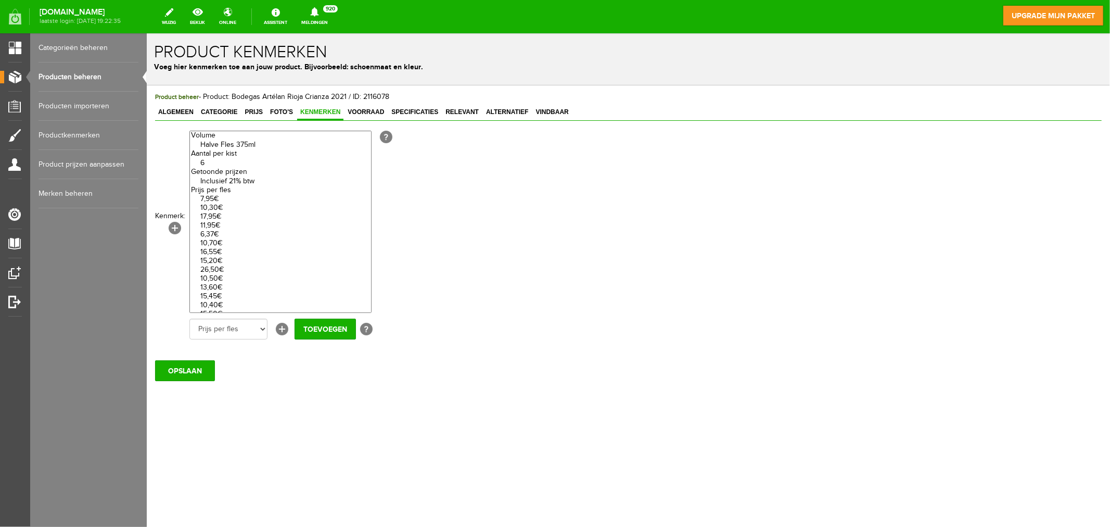
click at [65, 135] on link "Productkenmerken" at bounding box center [89, 135] width 100 height 29
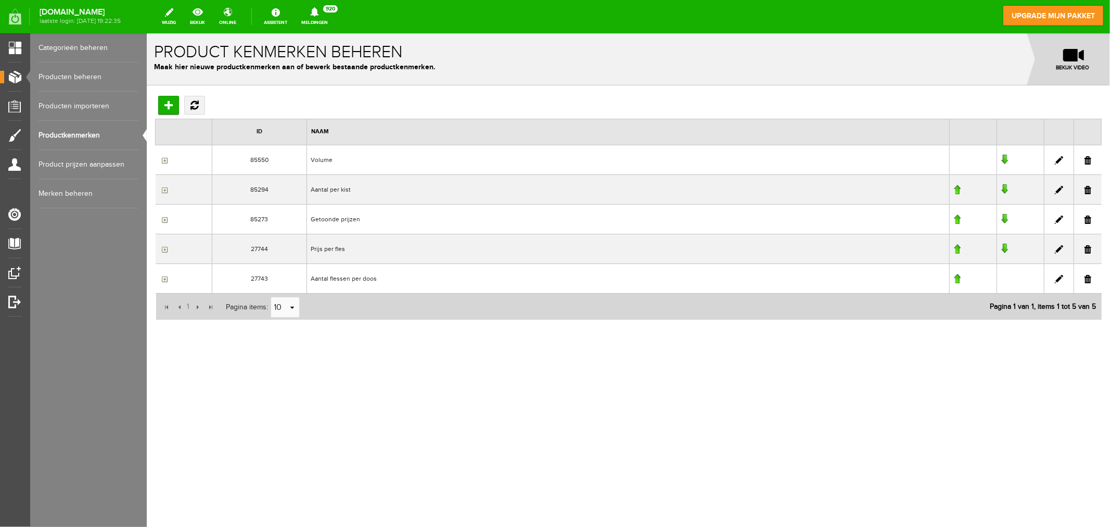
click at [164, 248] on input "button" at bounding box center [163, 249] width 8 height 8
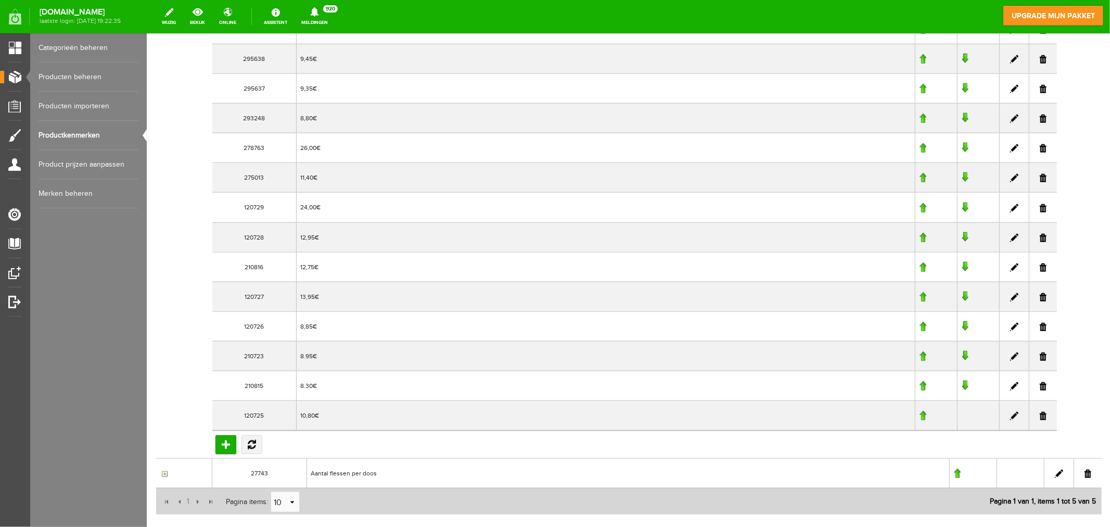
scroll to position [1028, 0]
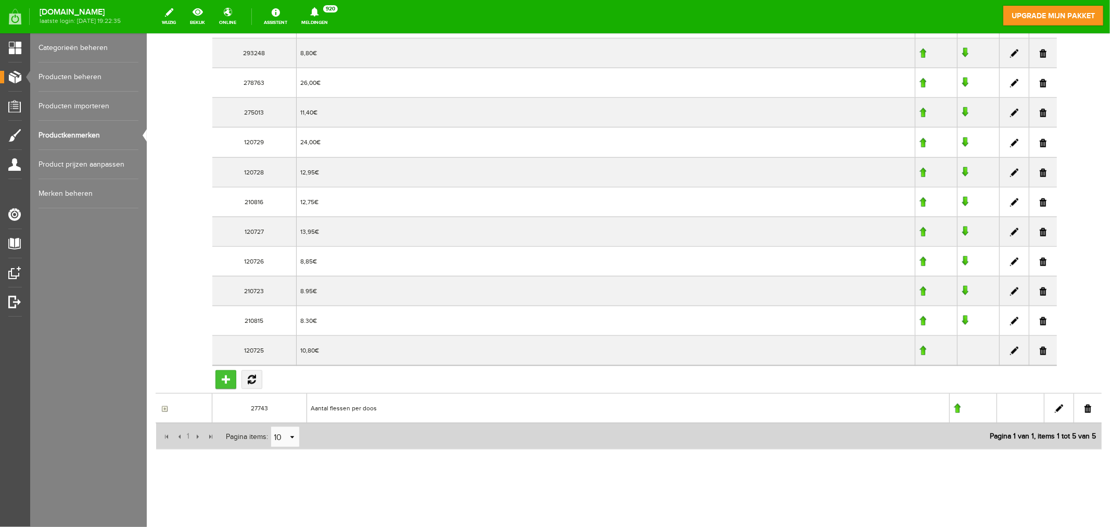
click at [219, 379] on input "Toevoegen" at bounding box center [225, 379] width 21 height 19
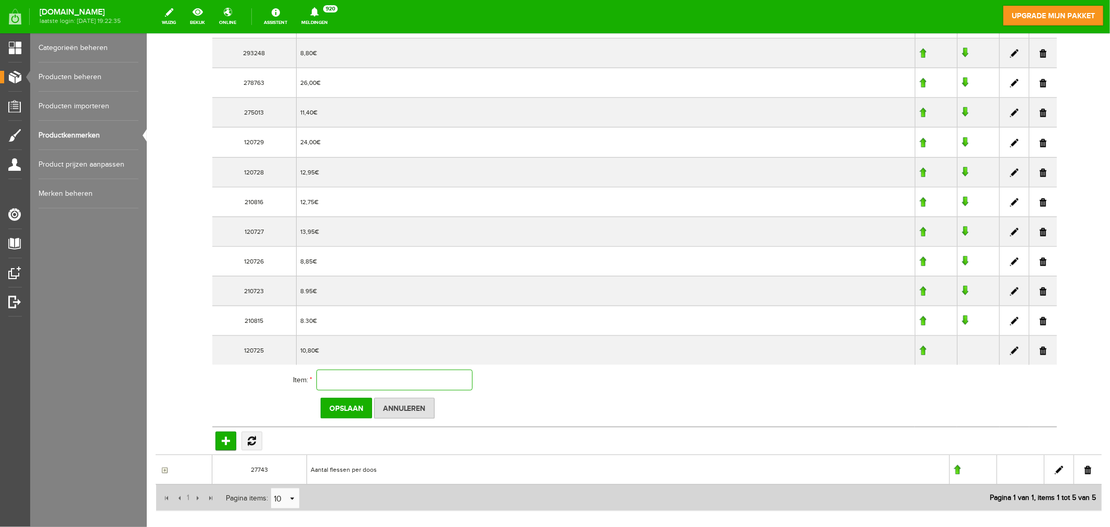
click at [341, 378] on input "text" at bounding box center [394, 379] width 156 height 21
type input "12,60"
click at [999, 320] on link at bounding box center [1014, 321] width 8 height 8
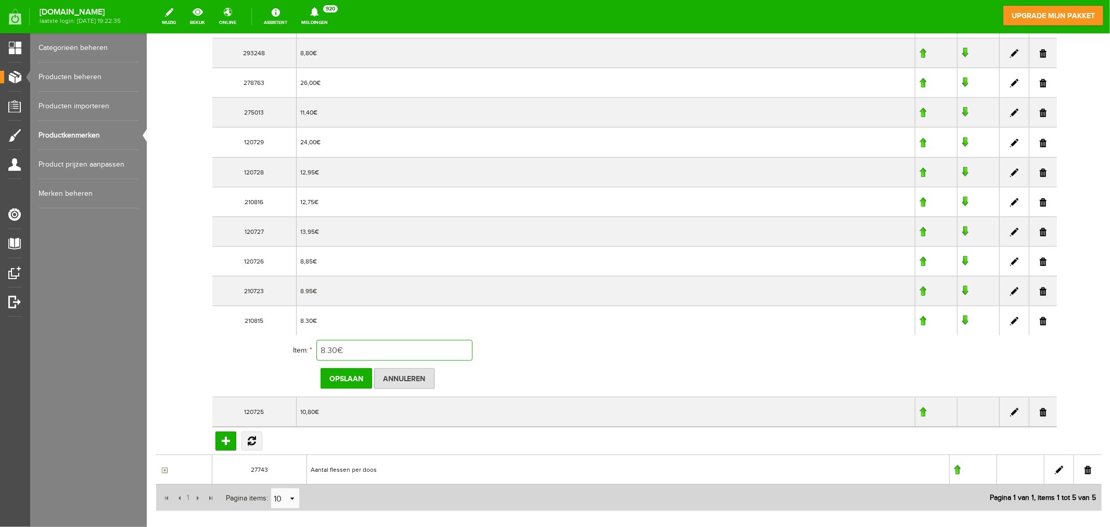
click at [337, 352] on input "8.30€" at bounding box center [394, 349] width 156 height 21
click at [338, 352] on input "8.30€" at bounding box center [394, 349] width 156 height 21
click at [227, 440] on input "Toevoegen" at bounding box center [225, 440] width 21 height 19
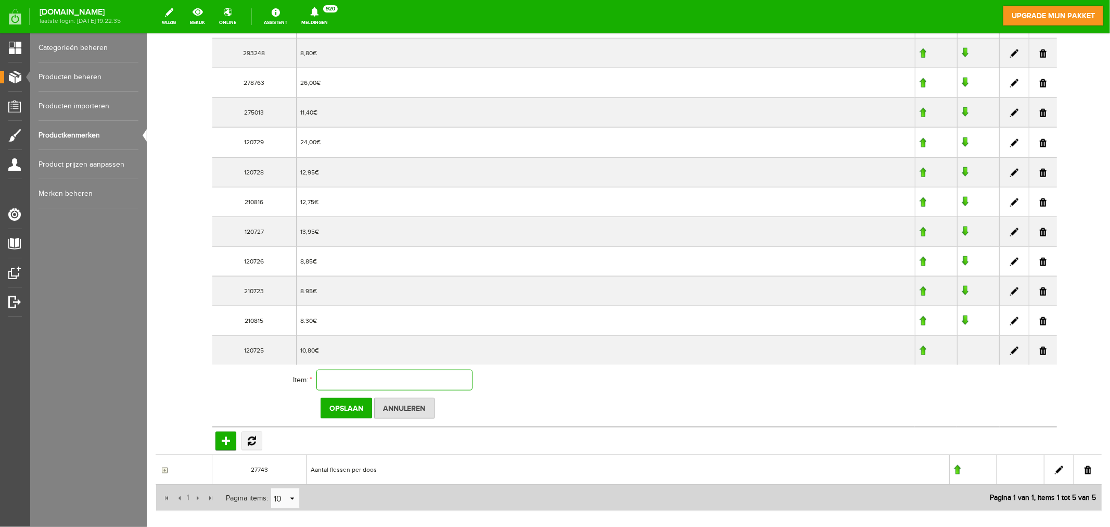
click at [344, 378] on input "text" at bounding box center [394, 379] width 156 height 21
paste input "€"
type input "12,60€"
click at [346, 403] on input "Opslaan" at bounding box center [346, 407] width 52 height 21
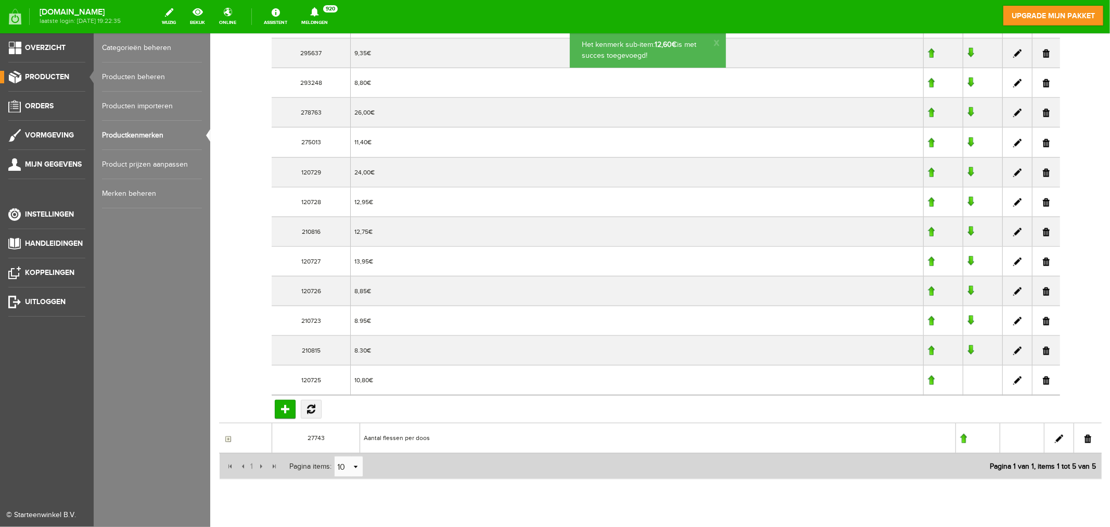
click at [117, 79] on link "Producten beheren" at bounding box center [152, 76] width 100 height 29
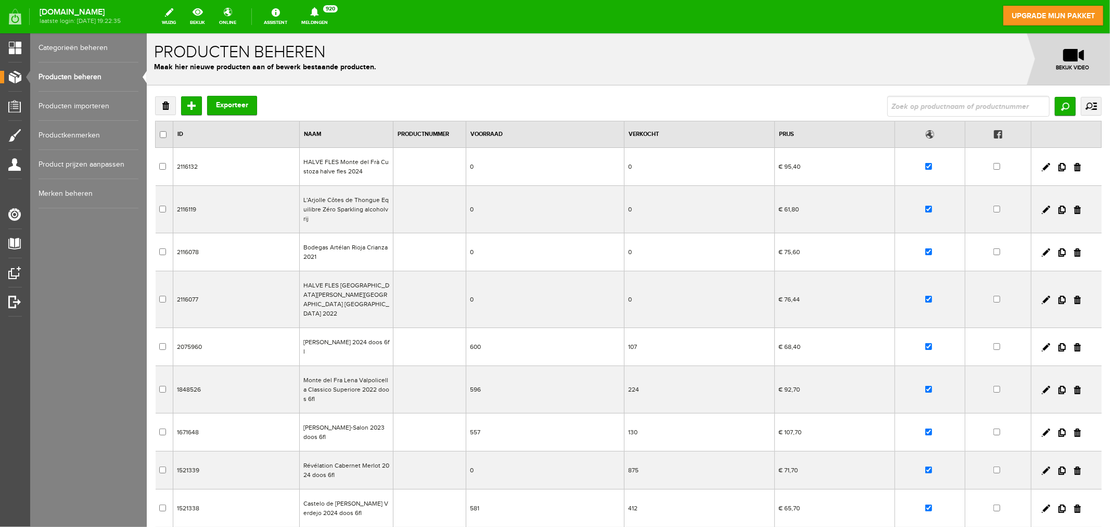
click at [333, 246] on td "Bodegas Artélan Rioja Crianza 2021" at bounding box center [346, 252] width 94 height 38
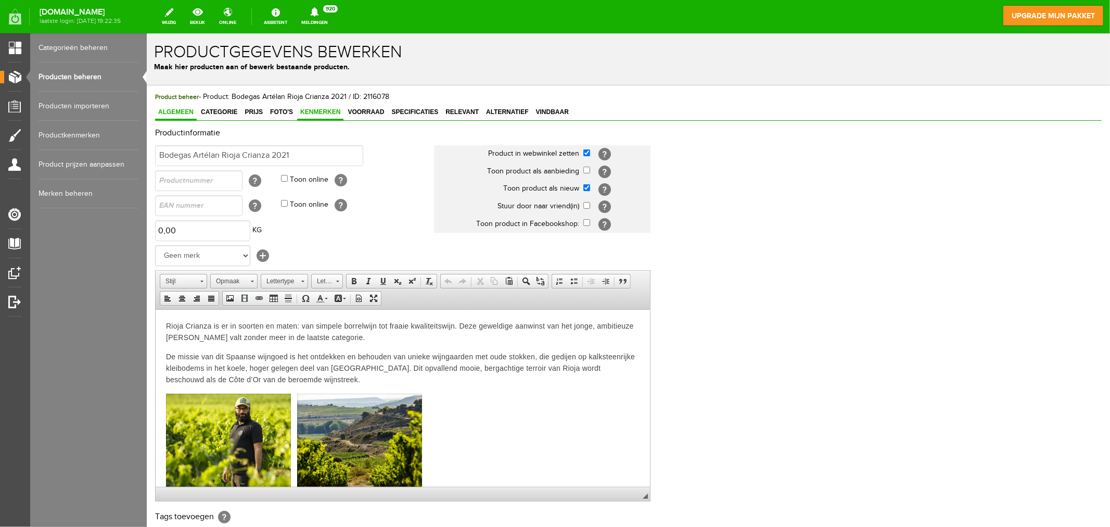
click at [322, 109] on span "Kenmerken" at bounding box center [320, 111] width 46 height 7
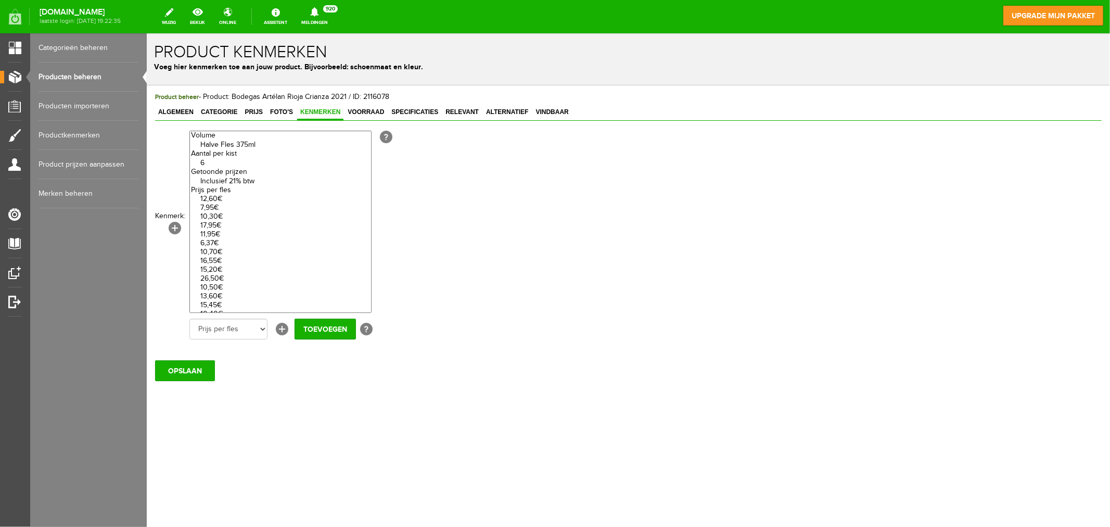
select select "85294|335910"
click at [220, 163] on option "6" at bounding box center [279, 162] width 181 height 9
click at [302, 323] on input "Toevoegen" at bounding box center [324, 328] width 61 height 21
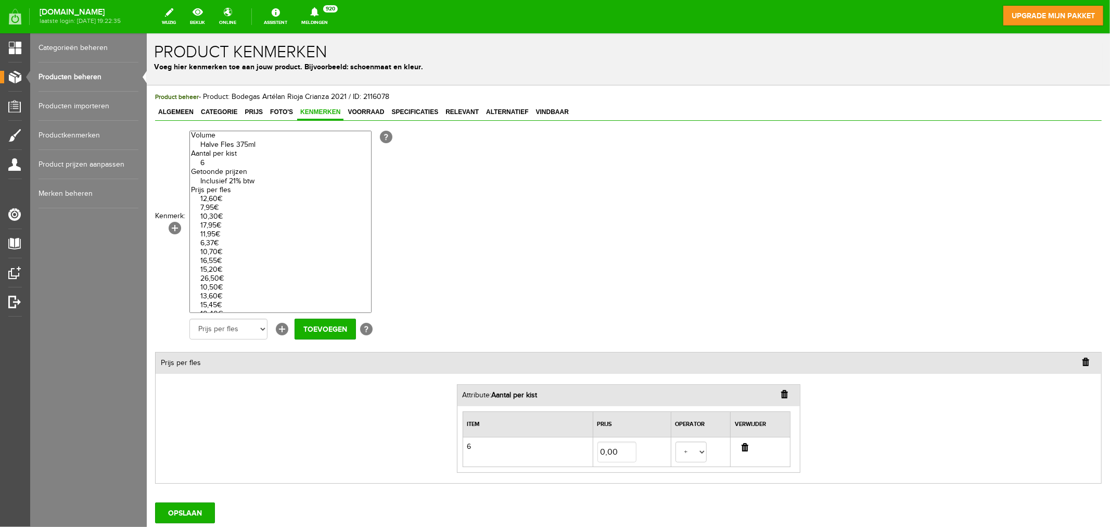
click at [237, 175] on optgroup "Inclusief 21% btw" at bounding box center [279, 176] width 181 height 18
select select "85273|335723"
click at [238, 183] on option "Inclusief 21% btw" at bounding box center [279, 180] width 181 height 9
click at [312, 330] on input "Toevoegen" at bounding box center [324, 328] width 61 height 21
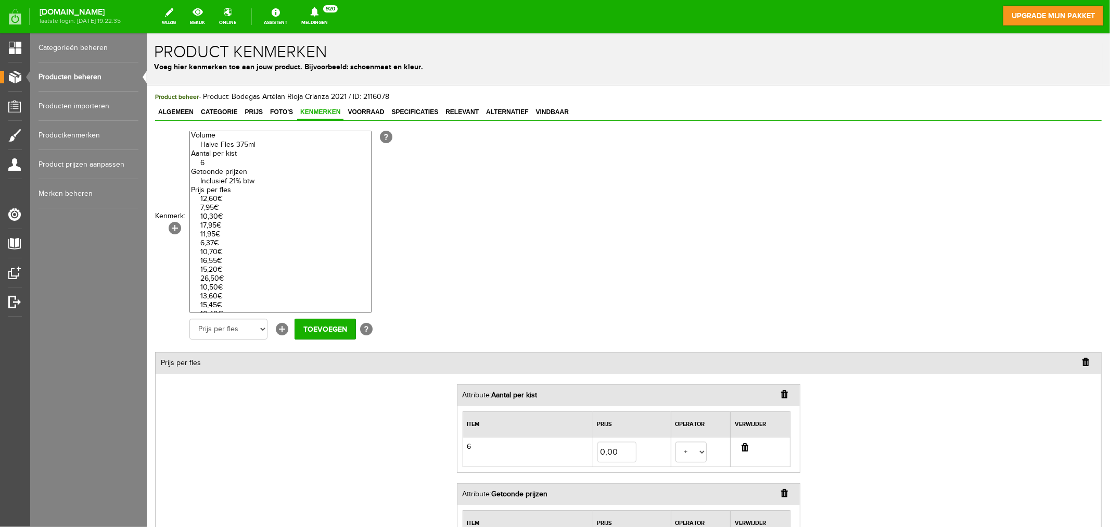
select select "27744|337944"
click at [225, 196] on option "12,60€" at bounding box center [279, 198] width 181 height 9
click at [313, 325] on input "Toevoegen" at bounding box center [324, 328] width 61 height 21
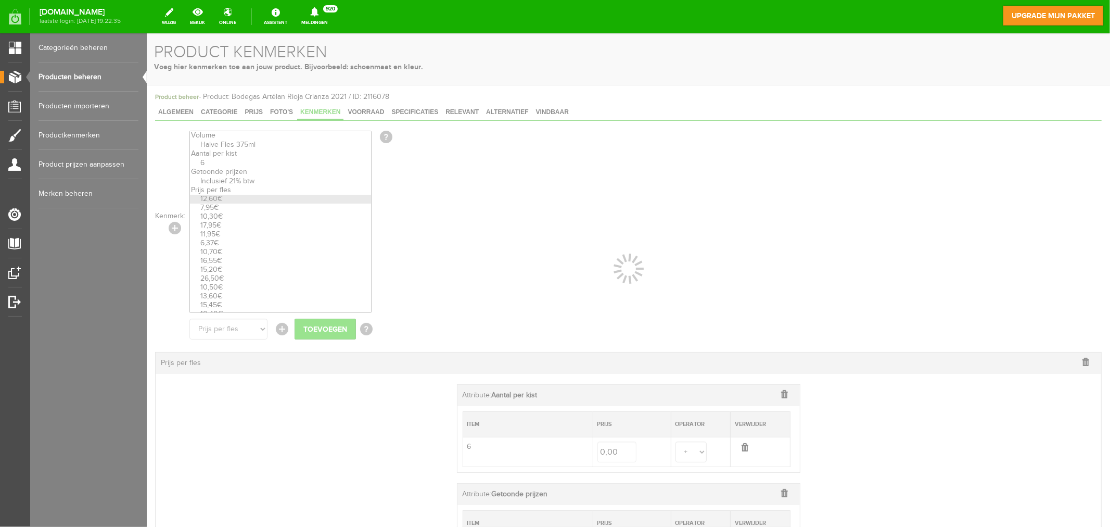
select select
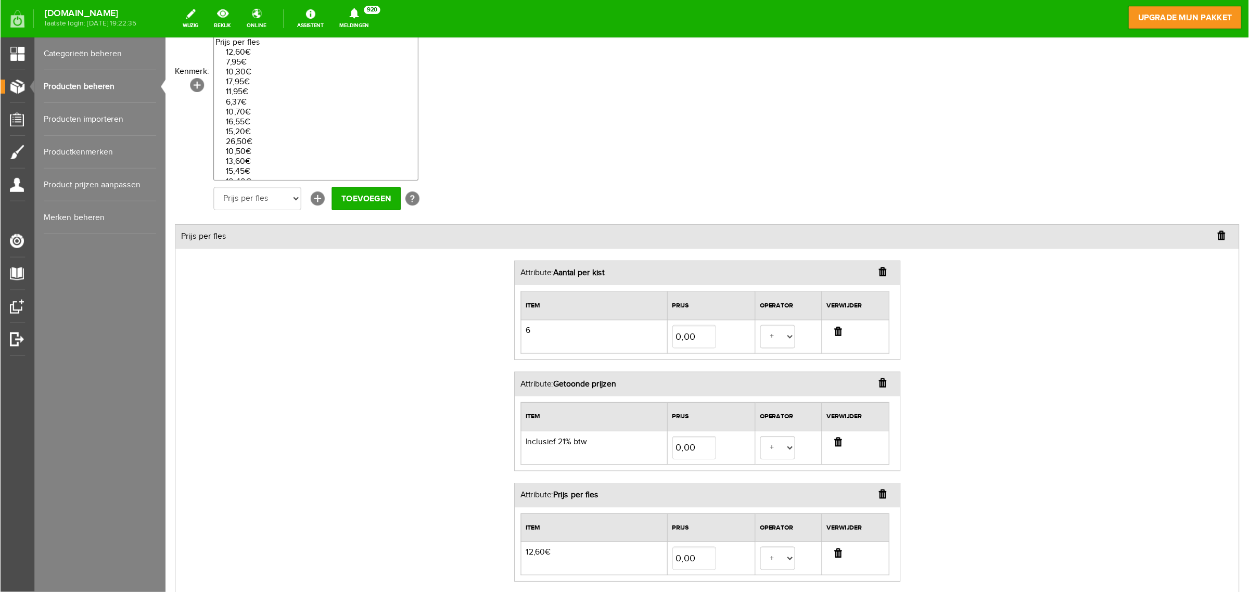
scroll to position [153, 0]
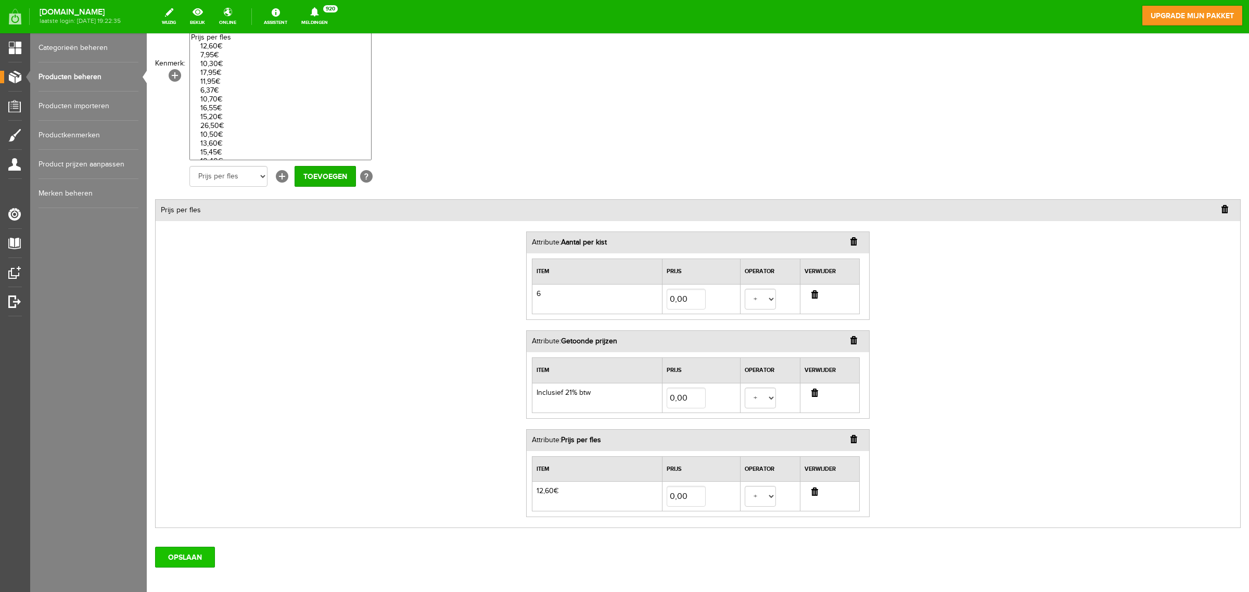
click at [206, 474] on input "OPSLAAN" at bounding box center [185, 557] width 60 height 21
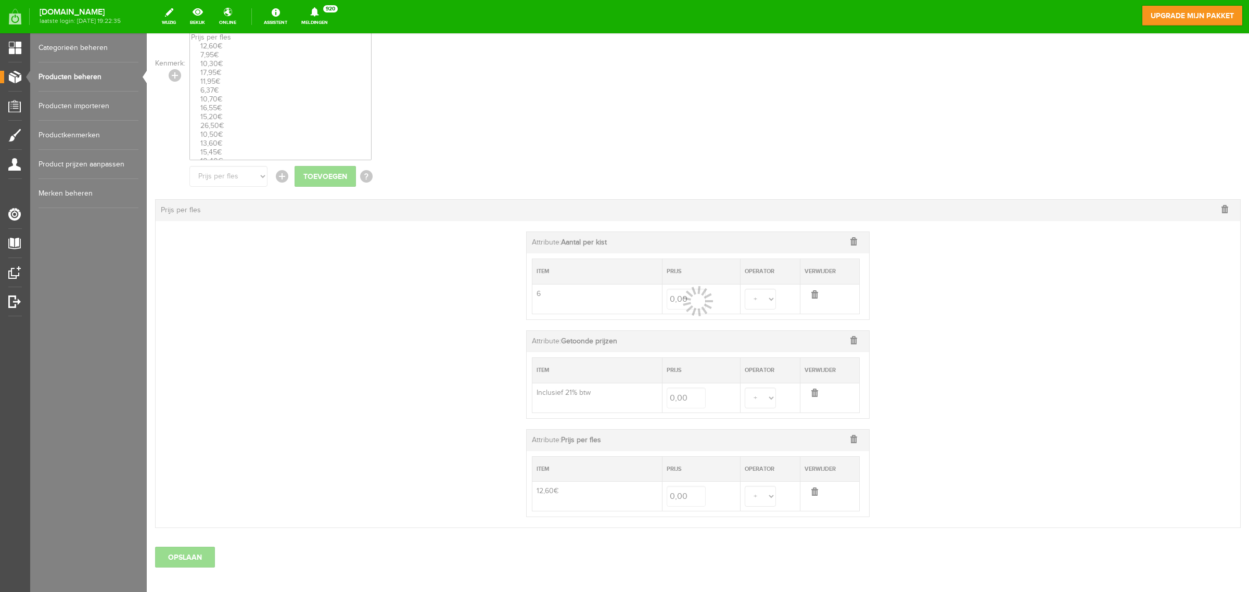
select select
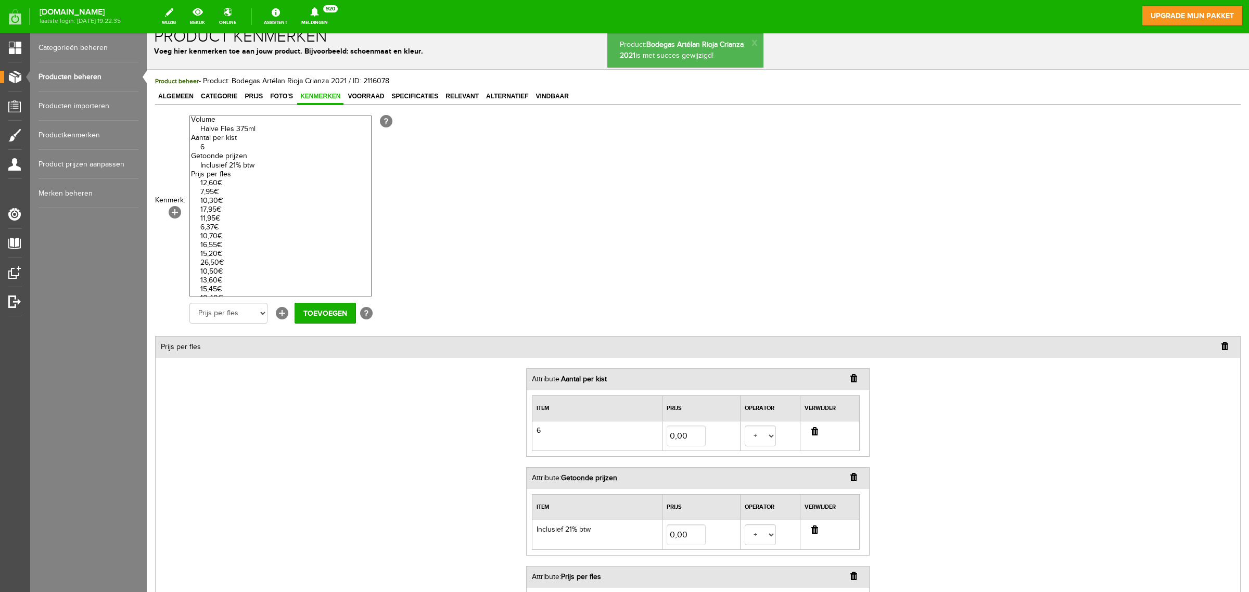
scroll to position [0, 0]
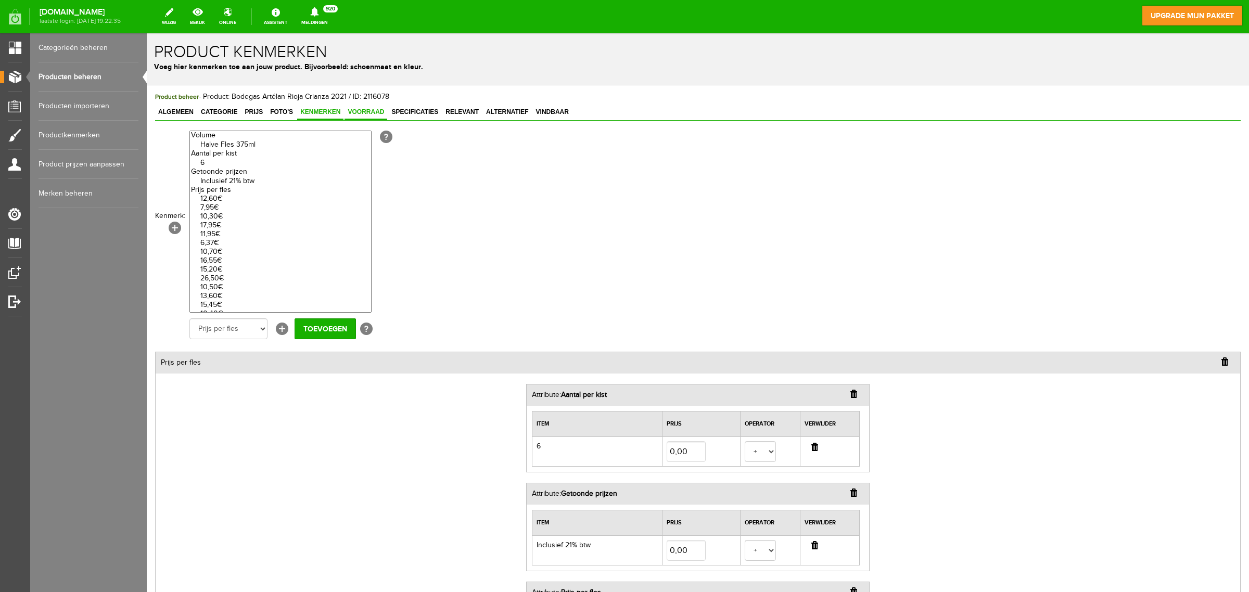
click at [367, 113] on span "Voorraad" at bounding box center [366, 111] width 43 height 7
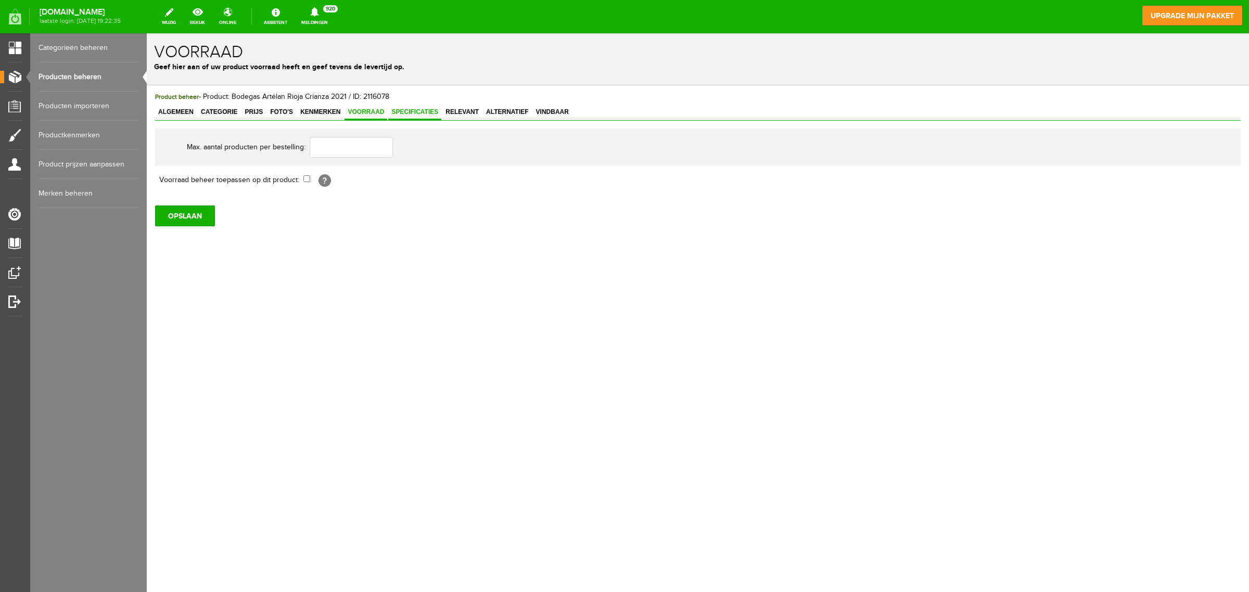
click at [436, 113] on span "Specificaties" at bounding box center [414, 111] width 53 height 7
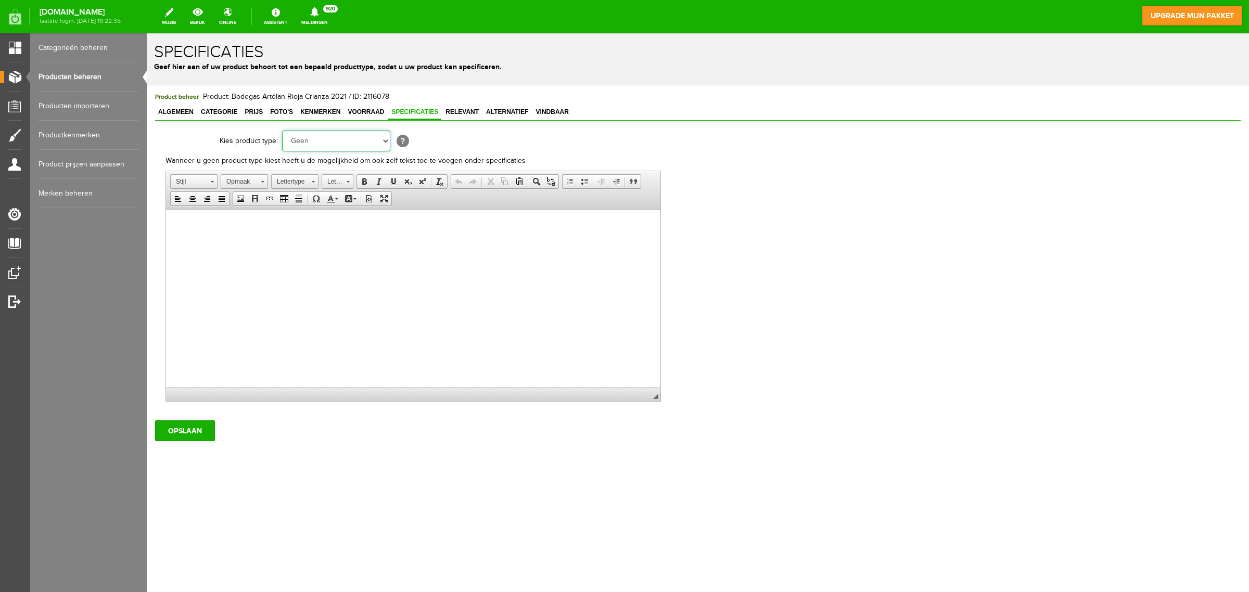
click at [384, 144] on select "Geen Auto Bed Boek Computer / Laptop DVD/CD Fiets Films Fotocamera GSM Kleding …" at bounding box center [336, 141] width 108 height 21
select select "43"
click at [282, 131] on select "Geen Auto Bed Boek Computer / Laptop DVD/CD Fiets Films Fotocamera GSM Kleding …" at bounding box center [336, 141] width 108 height 21
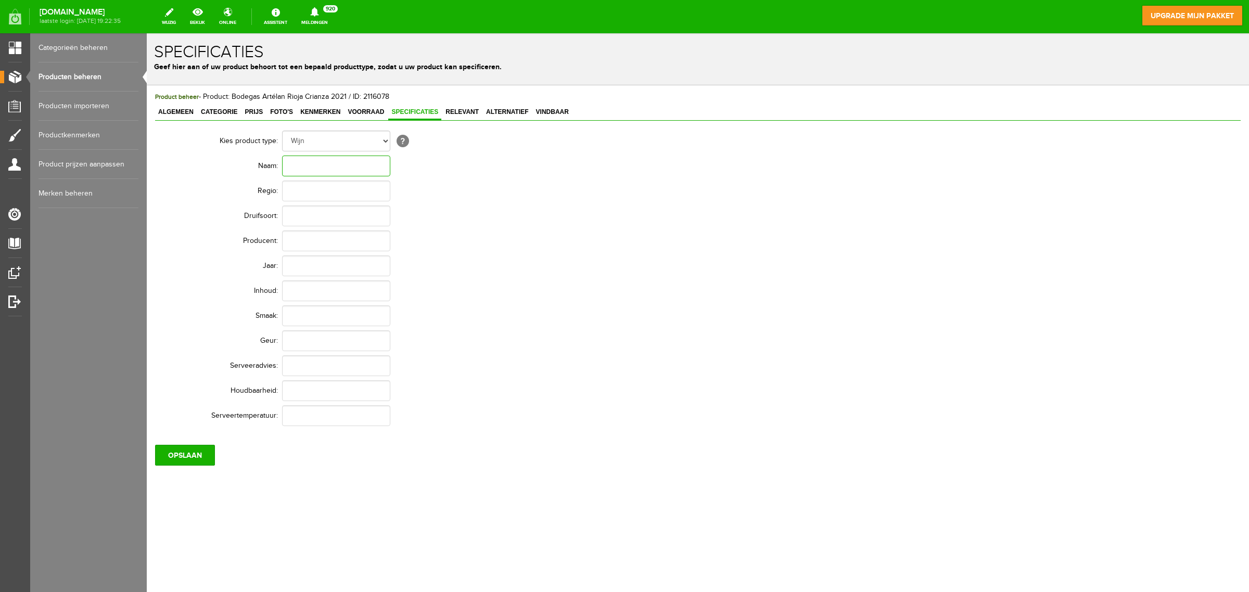
click at [347, 162] on input "text" at bounding box center [336, 166] width 108 height 21
click at [311, 164] on input "text" at bounding box center [336, 166] width 108 height 21
paste input "Bodegas Artélan Rioja Crianza 2021"
type input "Bodegas Artélan Rioja Crianza 2021"
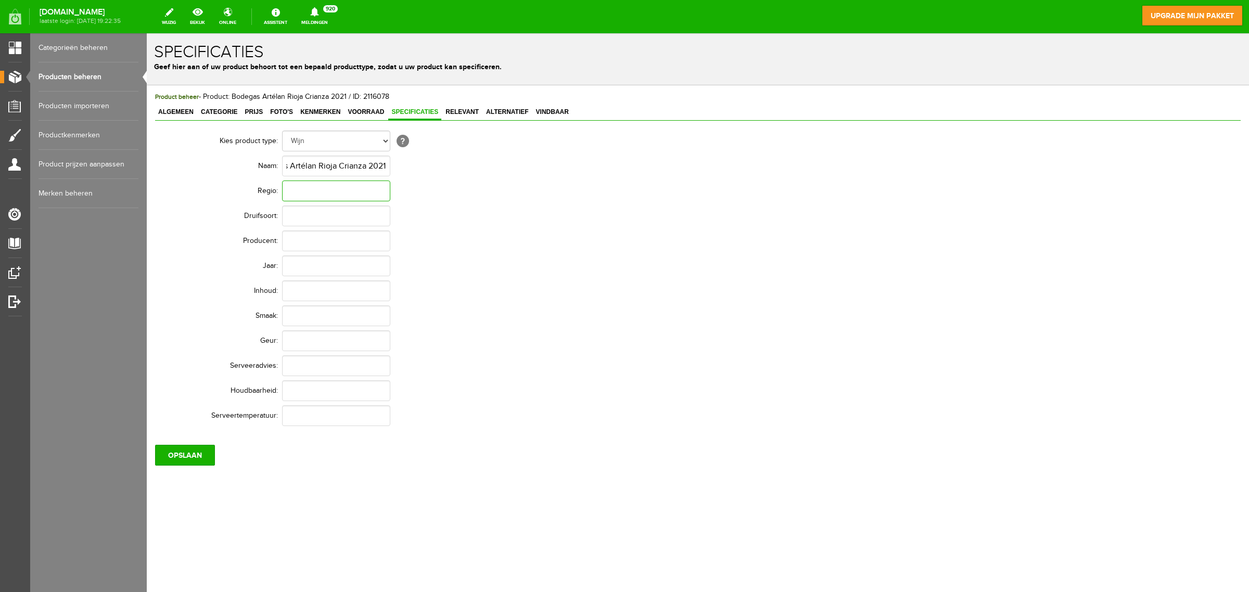
click at [309, 193] on input "text" at bounding box center [336, 191] width 108 height 21
type input "[GEOGRAPHIC_DATA] Rioja"
click at [352, 214] on input "text" at bounding box center [336, 216] width 108 height 21
type input "100% Tempranillo"
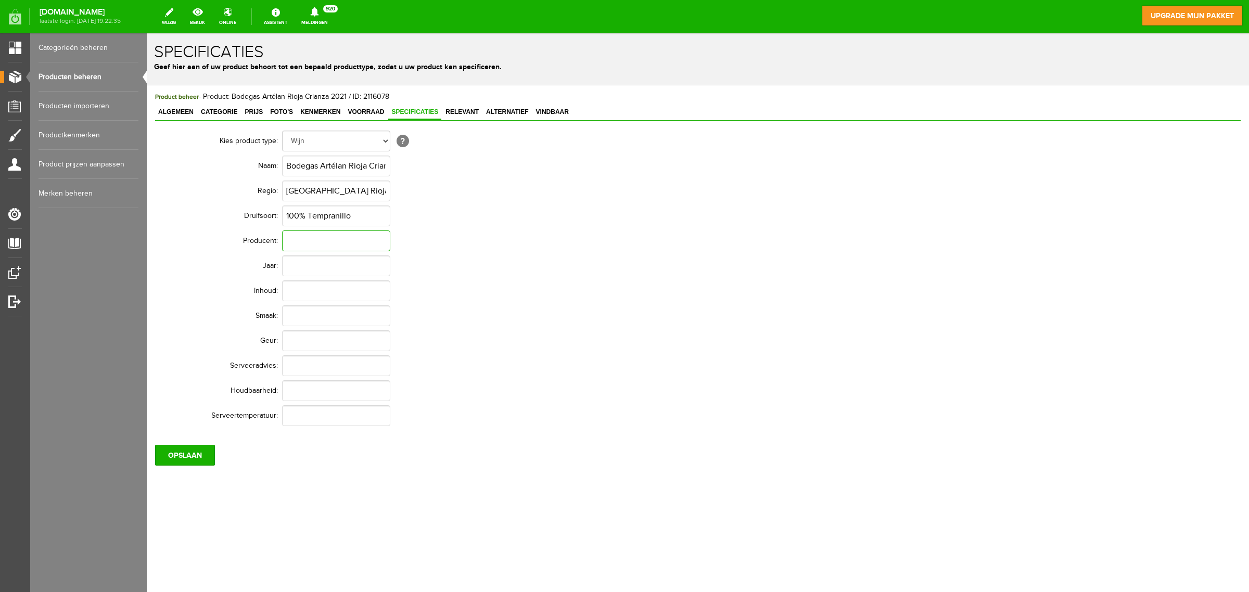
click at [361, 244] on input "text" at bounding box center [336, 241] width 108 height 21
type input "Bodegas Artelan"
click at [328, 271] on input "text" at bounding box center [336, 266] width 108 height 21
type input "2021"
click at [327, 292] on input "text" at bounding box center [336, 291] width 108 height 21
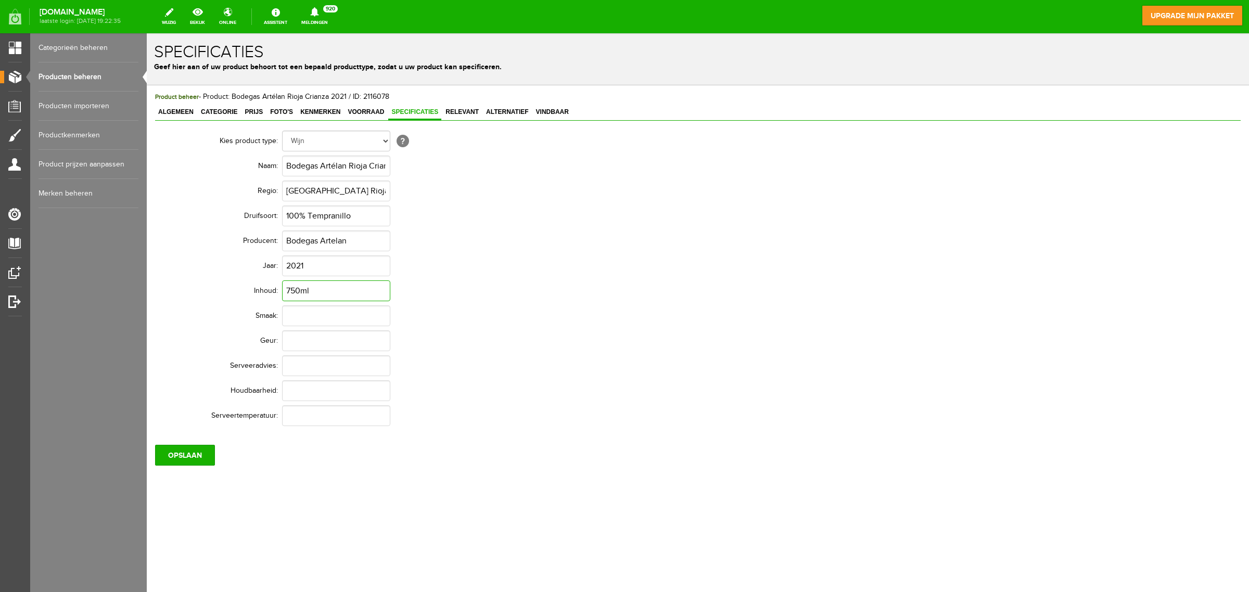
type input "750ml"
click at [324, 314] on input "text" at bounding box center [336, 316] width 108 height 21
type input "Krachtig, stevig"
click at [320, 345] on input "text" at bounding box center [336, 341] width 108 height 21
click at [326, 348] on input "text" at bounding box center [336, 341] width 108 height 21
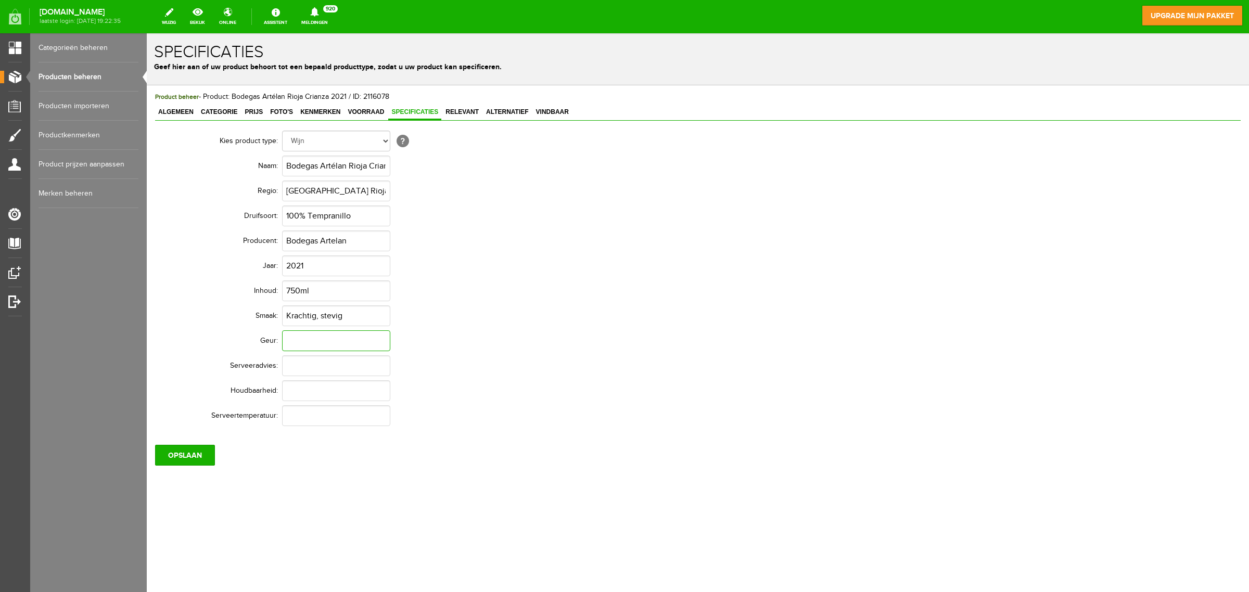
paste input "Robijnrode wijn met een open geur van rode bes, kers, pruim, vanille en toast."
type input "Robijnrode wijn met een open geur van rode bes, kers, pruim, vanille en toast."
click at [323, 370] on input "text" at bounding box center [336, 366] width 108 height 21
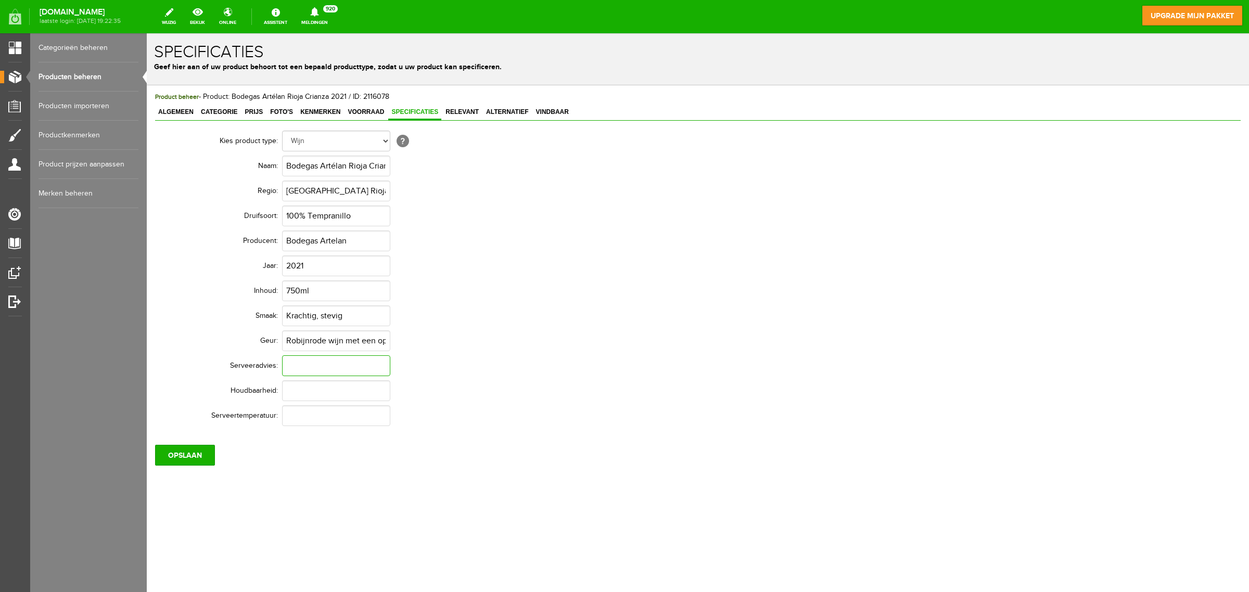
click at [322, 360] on input "text" at bounding box center [336, 366] width 108 height 21
paste input "Heerlijk bij gehaktballetjes in tomatensaus, gekruide worstjes van de grill of …"
type input "Heerlijk bij gehaktballetjes in tomatensaus, gekruide worstjes van de grill of …"
click at [299, 391] on input "text" at bounding box center [336, 391] width 108 height 21
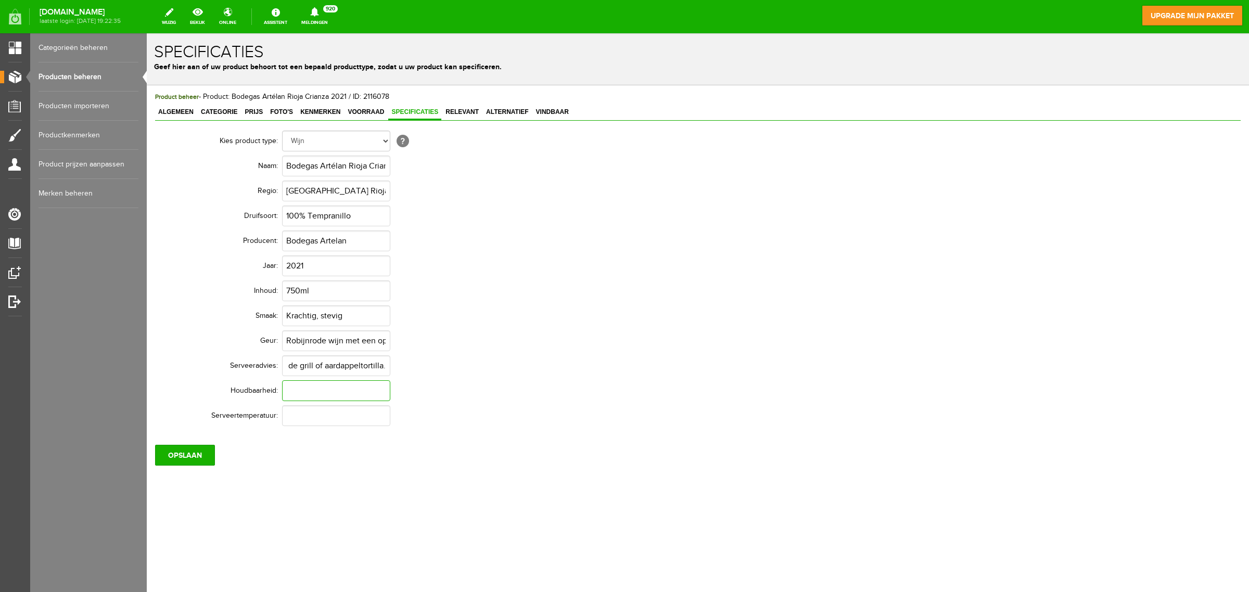
scroll to position [0, 0]
type input "7 jr na oogst"
click at [315, 417] on input "text" at bounding box center [336, 416] width 108 height 21
type input "12-18C"
click at [186, 454] on input "OPSLAAN" at bounding box center [185, 455] width 60 height 21
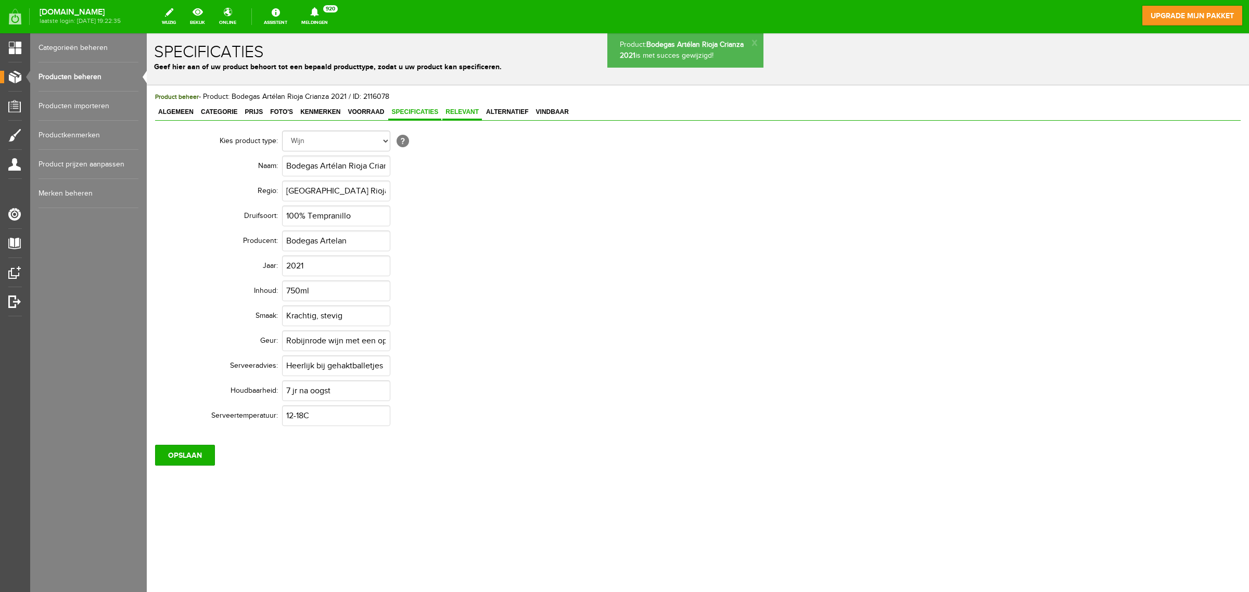
click at [459, 108] on span "Relevant" at bounding box center [462, 111] width 40 height 7
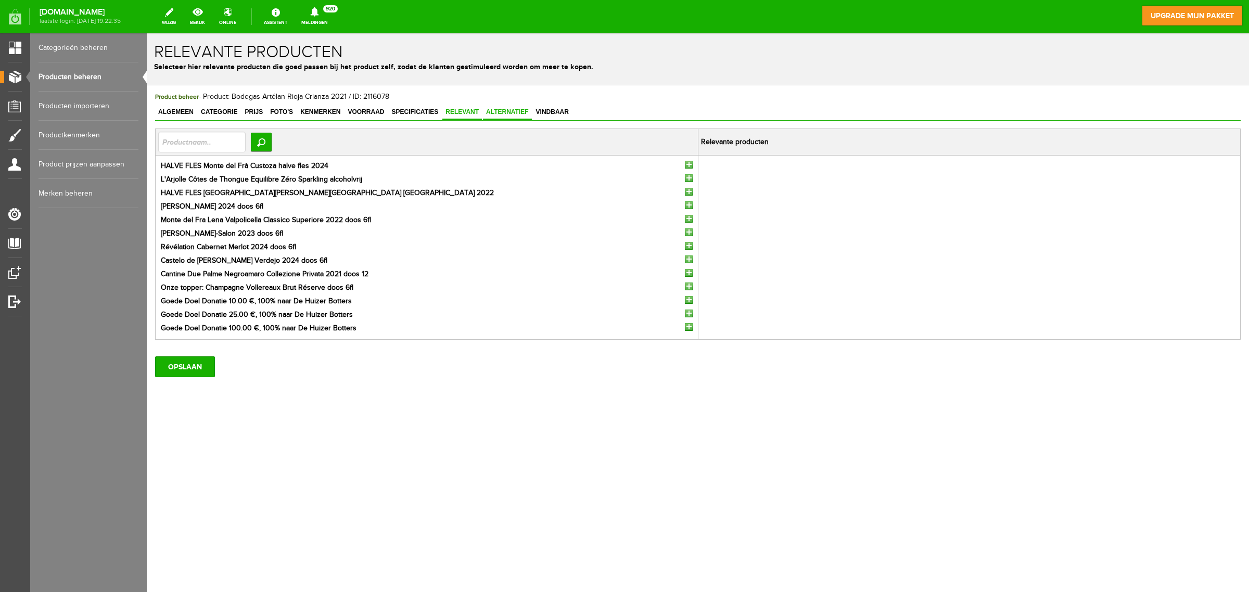
click at [523, 110] on span "Alternatief" at bounding box center [507, 111] width 49 height 7
click at [690, 219] on input "button" at bounding box center [689, 219] width 8 height 8
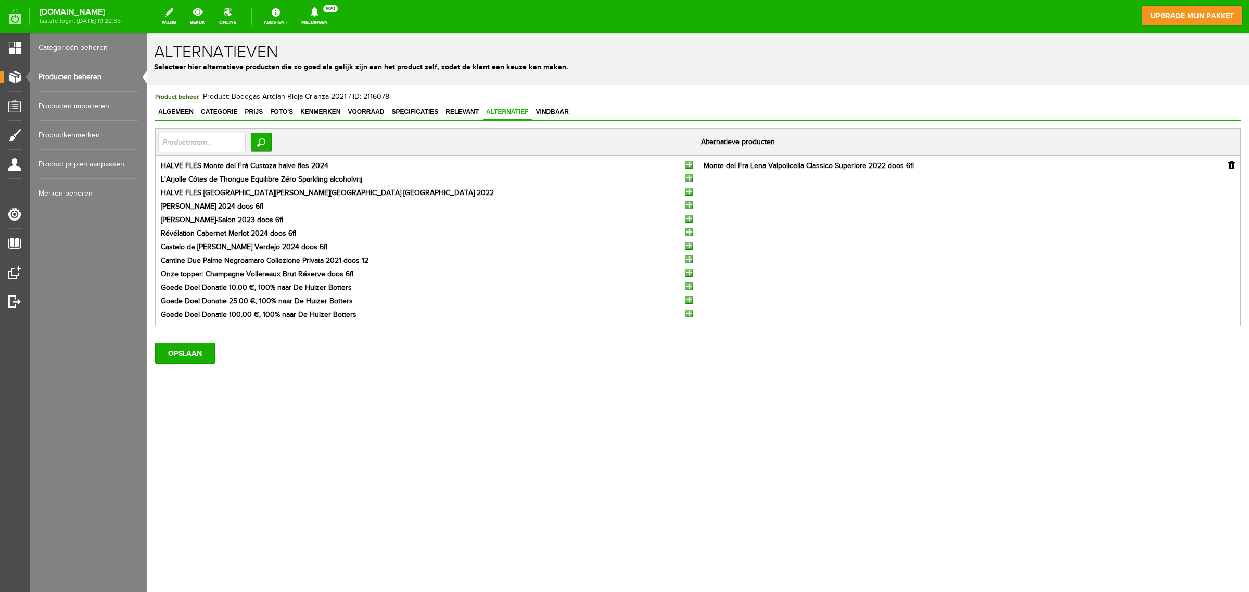
click at [688, 230] on input "button" at bounding box center [689, 233] width 8 height 8
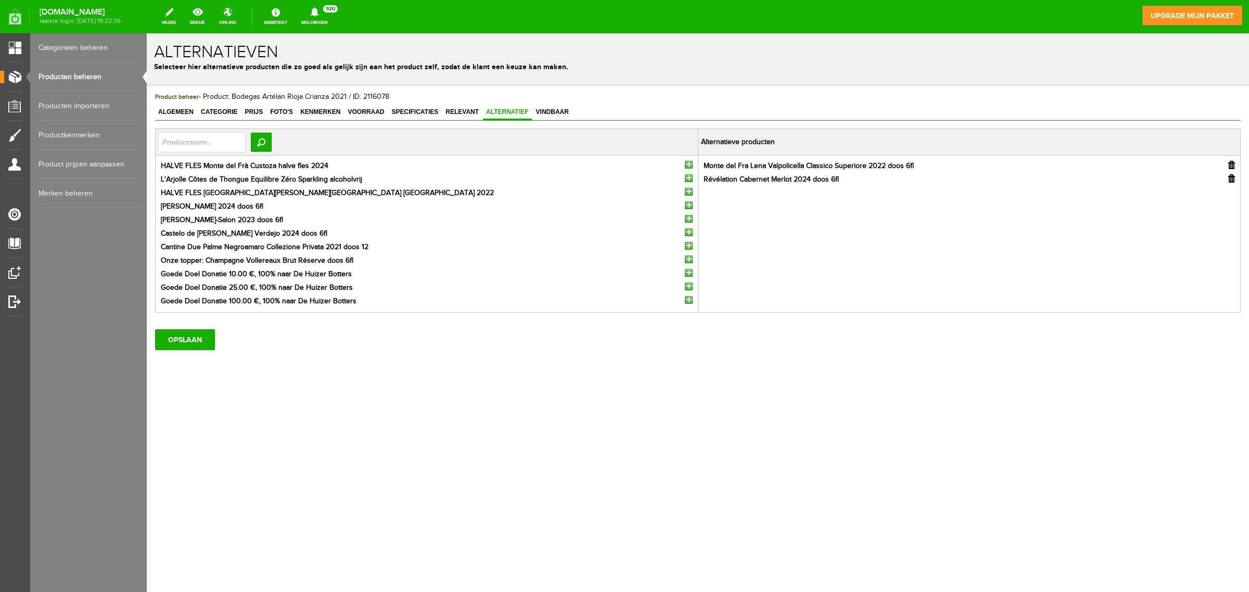
click at [687, 244] on input "button" at bounding box center [689, 246] width 8 height 8
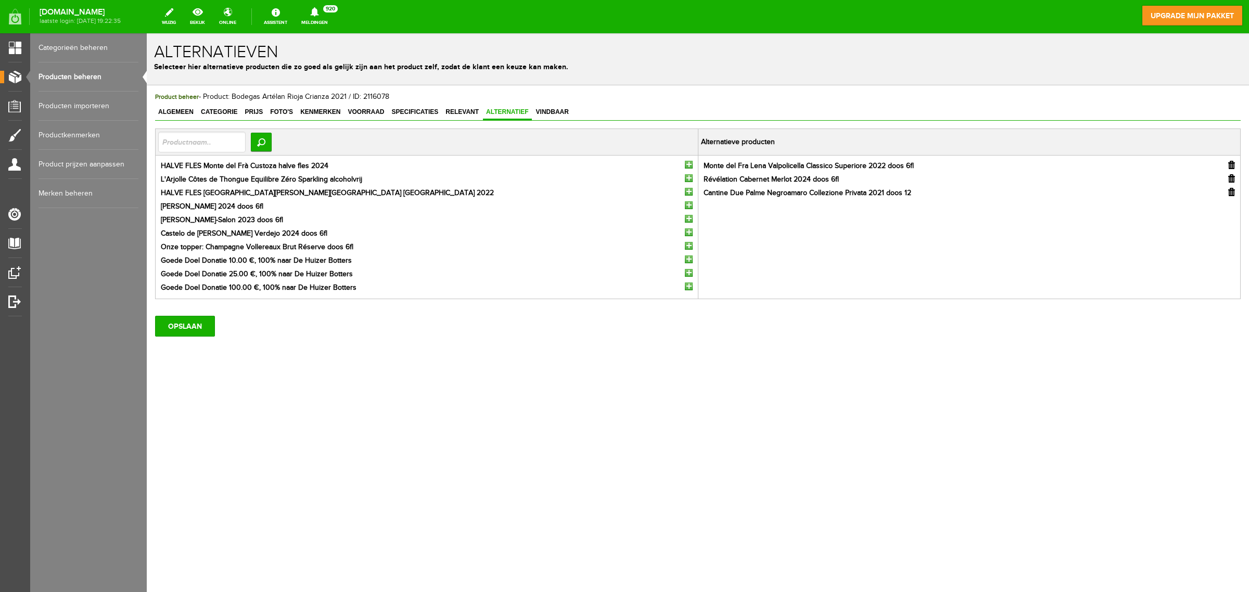
click at [690, 193] on input "button" at bounding box center [689, 192] width 8 height 8
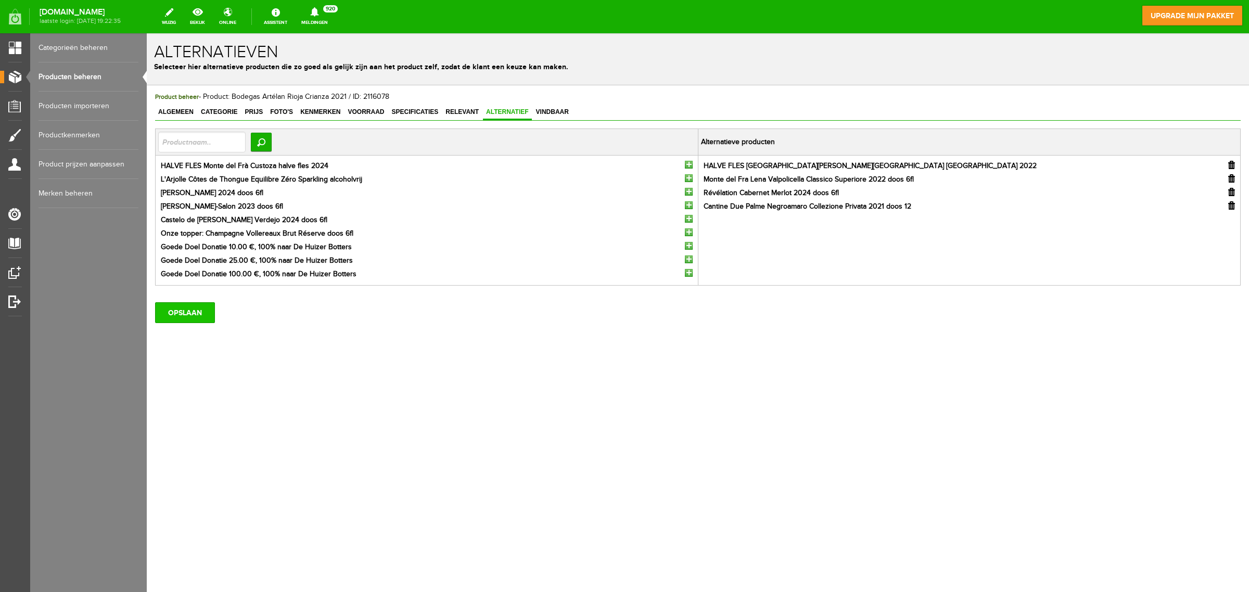
click at [202, 313] on input "OPSLAAN" at bounding box center [185, 312] width 60 height 21
click at [207, 311] on input "OPSLAAN" at bounding box center [185, 312] width 60 height 21
click at [174, 108] on span "Algemeen" at bounding box center [176, 111] width 42 height 7
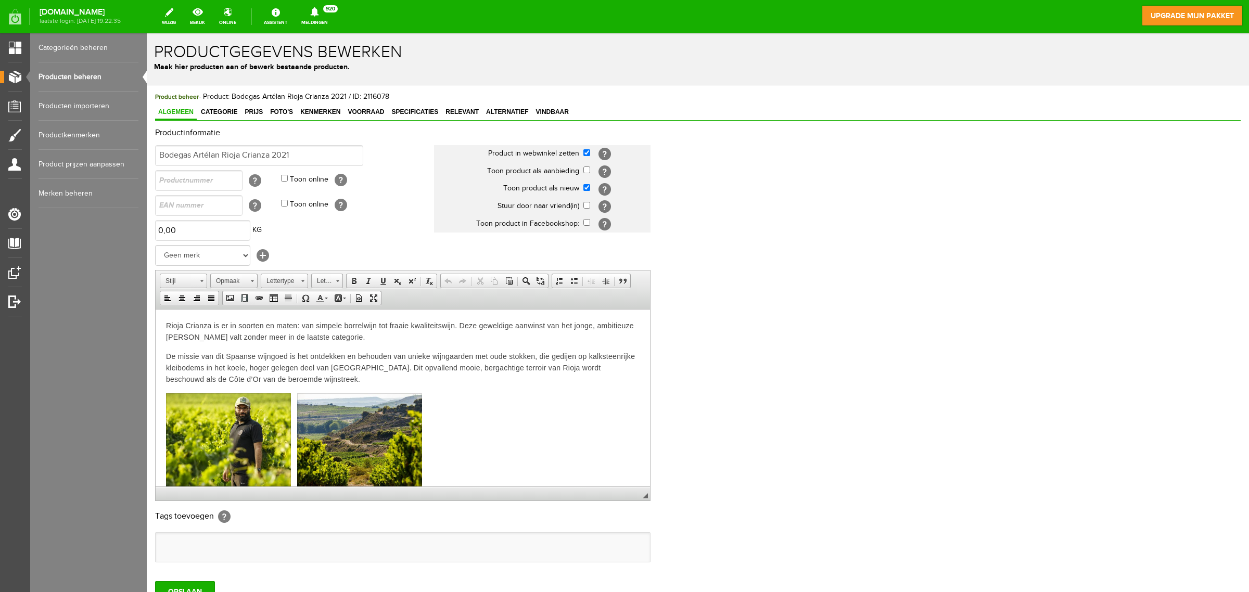
click at [90, 74] on link "Producten beheren" at bounding box center [89, 76] width 100 height 29
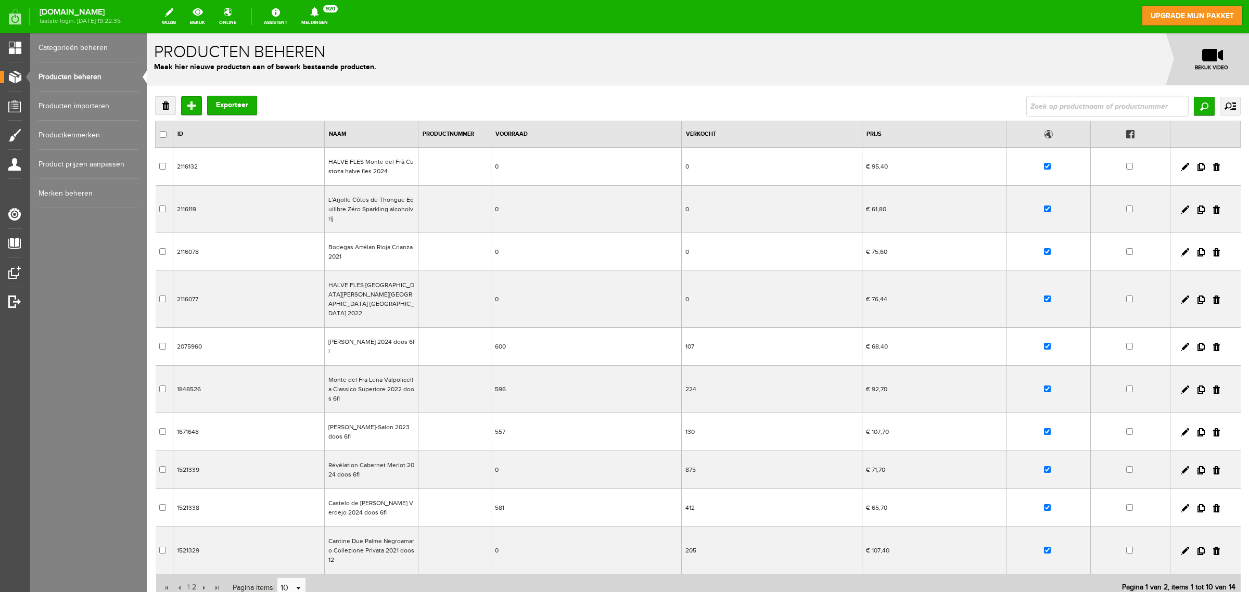
click at [378, 166] on td "HALVE FLES Monte del Frà Custoza halve fles 2024" at bounding box center [372, 167] width 94 height 38
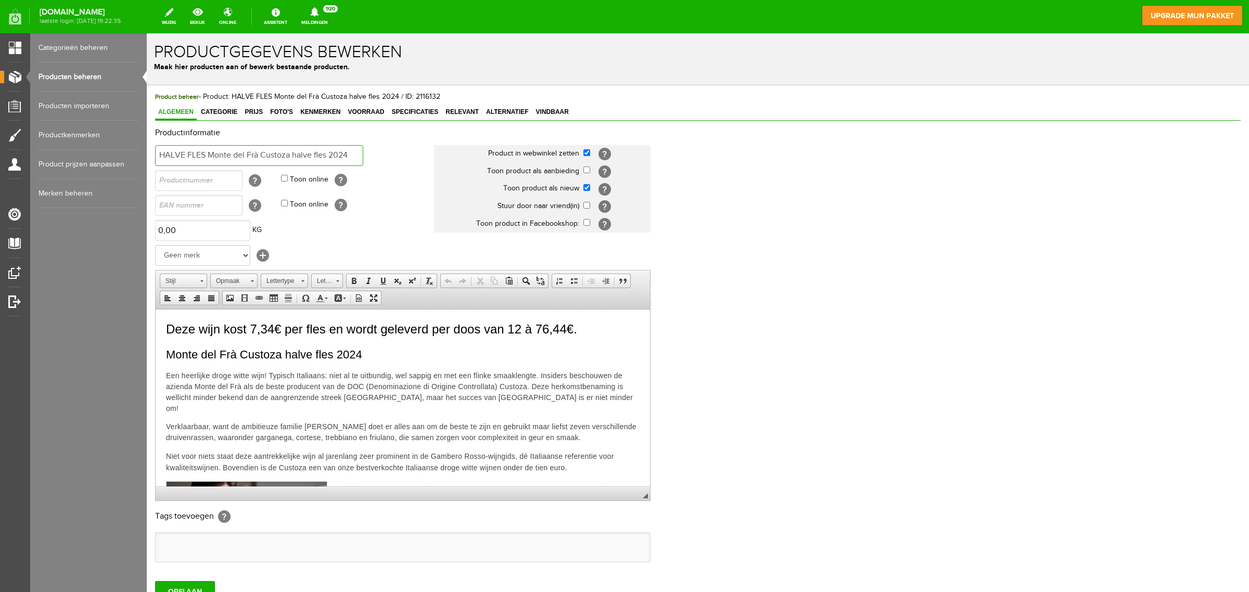
click at [353, 157] on input "HALVE FLES Monte del Frà Custoza halve fles 2024" at bounding box center [259, 155] width 208 height 21
click at [196, 474] on input "OPSLAAN" at bounding box center [185, 591] width 60 height 21
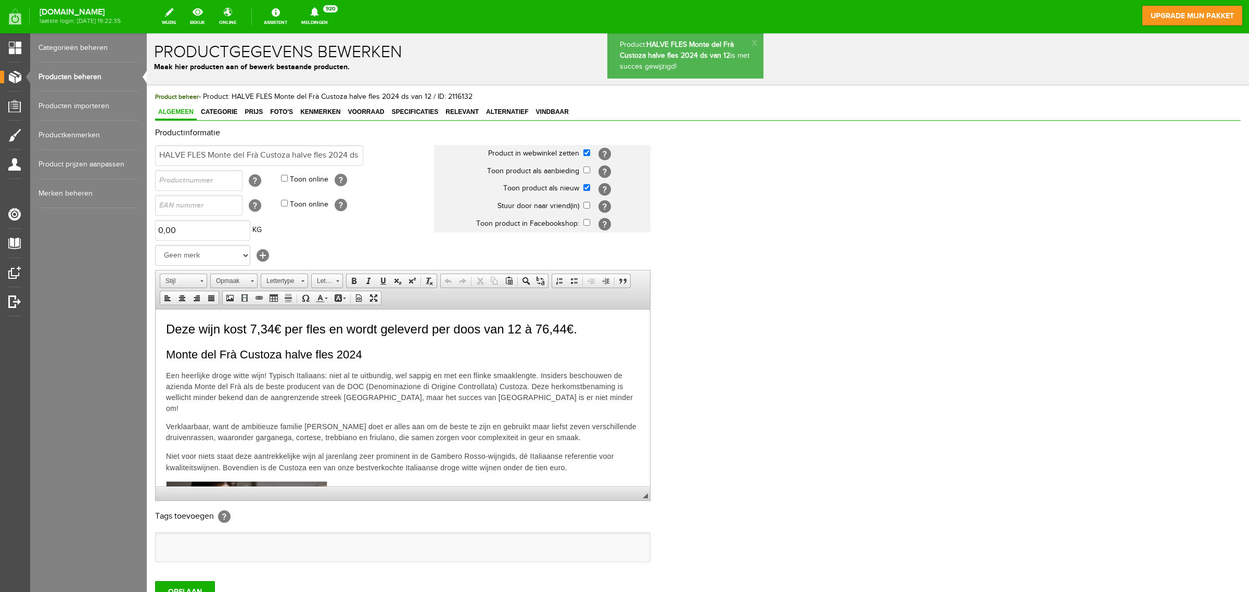
scroll to position [0, 0]
click at [89, 74] on link "Producten beheren" at bounding box center [89, 76] width 100 height 29
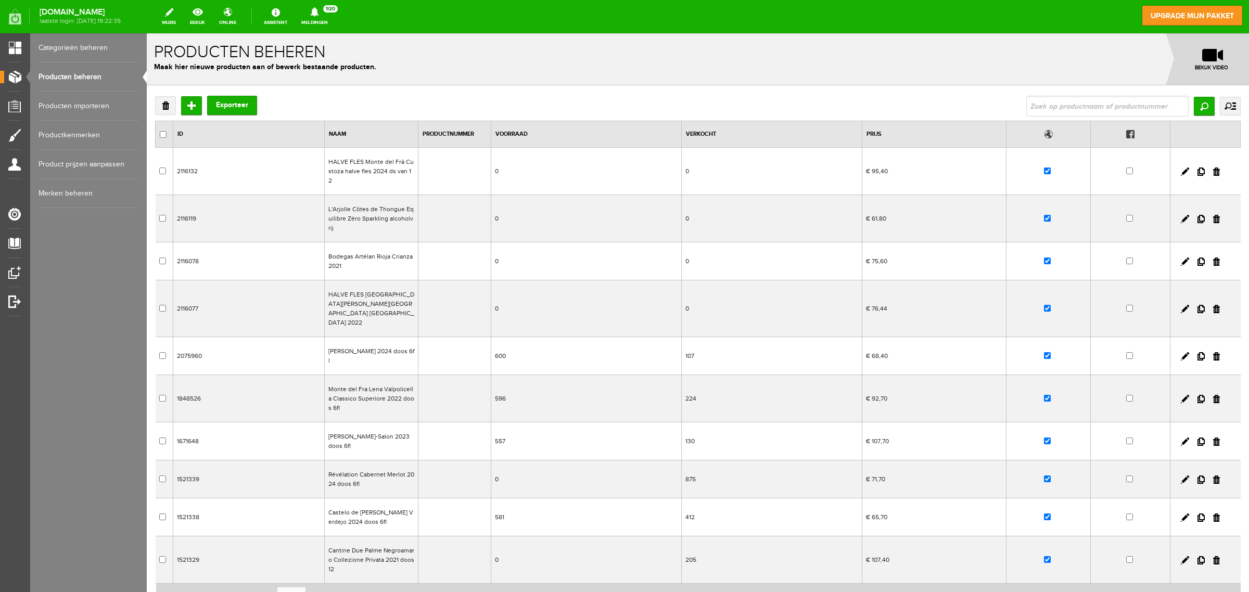
click at [383, 209] on td "L'Arjolle Côtes de Thongue Equilibre Zéro Sparkling alcoholvrij" at bounding box center [372, 218] width 94 height 47
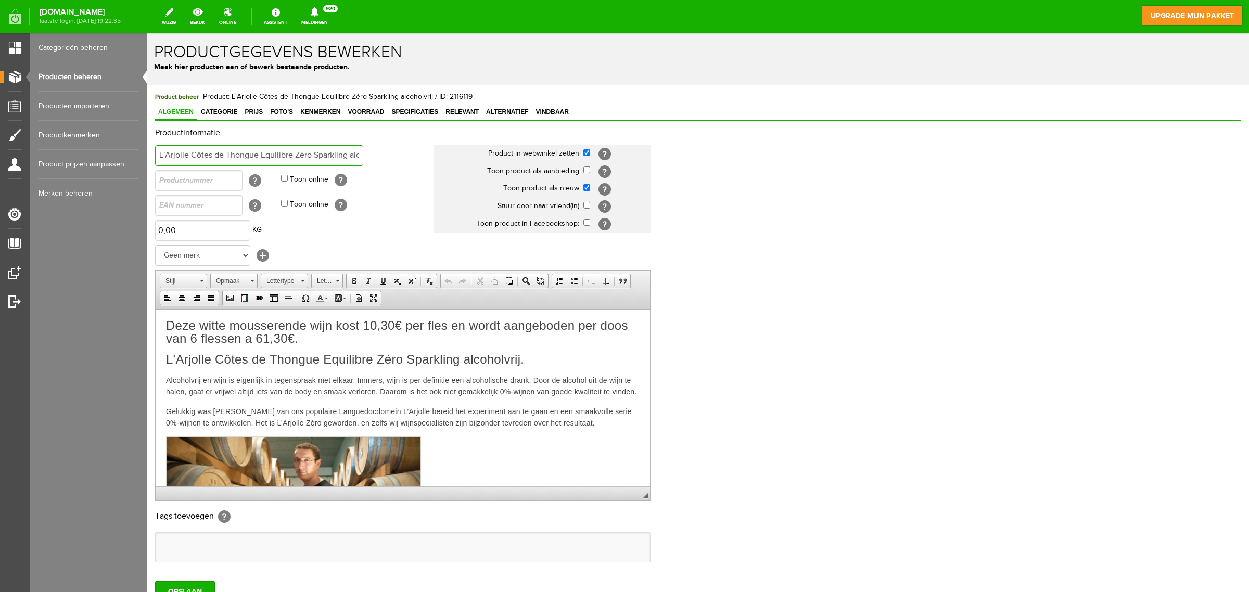
click at [343, 155] on input "L'Arjolle Côtes de Thongue Equilibre Zéro Sparkling alcoholvrij" at bounding box center [259, 155] width 208 height 21
drag, startPoint x: 343, startPoint y: 155, endPoint x: 370, endPoint y: 157, distance: 27.7
click at [370, 157] on td "L'Arjolle Côtes de Thongue Equilibre Zéro Sparkling alcoholvrij" at bounding box center [294, 155] width 279 height 25
click at [359, 156] on input "L'Arjolle Côtes de Thongue Equilibre Zéro Sparkling alcoholvrij" at bounding box center [259, 155] width 208 height 21
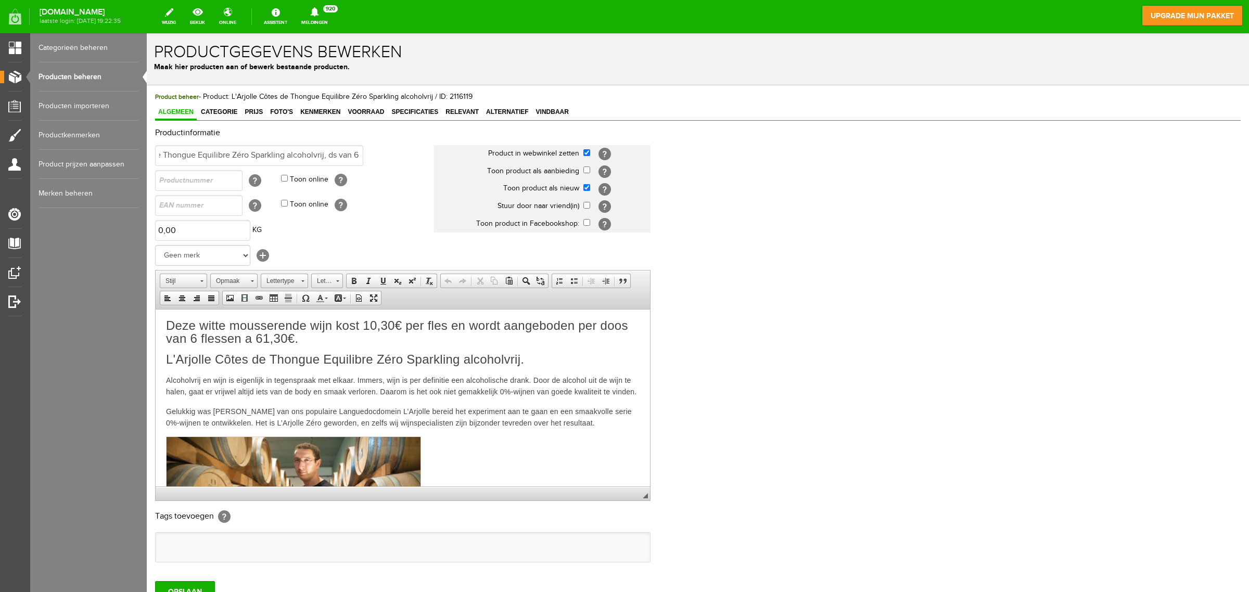
scroll to position [0, 0]
click at [188, 474] on input "OPSLAAN" at bounding box center [185, 591] width 60 height 21
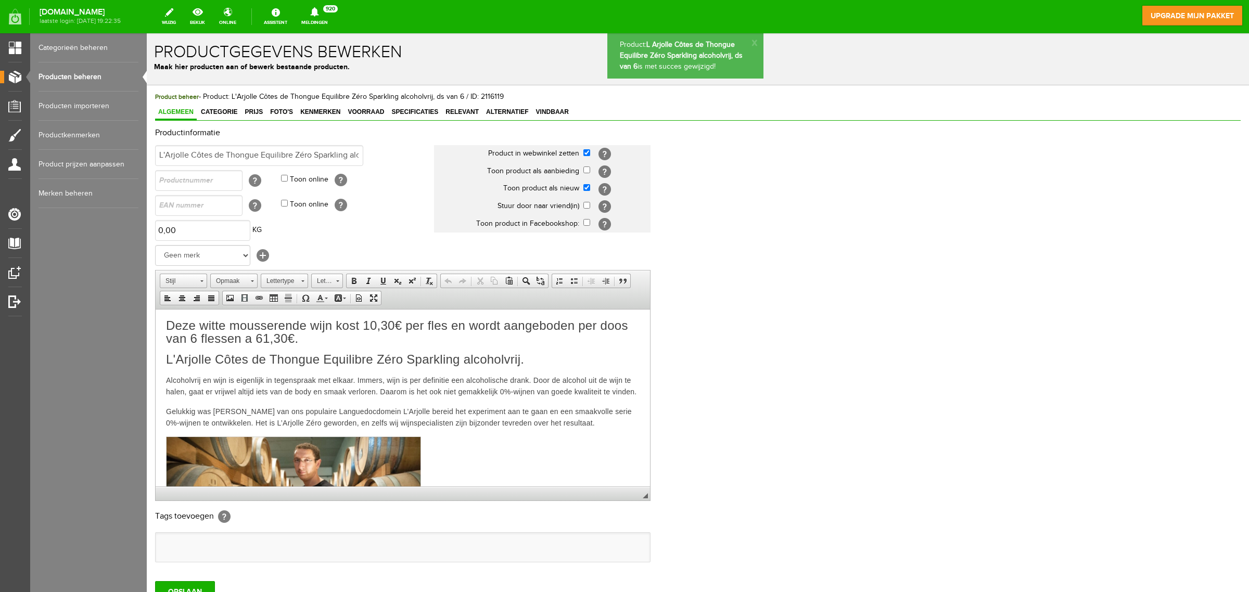
click at [88, 74] on link "Producten beheren" at bounding box center [89, 76] width 100 height 29
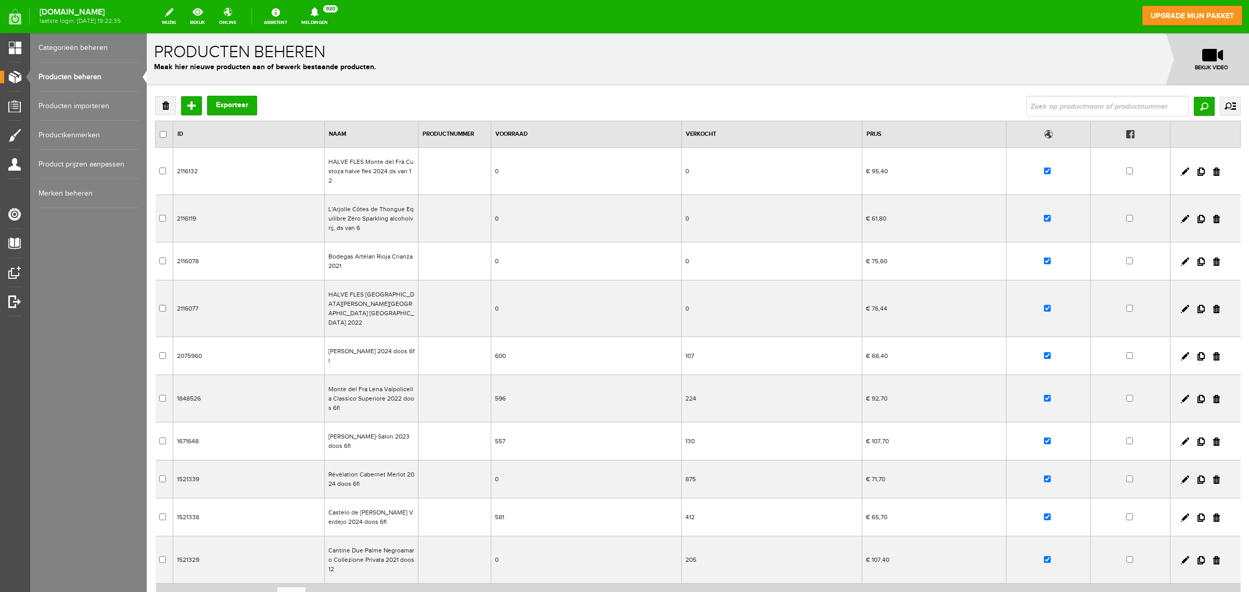
click at [350, 250] on td "Bodegas Artélan Rioja Crianza 2021" at bounding box center [372, 262] width 94 height 38
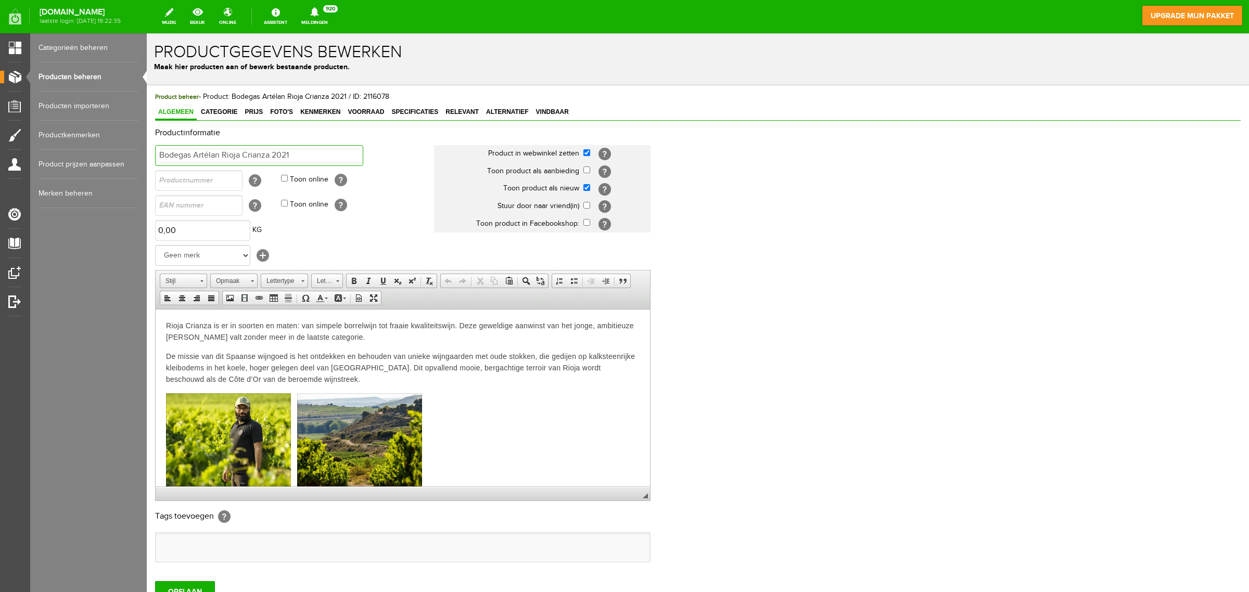
click at [310, 159] on input "Bodegas Artélan Rioja Crianza 2021" at bounding box center [259, 155] width 208 height 21
type input "Bodegas Artélan Rioja Crianza 2021, ds van 6"
click at [210, 474] on input "OPSLAAN" at bounding box center [185, 591] width 60 height 21
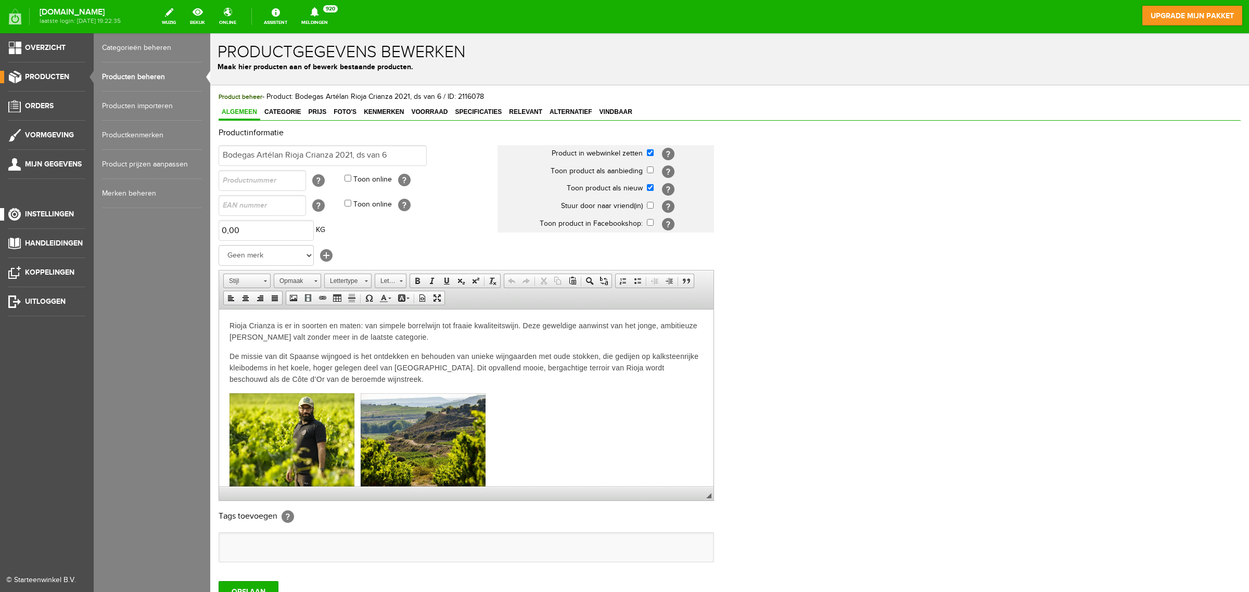
click at [45, 219] on link "Instellingen" at bounding box center [42, 214] width 85 height 12
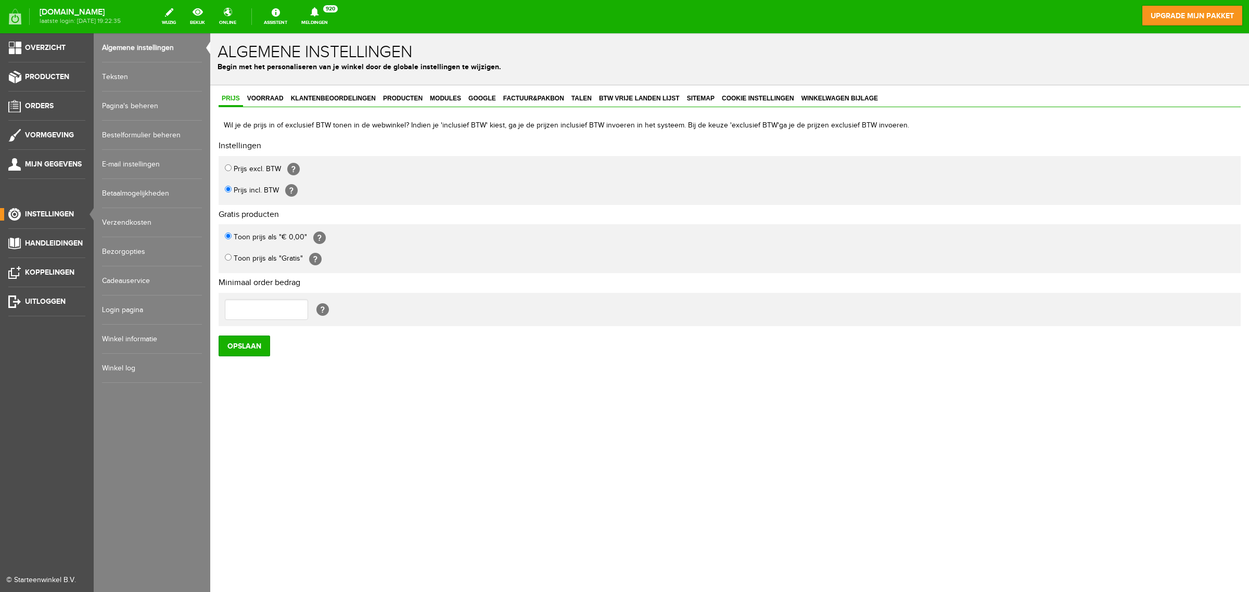
click at [118, 79] on link "Teksten" at bounding box center [152, 76] width 100 height 29
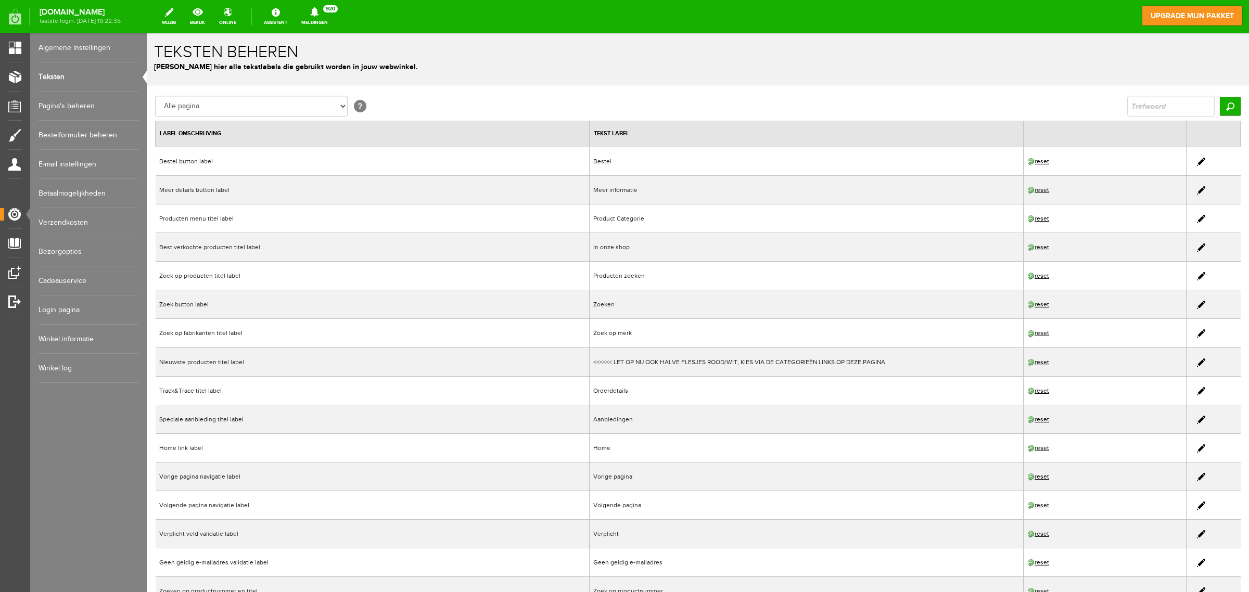
click at [999, 106] on input "text" at bounding box center [1171, 106] width 87 height 21
type input "botter"
click at [999, 107] on input "Zoeken" at bounding box center [1230, 106] width 21 height 19
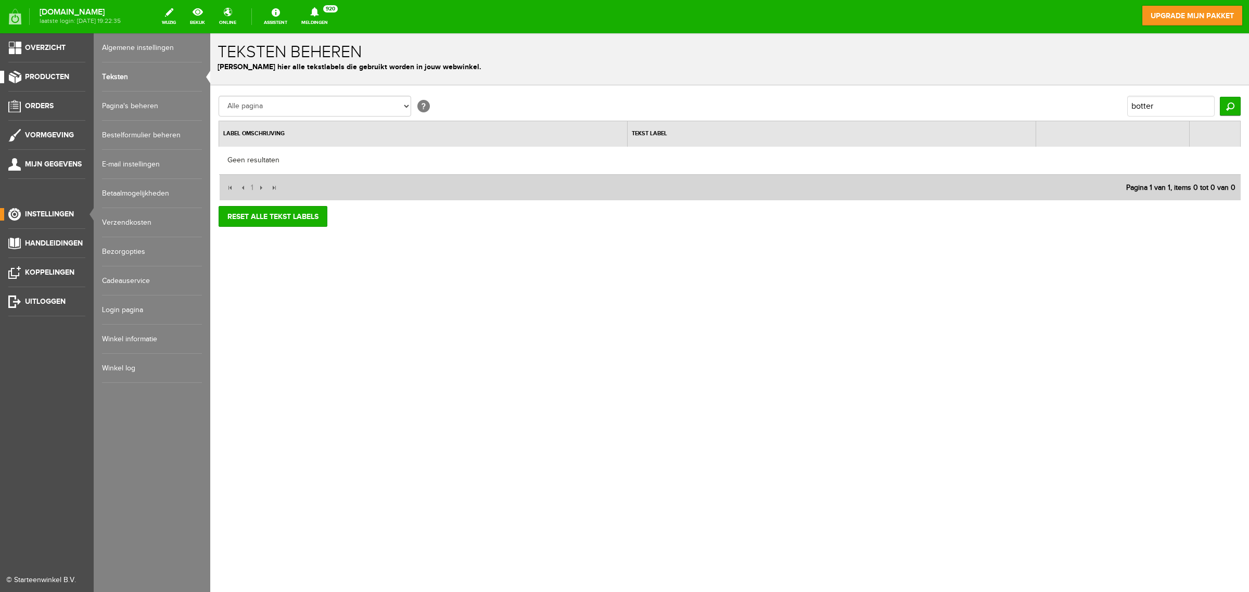
click at [60, 74] on span "Producten" at bounding box center [47, 76] width 44 height 9
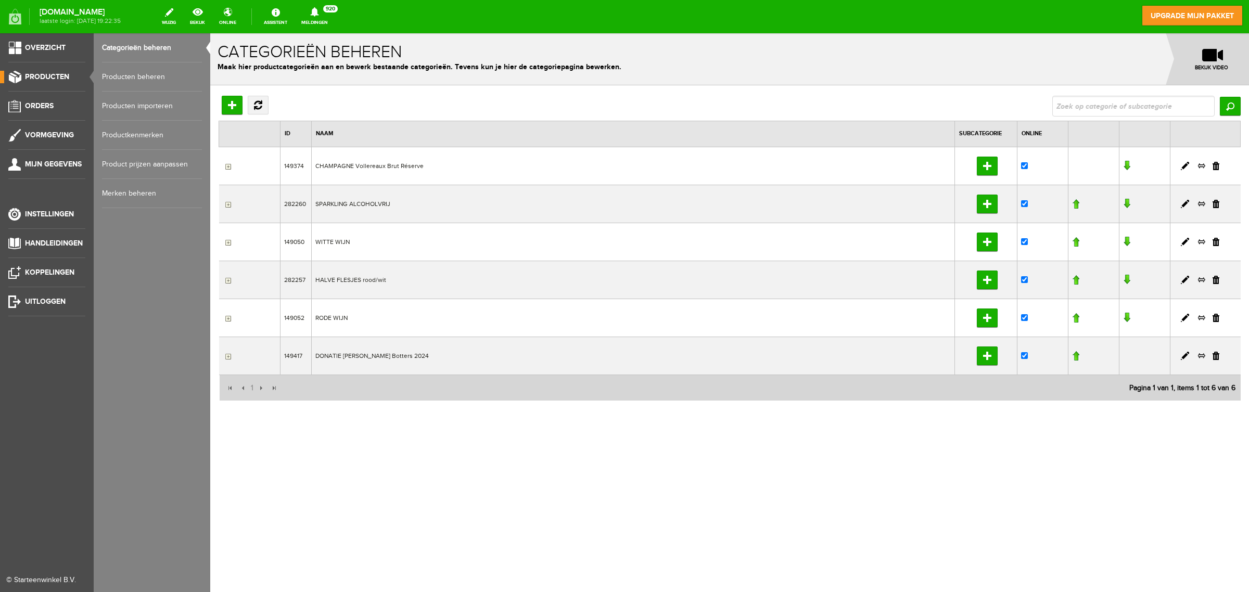
click at [149, 47] on link "Categorieën beheren" at bounding box center [152, 47] width 100 height 29
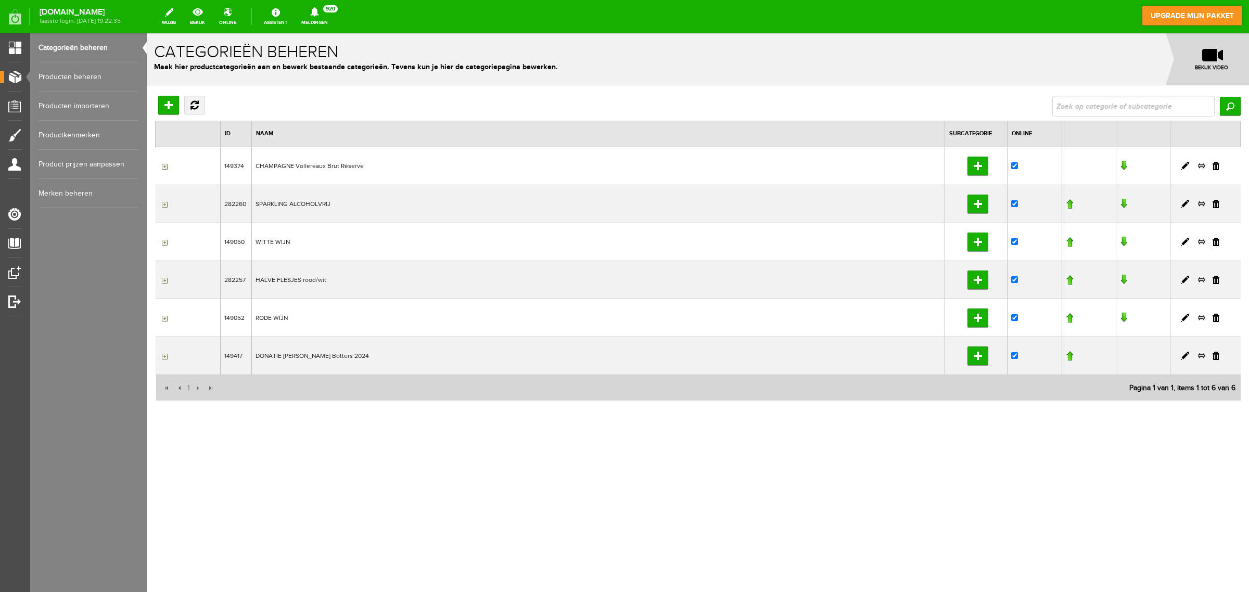
click at [290, 358] on td "DONATIE [PERSON_NAME] Botters 2024" at bounding box center [598, 356] width 693 height 38
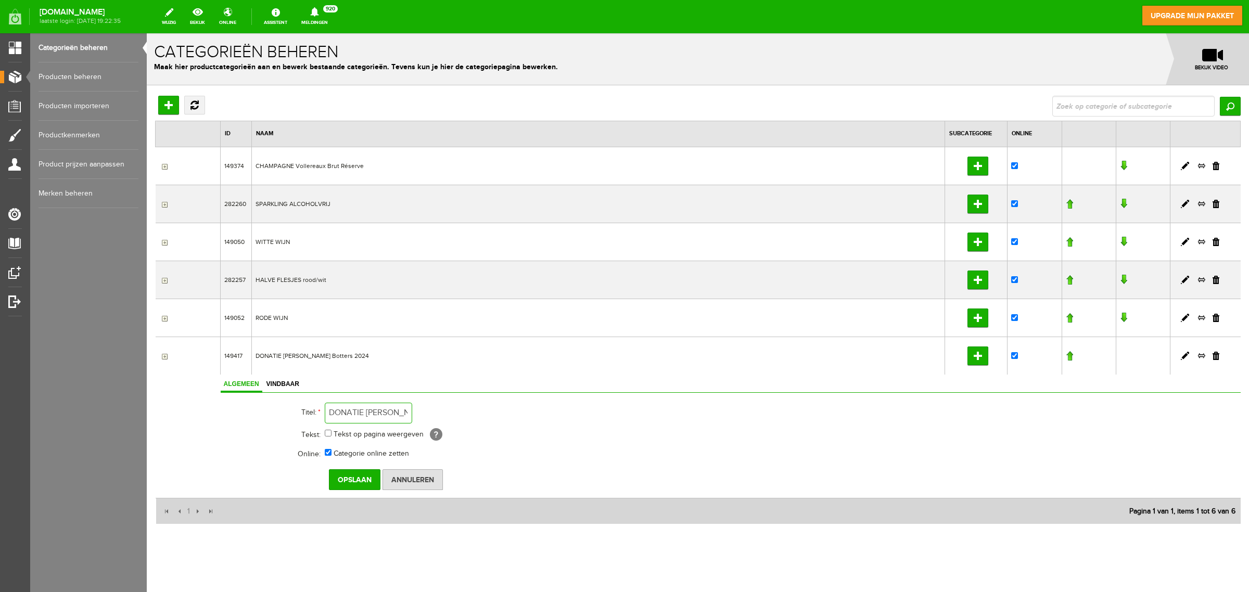
drag, startPoint x: 385, startPoint y: 415, endPoint x: 435, endPoint y: 413, distance: 49.5
click at [435, 413] on td "DONATIE [PERSON_NAME] Botters 2024" at bounding box center [523, 413] width 396 height 25
drag, startPoint x: 408, startPoint y: 412, endPoint x: 422, endPoint y: 412, distance: 14.6
click at [422, 412] on td "DONATIE [PERSON_NAME] Botters 2024" at bounding box center [523, 413] width 396 height 25
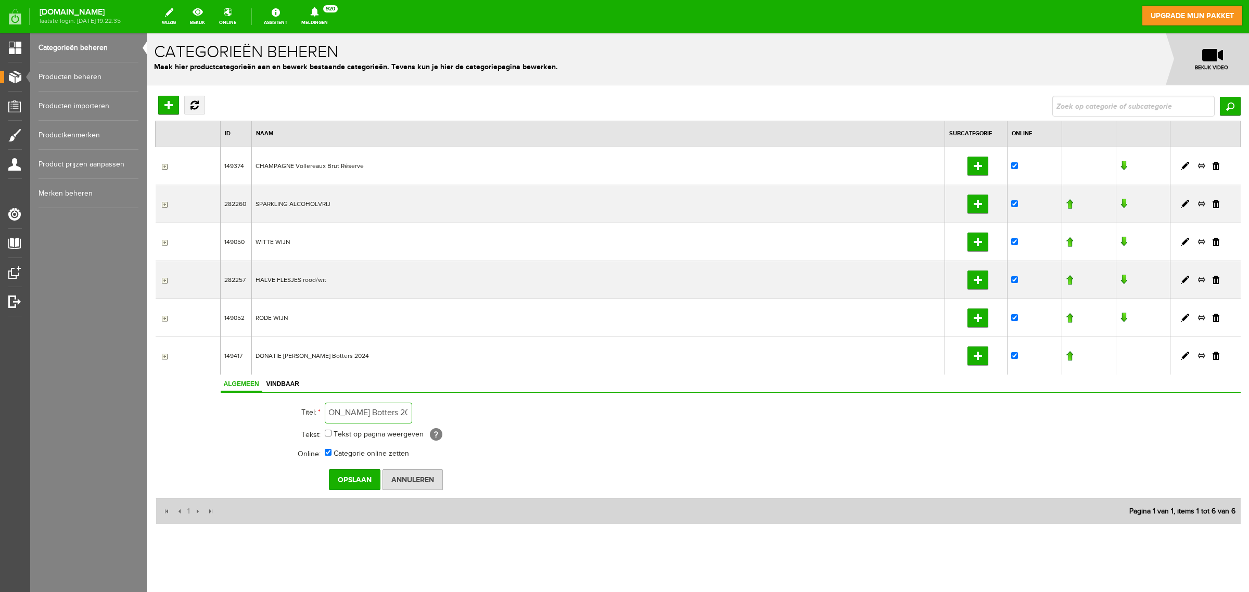
click at [412, 414] on input "DONATIE [PERSON_NAME] Botters 2024" at bounding box center [368, 413] width 87 height 21
type input "DONATIE CHEQUE 2025 @ease"
click at [350, 474] on input "Opslaan" at bounding box center [355, 480] width 52 height 21
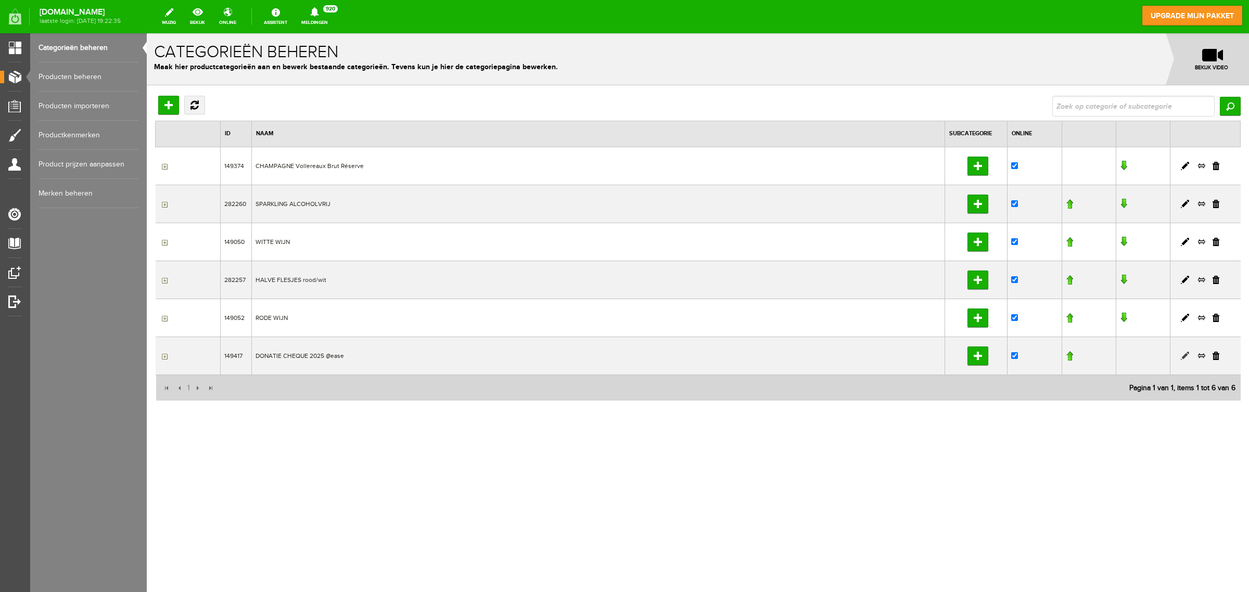
click at [999, 357] on link at bounding box center [1185, 356] width 8 height 8
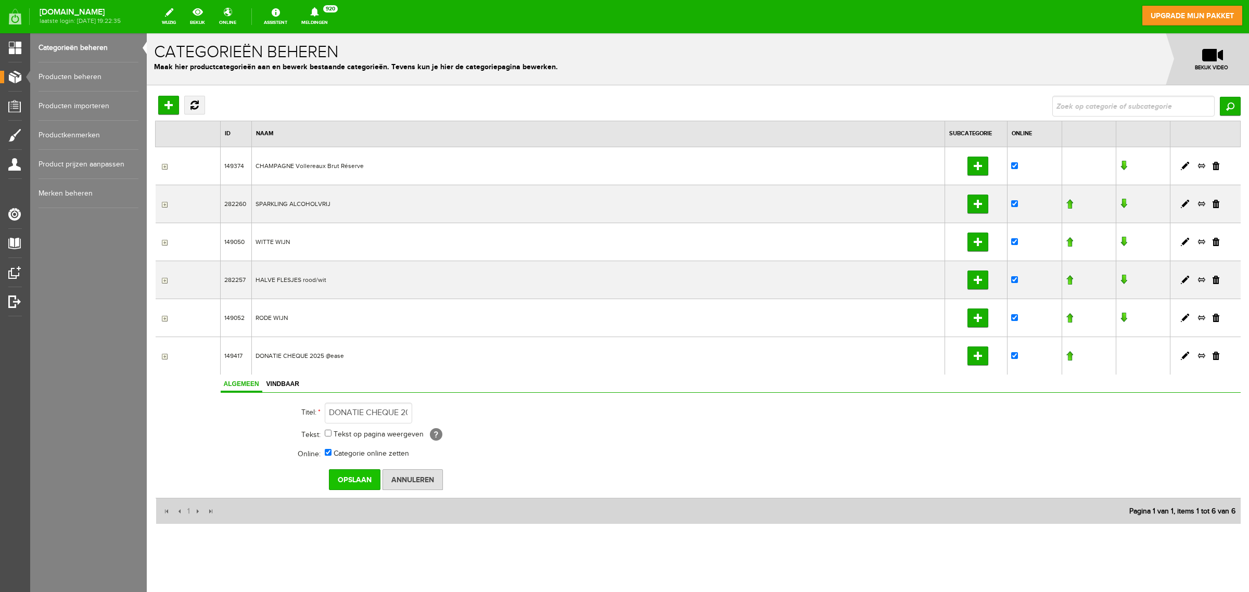
click at [347, 474] on input "Opslaan" at bounding box center [355, 480] width 52 height 21
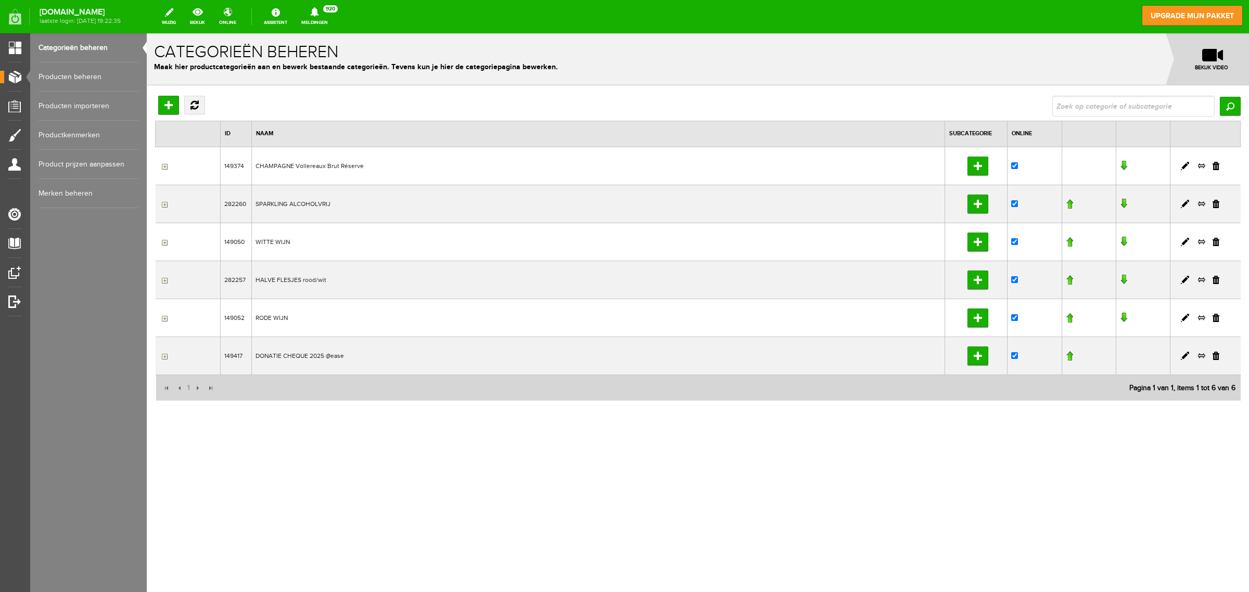
click at [69, 76] on link "Producten beheren" at bounding box center [89, 76] width 100 height 29
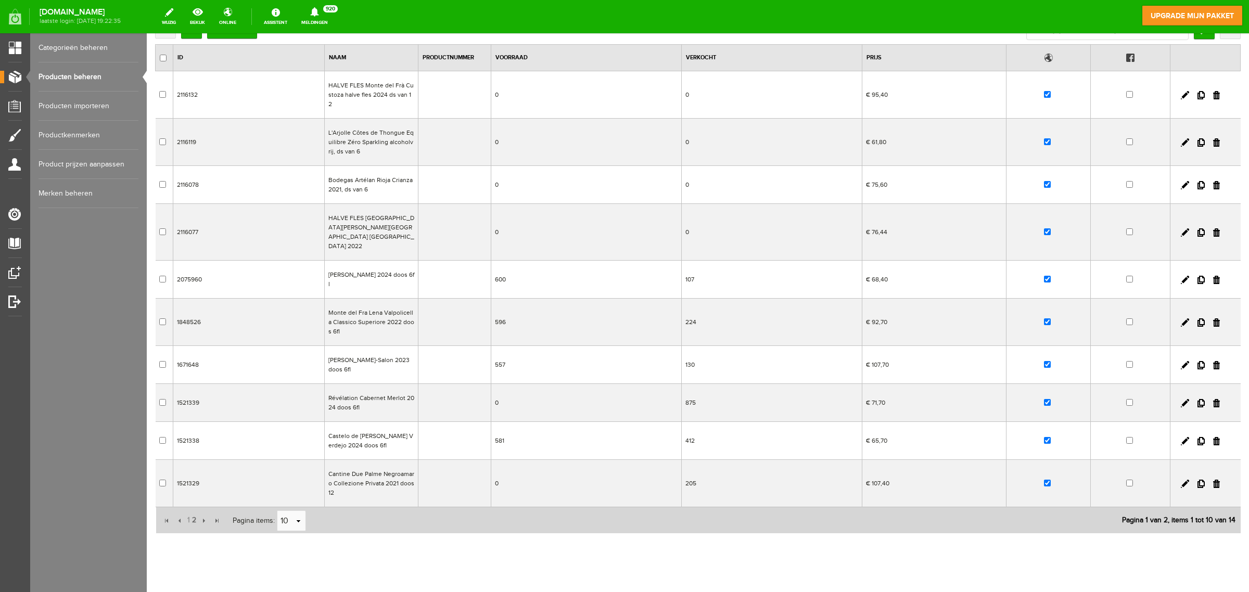
scroll to position [78, 0]
click at [195, 474] on span "2" at bounding box center [194, 519] width 6 height 21
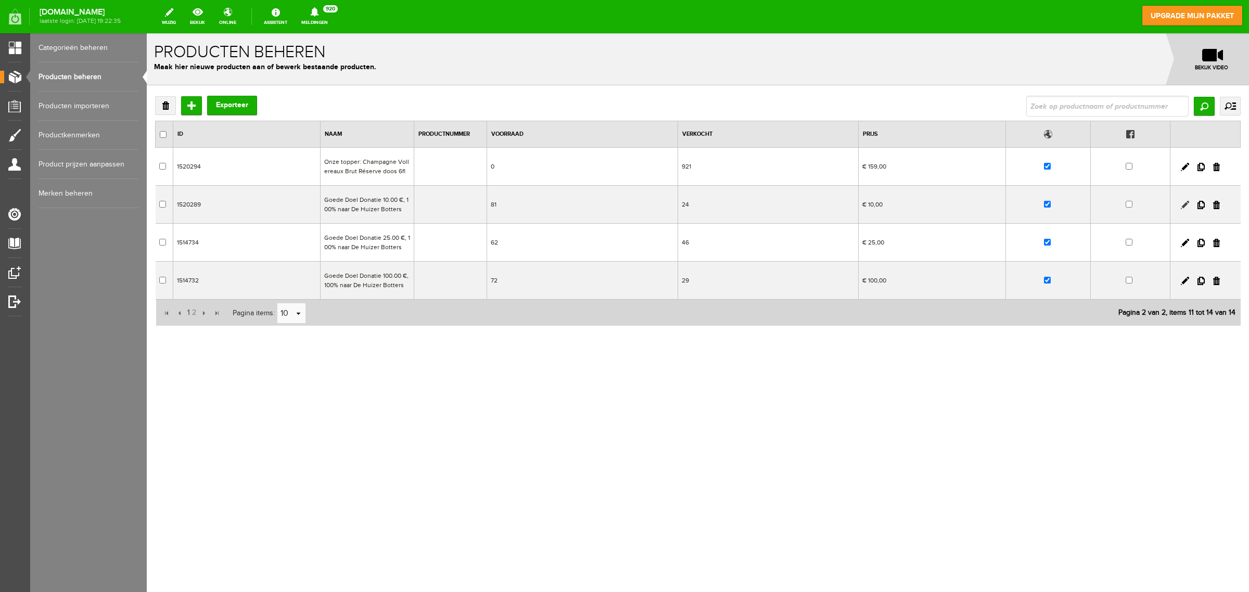
click at [999, 206] on link at bounding box center [1185, 205] width 8 height 8
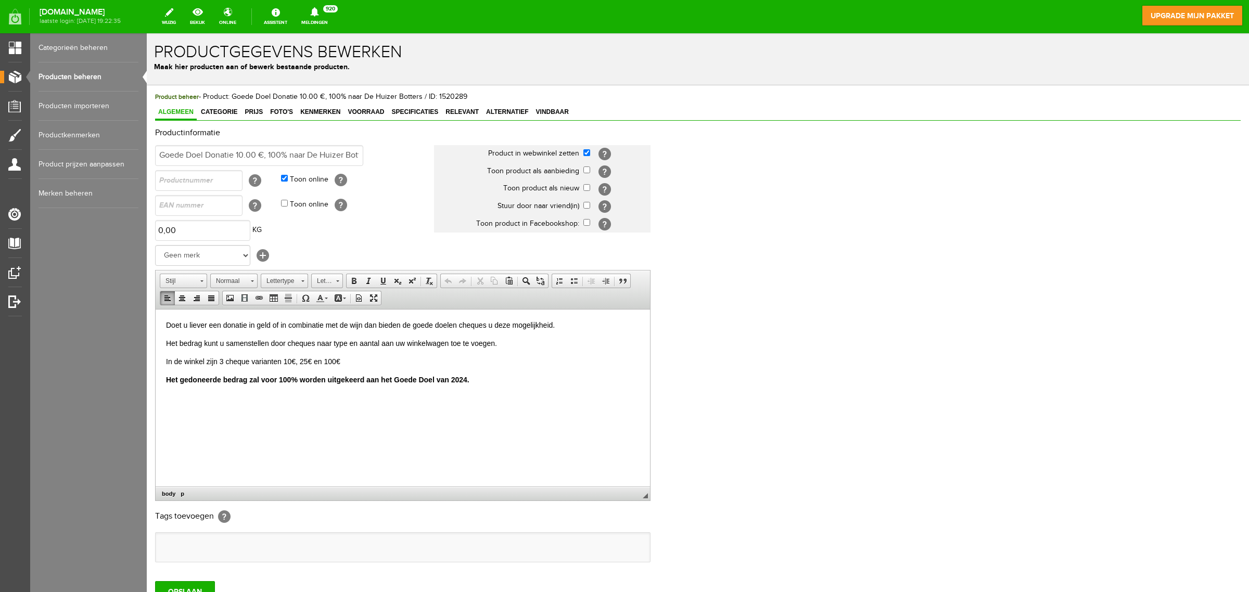
click at [469, 384] on p "Het gedoneerde bedrag zal voor 100% worden uitgekeerd aan het Goede Doel van 20…" at bounding box center [403, 379] width 474 height 11
click at [467, 383] on strong "Het gedoneerde bedrag zal voor 100% worden uitgekeerd aan het Goede Doel van 20…" at bounding box center [317, 379] width 303 height 8
click at [506, 383] on p "Het gedoneerde bedrag zal voor 100% worden uitgekeerd aan het Goede Doel van 20…" at bounding box center [403, 379] width 474 height 11
drag, startPoint x: 310, startPoint y: 155, endPoint x: 388, endPoint y: 154, distance: 78.6
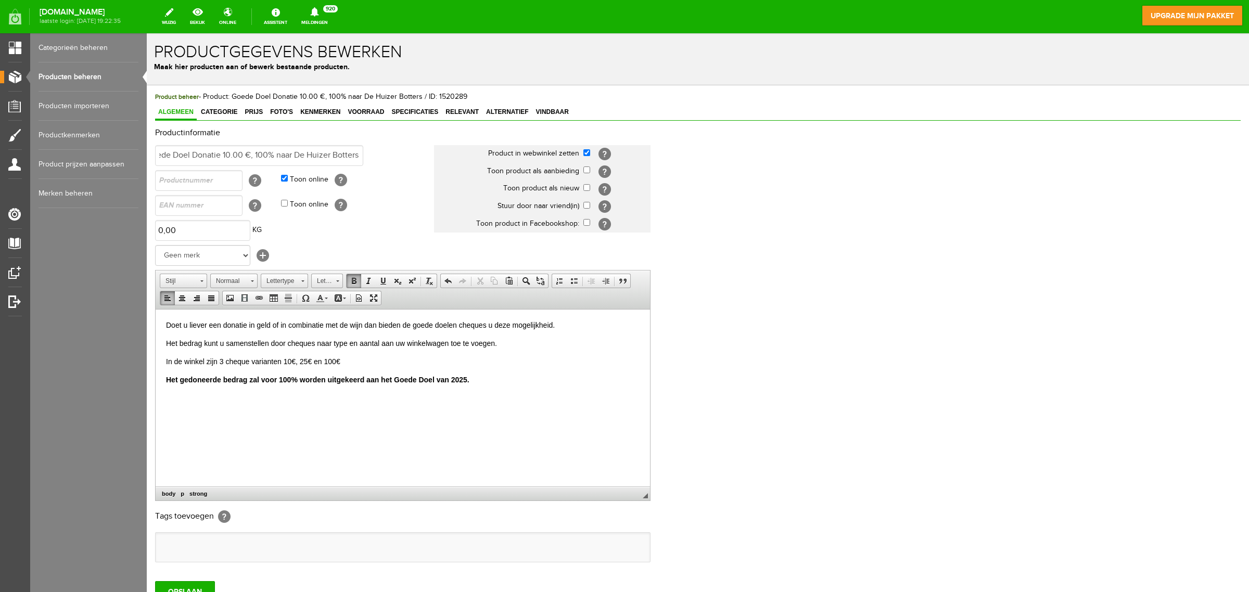
click at [388, 154] on td "Goede Doel Donatie 10.00 €, 100% naar De Huizer Botters" at bounding box center [294, 155] width 279 height 25
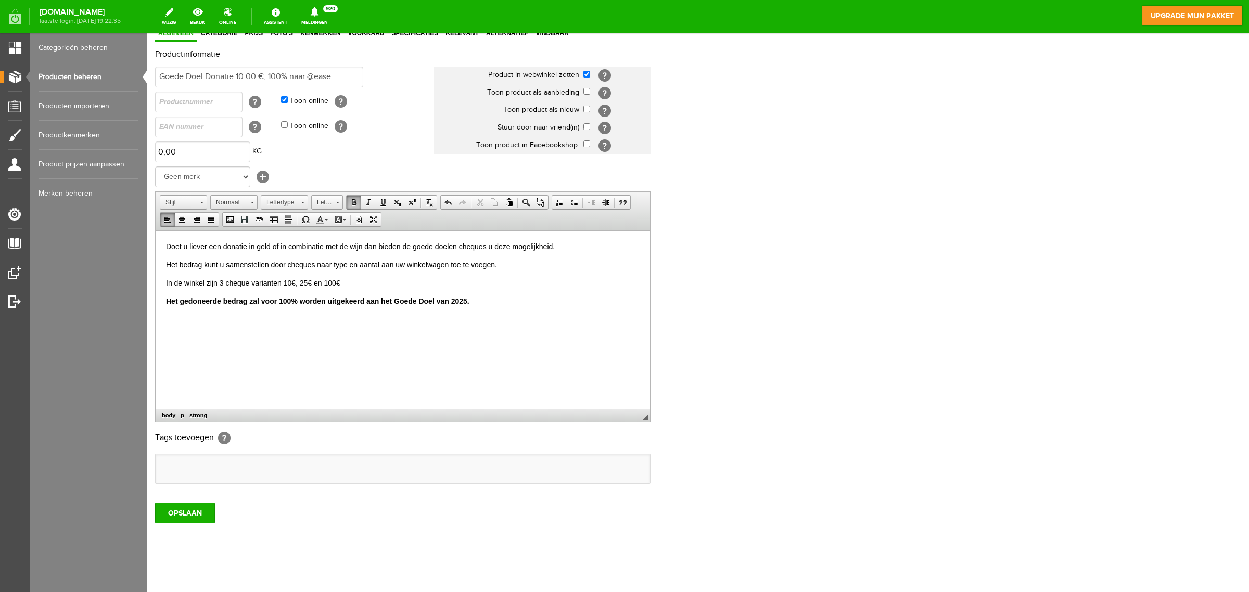
scroll to position [87, 0]
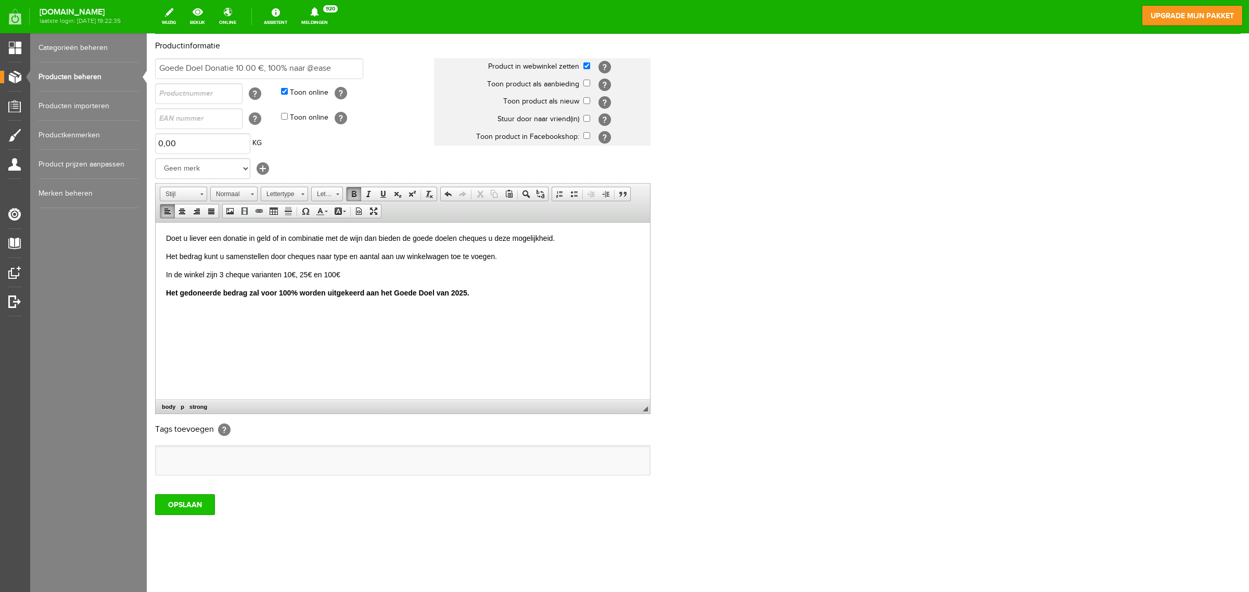
click at [198, 474] on input "OPSLAAN" at bounding box center [185, 505] width 60 height 21
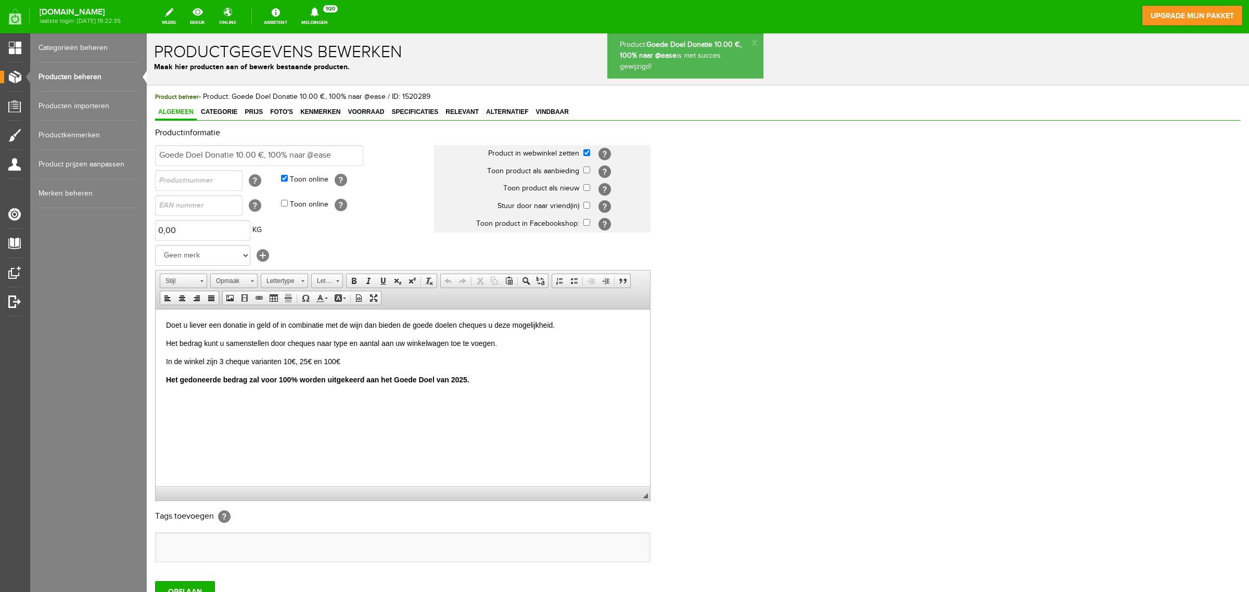
scroll to position [0, 0]
drag, startPoint x: 309, startPoint y: 155, endPoint x: 332, endPoint y: 154, distance: 22.9
click at [332, 154] on input "Goede Doel Donatie 10.00 €, 100% naar @ease" at bounding box center [259, 155] width 208 height 21
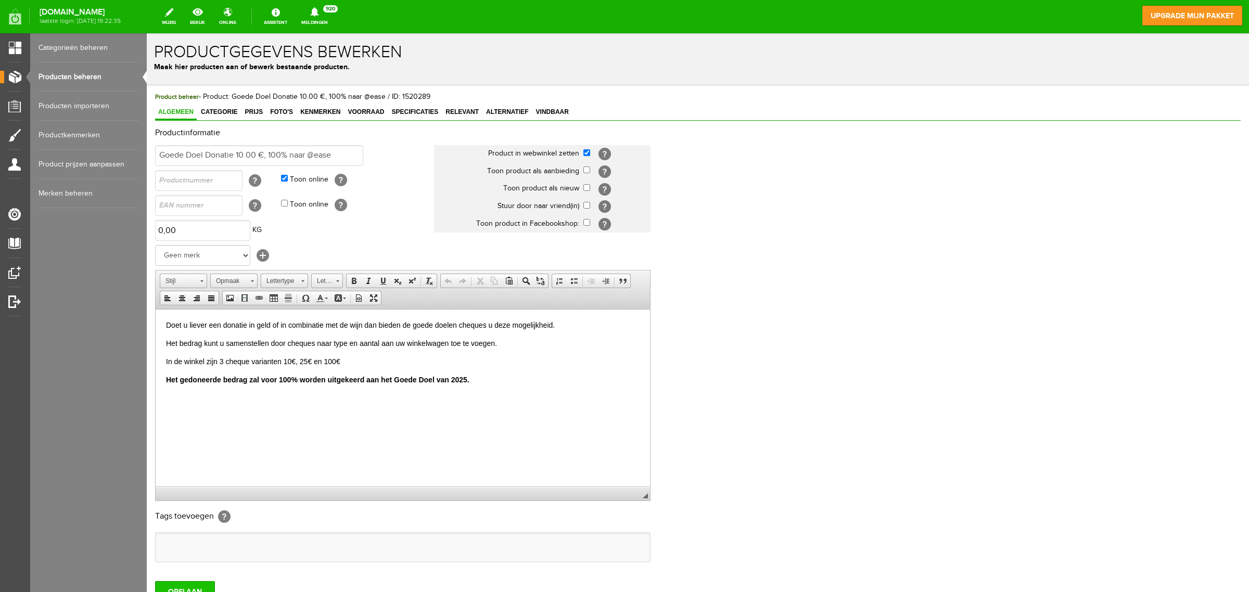
click at [209, 474] on input "OPSLAAN" at bounding box center [185, 591] width 60 height 21
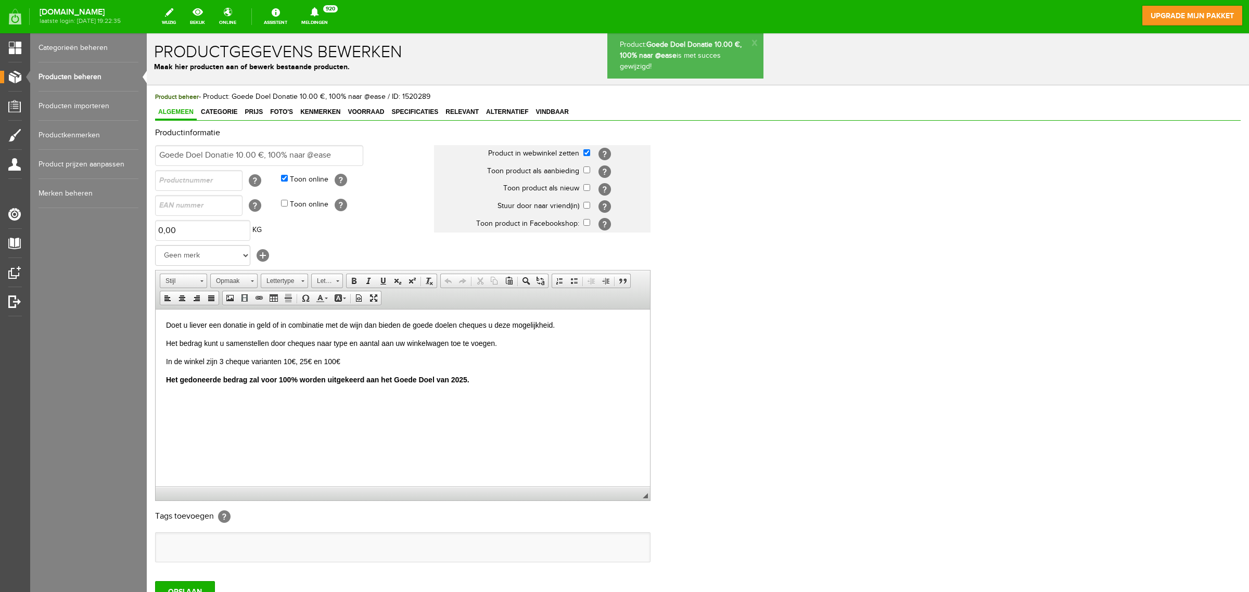
click at [99, 77] on link "Producten beheren" at bounding box center [89, 76] width 100 height 29
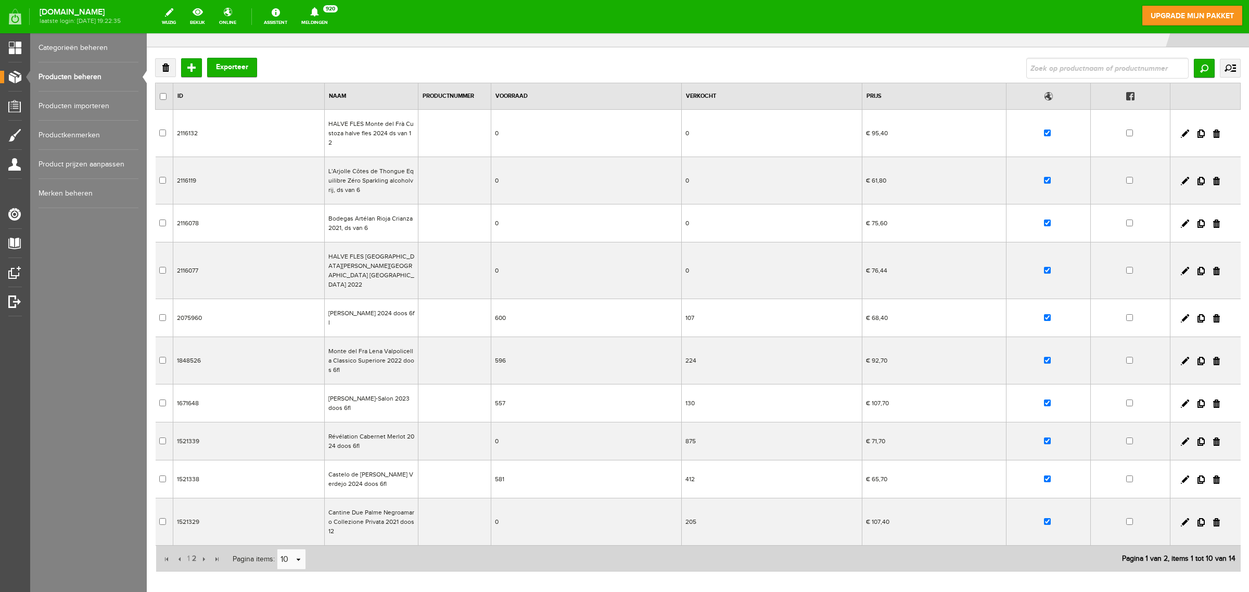
scroll to position [78, 0]
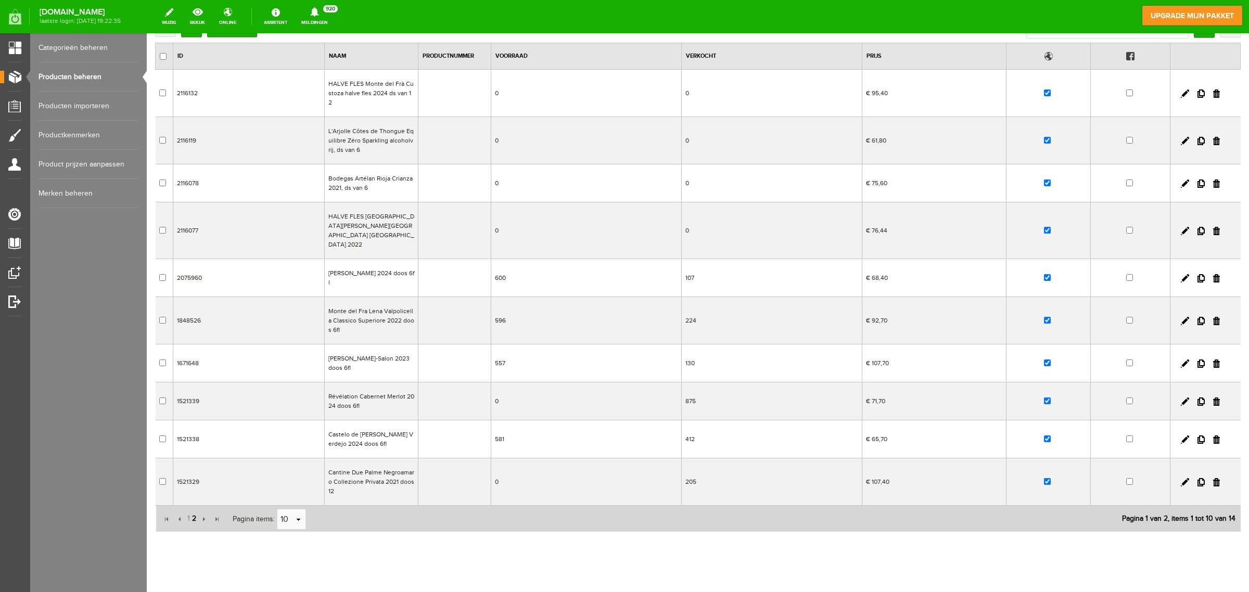
click at [193, 474] on span "2" at bounding box center [194, 519] width 6 height 21
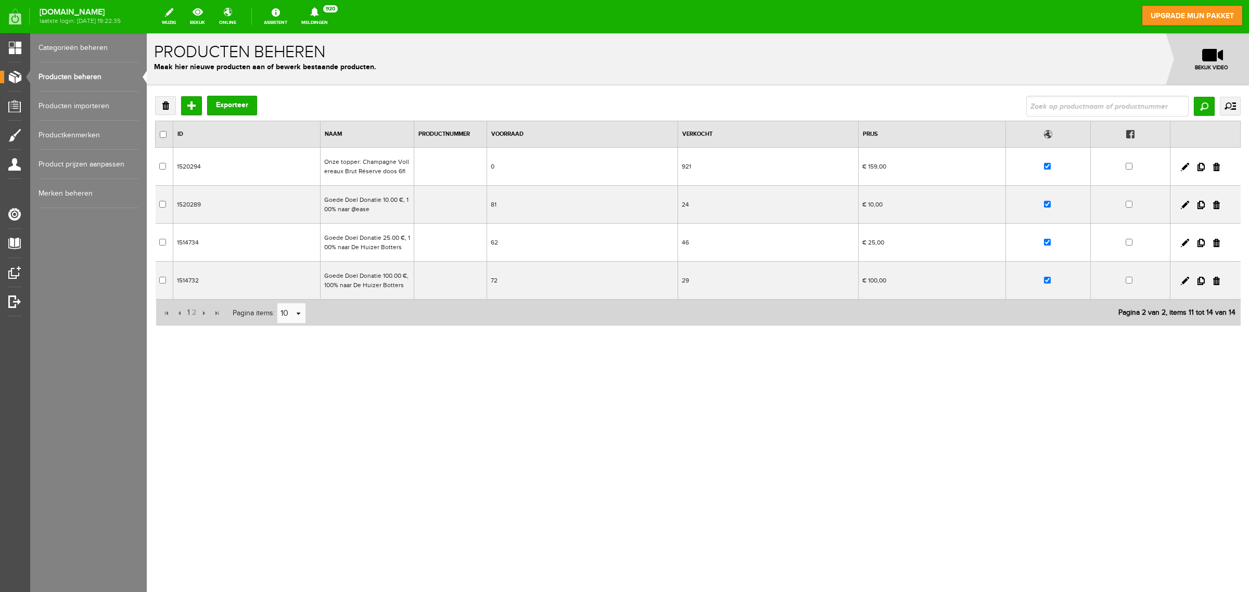
scroll to position [0, 0]
click at [385, 250] on td "Goede Doel Donatie 25.00 €, 100% naar De Huizer Botters" at bounding box center [368, 243] width 94 height 38
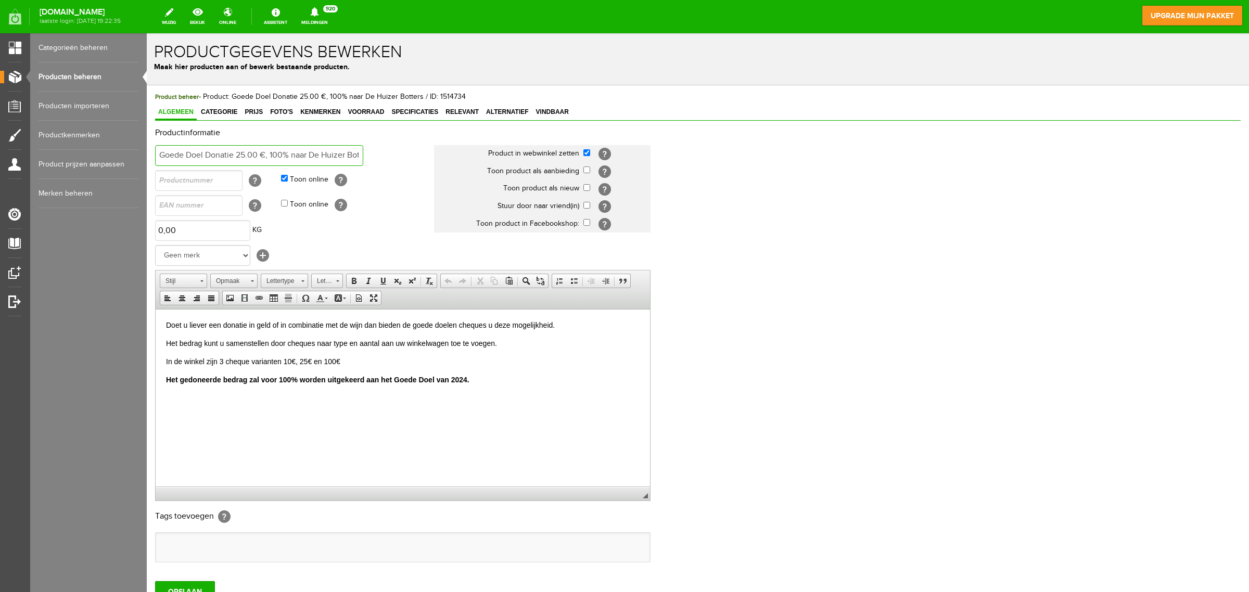
scroll to position [0, 16]
drag, startPoint x: 310, startPoint y: 157, endPoint x: 369, endPoint y: 157, distance: 58.8
click at [369, 157] on td "Goede Doel Donatie 25.00 €, 100% naar De Huizer Botters" at bounding box center [294, 155] width 279 height 25
paste input "@ease"
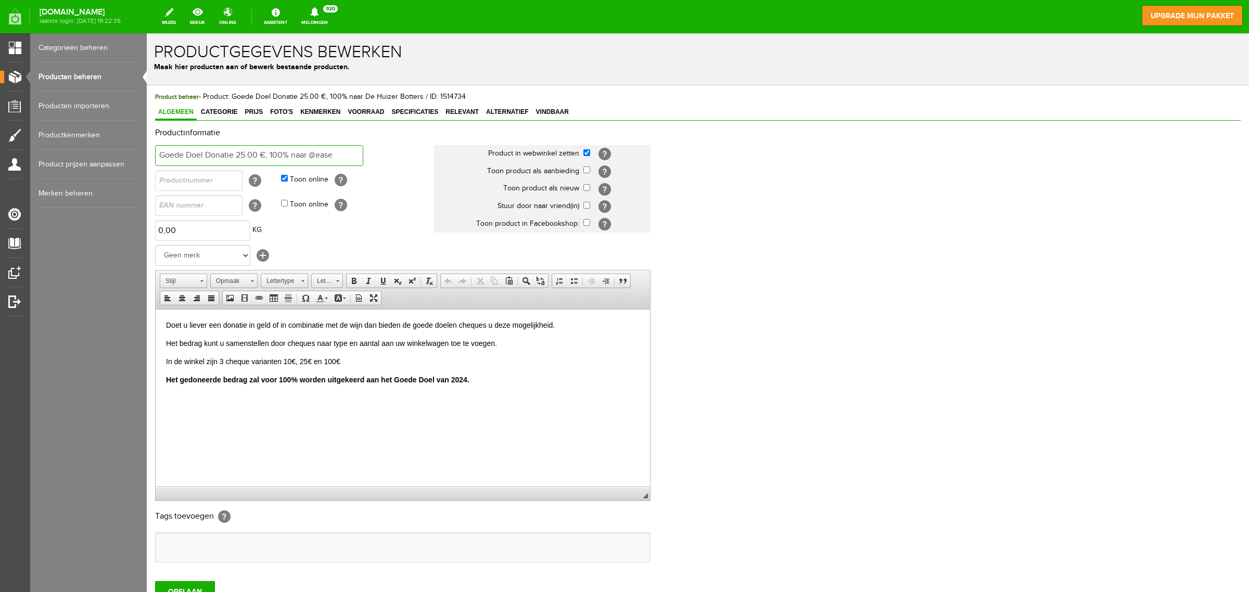
type input "Goede Doel Donatie 25.00 €, 100% naar @ease"
click at [463, 383] on strong "Het gedoneerde bedrag zal voor 100% worden uitgekeerd aan het Goede Doel van 20…" at bounding box center [317, 379] width 303 height 8
click at [201, 474] on input "OPSLAAN" at bounding box center [185, 591] width 60 height 21
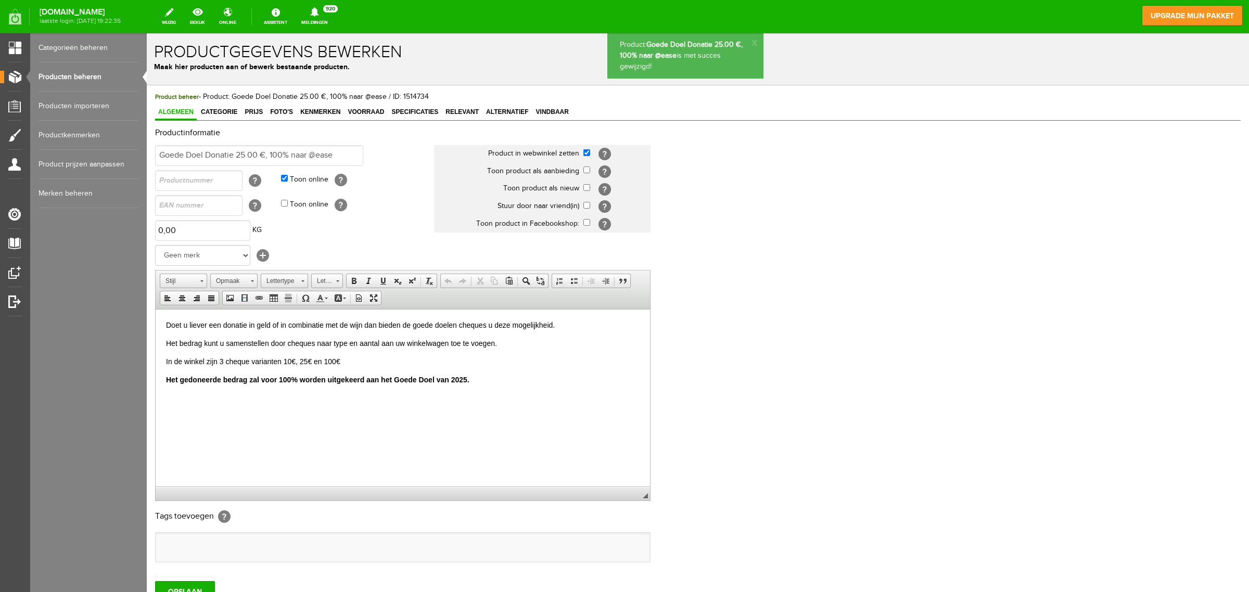
click at [83, 74] on link "Producten beheren" at bounding box center [89, 76] width 100 height 29
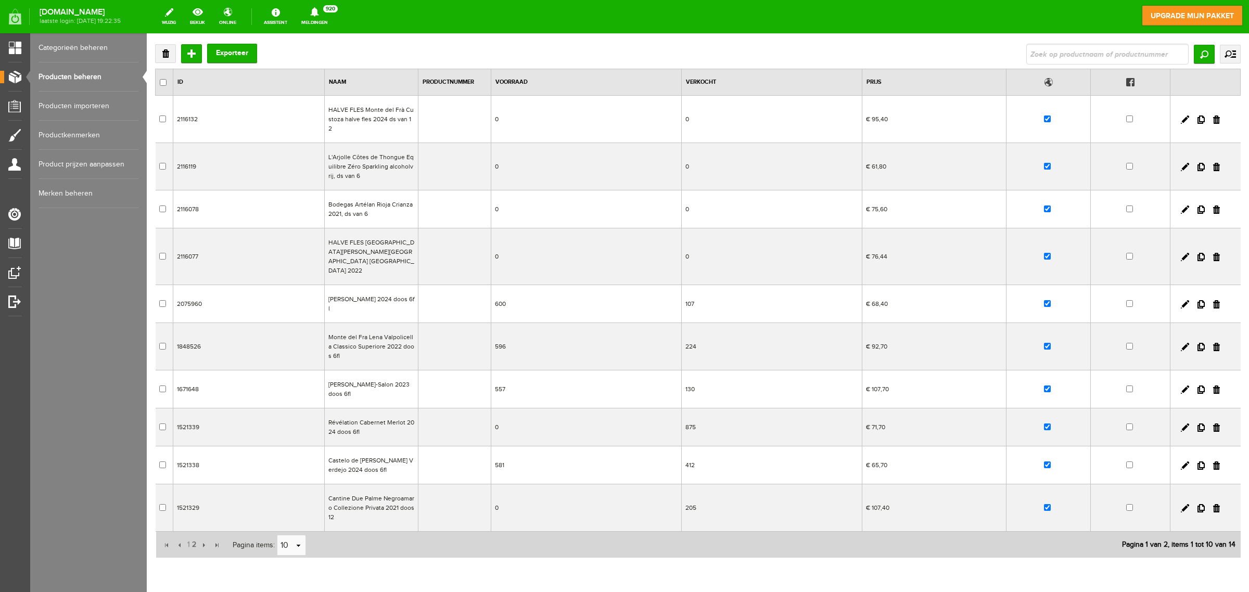
scroll to position [78, 0]
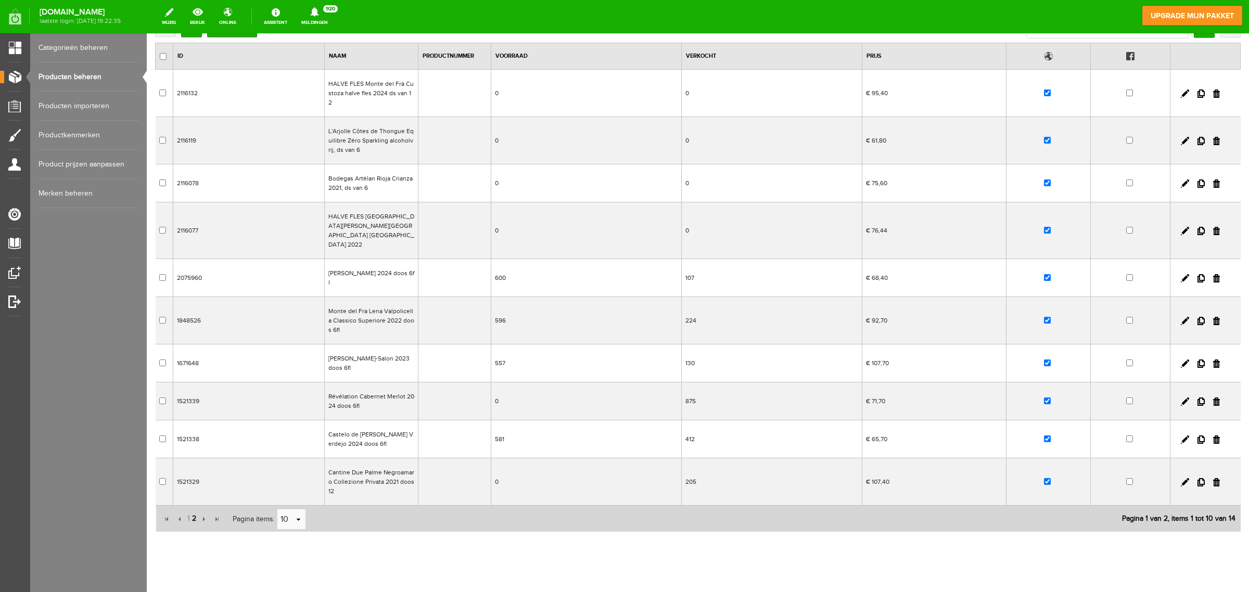
click at [191, 474] on span "2" at bounding box center [194, 519] width 6 height 21
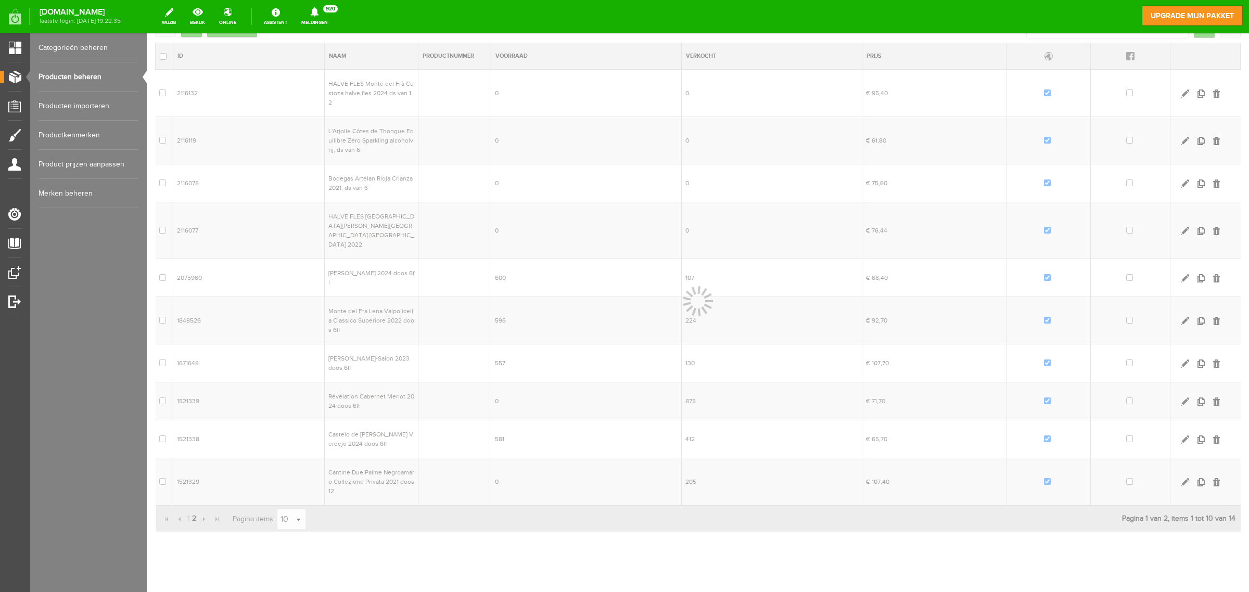
scroll to position [0, 0]
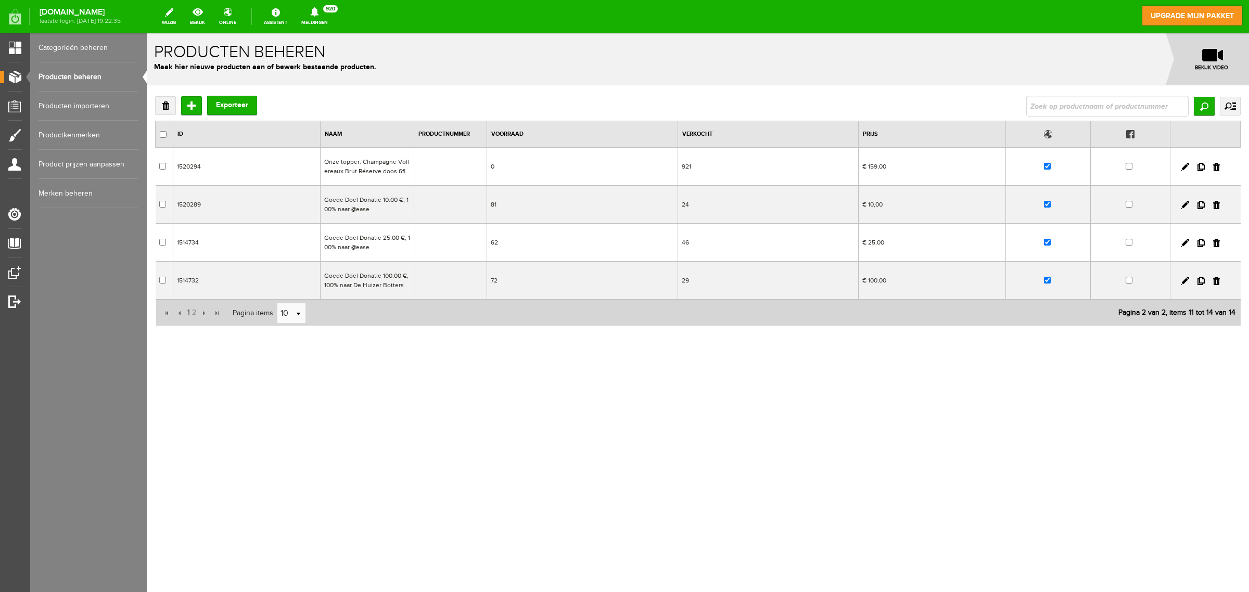
click at [368, 274] on td "Goede Doel Donatie 100.00 €, 100% naar De Huizer Botters" at bounding box center [368, 281] width 94 height 38
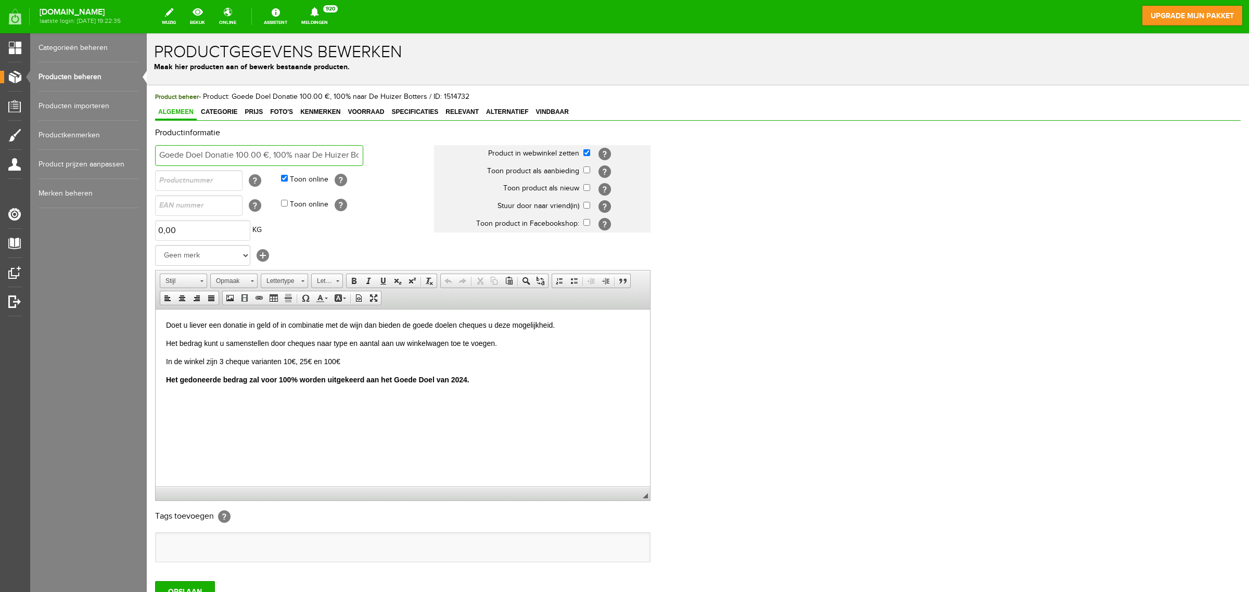
drag, startPoint x: 316, startPoint y: 156, endPoint x: 358, endPoint y: 160, distance: 42.3
click at [358, 160] on input "Goede Doel Donatie 100.00 €, 100% naar De Huizer Botters" at bounding box center [259, 155] width 208 height 21
drag, startPoint x: 315, startPoint y: 156, endPoint x: 375, endPoint y: 157, distance: 60.4
click at [375, 157] on td "Goede Doel Donatie 100.00 €, 100% naar De Huizer Botters" at bounding box center [294, 155] width 279 height 25
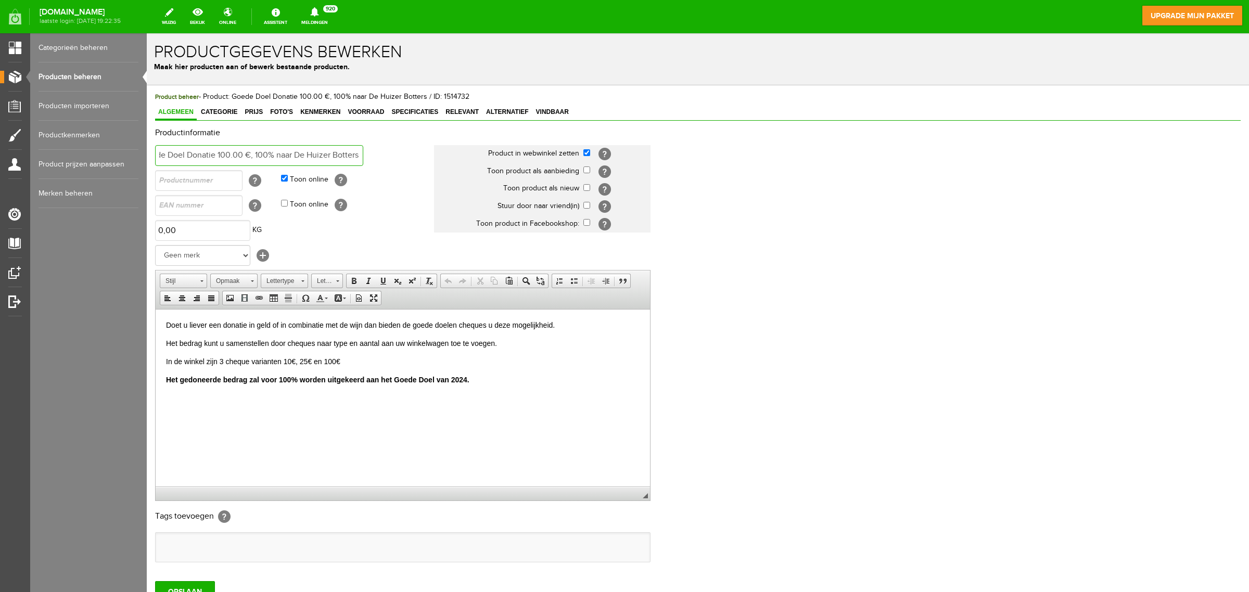
paste input "@ease"
type input "Goede Doel Donatie 100.00 €, 100% naar @ease"
click at [461, 384] on p "Het gedoneerde bedrag zal voor 100% worden uitgekeerd aan het Goede Doel van 20…" at bounding box center [403, 379] width 474 height 11
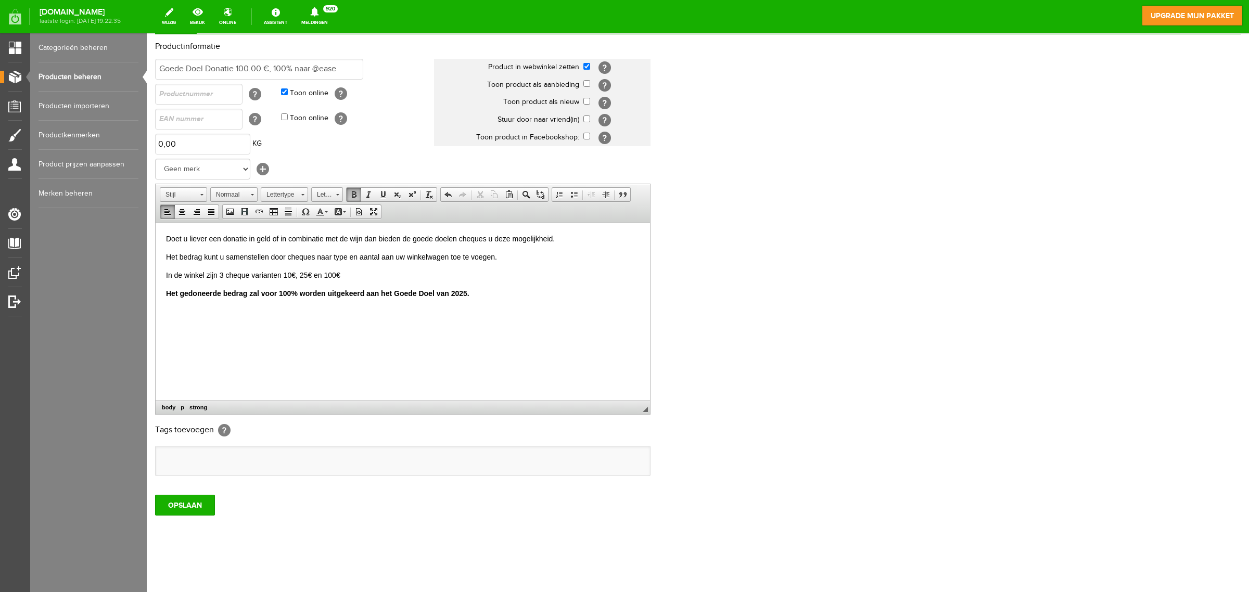
scroll to position [87, 0]
click at [196, 474] on input "OPSLAAN" at bounding box center [185, 505] width 60 height 21
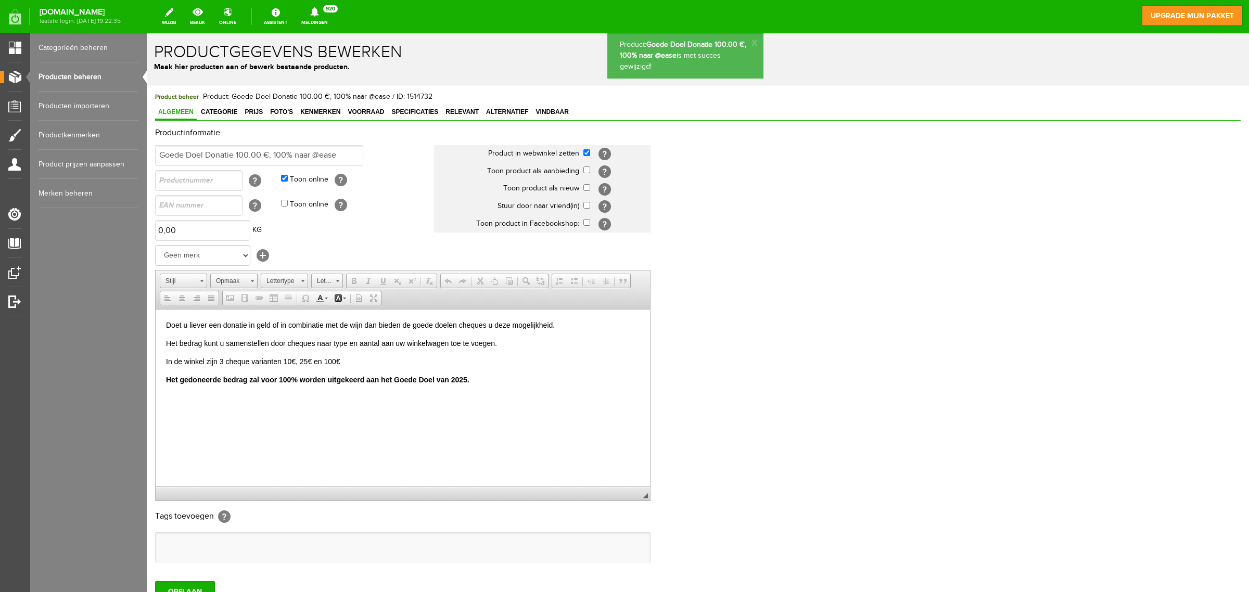
scroll to position [0, 0]
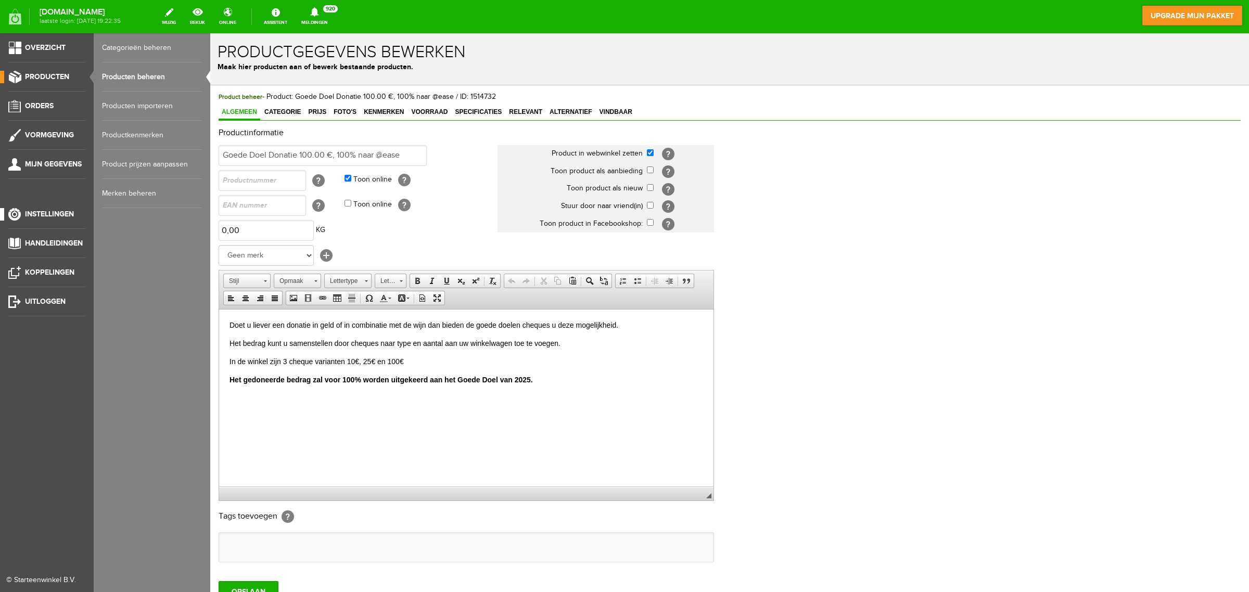
click at [47, 214] on span "Instellingen" at bounding box center [49, 214] width 49 height 9
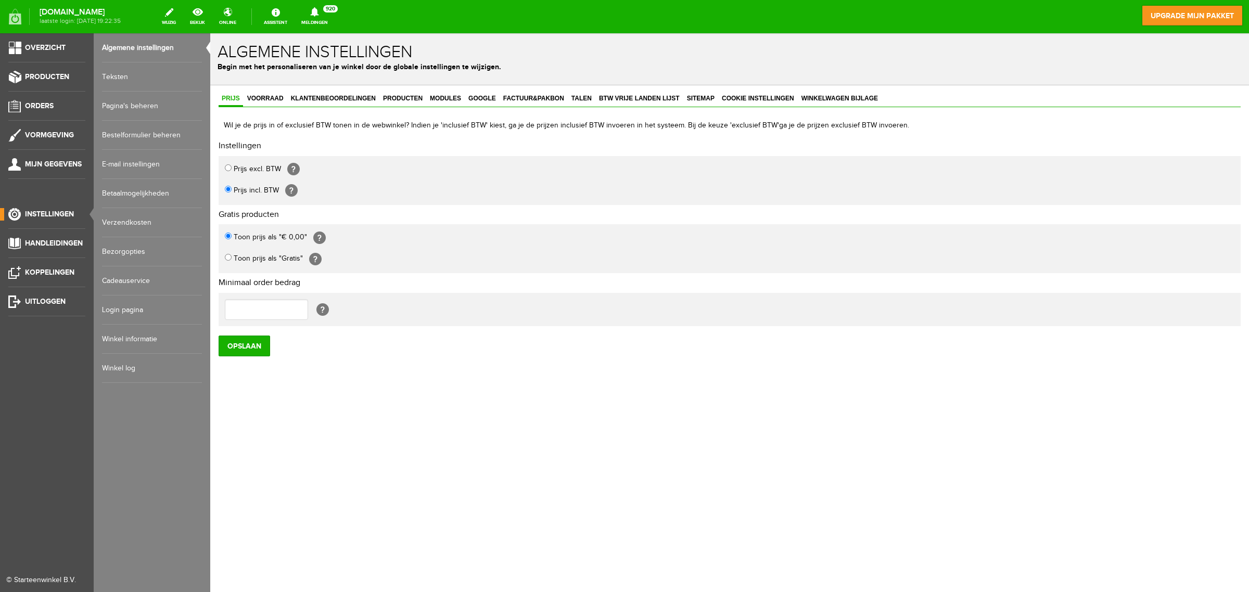
click at [132, 102] on link "Pagina's beheren" at bounding box center [152, 106] width 100 height 29
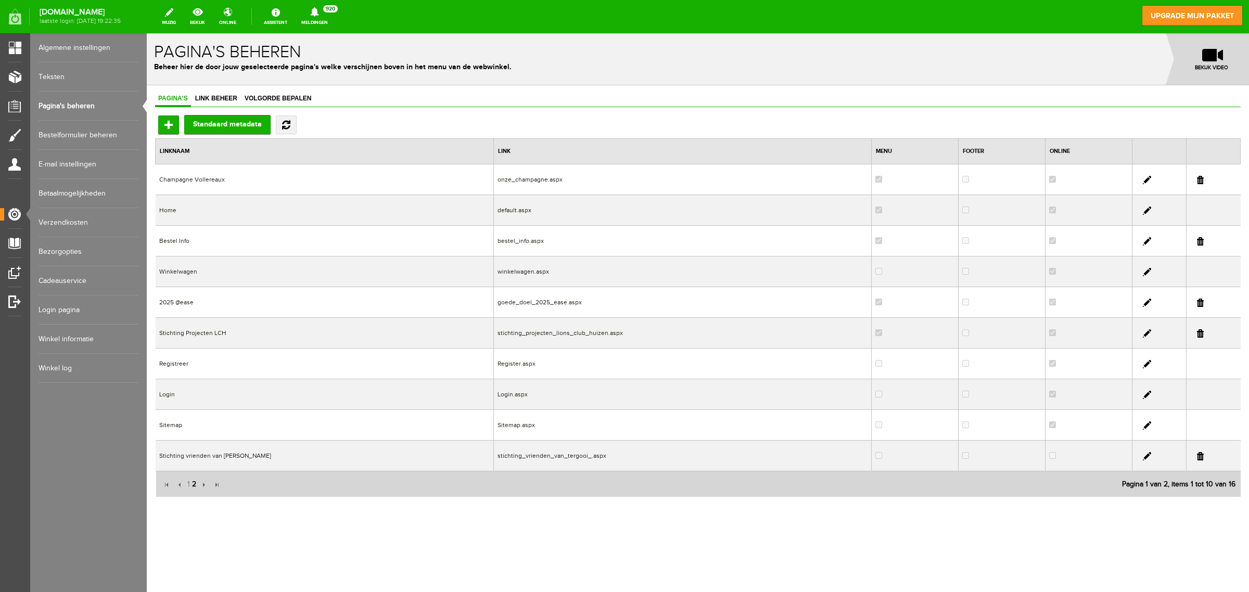
click at [194, 474] on span "2" at bounding box center [194, 484] width 6 height 21
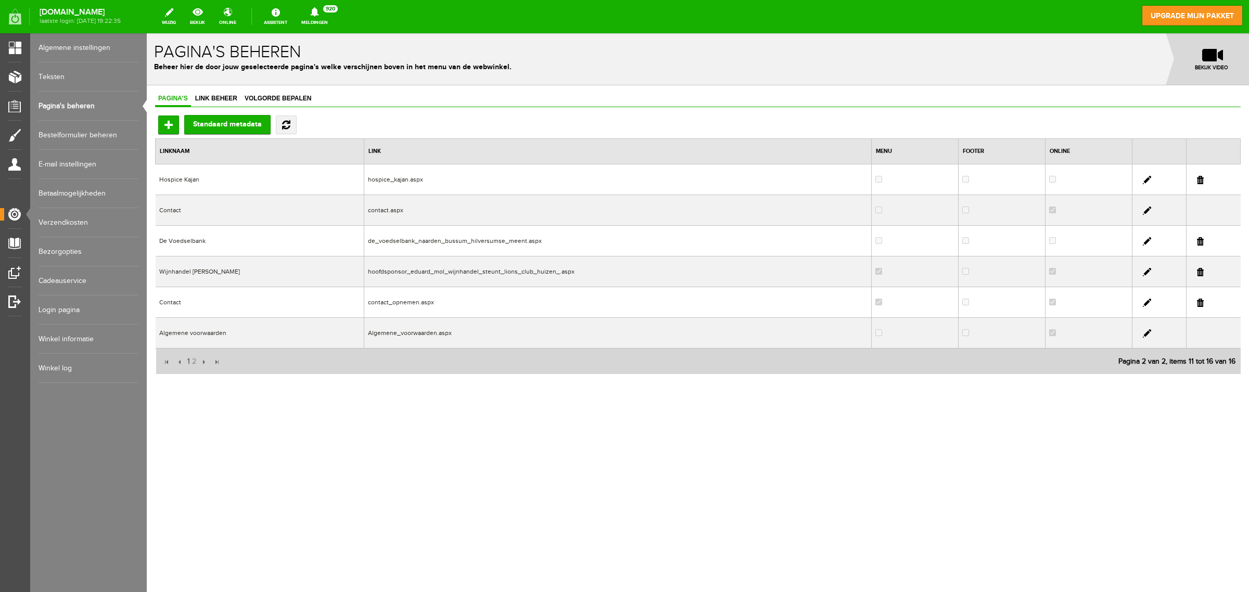
click at [204, 273] on td "Wijnhandel [PERSON_NAME]" at bounding box center [260, 272] width 209 height 31
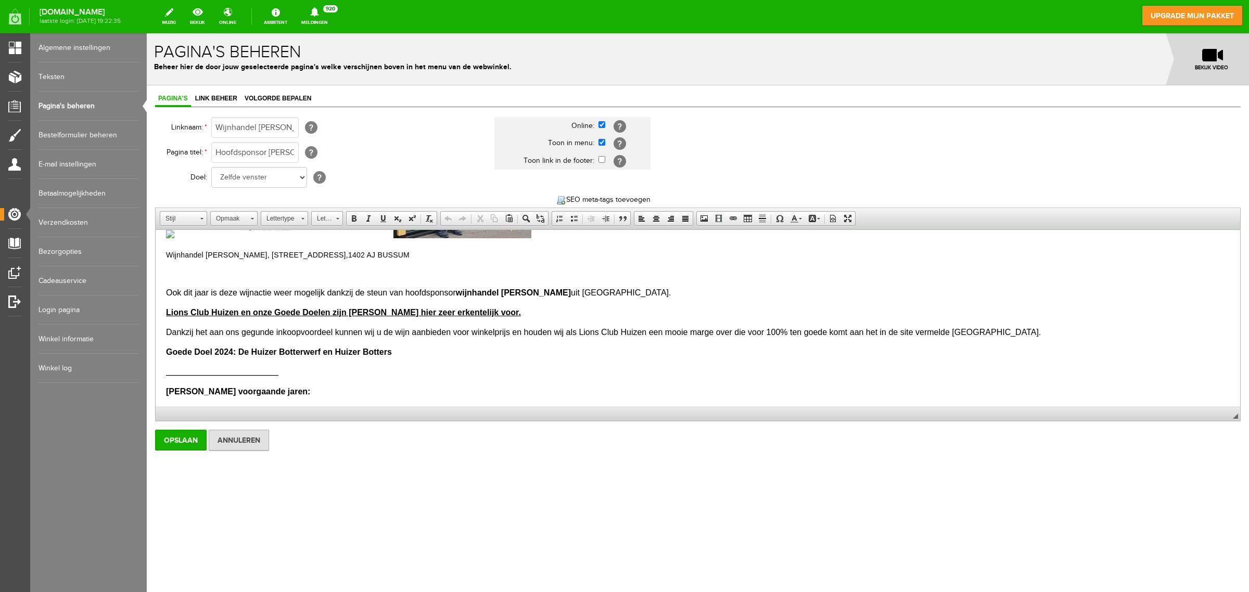
scroll to position [260, 0]
drag, startPoint x: 241, startPoint y: 352, endPoint x: 391, endPoint y: 353, distance: 151.0
click at [391, 353] on span "Goede Doel 2024: De Huizer Botterwerf en Huizer Botters" at bounding box center [279, 353] width 226 height 9
paste body
click at [223, 352] on span "Goede Doel 2024:" at bounding box center [201, 353] width 70 height 9
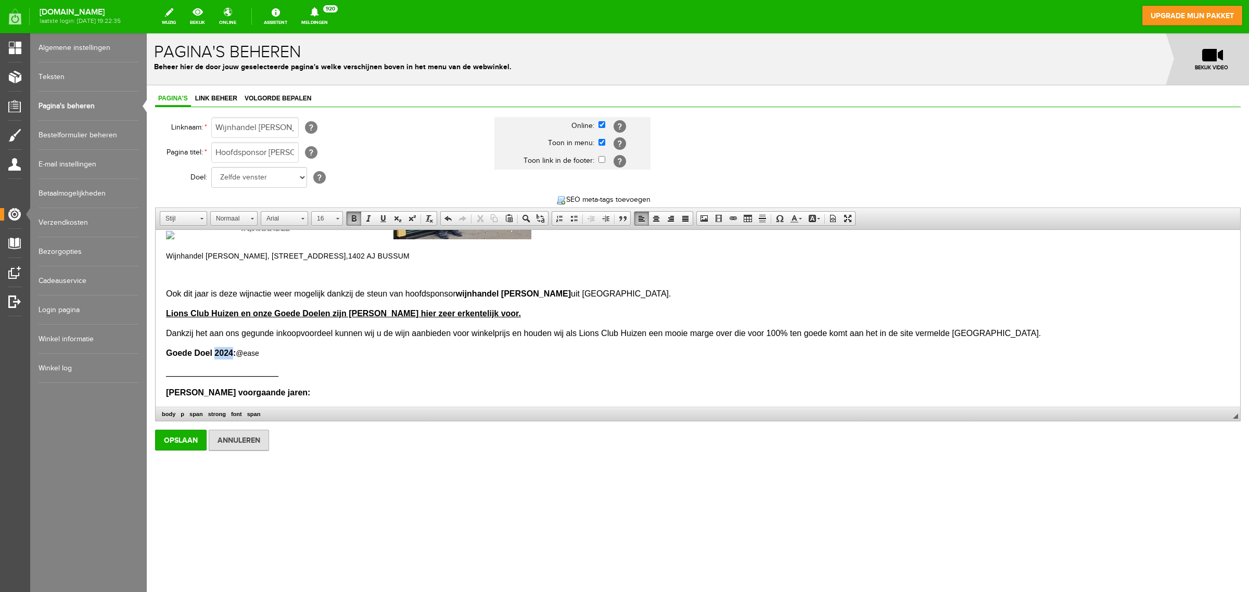
click at [223, 352] on span "Goede Doel 2024:" at bounding box center [201, 353] width 70 height 9
click at [286, 357] on p "Goede Doel 2025: @ease" at bounding box center [698, 353] width 1064 height 12
drag, startPoint x: 241, startPoint y: 351, endPoint x: 262, endPoint y: 352, distance: 21.3
click at [262, 352] on p "Goede Doel 2025: @ease" at bounding box center [698, 353] width 1064 height 12
click at [355, 220] on span at bounding box center [354, 218] width 8 height 8
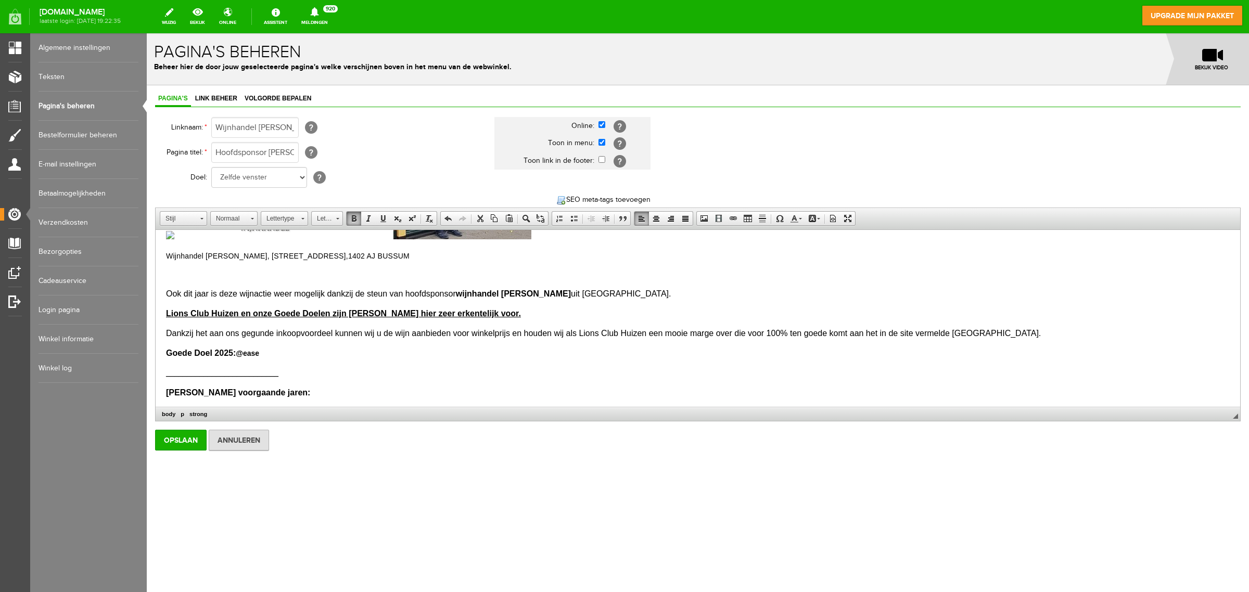
click at [355, 220] on span at bounding box center [354, 218] width 8 height 8
click at [339, 220] on span at bounding box center [337, 217] width 3 height 10
click at [357, 306] on link "14" at bounding box center [343, 300] width 59 height 15
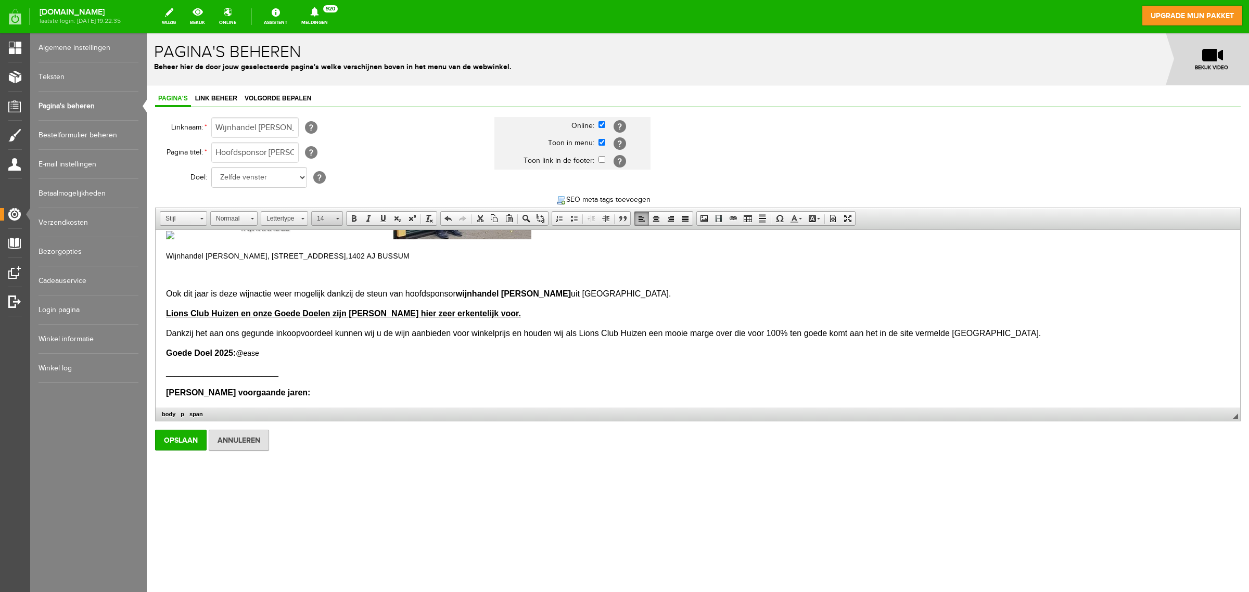
click at [336, 222] on link "14" at bounding box center [327, 218] width 32 height 15
click at [351, 304] on link "18" at bounding box center [343, 303] width 59 height 18
click at [350, 371] on p "___________________________" at bounding box center [698, 375] width 1064 height 12
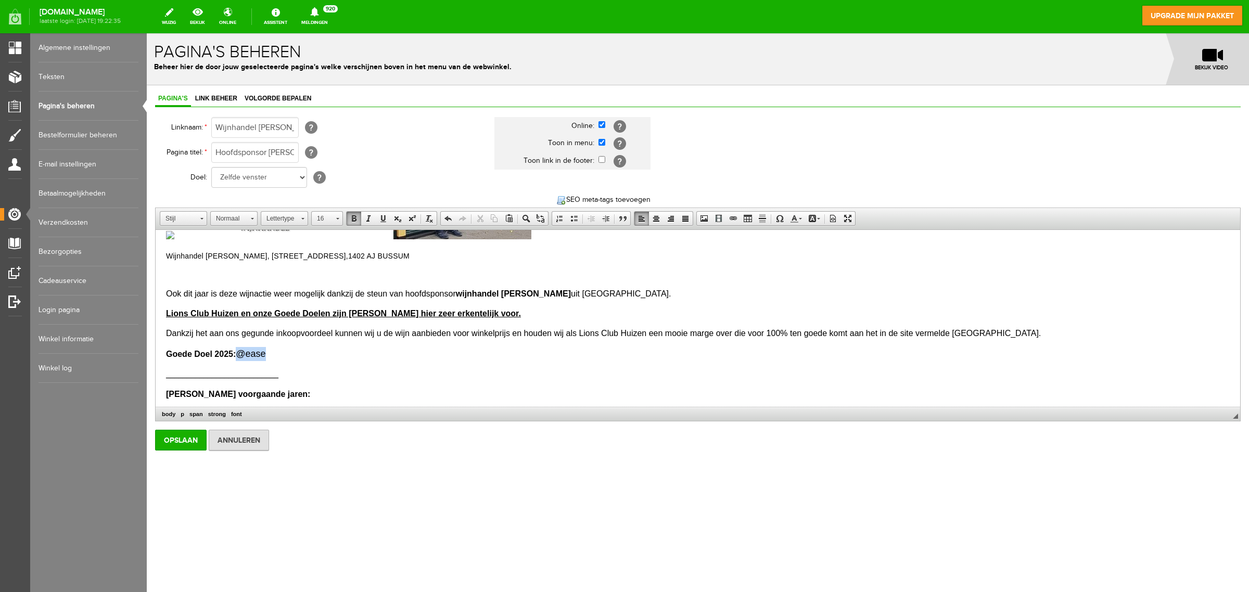
drag, startPoint x: 242, startPoint y: 354, endPoint x: 271, endPoint y: 357, distance: 29.8
click at [271, 357] on p "Goede Doel 2025: @ease" at bounding box center [698, 354] width 1064 height 14
click at [352, 220] on span at bounding box center [354, 218] width 8 height 8
click at [352, 364] on body "Wijnhandel [PERSON_NAME], [STREET_ADDRESS] AJ BUSSUM Ook dit jaar is deze wijna…" at bounding box center [698, 317] width 1064 height 675
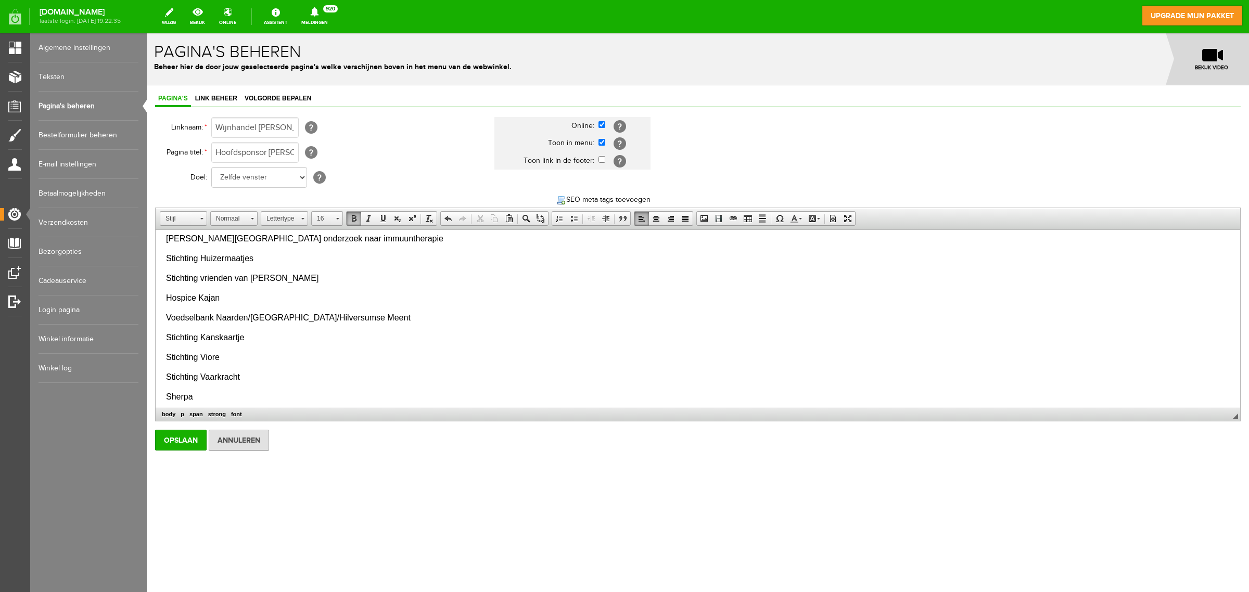
scroll to position [390, 0]
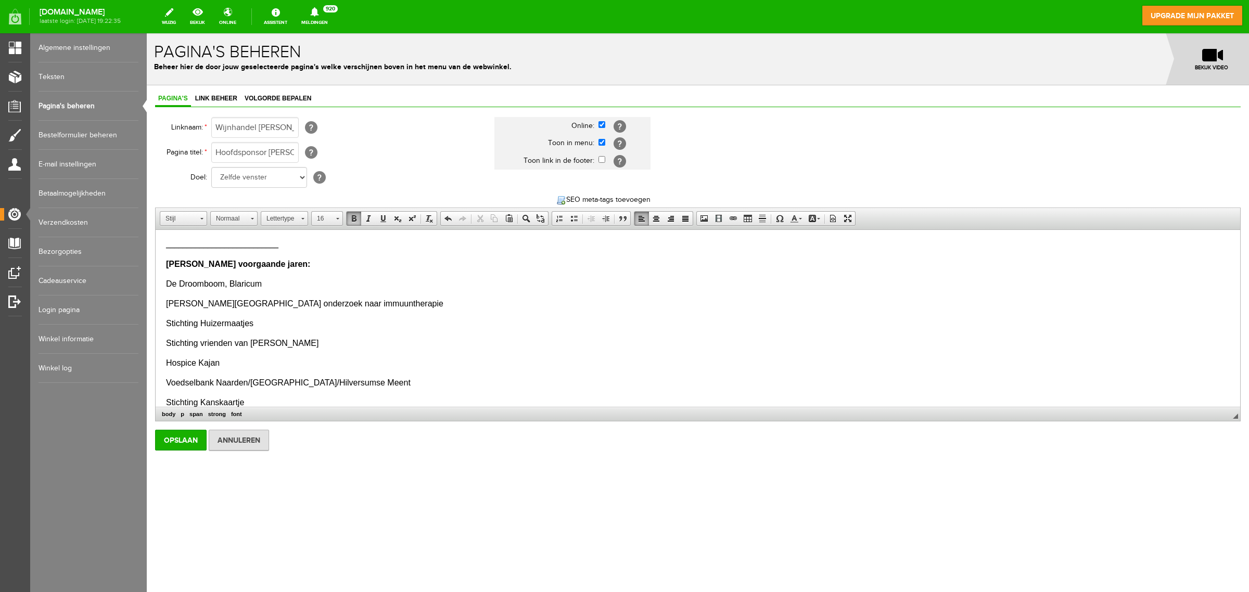
click at [301, 265] on p "[PERSON_NAME] voorgaande jaren:" at bounding box center [698, 264] width 1064 height 12
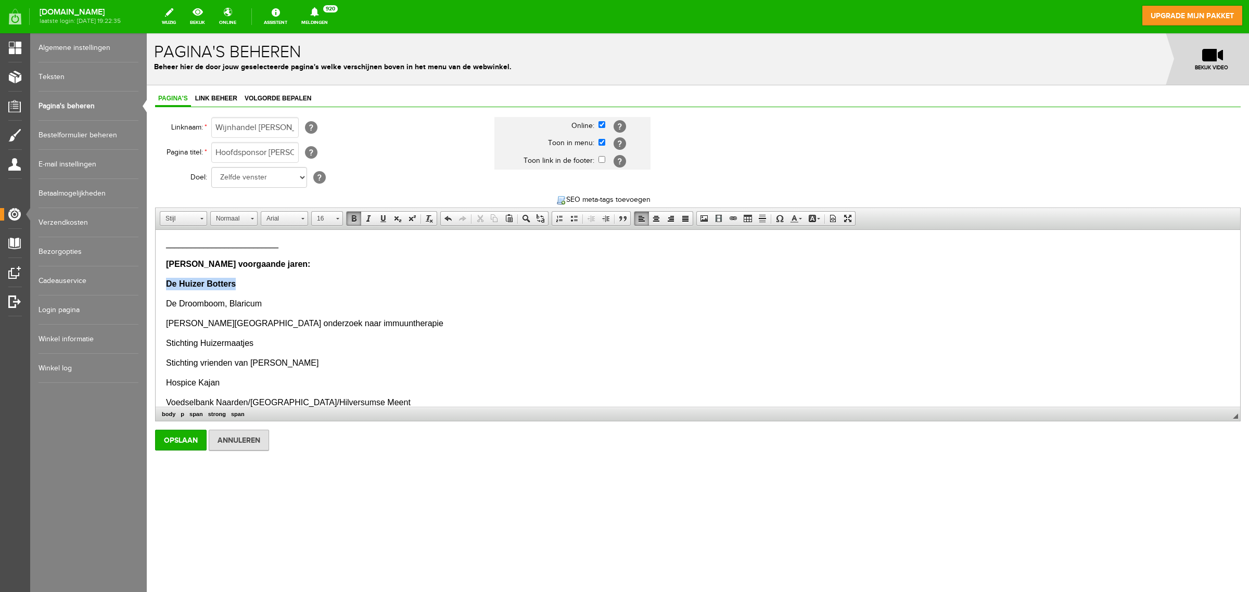
drag, startPoint x: 168, startPoint y: 286, endPoint x: 236, endPoint y: 284, distance: 68.8
click at [236, 284] on p "​De Huizer Botters" at bounding box center [698, 284] width 1064 height 12
click at [354, 222] on span at bounding box center [354, 218] width 8 height 8
drag, startPoint x: 165, startPoint y: 283, endPoint x: 236, endPoint y: 287, distance: 71.4
click at [236, 287] on html "Wijnhandel [PERSON_NAME], [STREET_ADDRESS] AJ BUSSUM Ook dit jaar is deze wijna…" at bounding box center [698, 197] width 1085 height 715
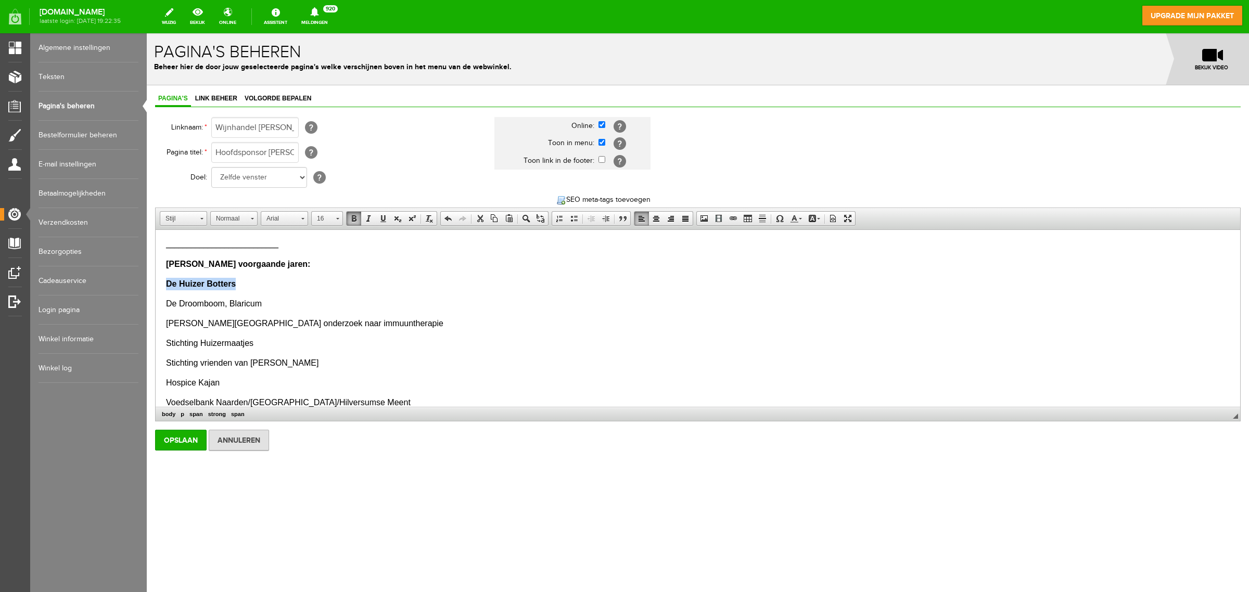
click at [357, 222] on span at bounding box center [354, 218] width 8 height 8
click at [360, 294] on body "Wijnhandel [PERSON_NAME], [STREET_ADDRESS] AJ BUSSUM Ook dit jaar is deze wijna…" at bounding box center [698, 197] width 1064 height 694
click at [181, 441] on input "Opslaan" at bounding box center [181, 440] width 52 height 21
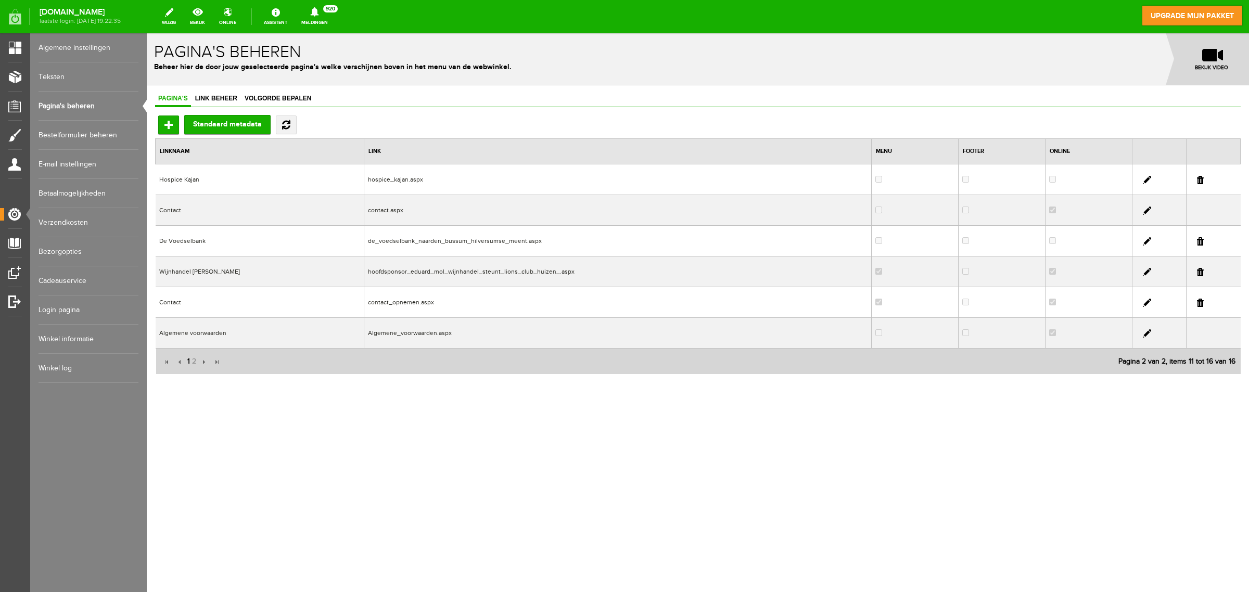
click at [186, 363] on span "1" at bounding box center [188, 361] width 5 height 21
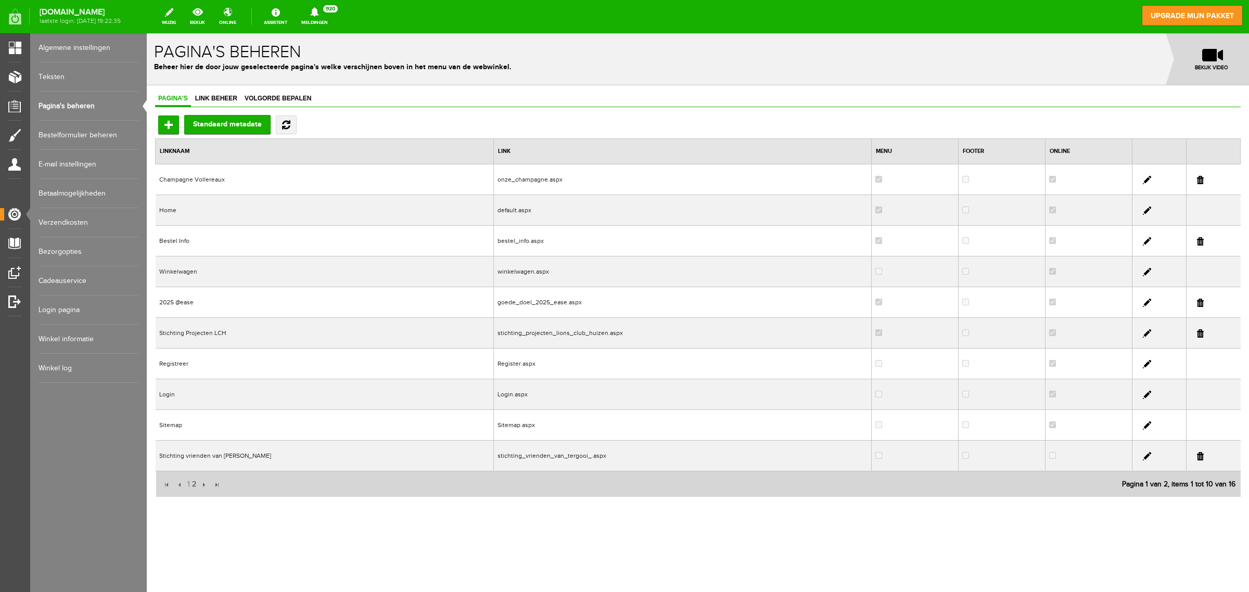
click at [183, 236] on td "Bestel Info" at bounding box center [325, 241] width 338 height 31
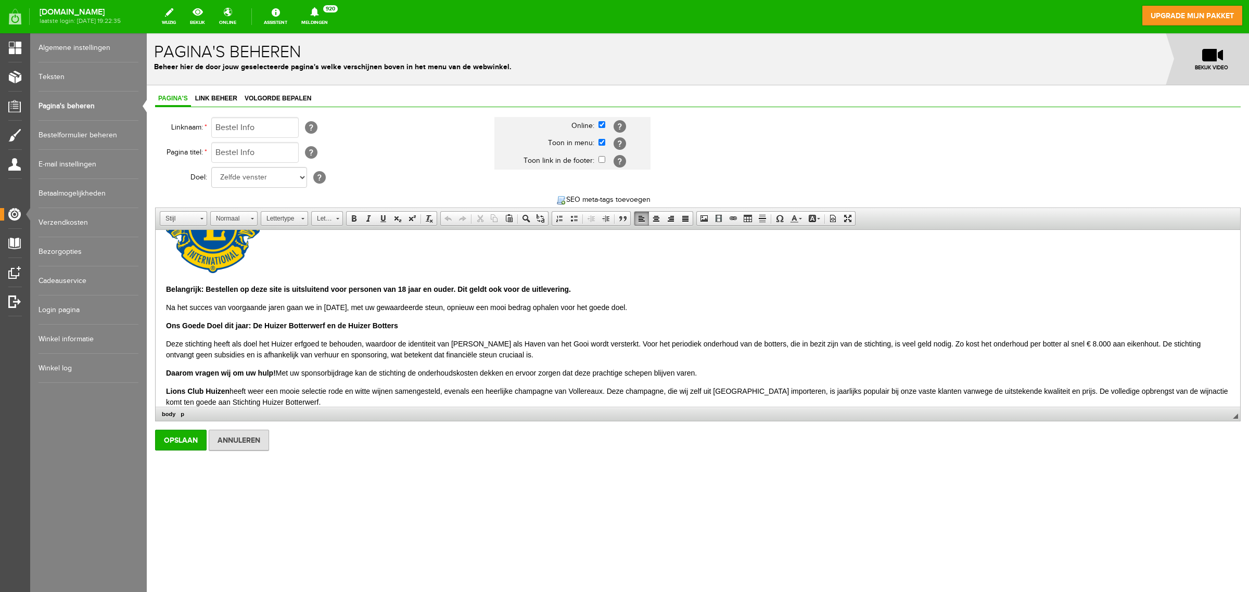
scroll to position [65, 0]
click at [328, 312] on p "Na het succes van voorgaande jaren gaan we in [DATE], met uw gewaardeerde steun…" at bounding box center [698, 311] width 1064 height 11
click at [490, 334] on p "Ons Goede Doel dit jaar: De Huizer Botterwerf en de Huizer Botters" at bounding box center [698, 329] width 1064 height 11
drag, startPoint x: 255, startPoint y: 328, endPoint x: 397, endPoint y: 331, distance: 142.1
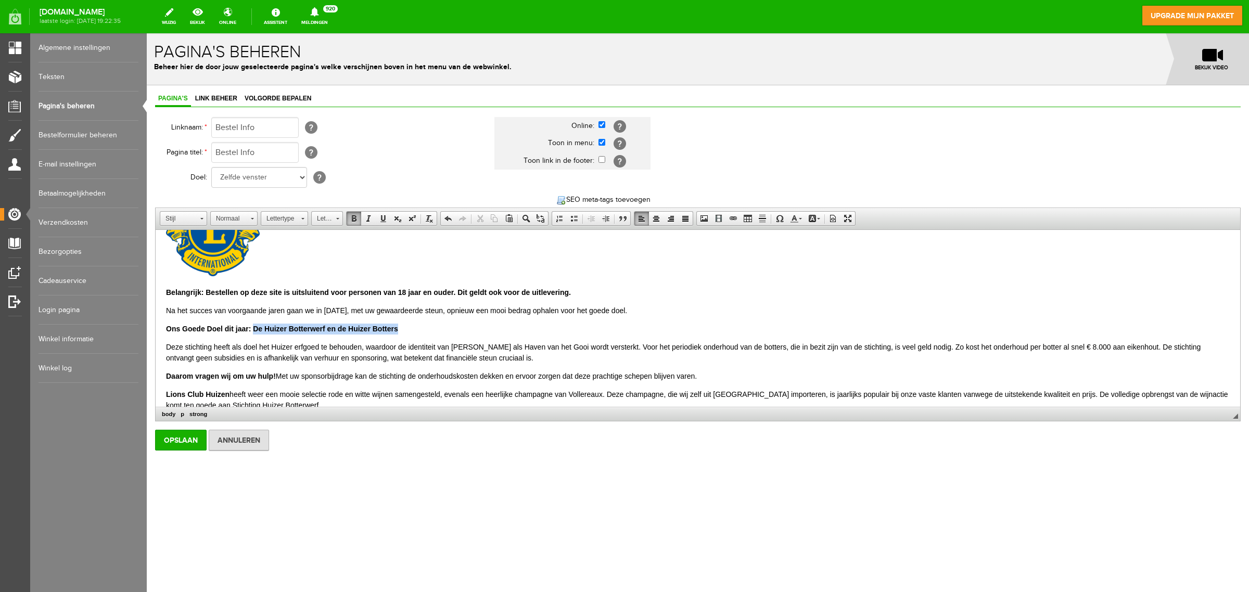
click at [397, 331] on strong "Ons Goede Doel dit jaar: De Huizer Botterwerf en de Huizer Botters" at bounding box center [282, 329] width 232 height 8
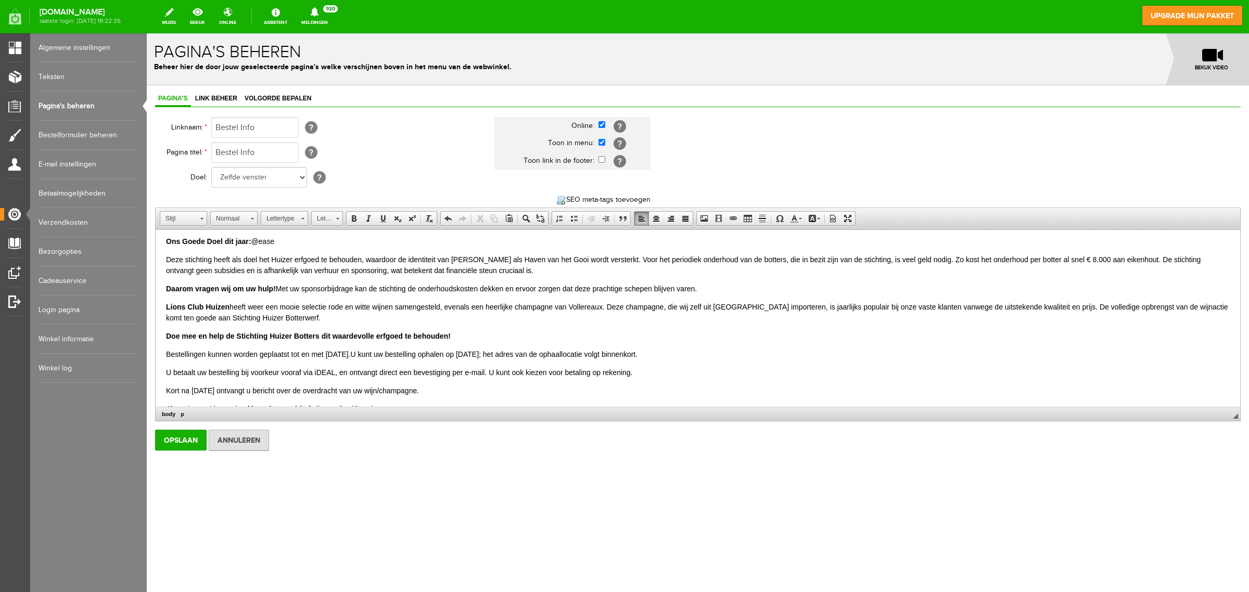
scroll to position [130, 0]
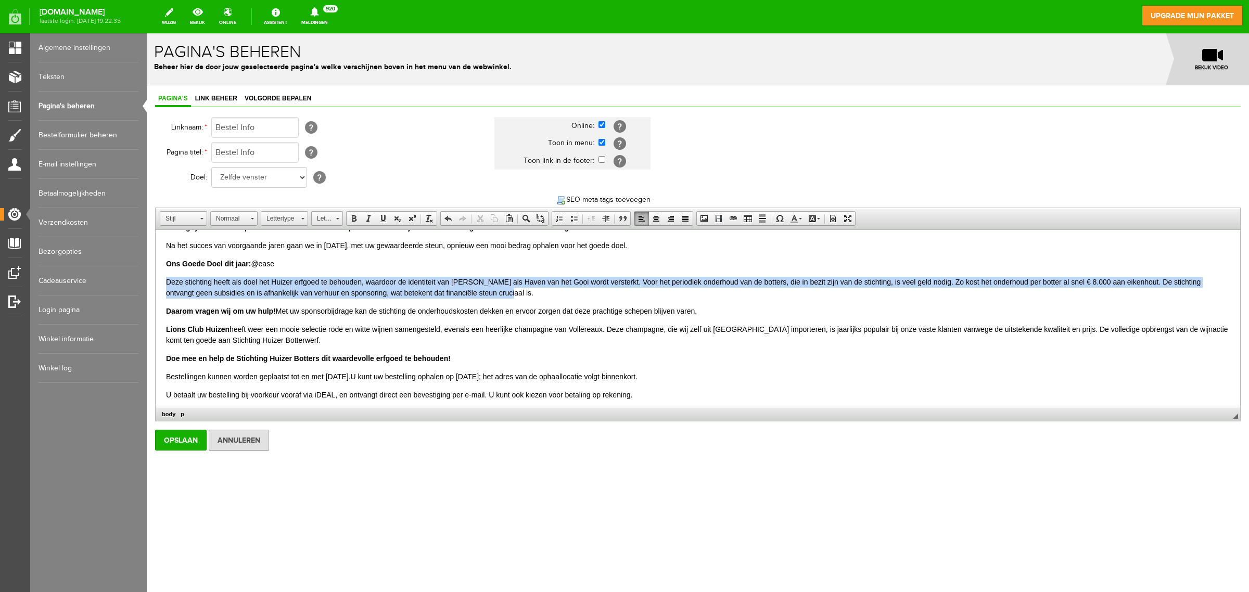
drag, startPoint x: 166, startPoint y: 284, endPoint x: 497, endPoint y: 294, distance: 331.2
click at [497, 294] on p "Deze stichting heeft als doel het Huizer erfgoed te behouden, waardoor de ident…" at bounding box center [698, 288] width 1064 height 22
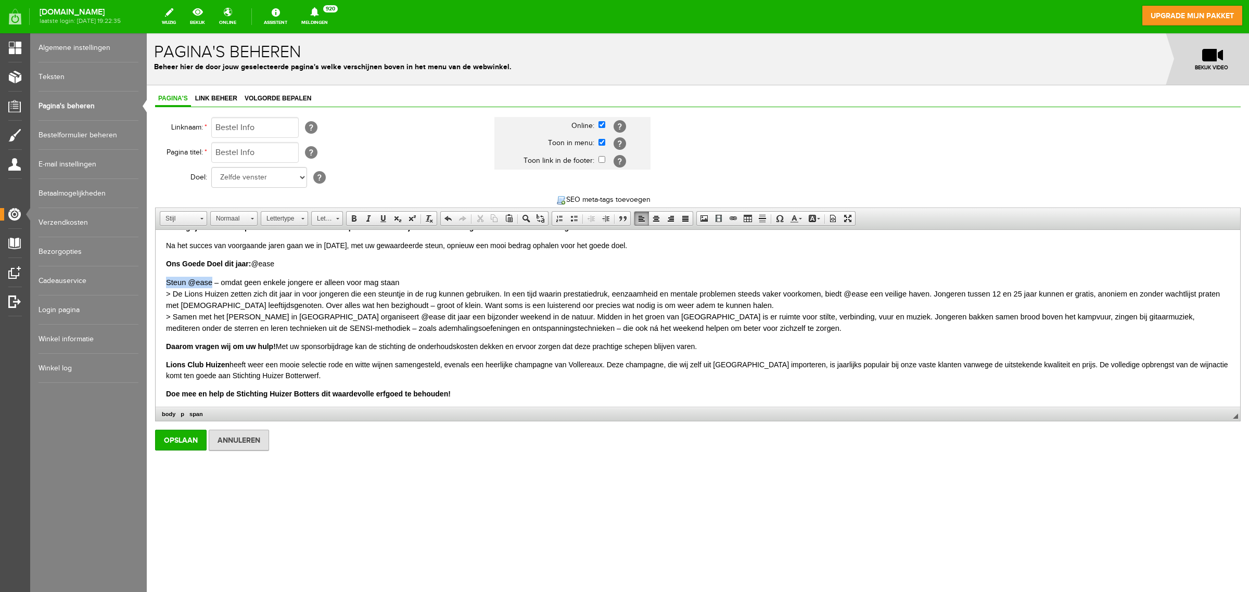
drag, startPoint x: 166, startPoint y: 284, endPoint x: 209, endPoint y: 286, distance: 43.3
click at [209, 286] on span "Steun @ease – omdat geen enkele jongere er alleen voor mag staan" at bounding box center [282, 283] width 233 height 8
click at [355, 218] on span at bounding box center [354, 218] width 8 height 8
click at [365, 270] on body "Belangrijk: Bestellen op deze site is uitsluitend voor personen van 18 jaar en …" at bounding box center [698, 327] width 1064 height 435
drag, startPoint x: 175, startPoint y: 294, endPoint x: 183, endPoint y: 316, distance: 23.5
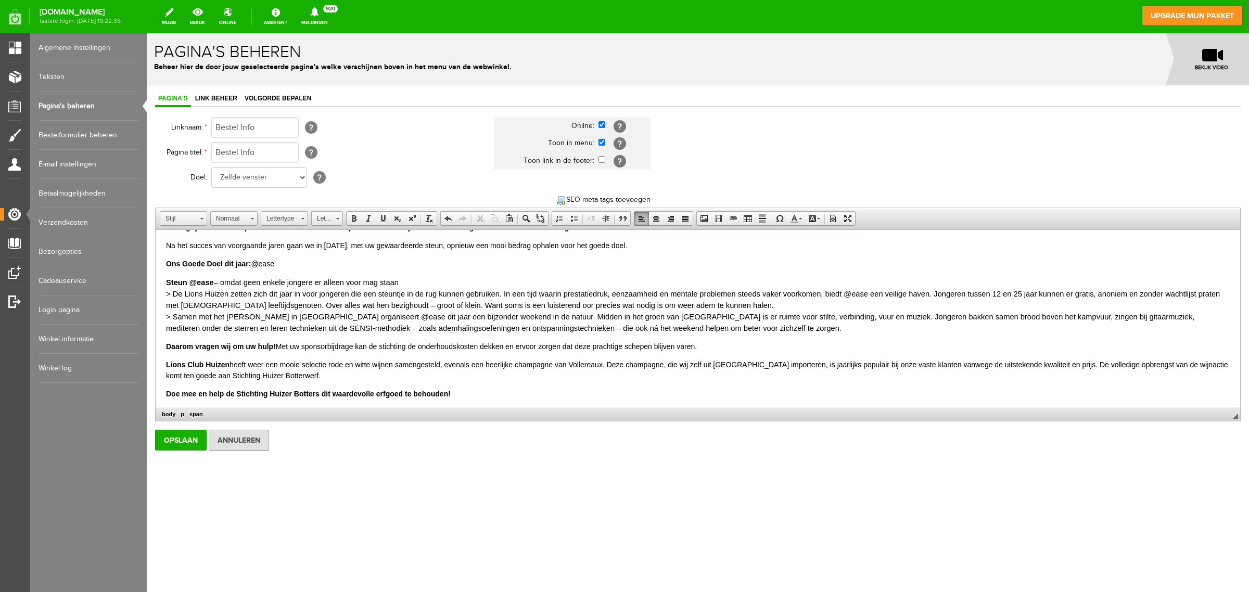
click at [176, 294] on span "> De Lions Huizen zetten zich dit jaar in voor jongeren die een steuntje in de …" at bounding box center [693, 300] width 1054 height 20
click at [176, 295] on span "> De Lions Huizen zetten zich dit jaar in voor jongeren die een steuntje in de …" at bounding box center [693, 300] width 1054 height 20
click at [174, 294] on span "> De Lions Huizen zetten zich dit jaar in voor jongeren die een steuntje in de …" at bounding box center [693, 300] width 1054 height 20
click at [175, 321] on span "> Samen met het [PERSON_NAME] in [GEOGRAPHIC_DATA] organiseert @ease dit jaar e…" at bounding box center [680, 323] width 1029 height 20
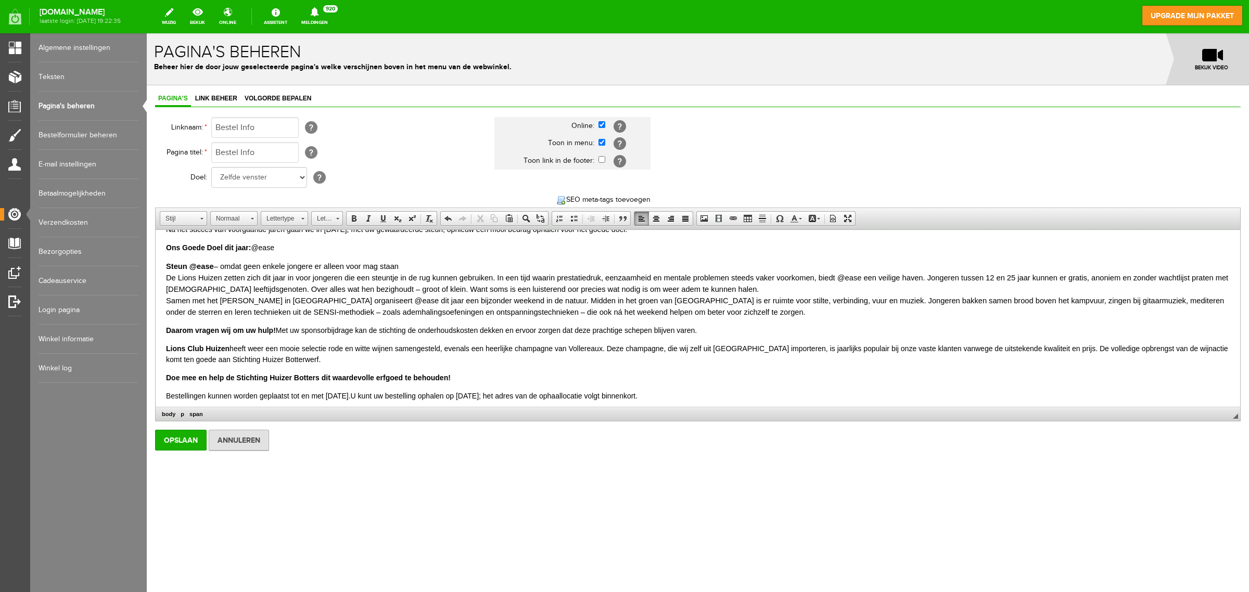
scroll to position [195, 0]
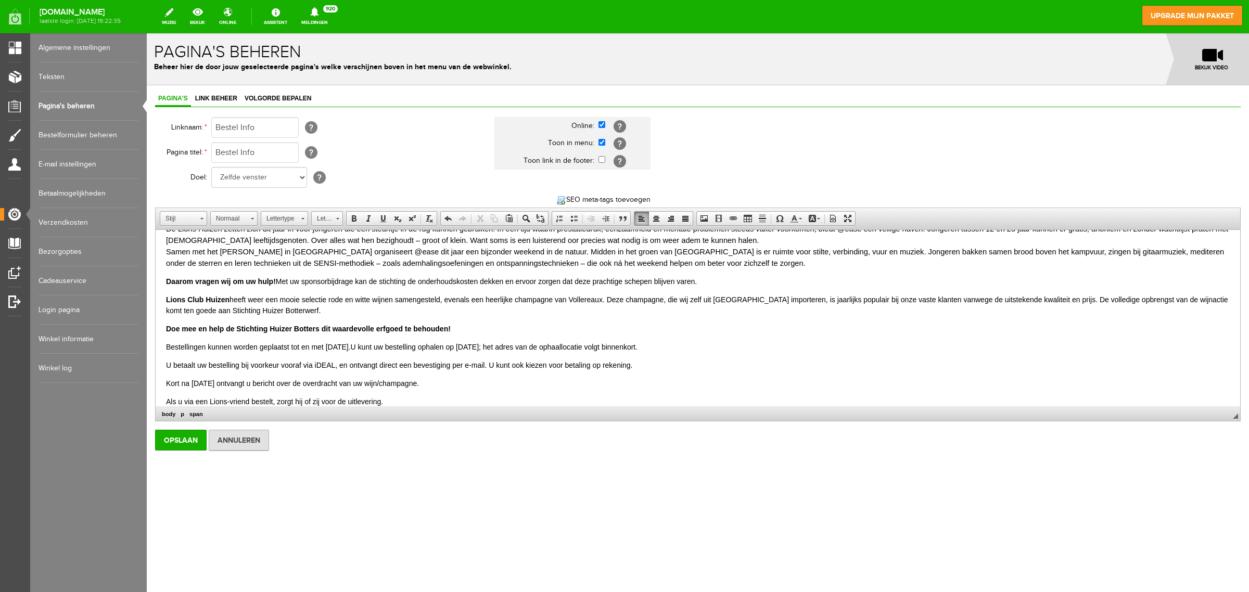
click at [240, 331] on strong "Doe mee en help de Stichting Huizer Botters dit waardevolle erfgoed te behouden!" at bounding box center [308, 329] width 285 height 8
click at [250, 334] on p "Doe mee en help de Stichting Huizer Botters dit waardevolle erfgoed te behouden!" at bounding box center [698, 329] width 1064 height 11
drag, startPoint x: 227, startPoint y: 332, endPoint x: 464, endPoint y: 327, distance: 236.4
click at [464, 327] on p "Doe mee en help de Stichting Huizer Botters dit waardevolle erfgoed te behouden!" at bounding box center [698, 329] width 1064 height 11
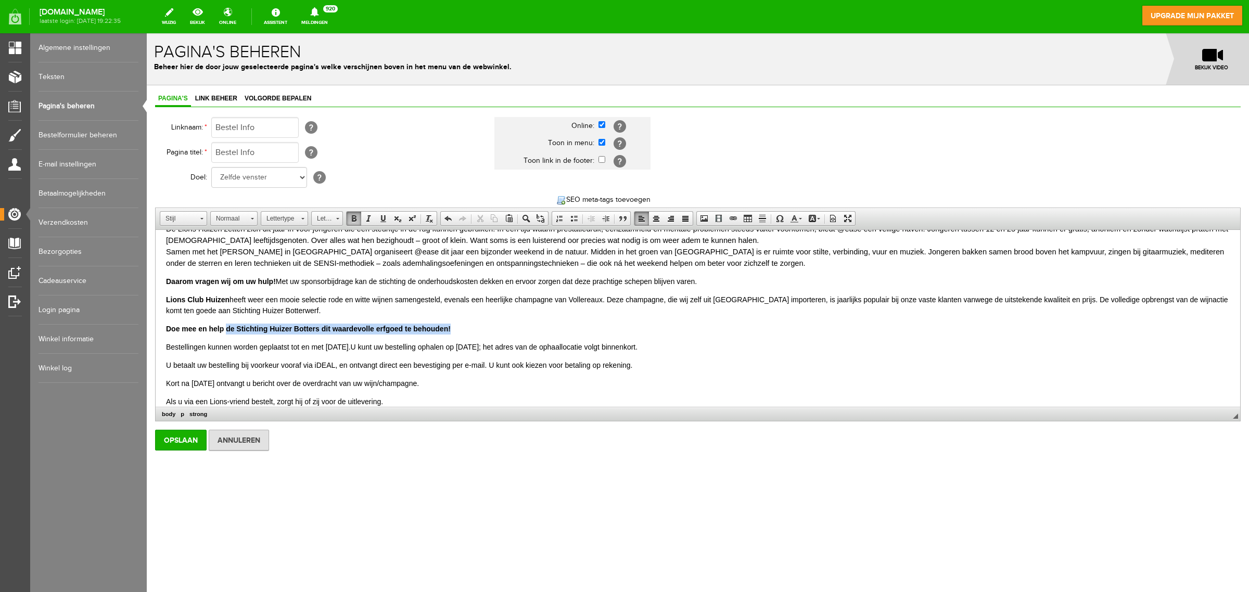
drag, startPoint x: 464, startPoint y: 327, endPoint x: 226, endPoint y: 326, distance: 237.9
click at [226, 326] on p "Doe mee en help de Stichting Huizer Botters dit waardevolle erfgoed te behouden!" at bounding box center [698, 329] width 1064 height 11
drag, startPoint x: 378, startPoint y: 313, endPoint x: 373, endPoint y: 314, distance: 5.8
click at [377, 314] on p "Lions Club Huizen heeft weer een mooie selectie rode en witte wijnen samengeste…" at bounding box center [698, 306] width 1064 height 22
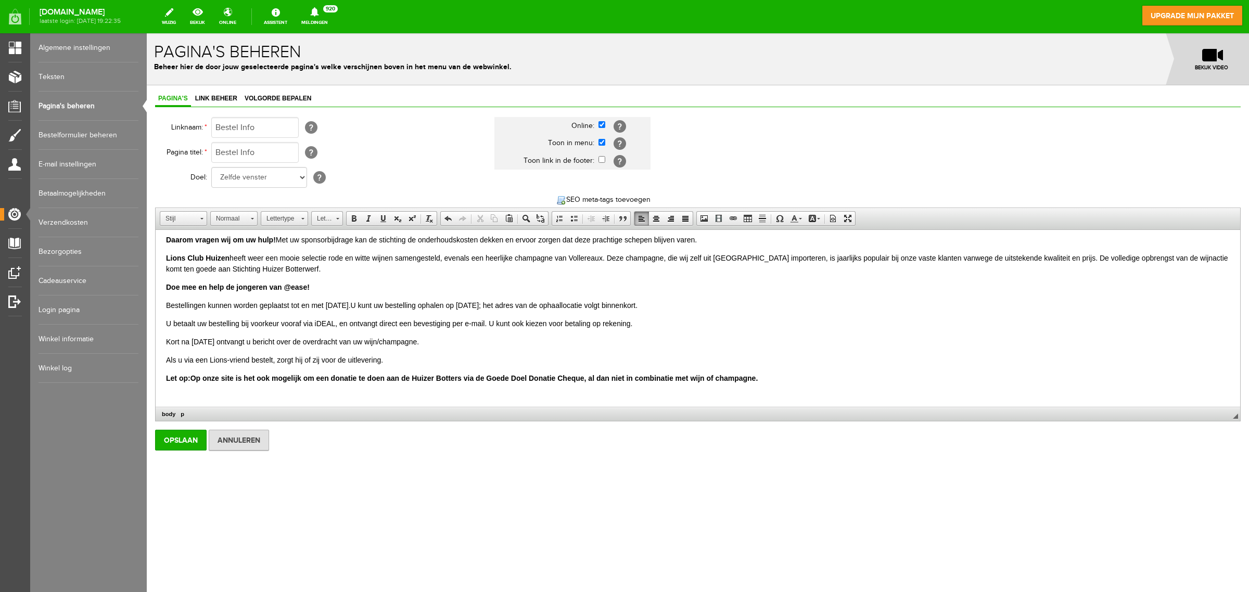
scroll to position [280, 0]
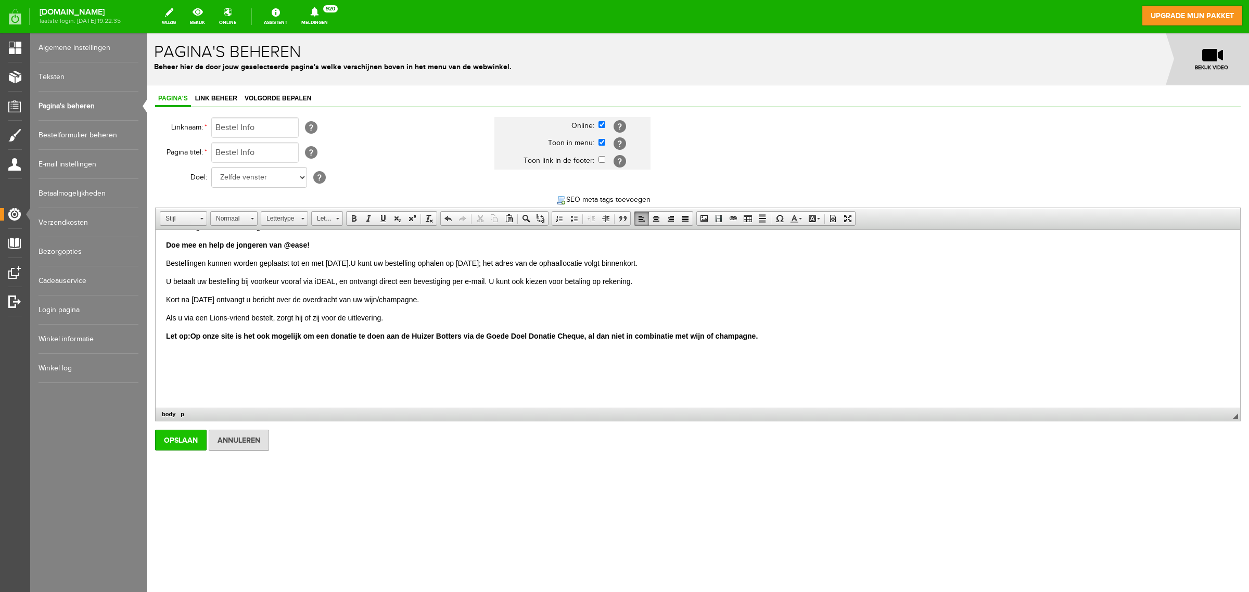
click at [166, 446] on input "Opslaan" at bounding box center [181, 440] width 52 height 21
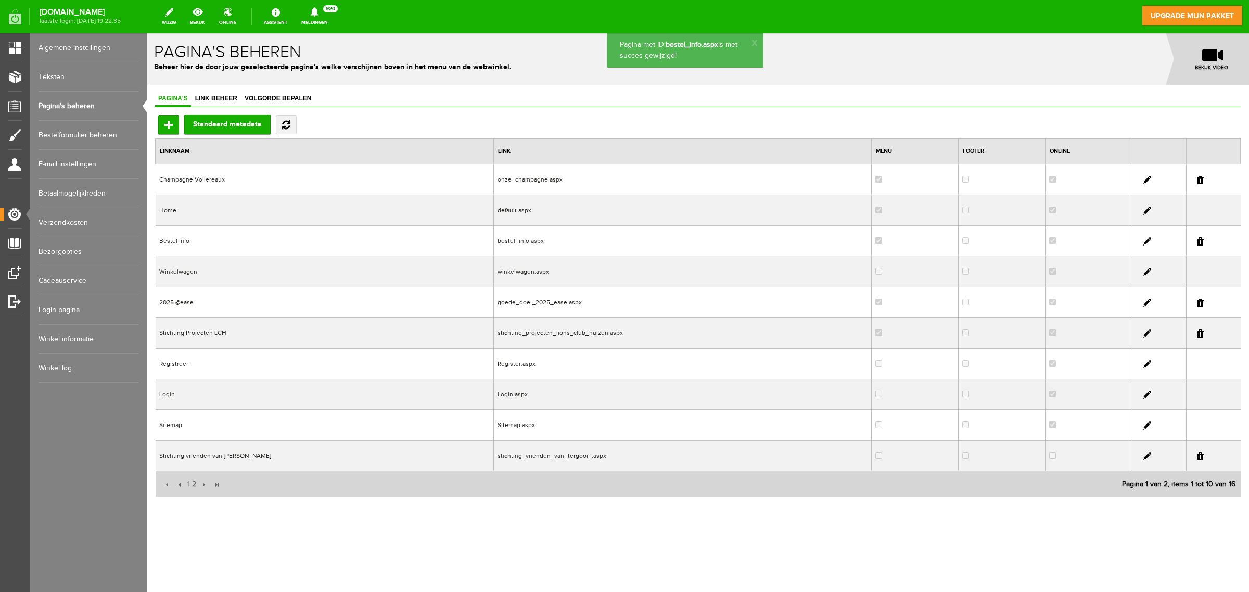
click at [181, 243] on td "Bestel Info" at bounding box center [325, 241] width 338 height 31
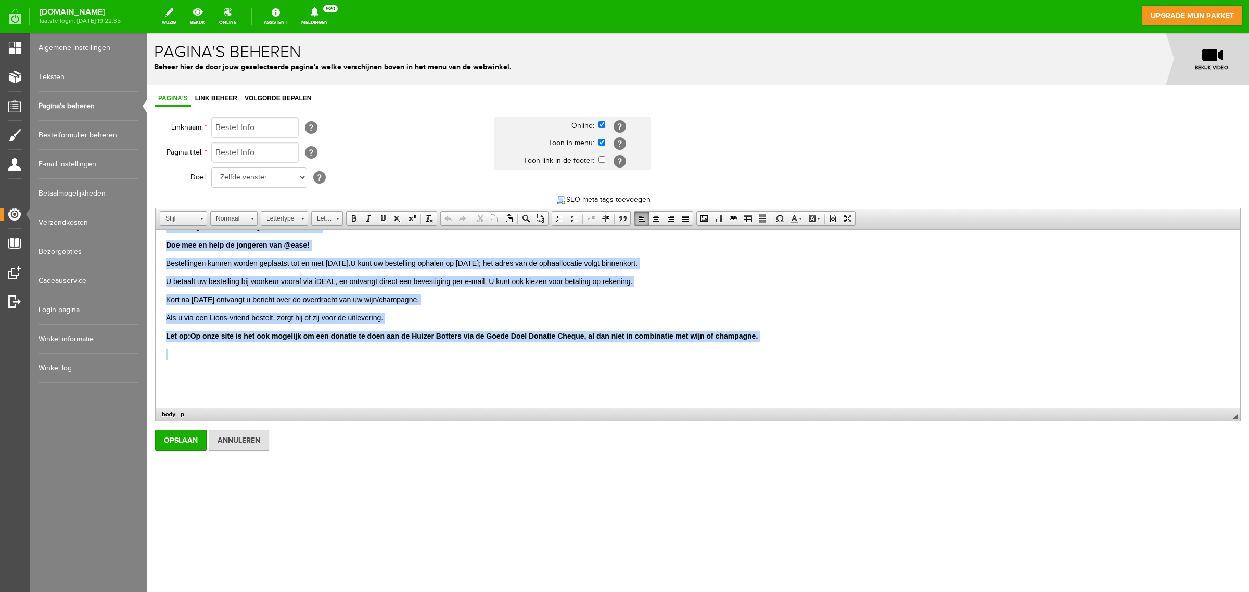
drag, startPoint x: 168, startPoint y: 358, endPoint x: 743, endPoint y: 344, distance: 575.4
click at [743, 344] on body "Belangrijk: Bestellen op deze site is uitsluitend voor personen van 18 jaar en …" at bounding box center [698, 178] width 1064 height 435
click at [342, 220] on link "Lettergrootte" at bounding box center [327, 218] width 32 height 15
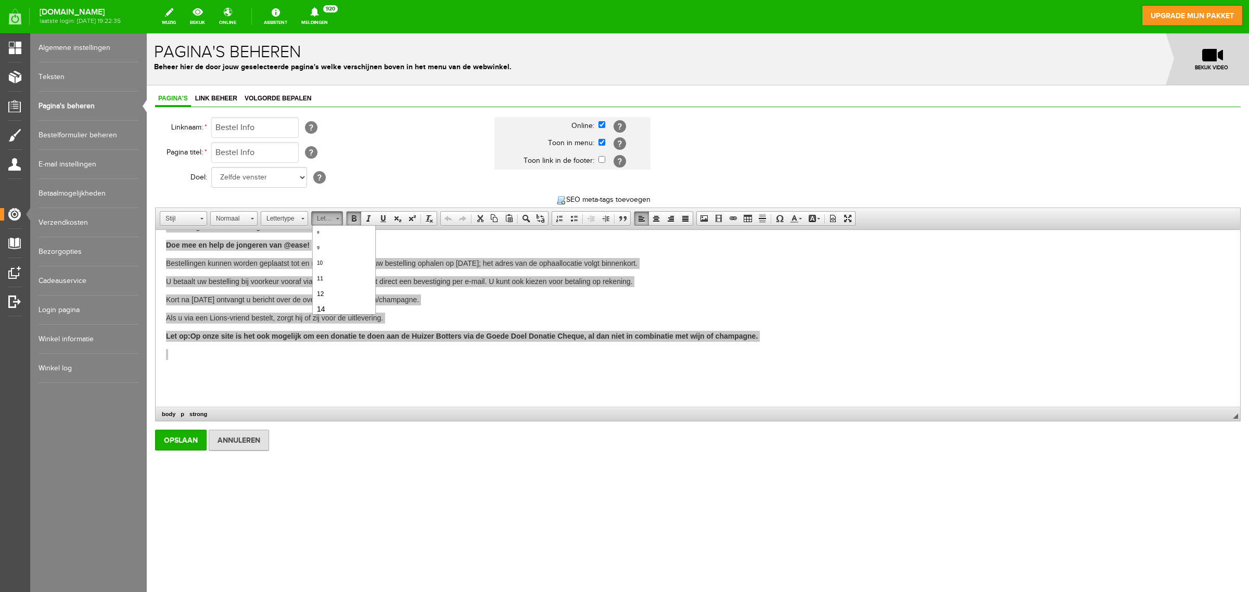
scroll to position [26, 0]
click at [346, 299] on link "14" at bounding box center [343, 300] width 59 height 15
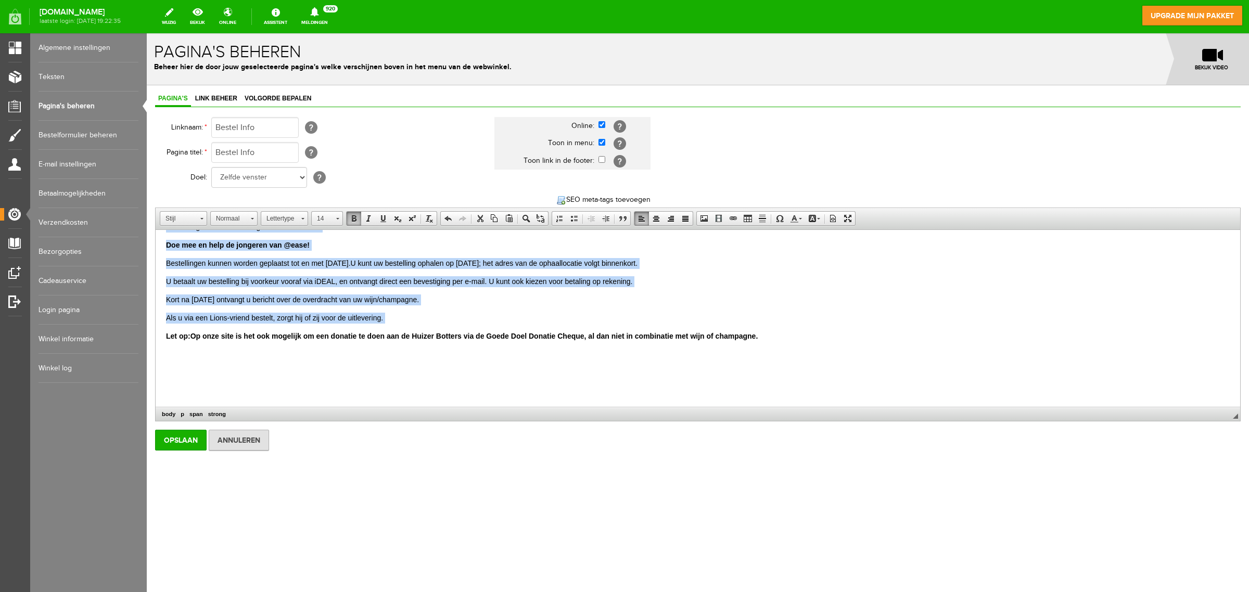
scroll to position [214, 0]
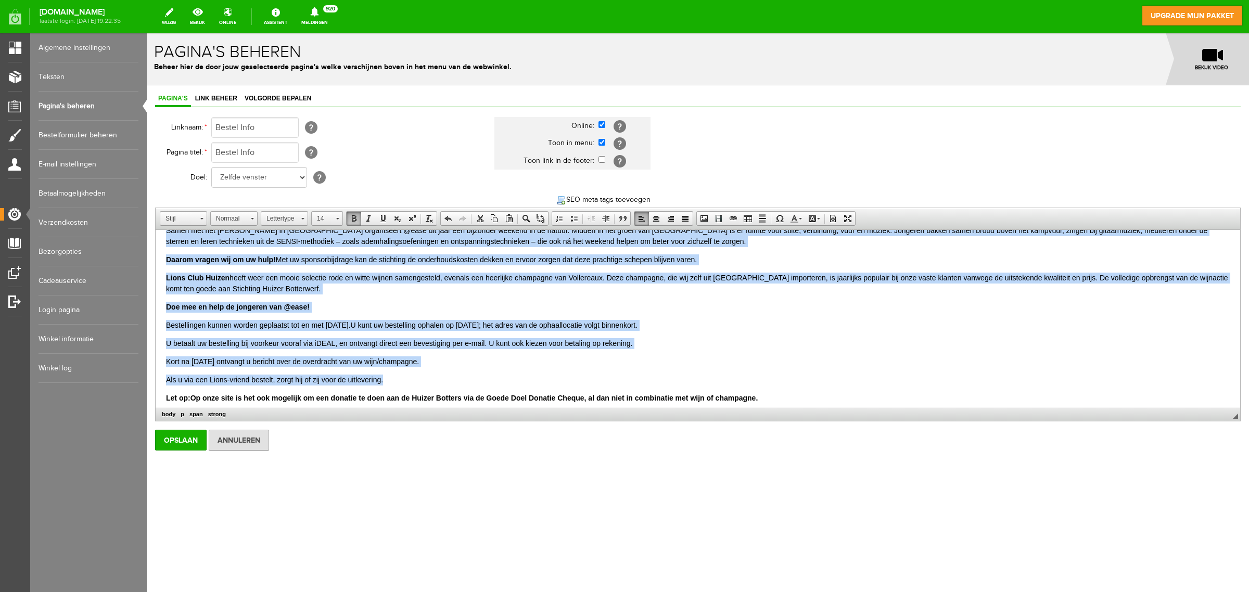
click at [396, 311] on p "Doe mee en help de jongeren van @ease!" at bounding box center [698, 307] width 1064 height 11
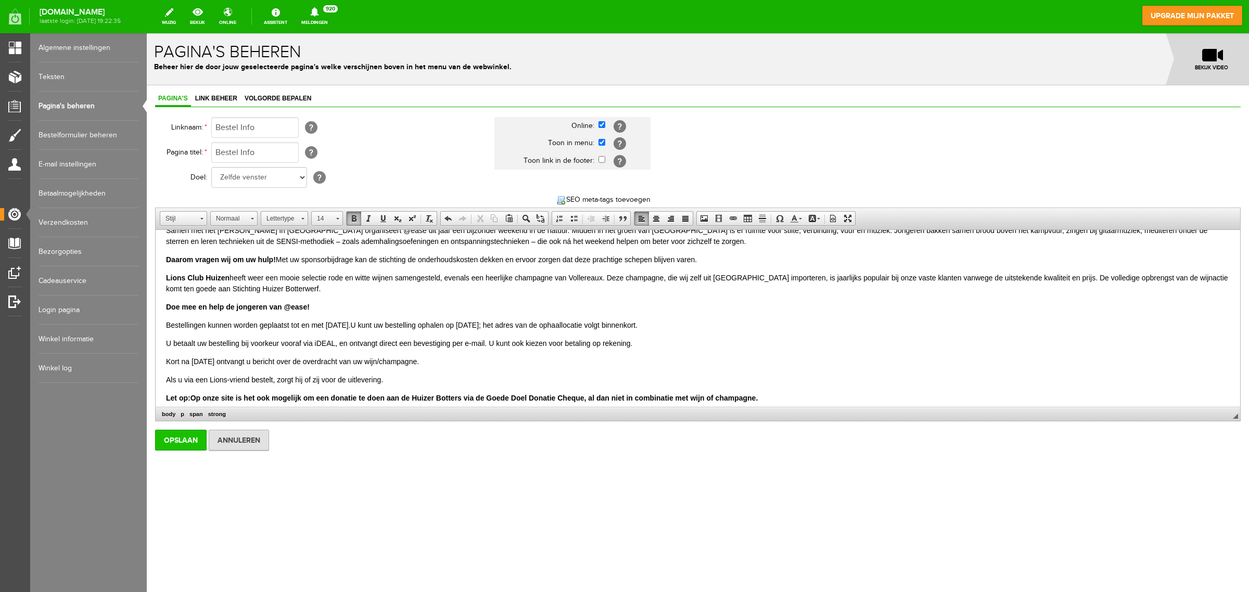
click at [164, 441] on input "Opslaan" at bounding box center [181, 440] width 52 height 21
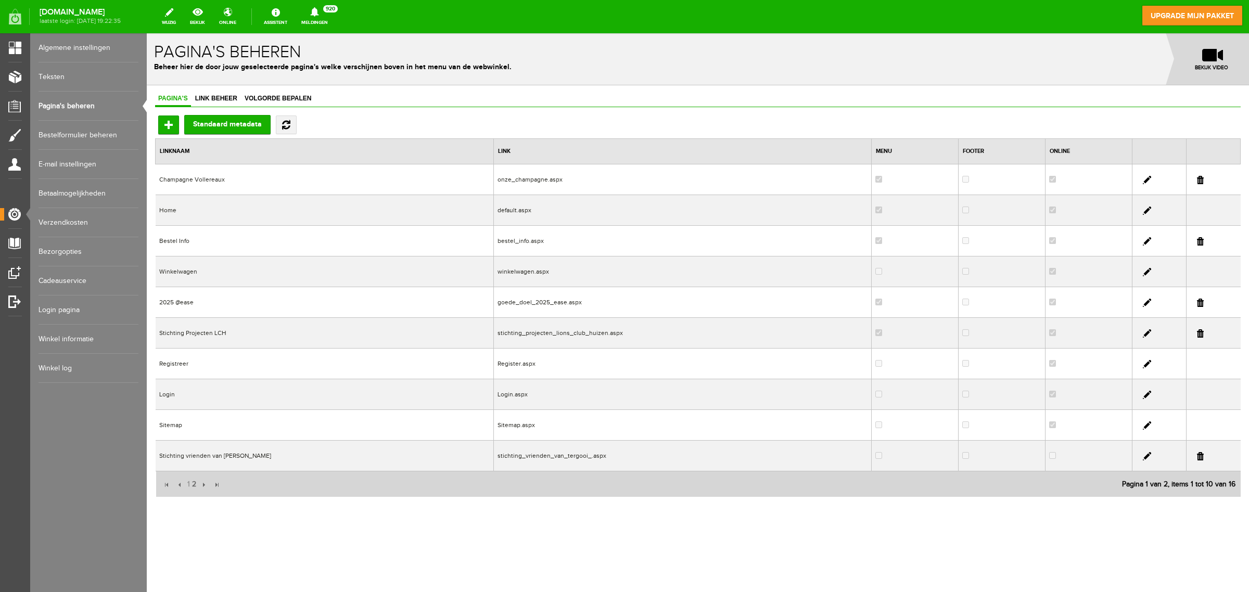
click at [196, 241] on td "Bestel Info" at bounding box center [325, 241] width 338 height 31
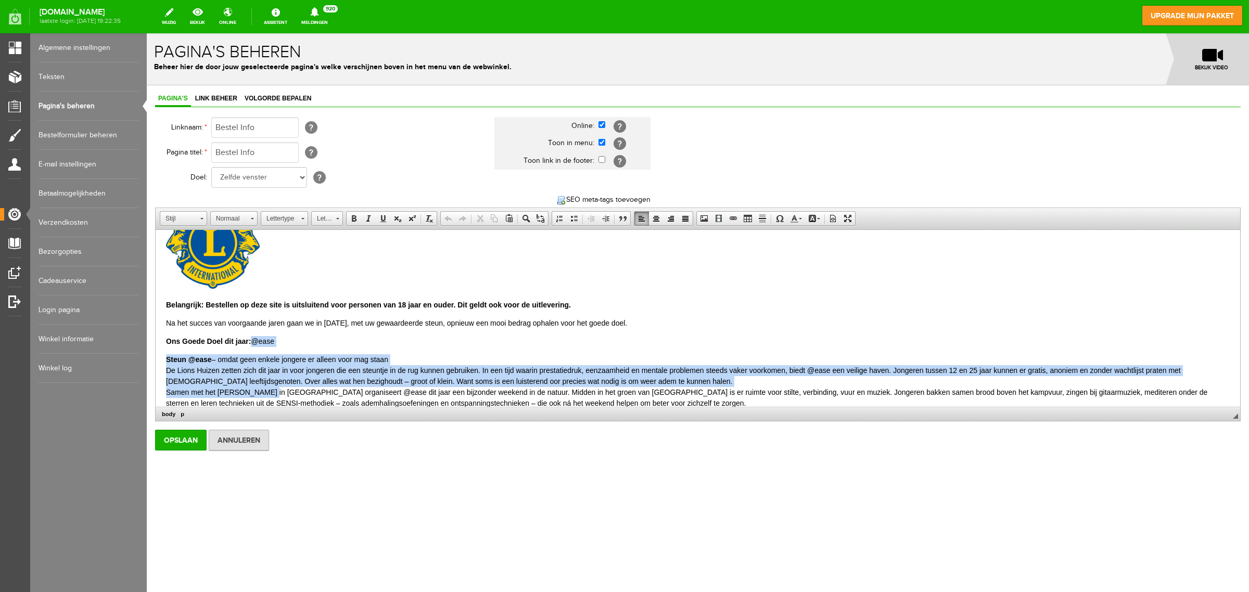
scroll to position [79, 0]
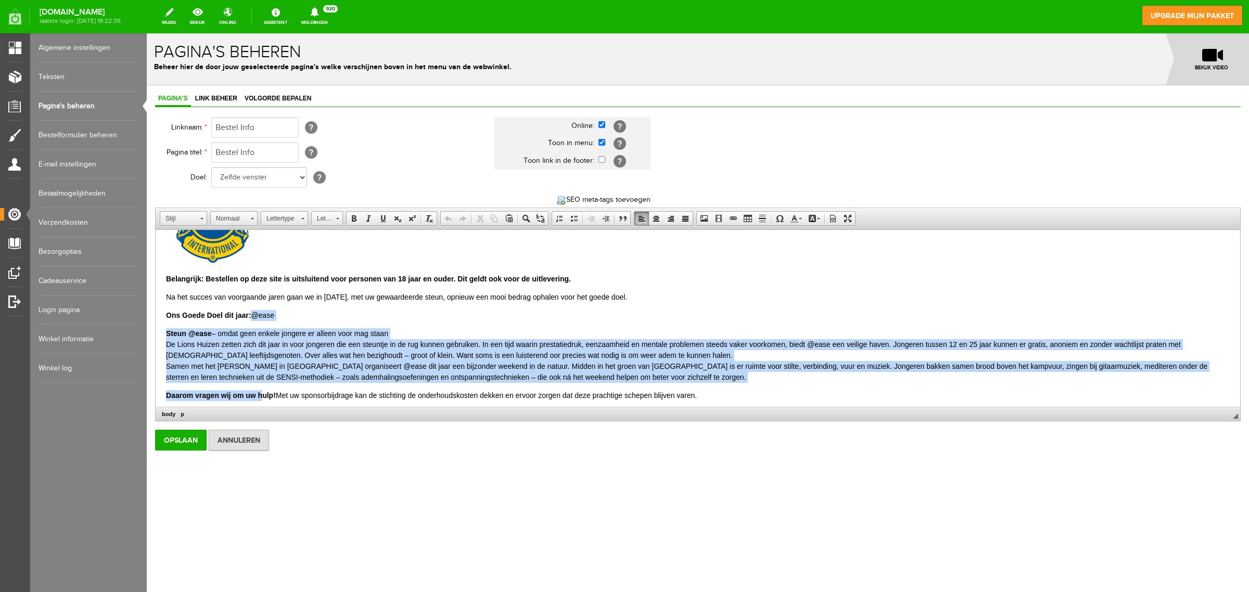
drag, startPoint x: 256, startPoint y: 396, endPoint x: 264, endPoint y: 396, distance: 8.3
click at [264, 396] on body "Belangrijk: Bestellen op deze site is uitsluitend voor personen van 18 jaar en …" at bounding box center [698, 378] width 1064 height 433
click at [310, 321] on p "Ons Goede Doel dit jaar: @ease" at bounding box center [698, 315] width 1064 height 11
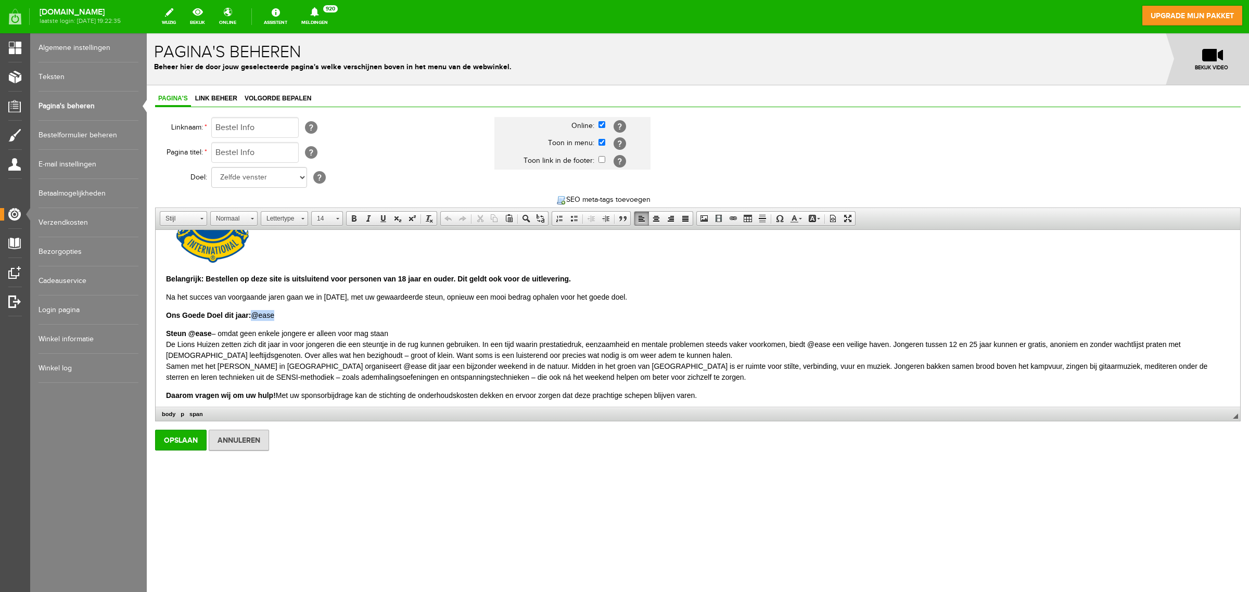
drag, startPoint x: 255, startPoint y: 317, endPoint x: 274, endPoint y: 316, distance: 19.8
click at [274, 316] on span "Ons Goede Doel dit jaar: @ease" at bounding box center [220, 315] width 108 height 8
click at [352, 217] on span at bounding box center [354, 218] width 8 height 8
click at [300, 330] on span "Steun @ease – omdat geen enkele jongere er alleen voor mag staan" at bounding box center [277, 334] width 222 height 8
click at [173, 444] on input "Opslaan" at bounding box center [181, 440] width 52 height 21
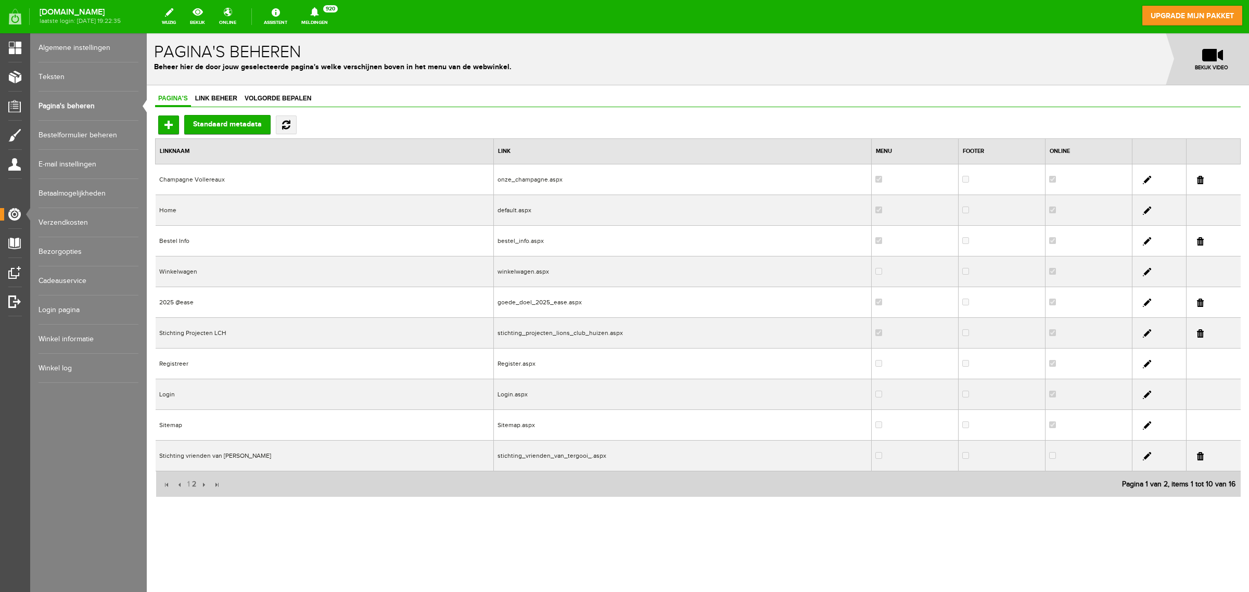
click at [264, 243] on td "Bestel Info" at bounding box center [325, 241] width 338 height 31
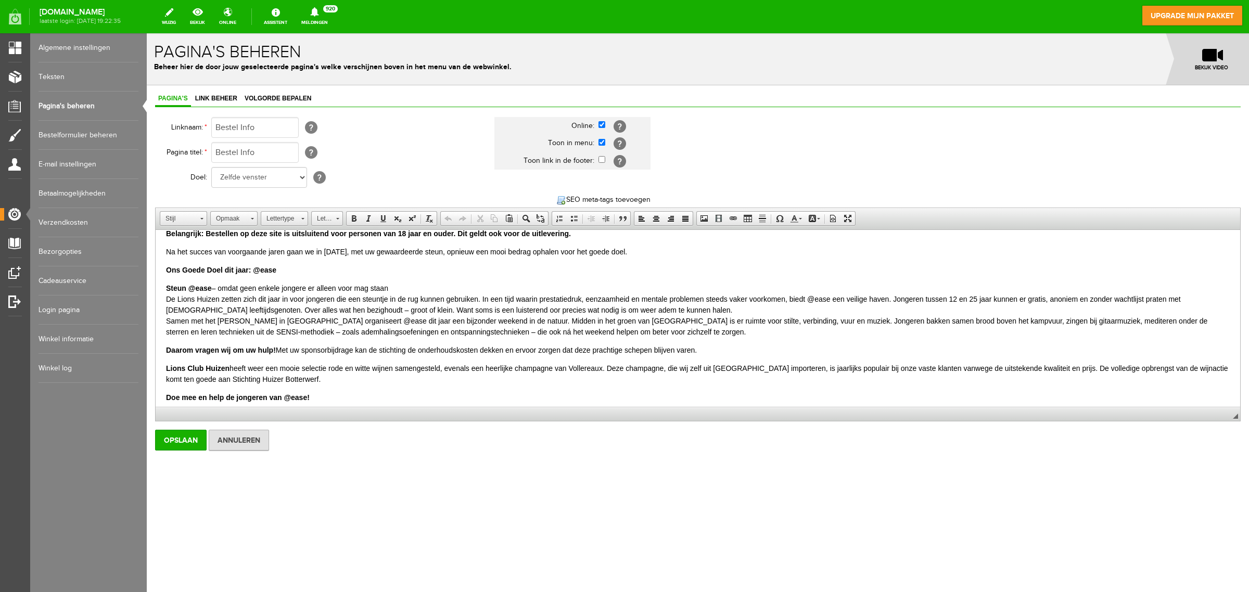
scroll to position [130, 0]
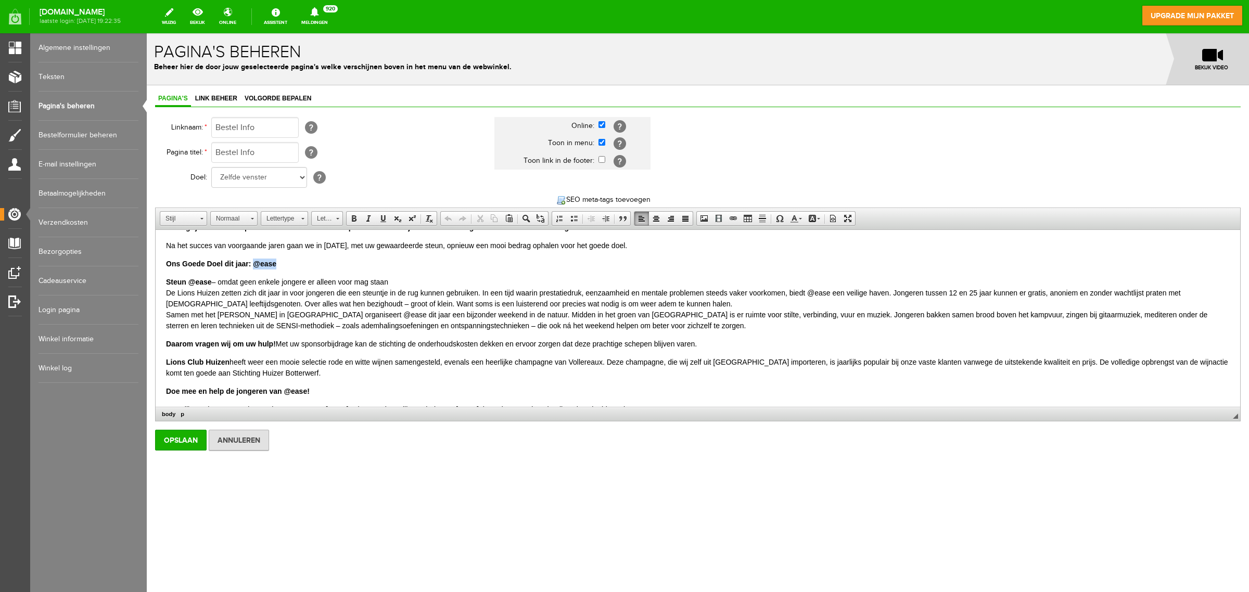
drag, startPoint x: 256, startPoint y: 265, endPoint x: 276, endPoint y: 267, distance: 20.4
click at [276, 267] on strong "Ons Goede Doel dit jaar: @ease" at bounding box center [221, 264] width 110 height 8
click at [340, 221] on link "14" at bounding box center [327, 218] width 32 height 15
click at [335, 287] on link "16" at bounding box center [343, 285] width 59 height 17
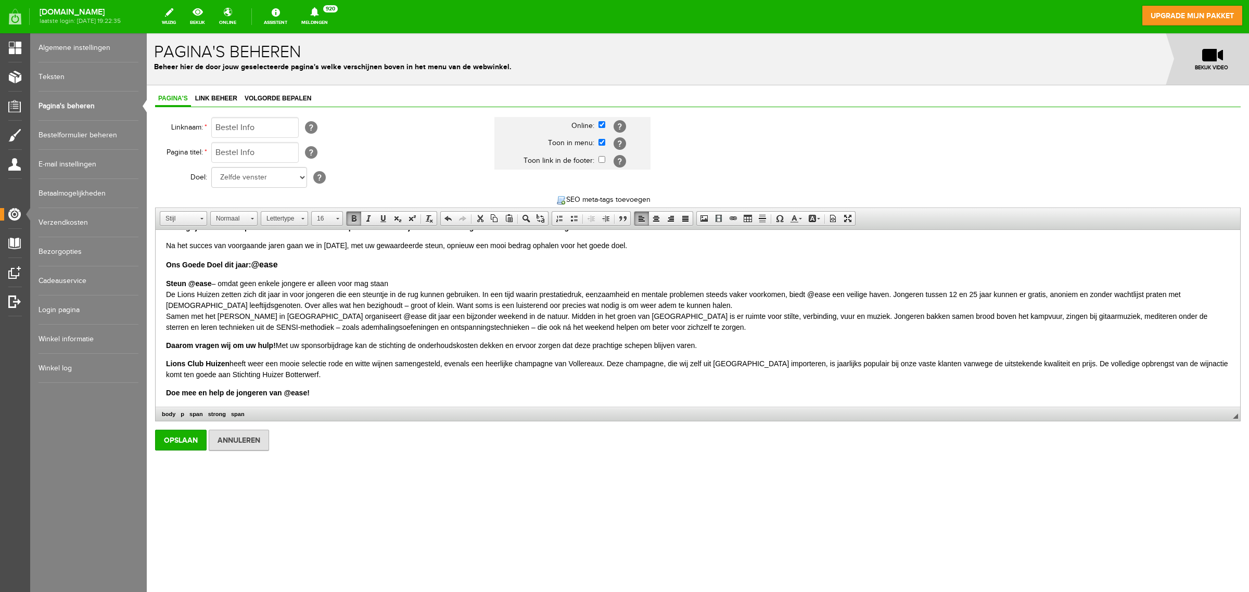
scroll to position [0, 0]
click at [168, 443] on input "Opslaan" at bounding box center [181, 440] width 52 height 21
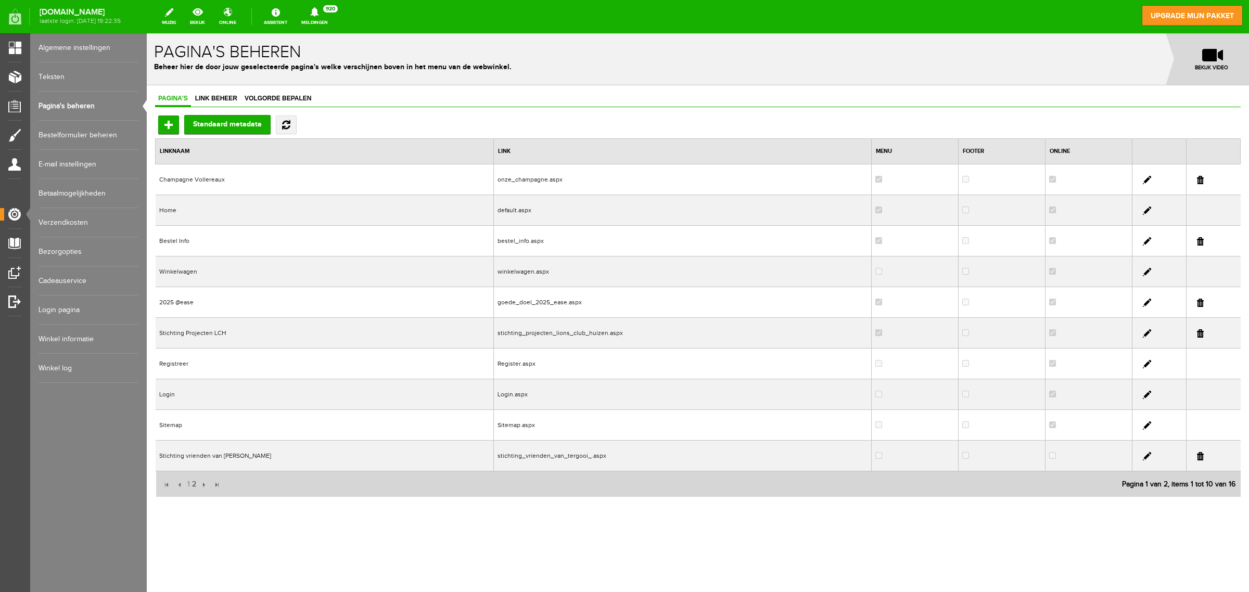
click at [188, 241] on td "Bestel Info" at bounding box center [325, 241] width 338 height 31
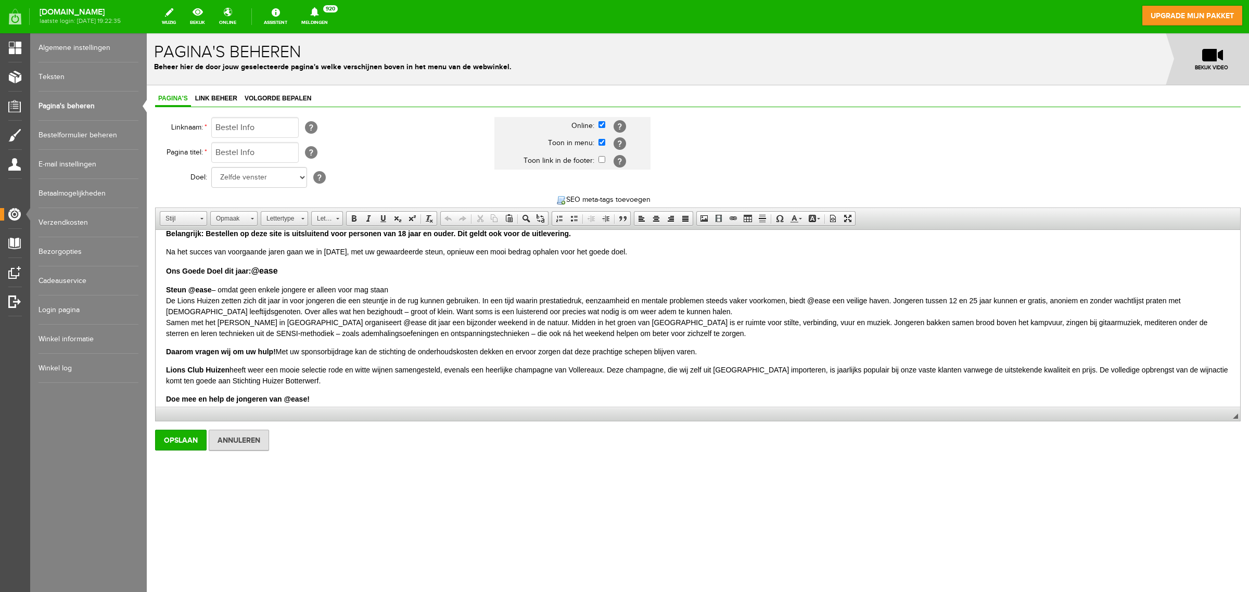
scroll to position [130, 0]
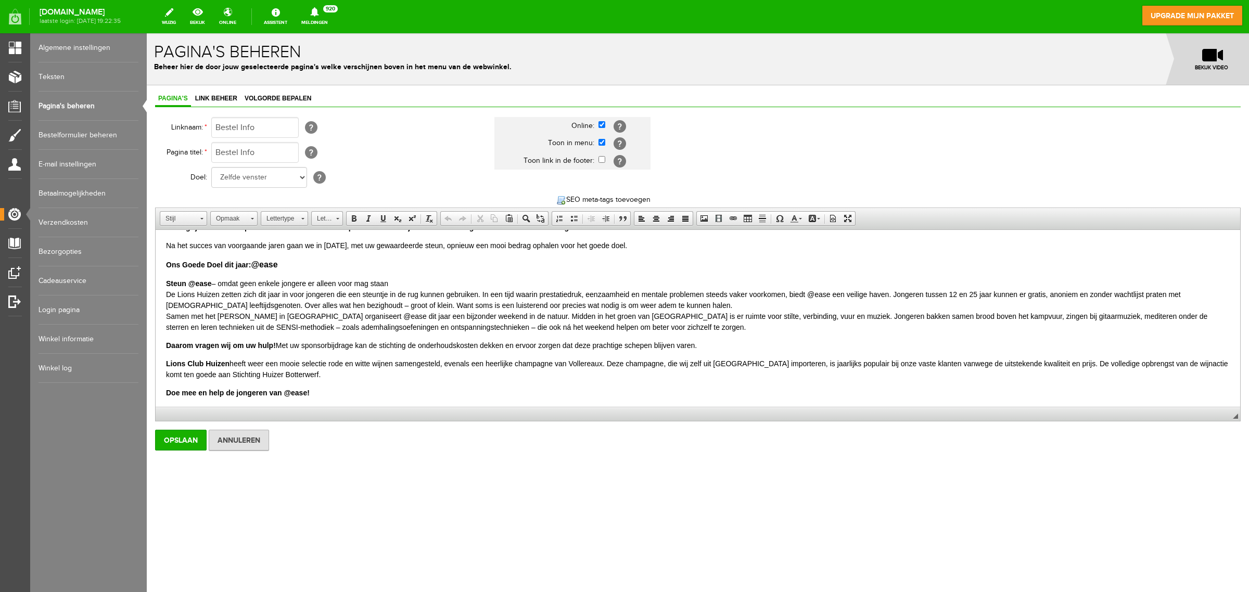
click at [322, 263] on p "Ons Goede Doel dit jaar: @ease" at bounding box center [698, 265] width 1064 height 12
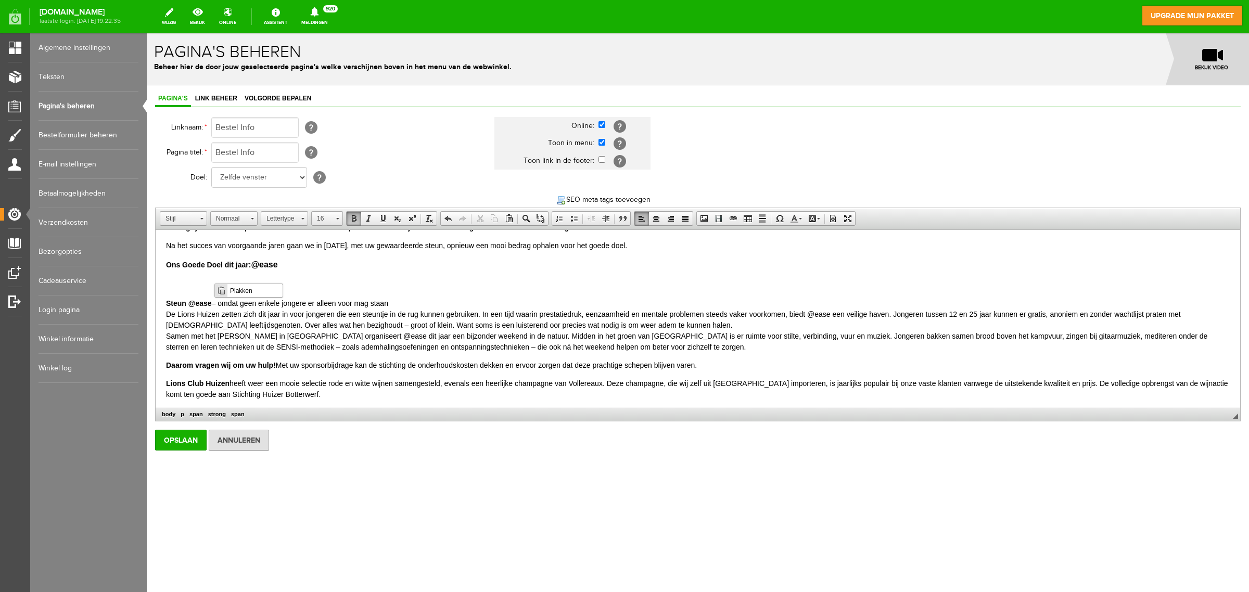
scroll to position [0, 0]
click at [233, 289] on span "Plakken" at bounding box center [254, 290] width 55 height 13
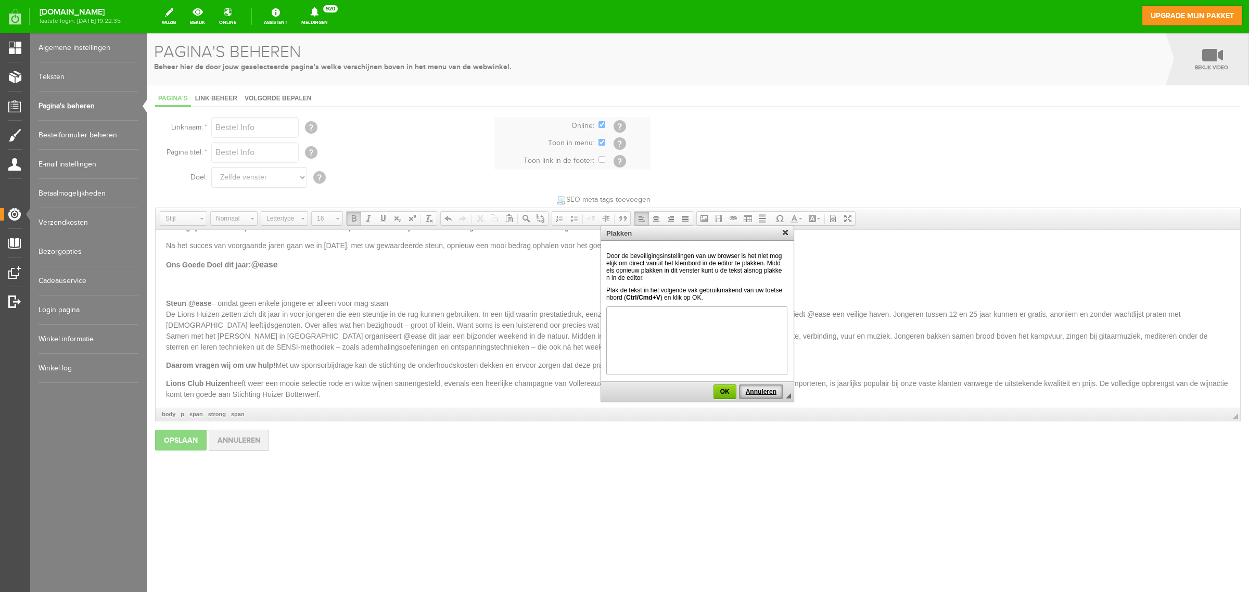
click at [751, 391] on span "Annuleren" at bounding box center [761, 391] width 42 height 7
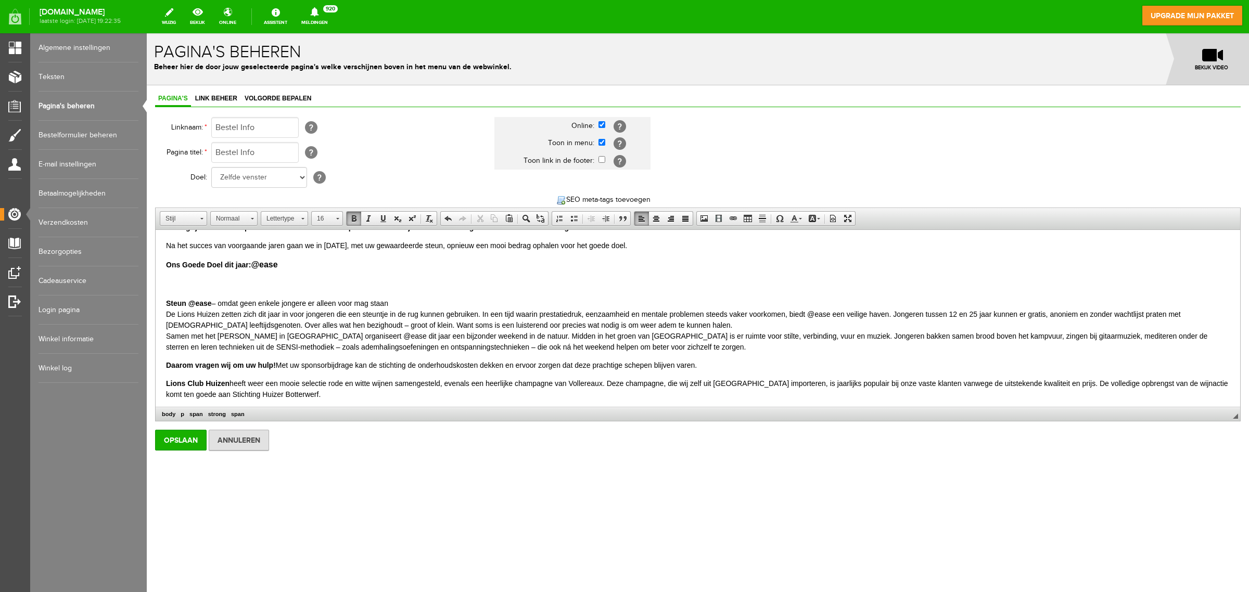
paste body
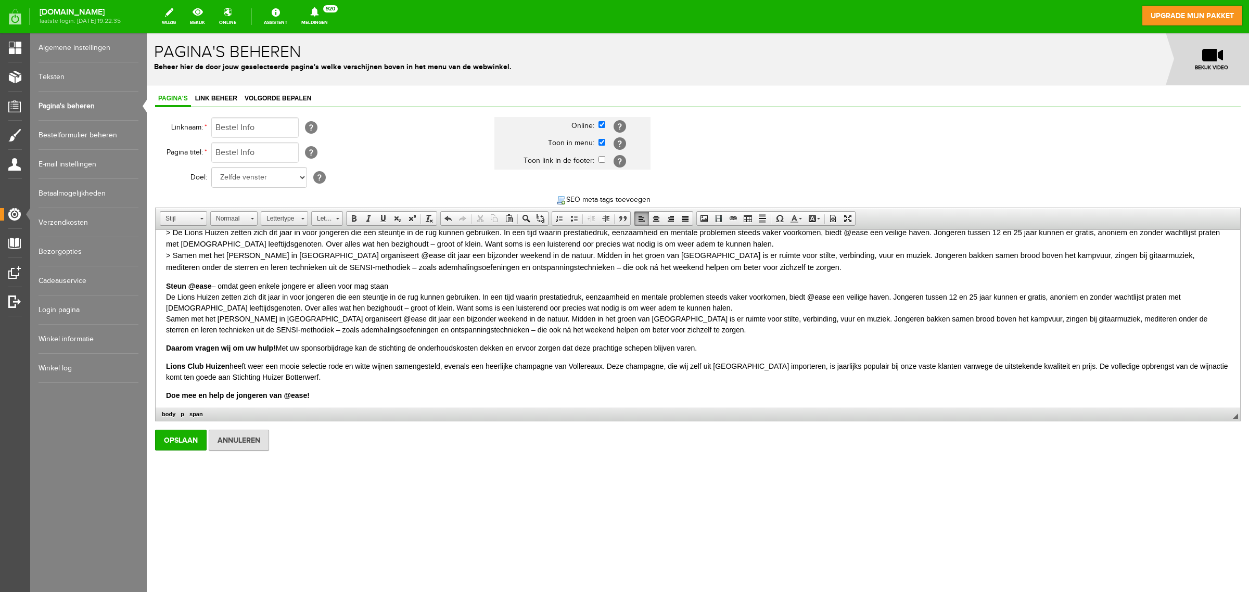
scroll to position [260, 0]
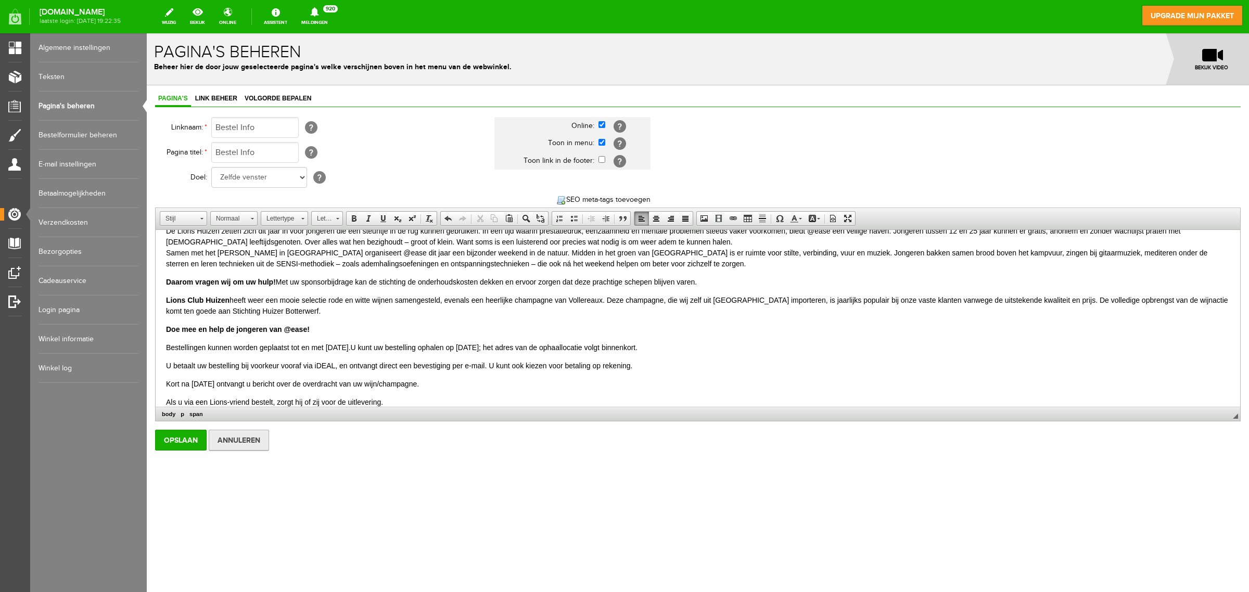
click at [251, 445] on input "Annuleren" at bounding box center [239, 440] width 60 height 21
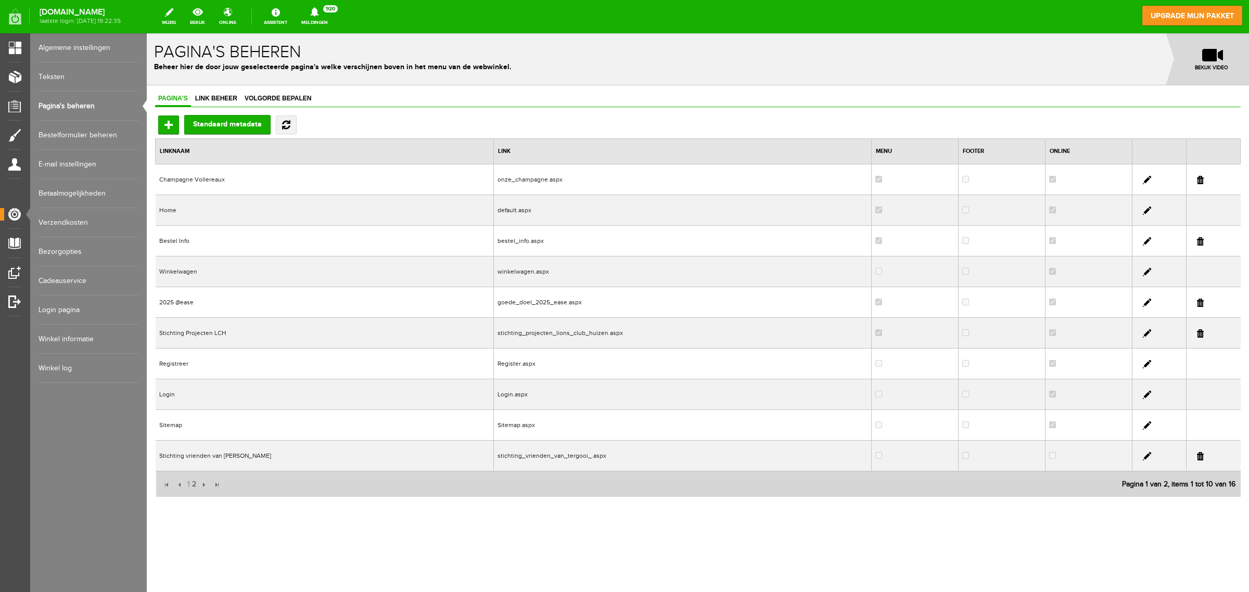
click at [188, 238] on td "Bestel Info" at bounding box center [325, 241] width 338 height 31
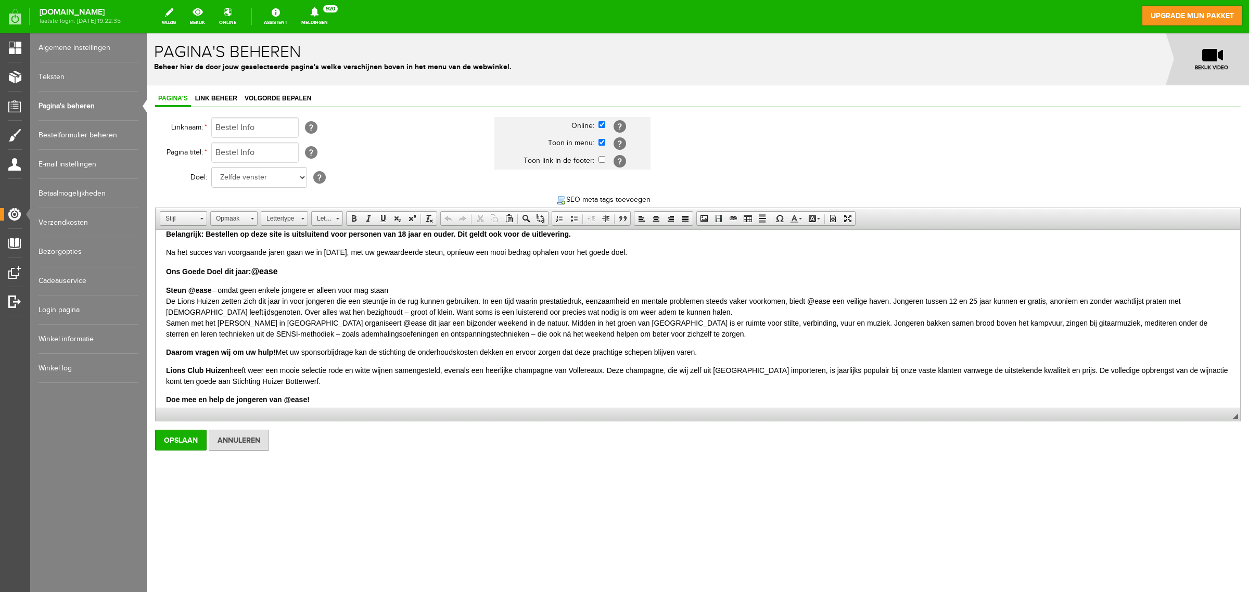
scroll to position [130, 0]
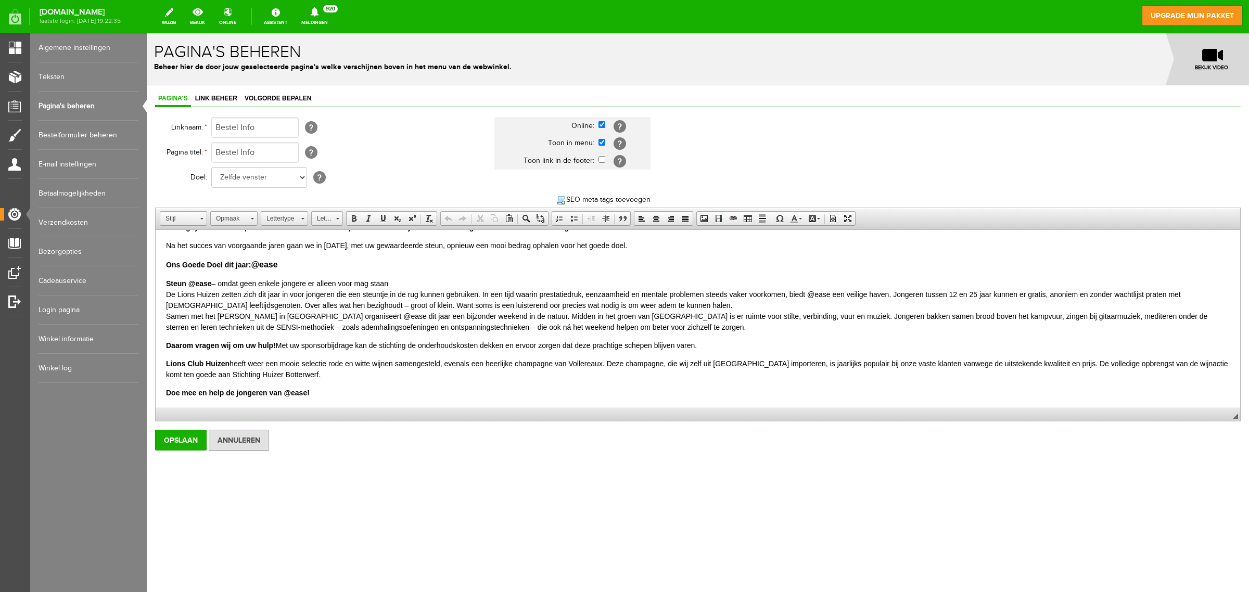
click at [306, 265] on p "Ons Goede Doel dit jaar: @ease" at bounding box center [698, 265] width 1064 height 12
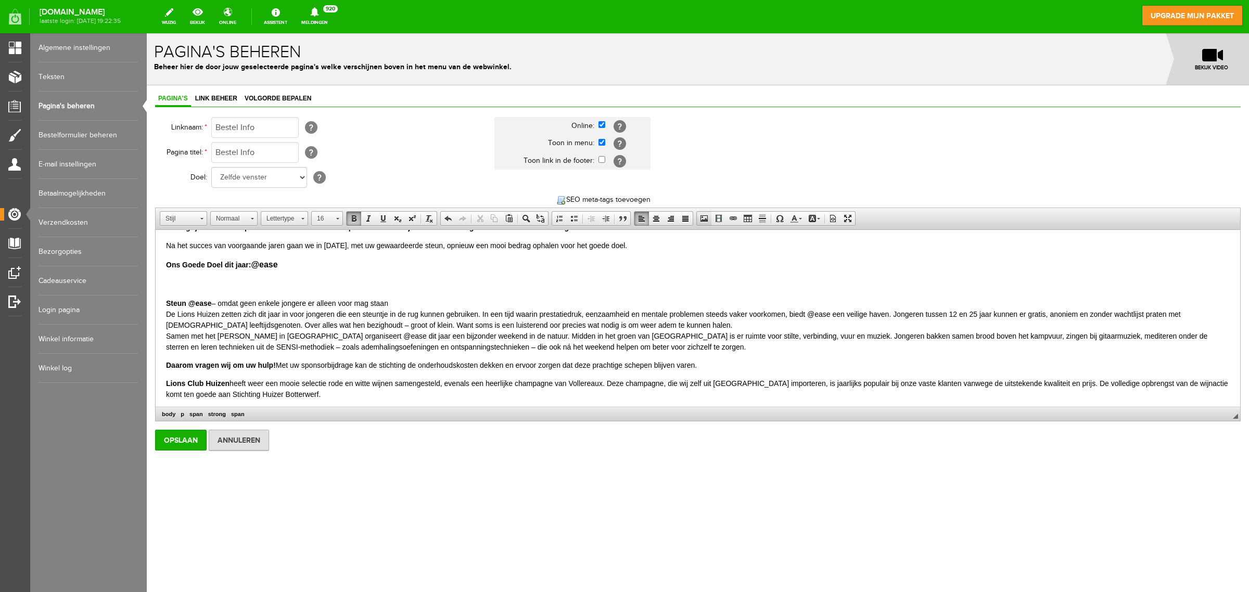
click at [706, 219] on span at bounding box center [704, 218] width 8 height 8
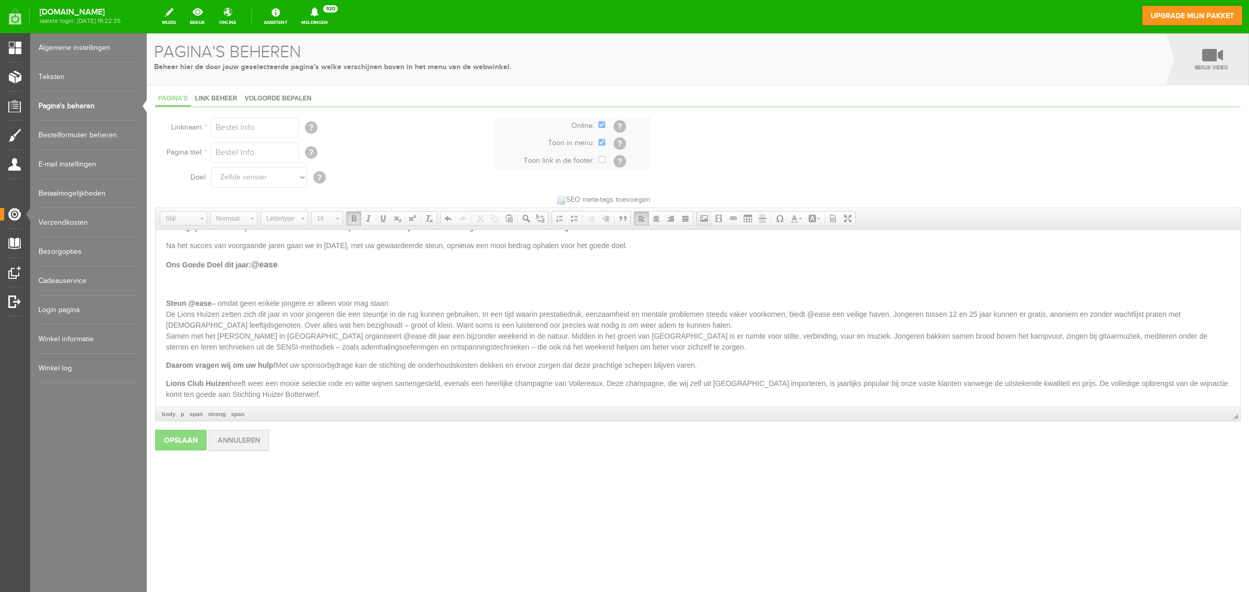
scroll to position [0, 0]
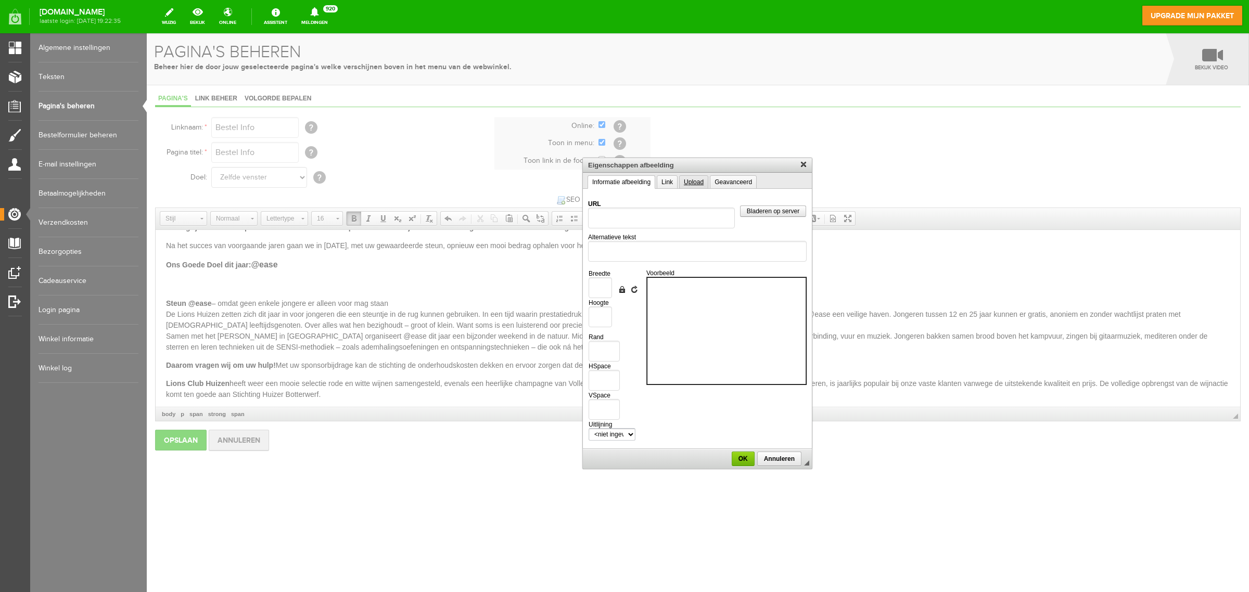
click at [690, 185] on link "Upload" at bounding box center [693, 182] width 29 height 14
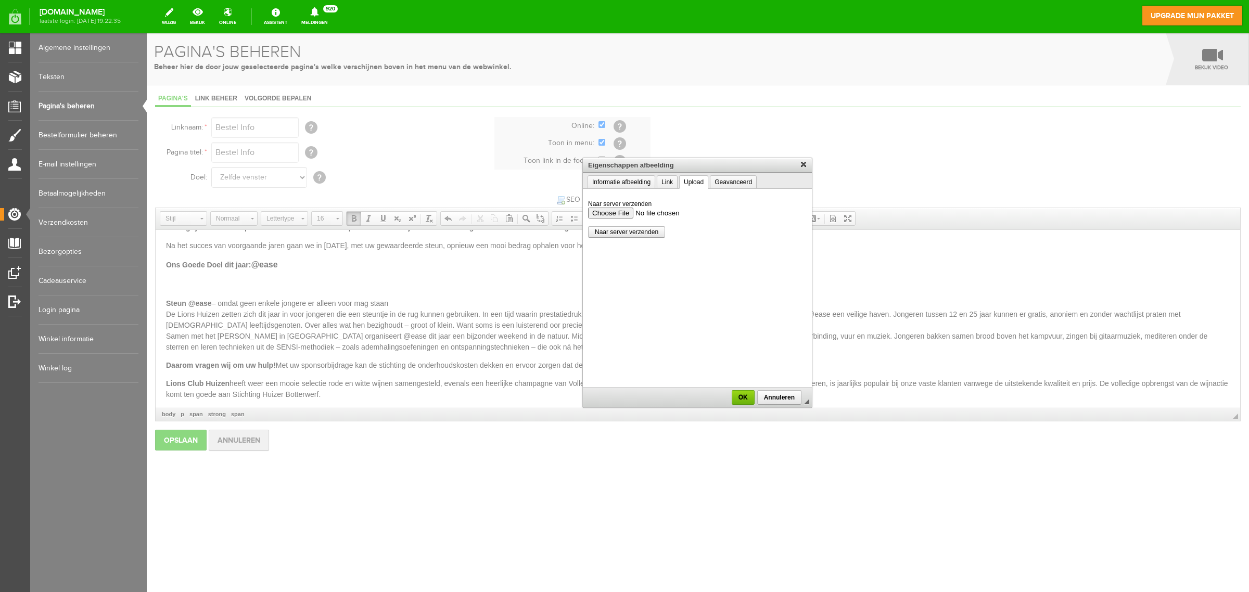
click at [608, 213] on input "Naar server verzenden" at bounding box center [697, 213] width 219 height 11
type input "C:\fakepath\@ease.jpg"
click at [647, 235] on span "Naar server verzenden" at bounding box center [627, 232] width 76 height 7
type input "/upload/9989/-ease.jpg"
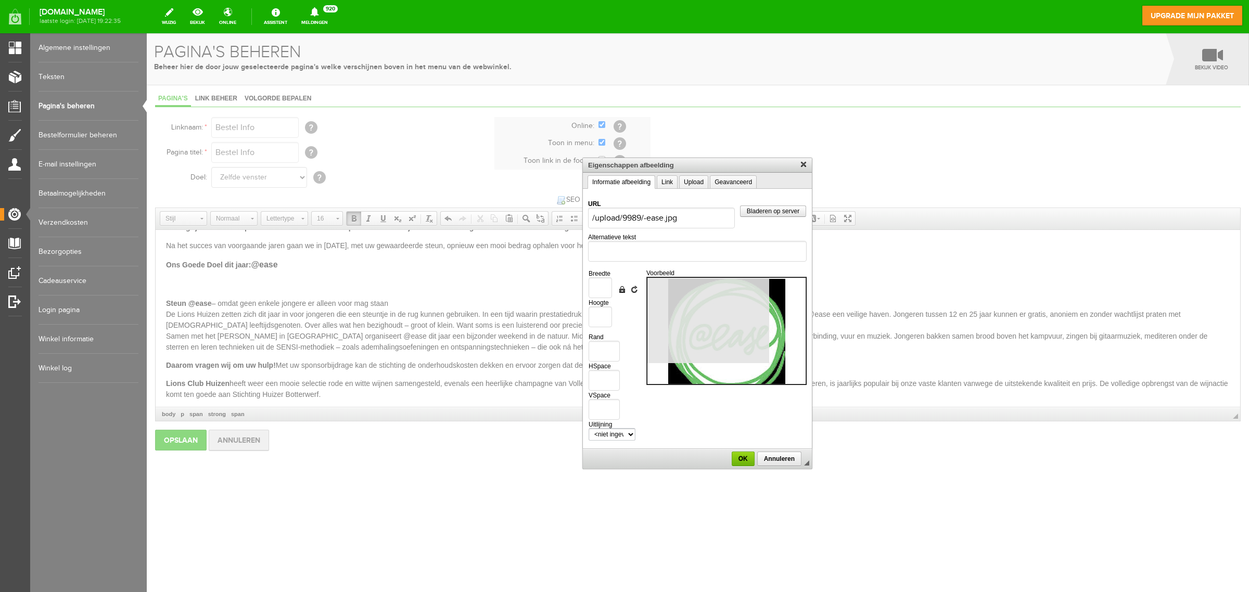
type input "225"
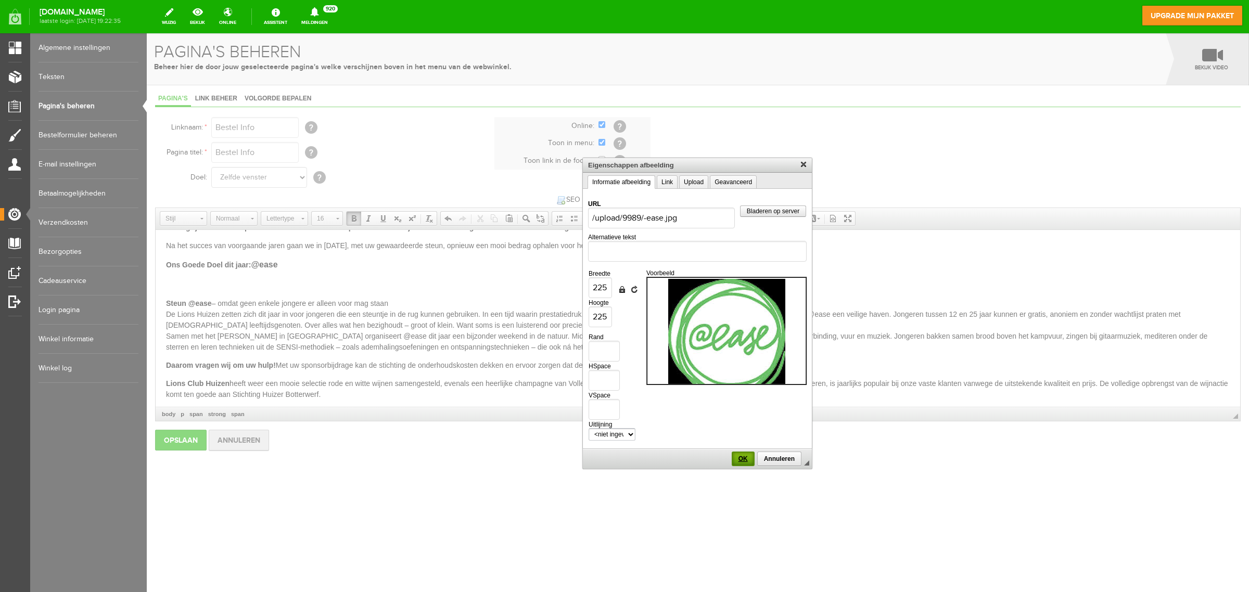
click at [743, 457] on span "OK" at bounding box center [743, 458] width 21 height 7
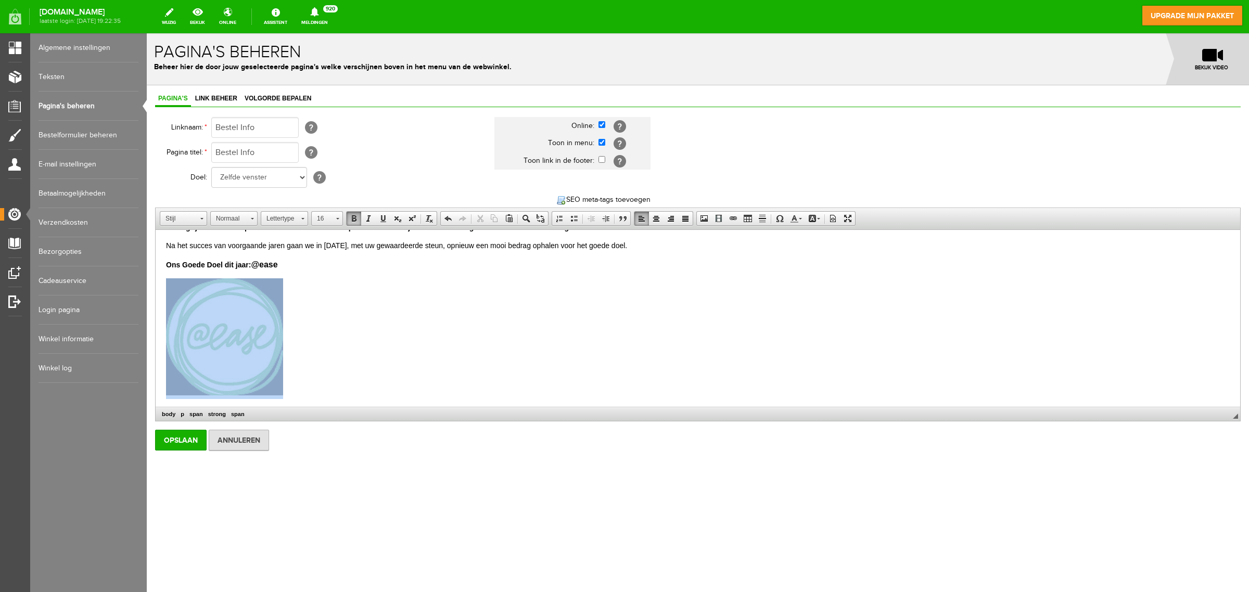
click at [230, 344] on img at bounding box center [224, 337] width 117 height 117
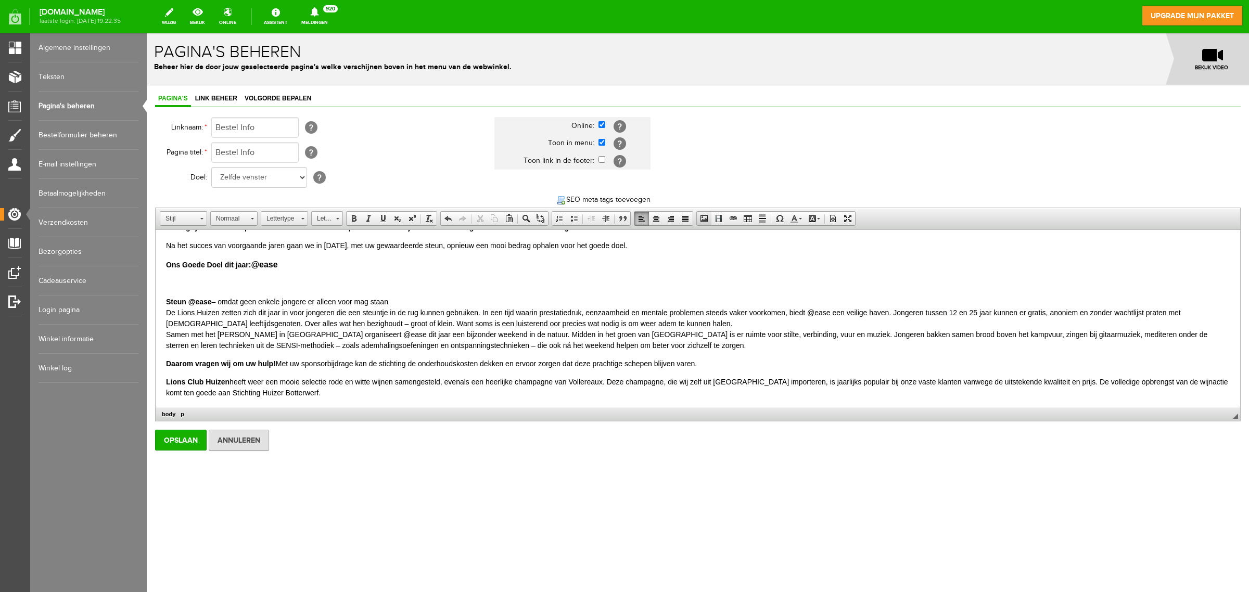
click at [706, 219] on span at bounding box center [704, 218] width 8 height 8
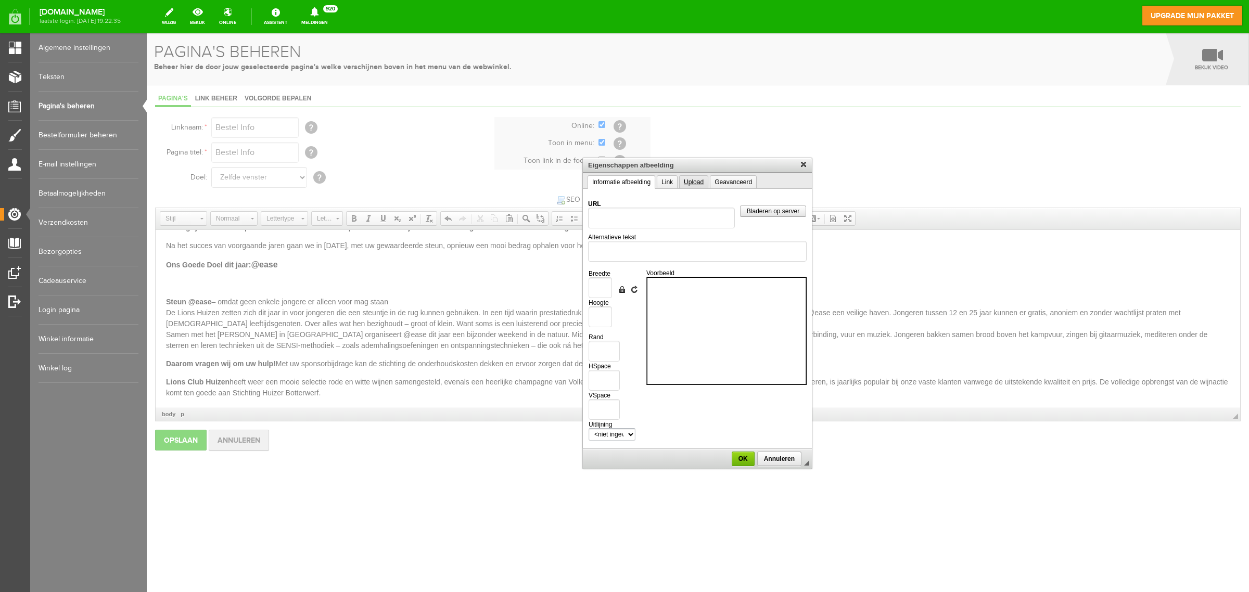
click at [695, 180] on link "Upload" at bounding box center [693, 182] width 29 height 14
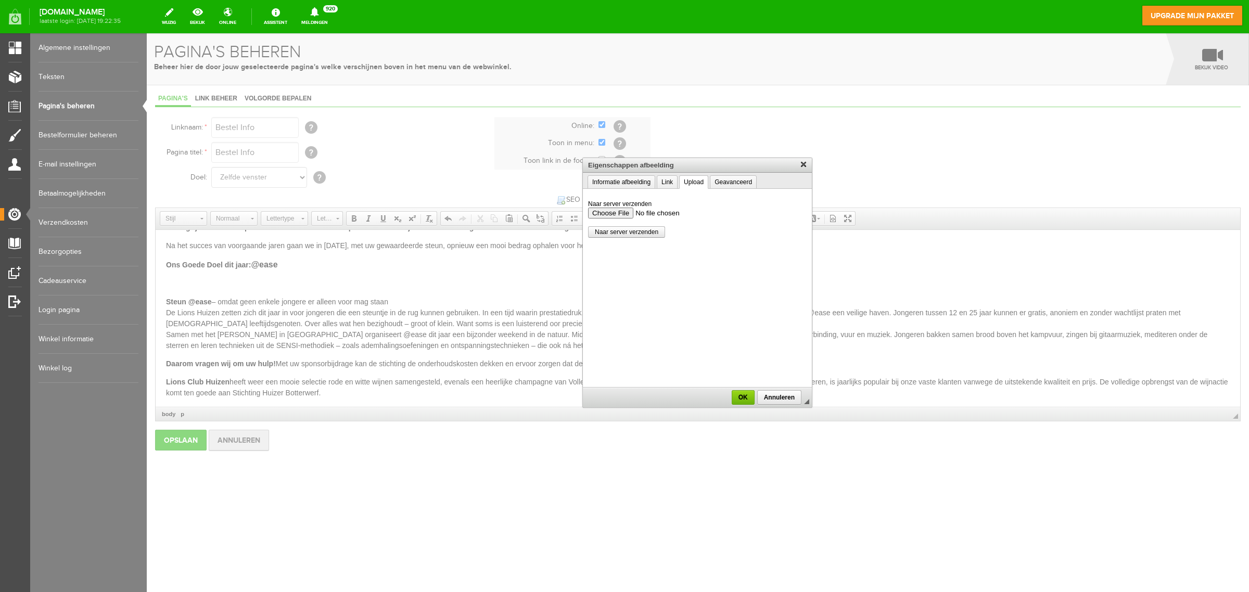
click at [637, 212] on input "Naar server verzenden" at bounding box center [697, 213] width 219 height 11
type input "C:\fakepath\@ease.jpg"
click at [647, 235] on span "Naar server verzenden" at bounding box center [627, 232] width 76 height 7
type input "/upload/9989/-ease(1).jpg"
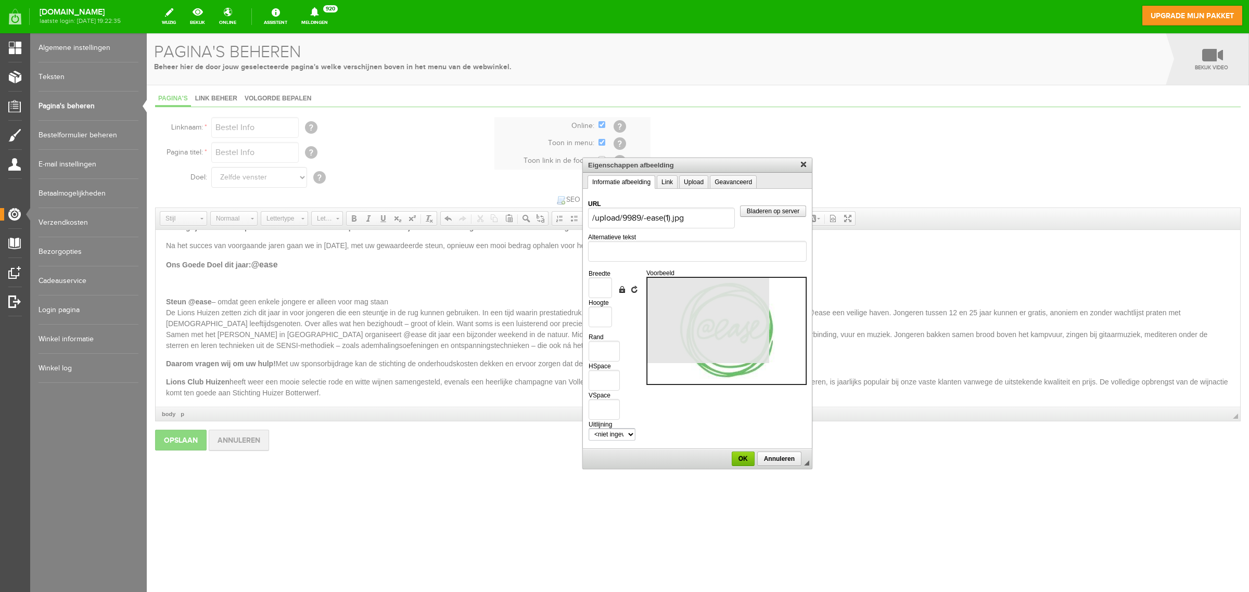
type input "200"
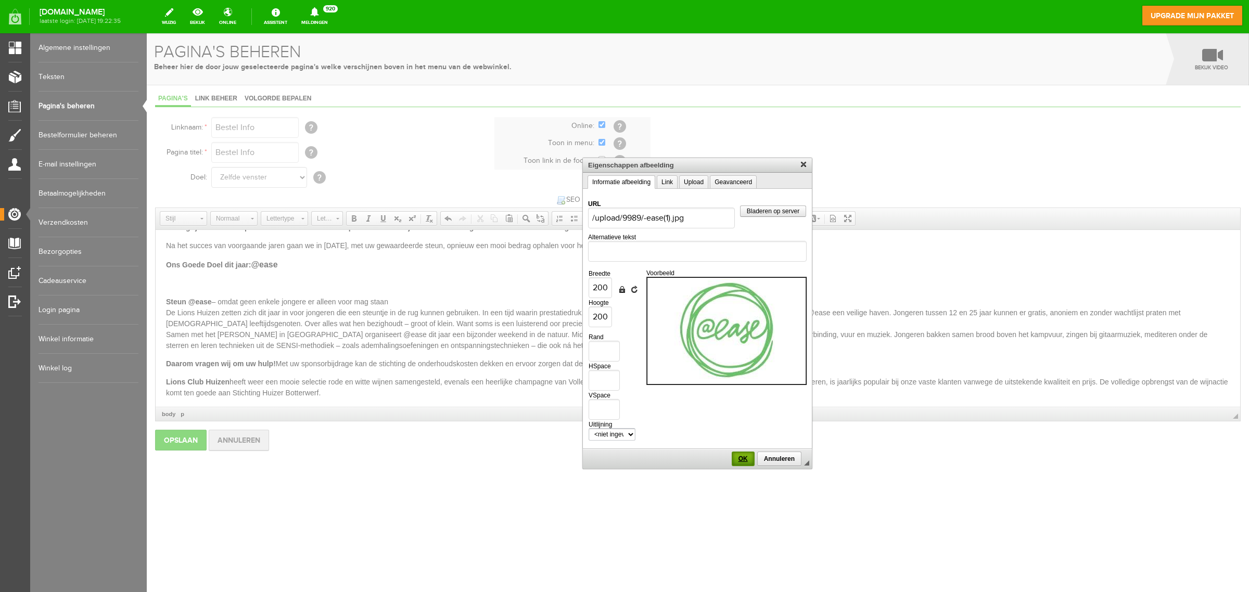
click at [741, 460] on span "OK" at bounding box center [743, 458] width 21 height 7
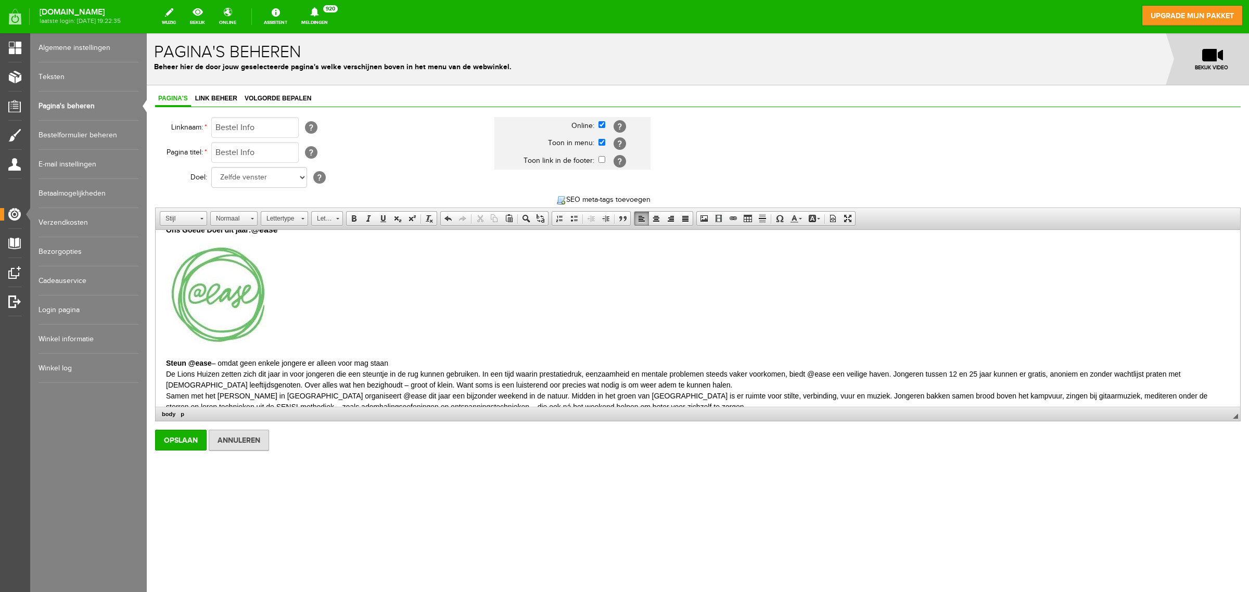
scroll to position [195, 0]
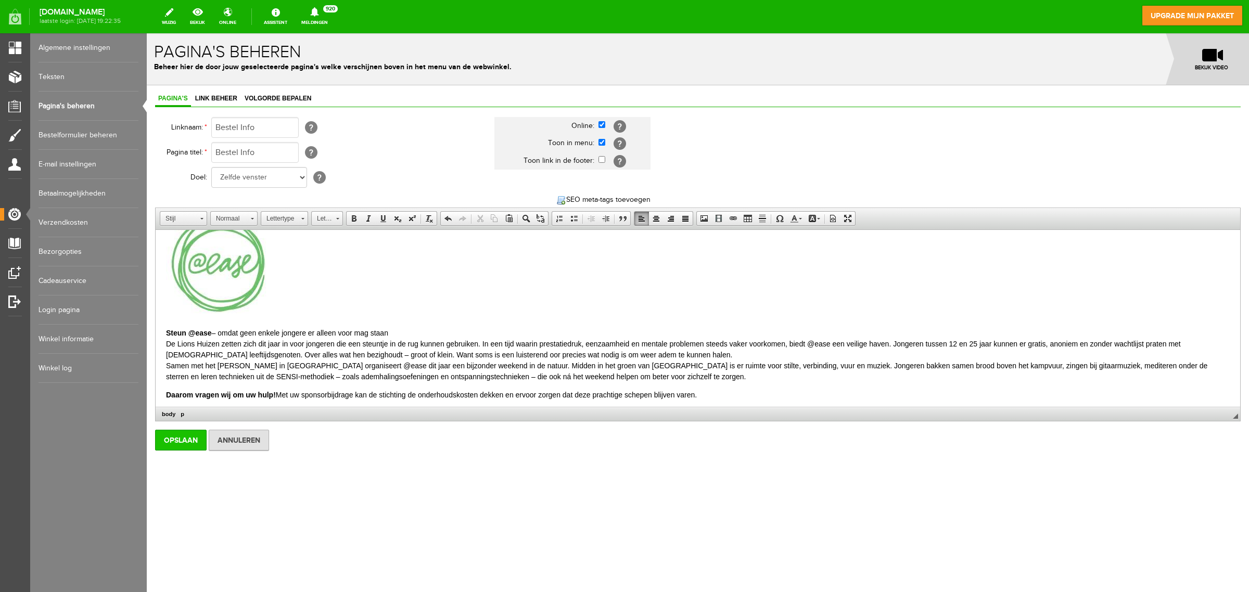
click at [184, 436] on input "Opslaan" at bounding box center [181, 440] width 52 height 21
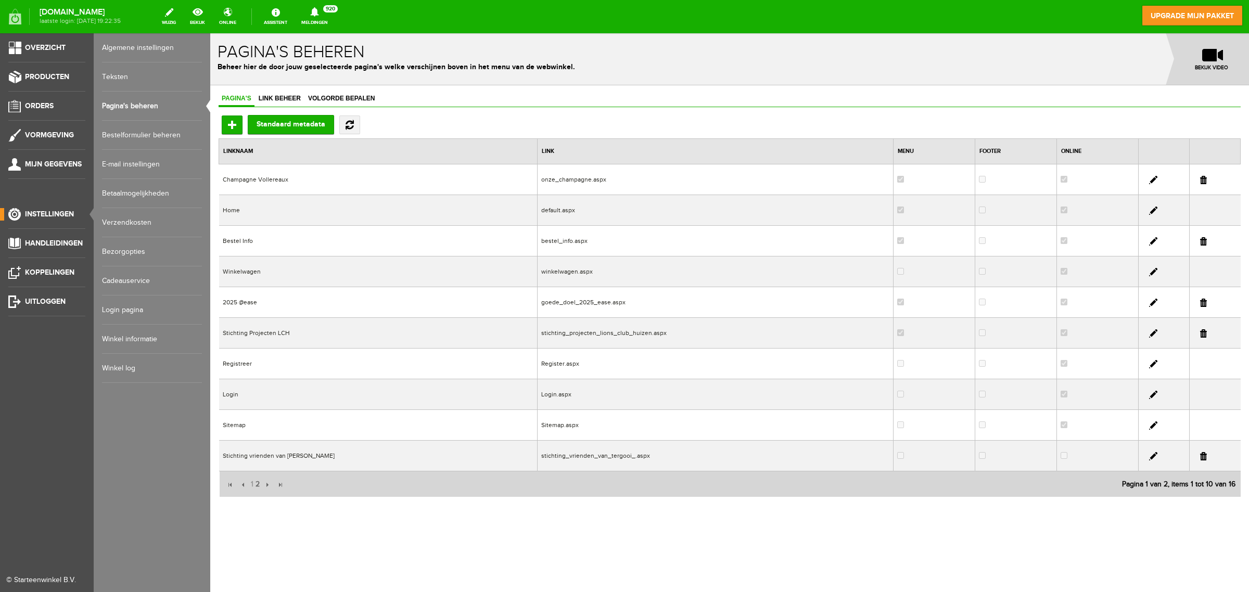
click at [48, 214] on span "Instellingen" at bounding box center [49, 214] width 49 height 9
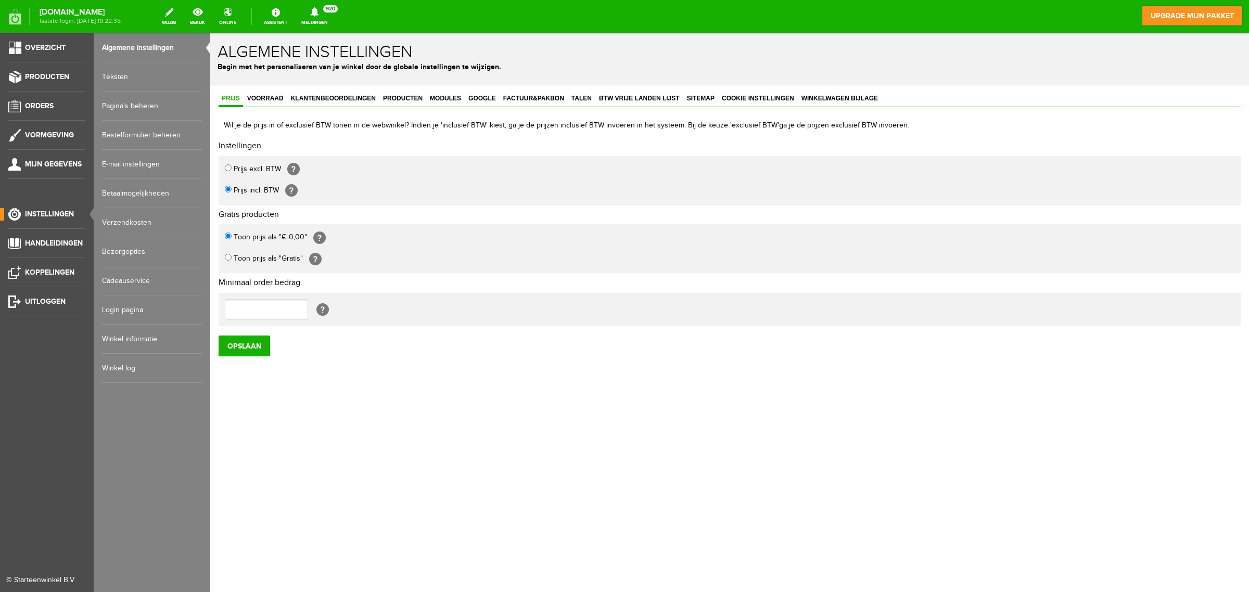
click at [170, 133] on link "Bestelformulier beheren" at bounding box center [152, 135] width 100 height 29
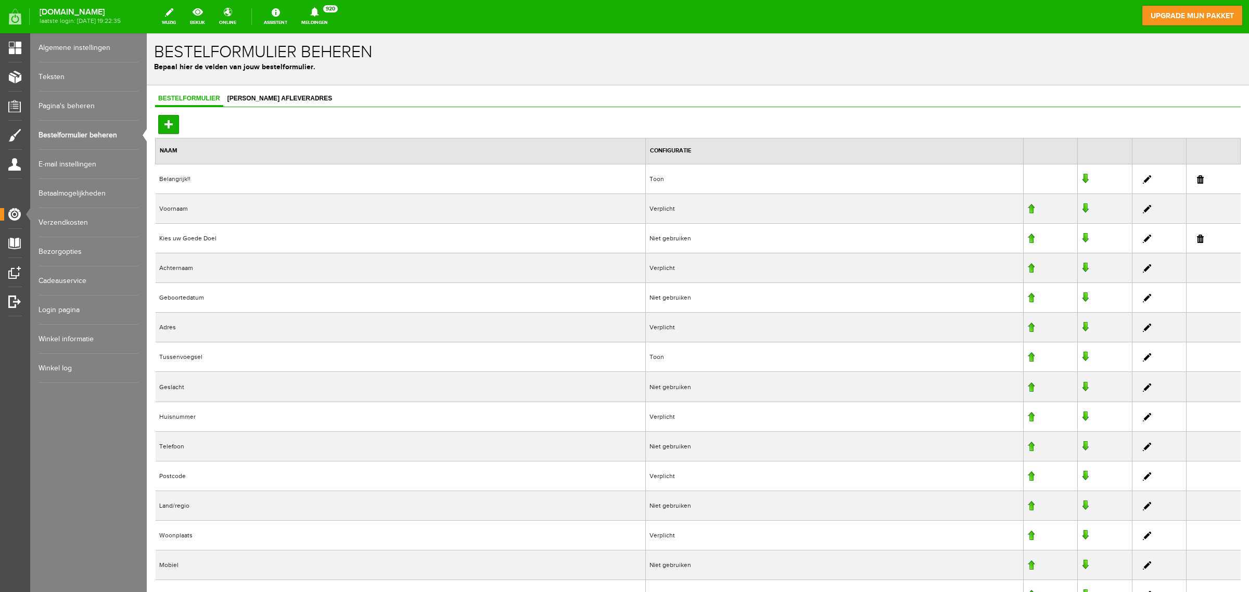
click at [999, 178] on link at bounding box center [1147, 179] width 8 height 8
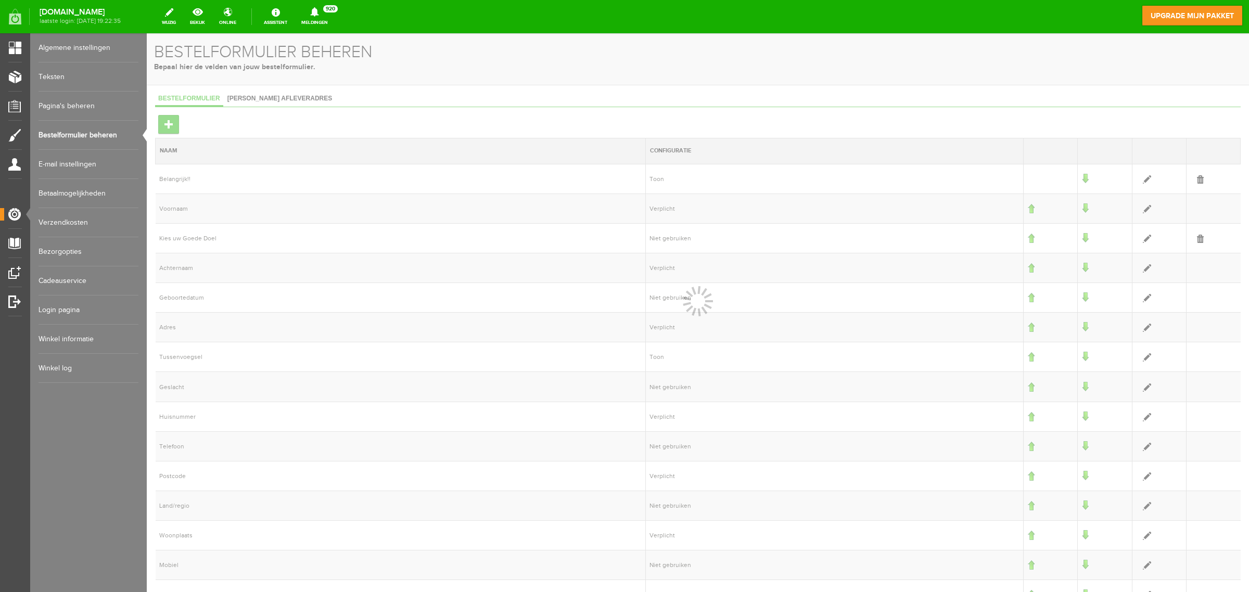
select select "1"
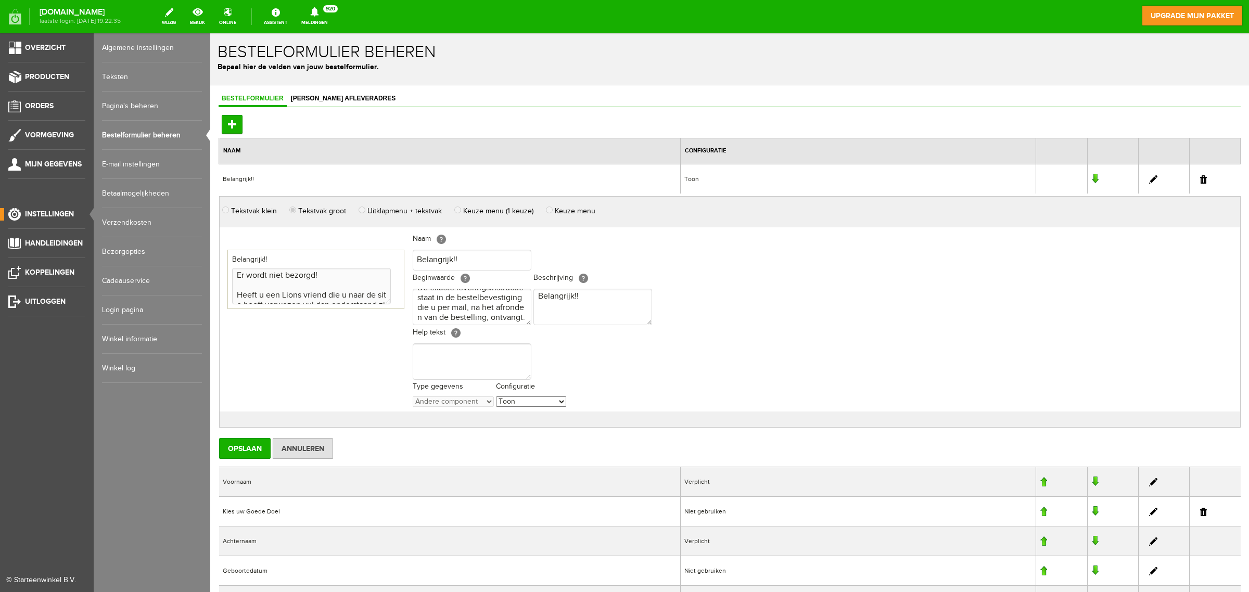
click at [129, 161] on link "E-mail instellingen" at bounding box center [152, 164] width 100 height 29
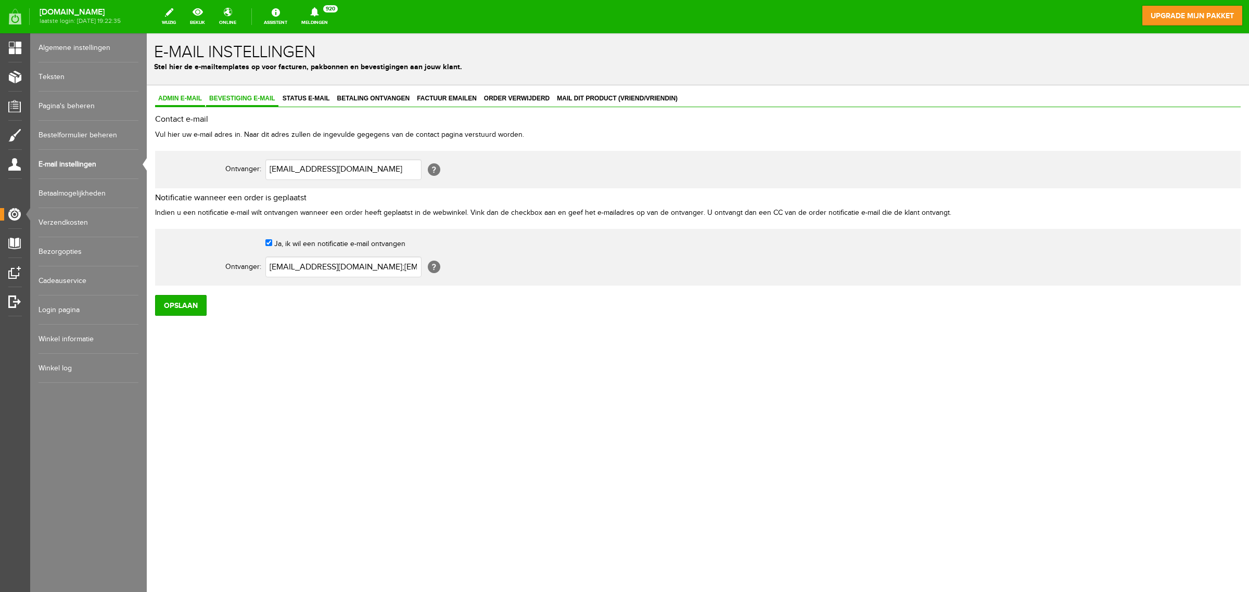
click at [262, 97] on span "Bevestiging e-mail" at bounding box center [242, 98] width 72 height 7
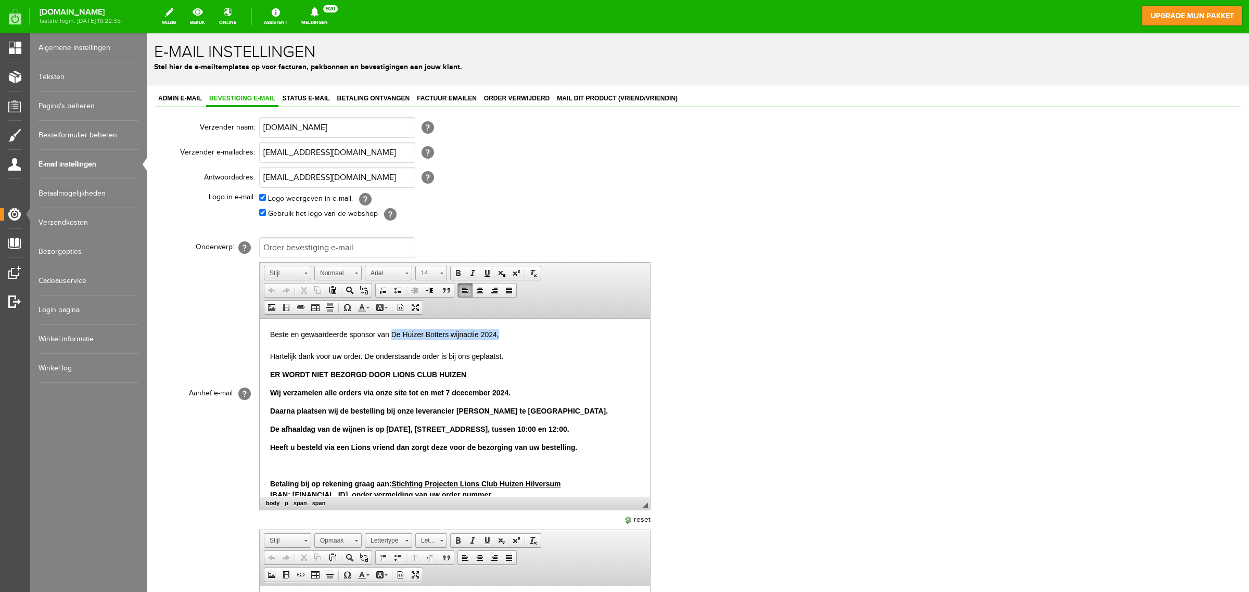
drag, startPoint x: 391, startPoint y: 336, endPoint x: 499, endPoint y: 334, distance: 108.3
click at [499, 334] on p "Beste en gewaardeerde sponsor van De Huizer Botters wijnactie 2024, Hartelijk d…" at bounding box center [455, 346] width 370 height 33
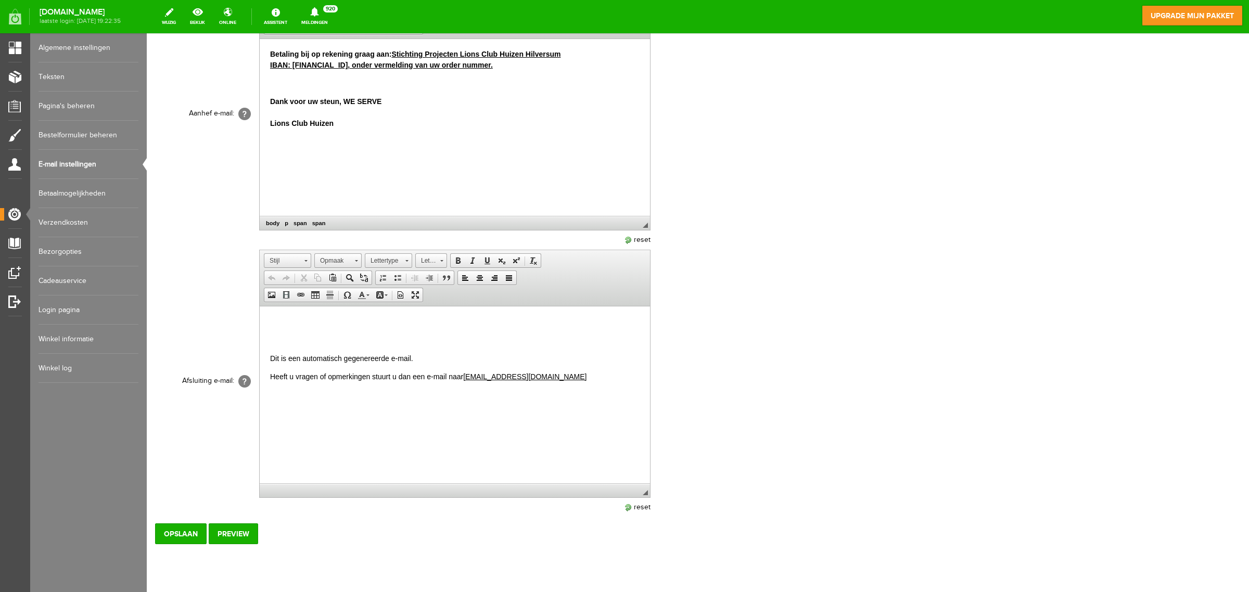
scroll to position [311, 0]
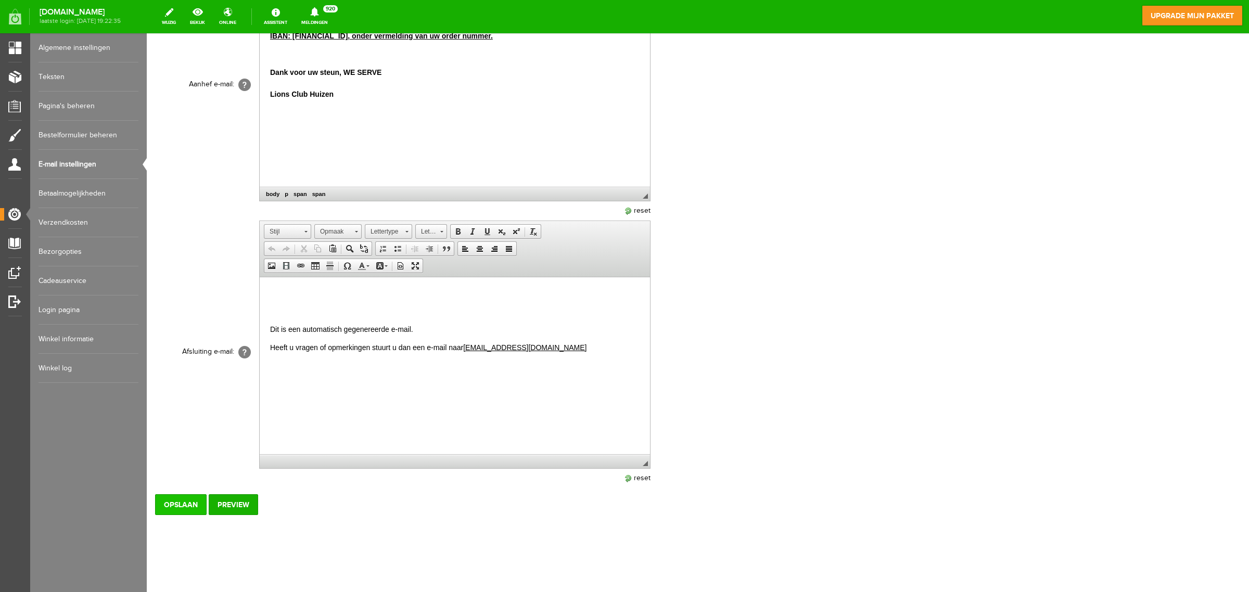
click at [181, 474] on input "Opslaan" at bounding box center [181, 505] width 52 height 21
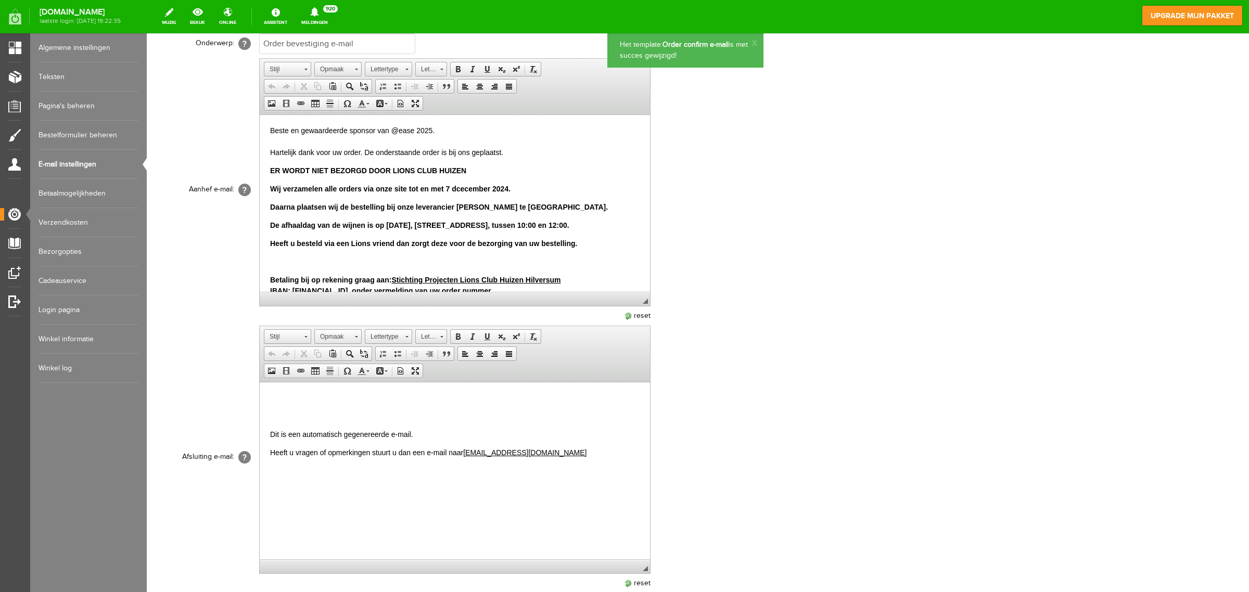
scroll to position [0, 0]
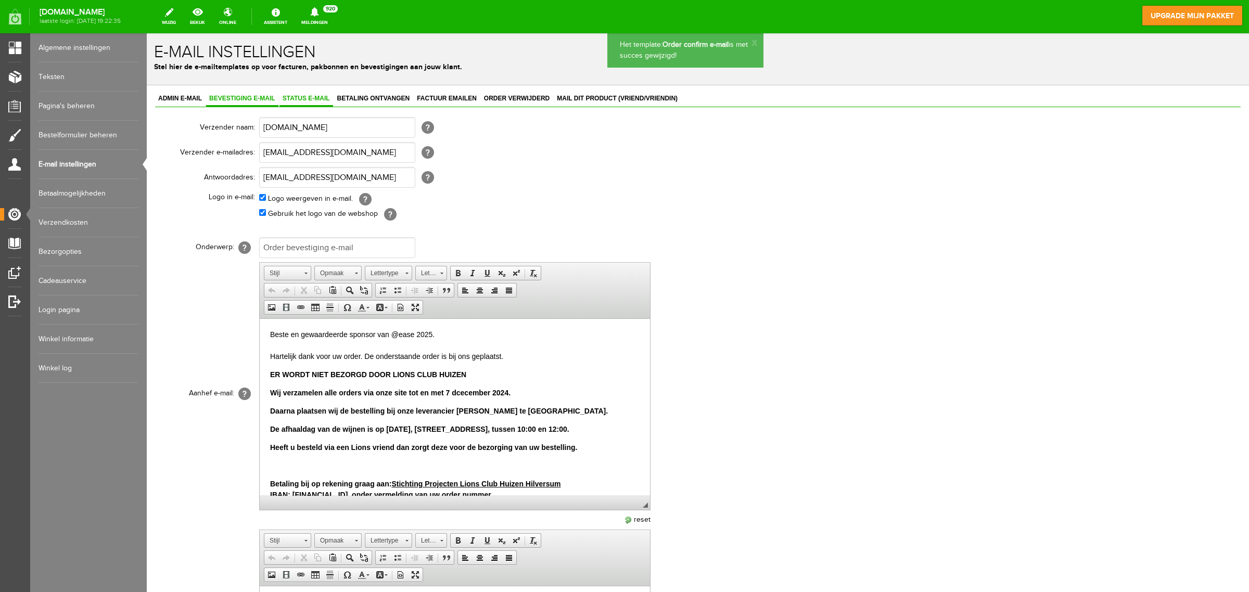
click at [323, 100] on span "Status e-mail" at bounding box center [307, 98] width 54 height 7
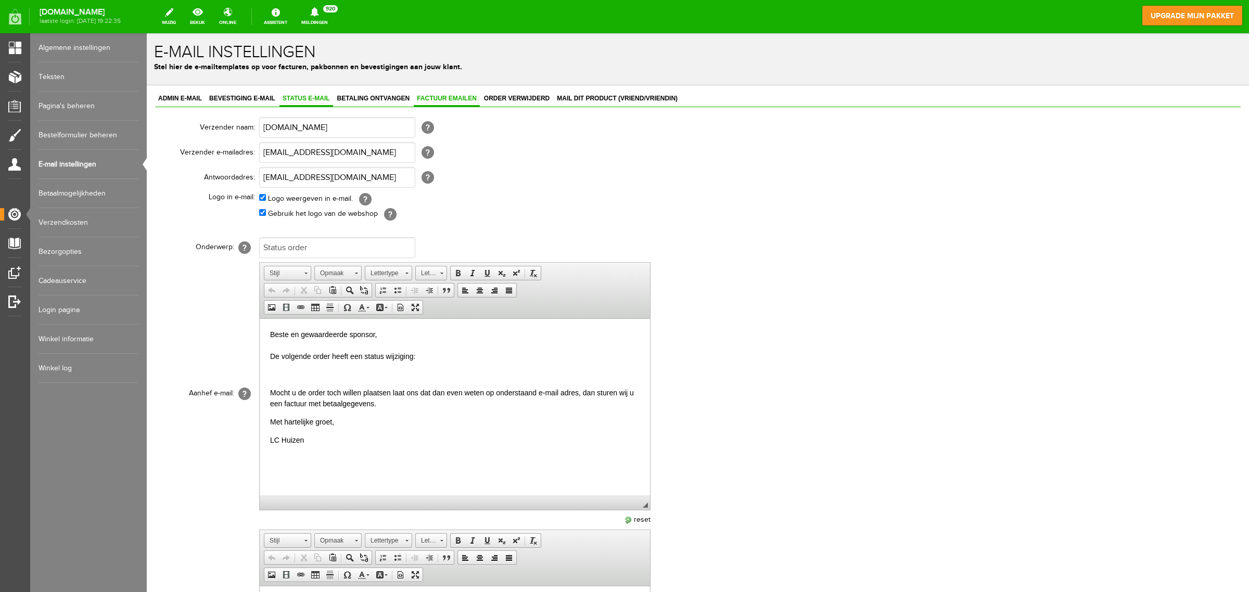
click at [438, 100] on span "Factuur emailen" at bounding box center [447, 98] width 66 height 7
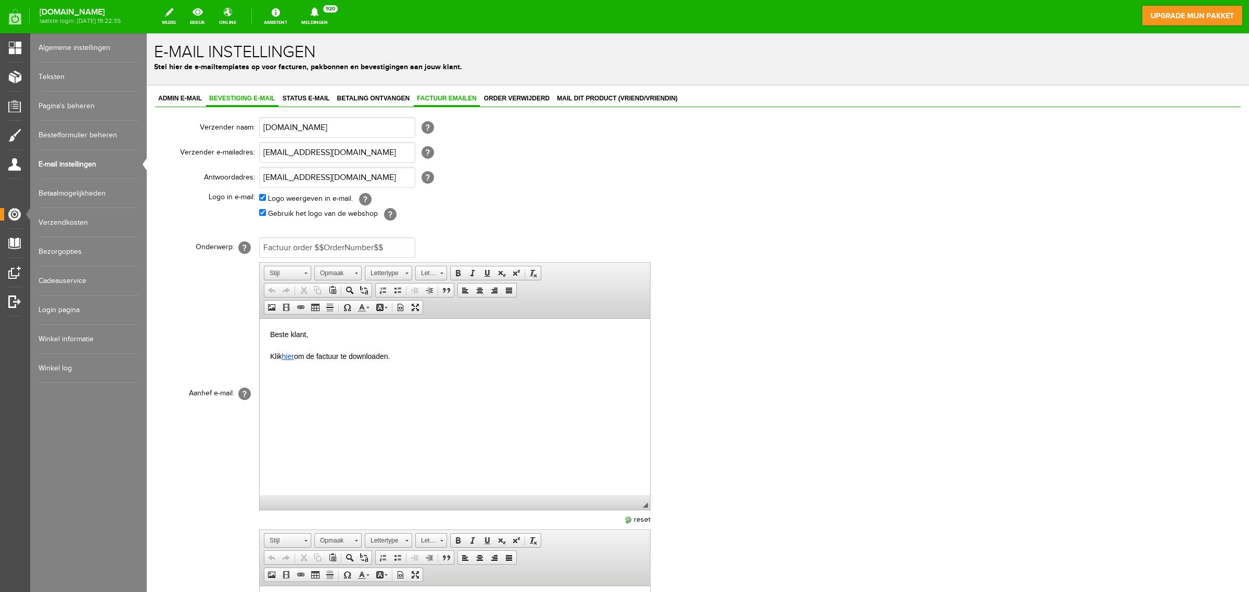
click at [256, 100] on span "Bevestiging e-mail" at bounding box center [242, 98] width 72 height 7
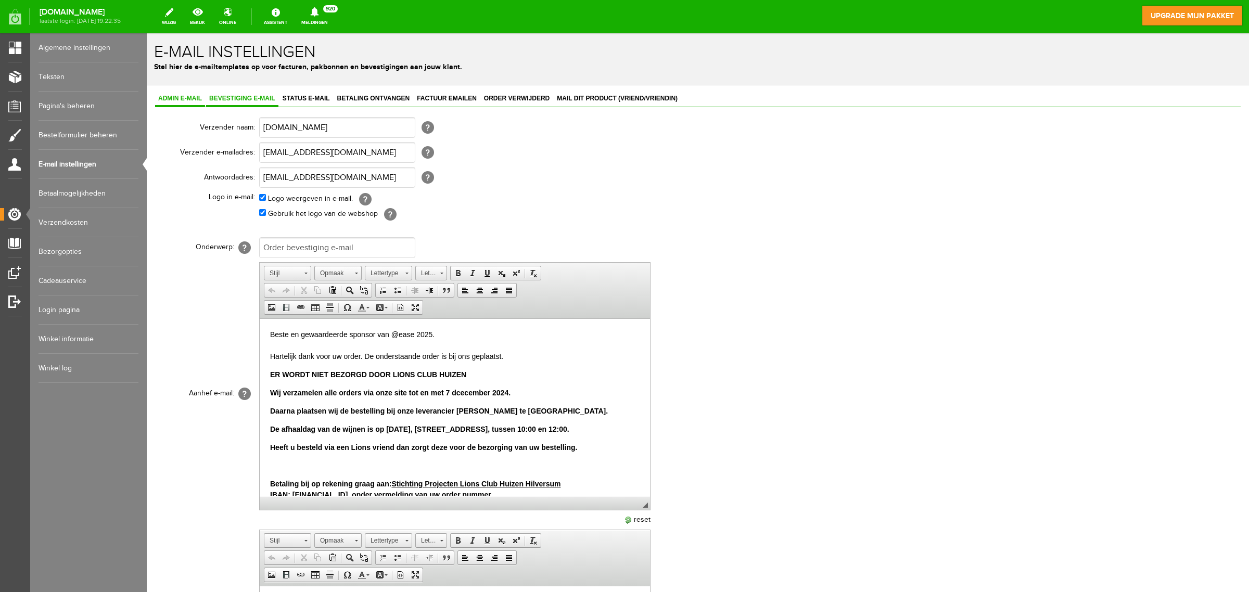
click at [187, 99] on span "Admin e-mail" at bounding box center [180, 98] width 50 height 7
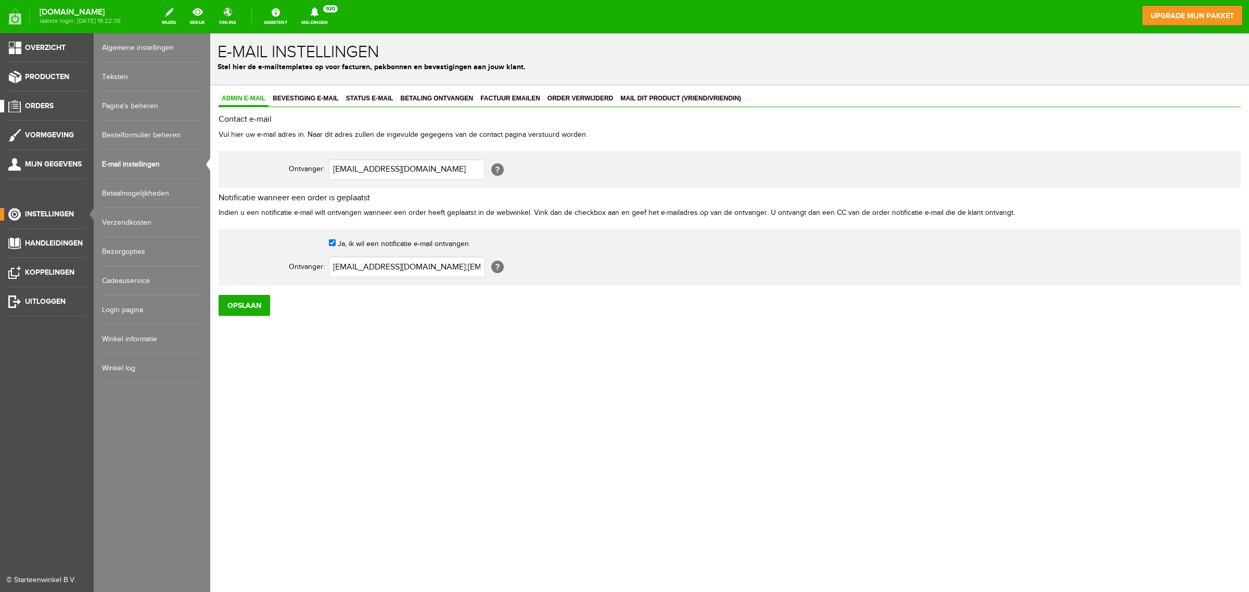
click at [45, 107] on span "Orders" at bounding box center [39, 106] width 29 height 9
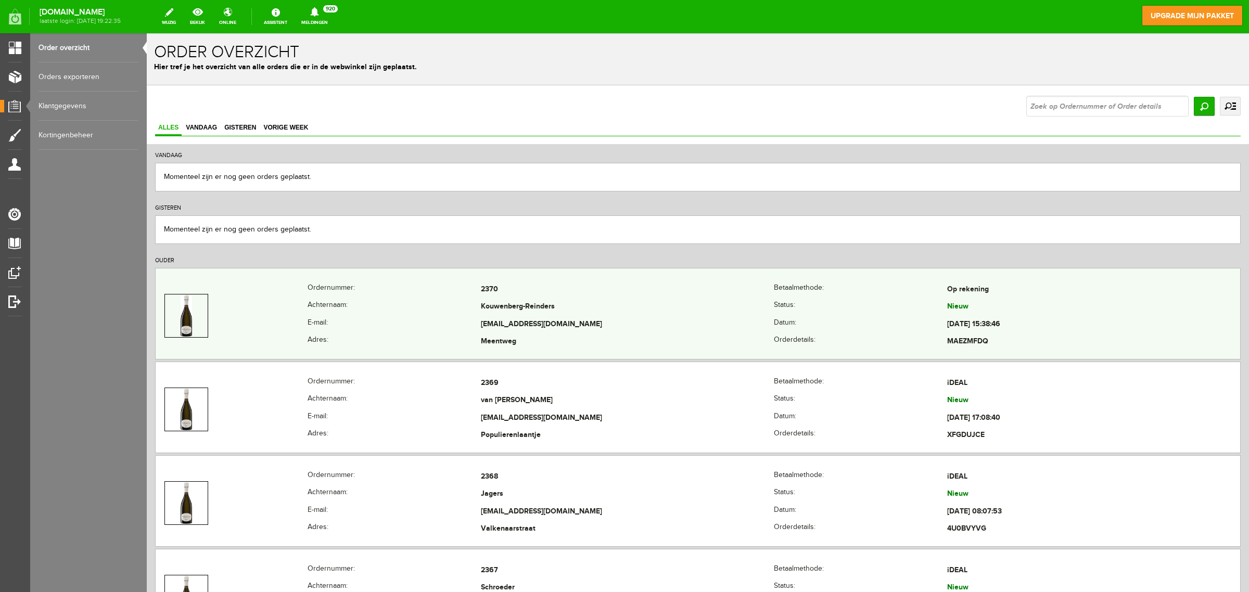
click at [512, 306] on td "Kouwenberg-Reinders" at bounding box center [627, 308] width 293 height 18
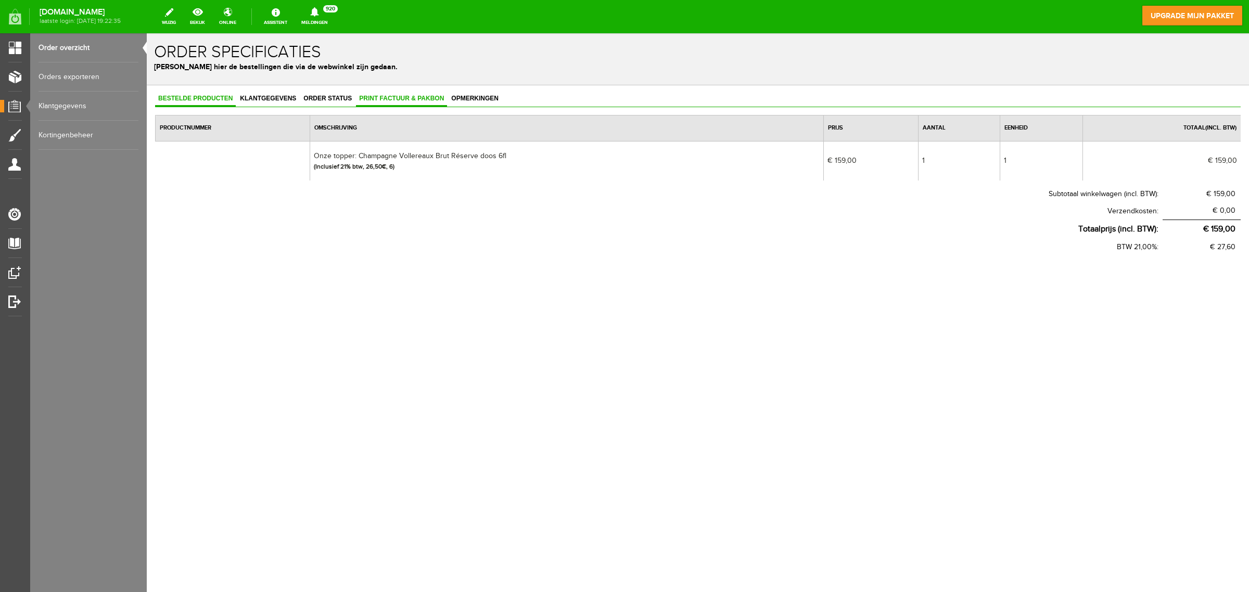
click at [388, 96] on span "Print factuur & pakbon" at bounding box center [401, 98] width 91 height 7
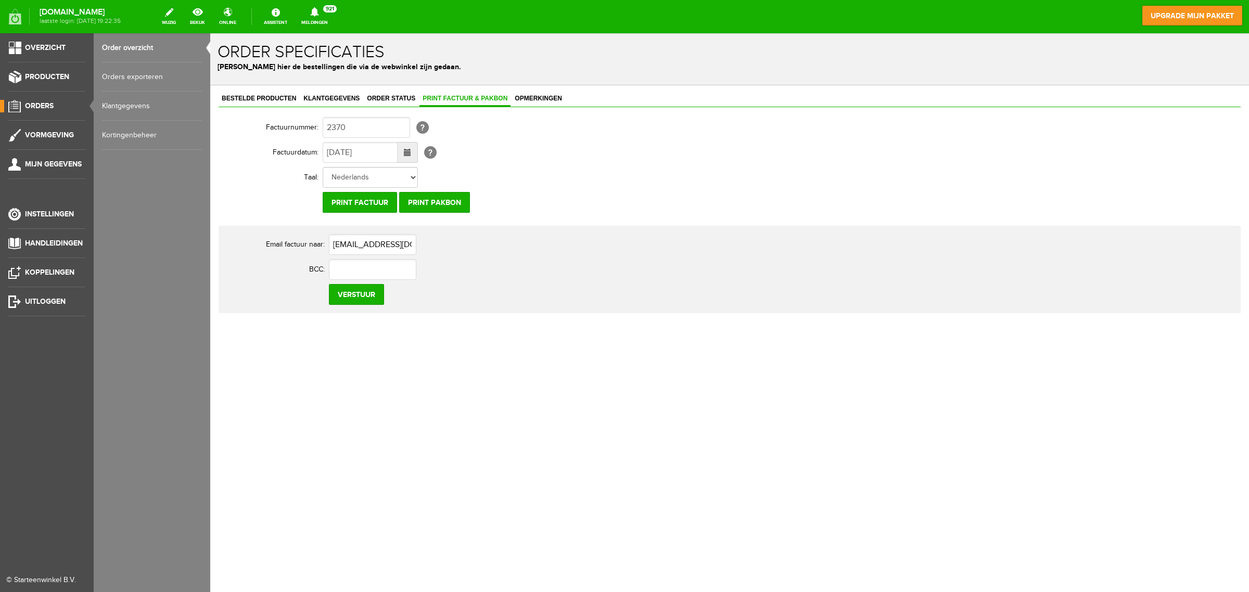
click at [44, 103] on span "Orders" at bounding box center [39, 106] width 29 height 9
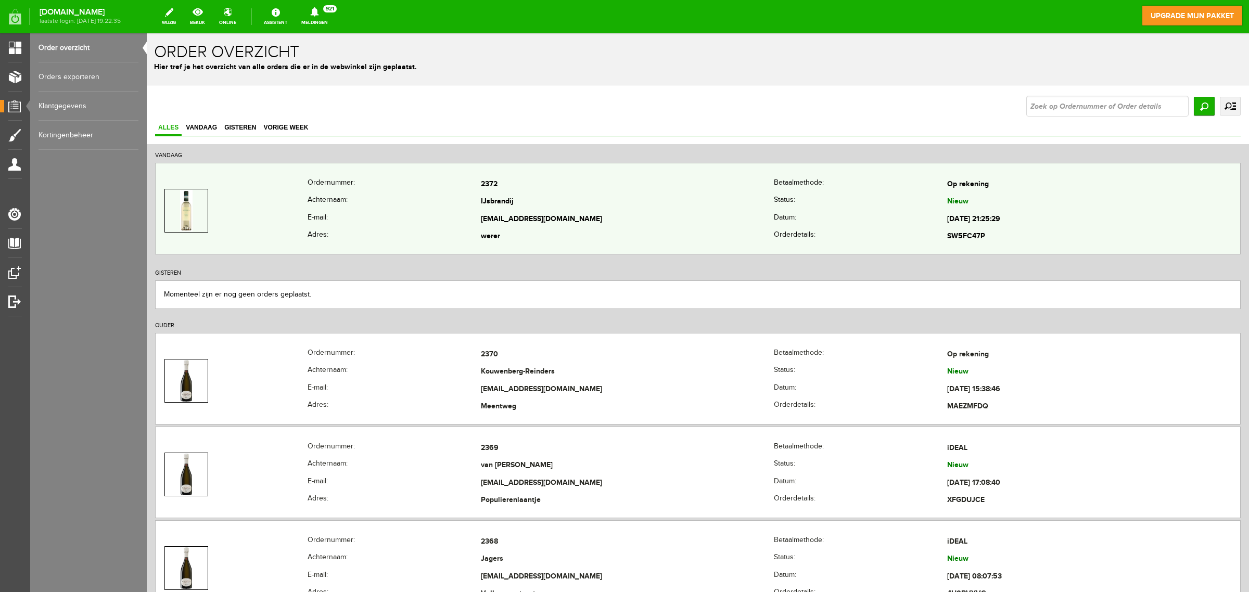
click at [513, 195] on td "IJsbrandij" at bounding box center [627, 203] width 293 height 18
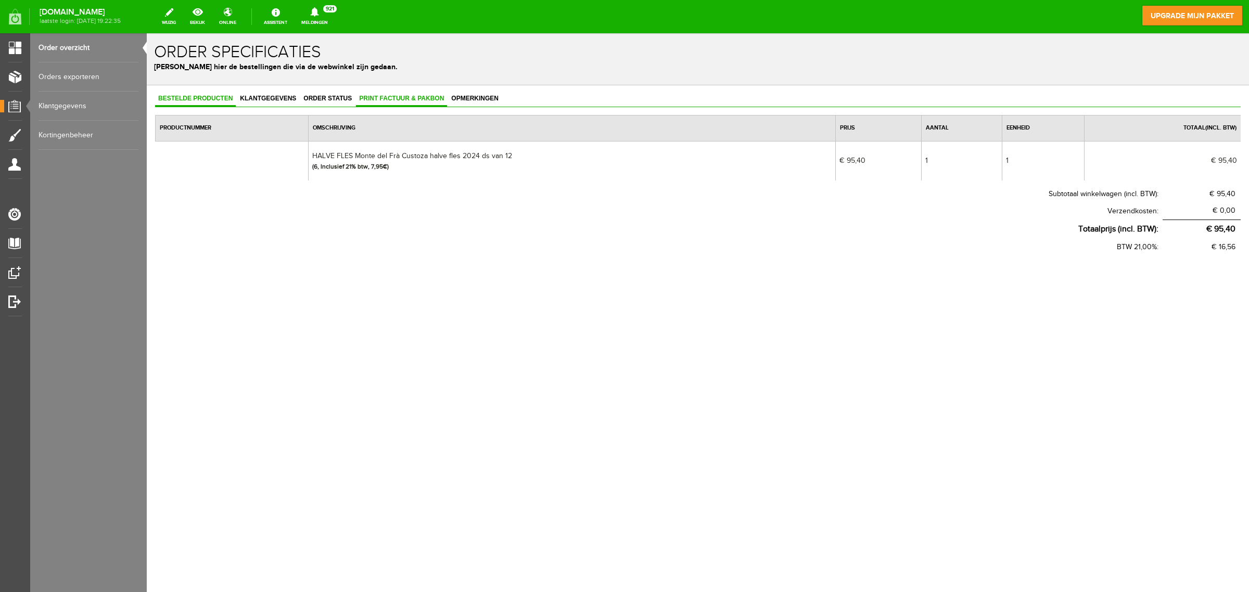
click at [414, 103] on link "Print factuur & pakbon" at bounding box center [401, 99] width 91 height 15
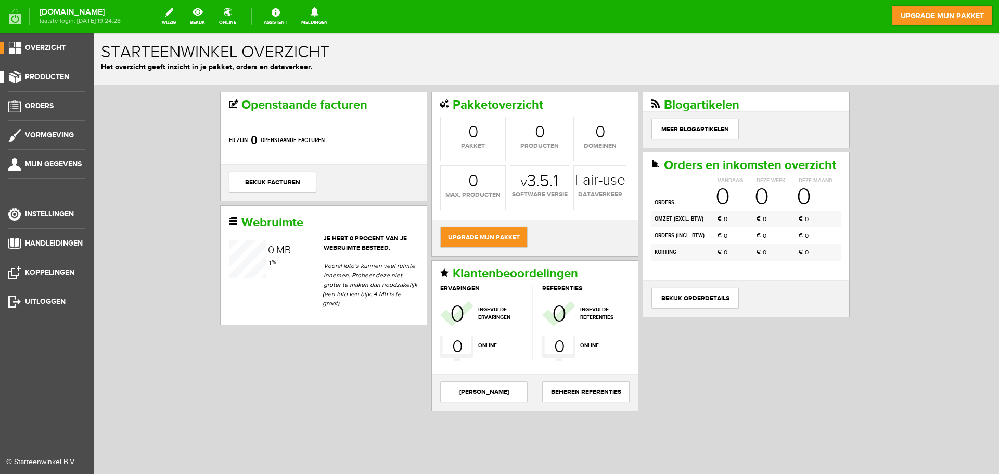
click at [45, 75] on span "Producten" at bounding box center [47, 76] width 44 height 9
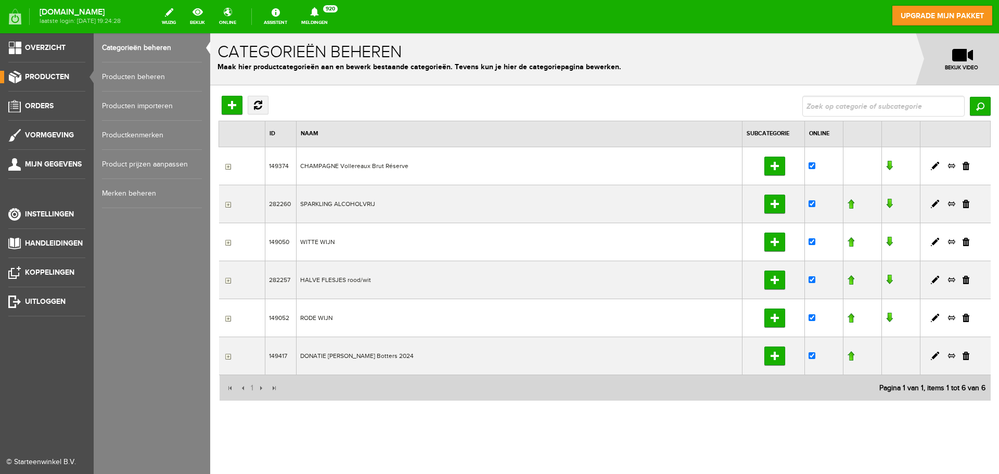
click at [141, 77] on link "Producten beheren" at bounding box center [152, 76] width 100 height 29
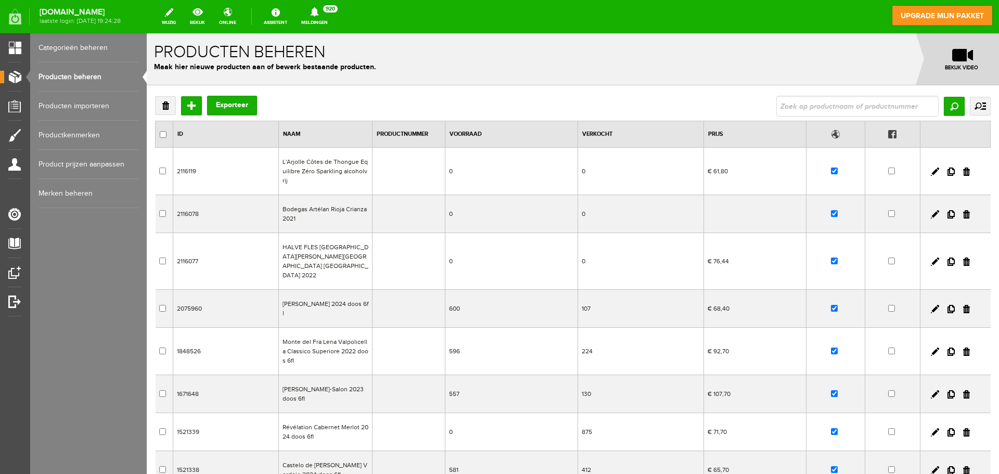
click at [324, 249] on td "HALVE FLES [GEOGRAPHIC_DATA][PERSON_NAME][GEOGRAPHIC_DATA] [GEOGRAPHIC_DATA] 20…" at bounding box center [326, 261] width 94 height 57
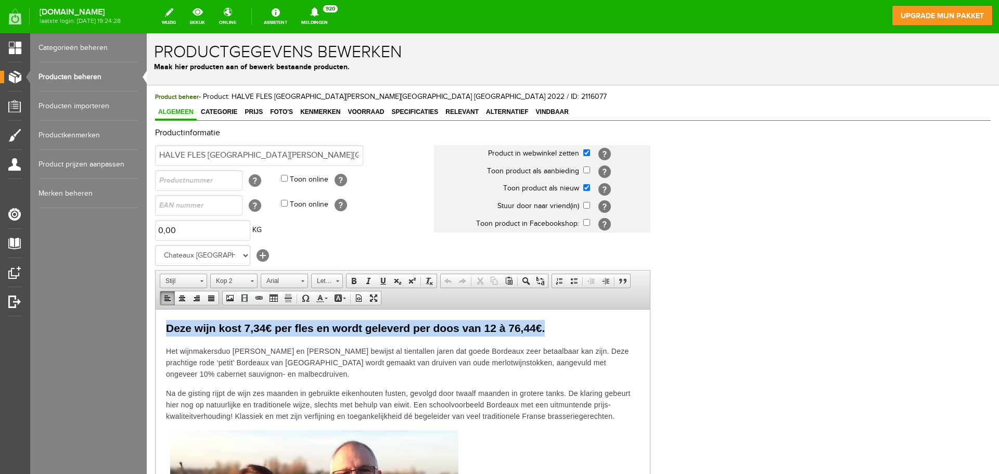
drag, startPoint x: 167, startPoint y: 330, endPoint x: 548, endPoint y: 328, distance: 381.6
click at [548, 328] on h2 "Deze wijn kost 7,34€ per fles en wordt geleverd per doos van 12 à 76,44€." at bounding box center [403, 328] width 474 height 17
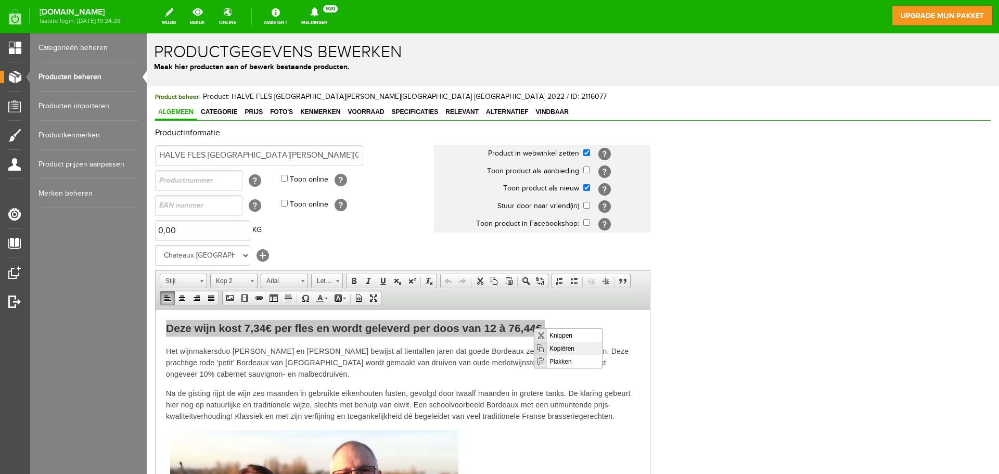
click at [551, 347] on span "Kopiëren" at bounding box center [574, 347] width 55 height 13
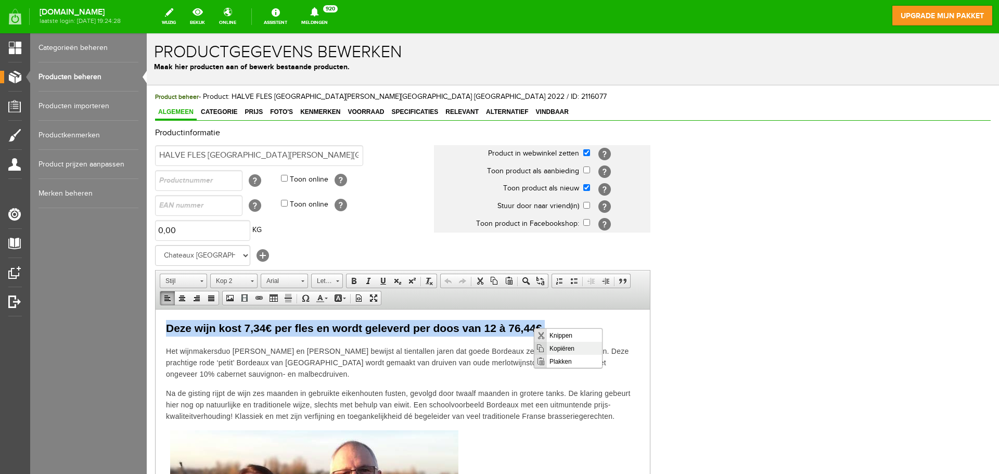
copy span "Deze wijn kost 7,34€ per fles en wordt geleverd per doos van 12 à 76,44€."
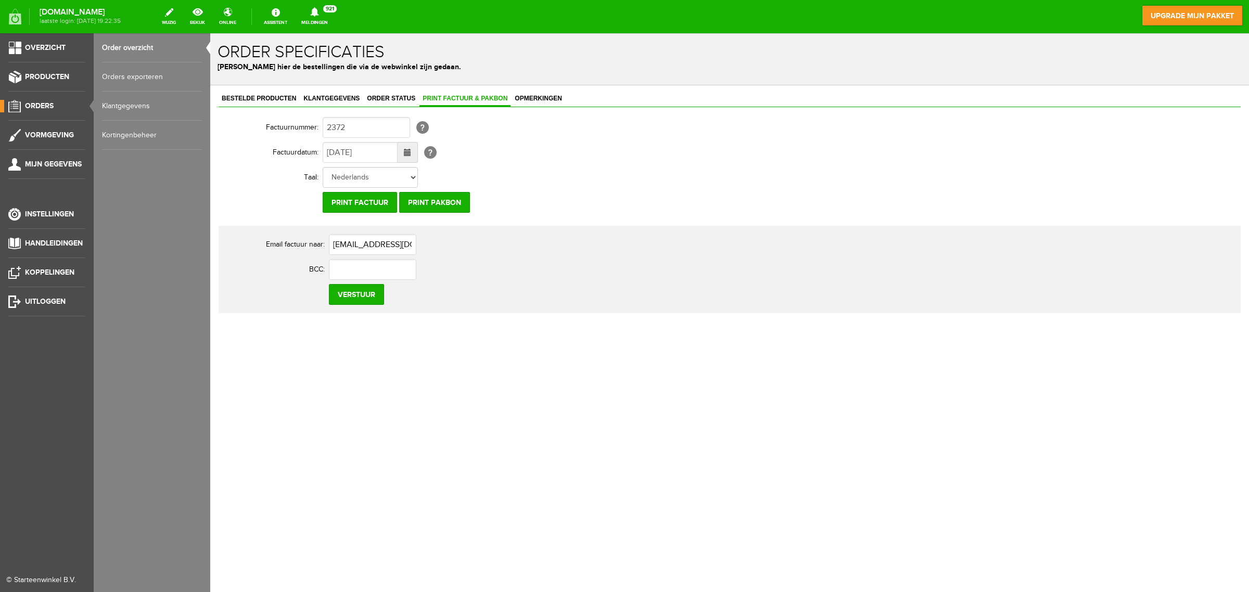
click at [35, 108] on span "Orders" at bounding box center [39, 106] width 29 height 9
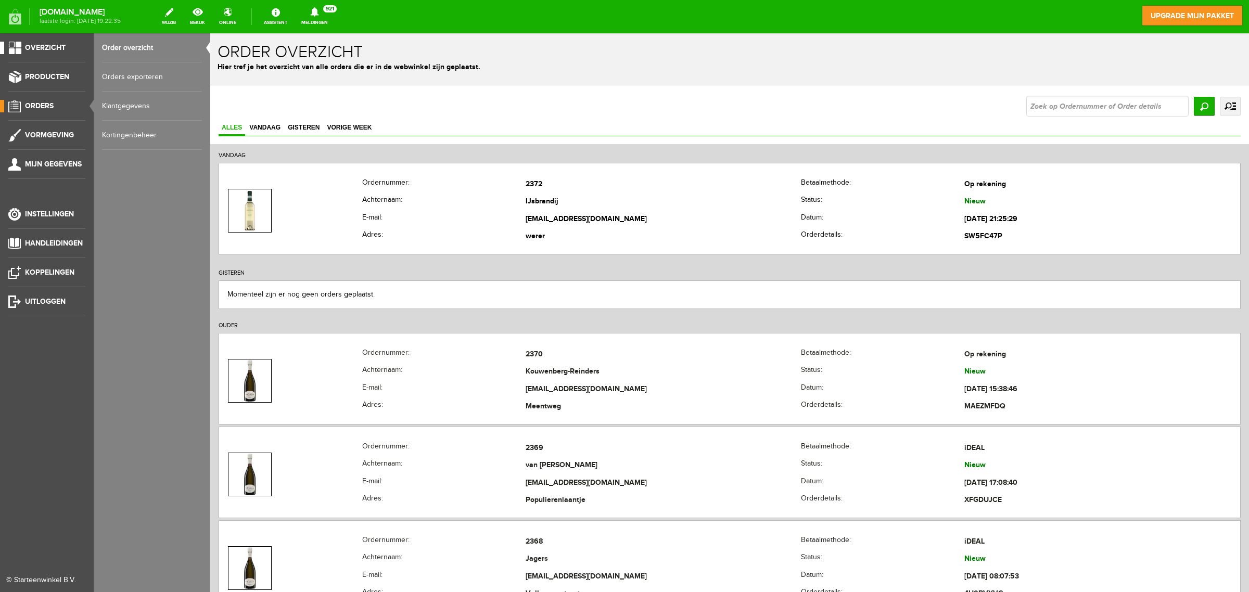
click at [40, 51] on span "Overzicht" at bounding box center [45, 47] width 41 height 9
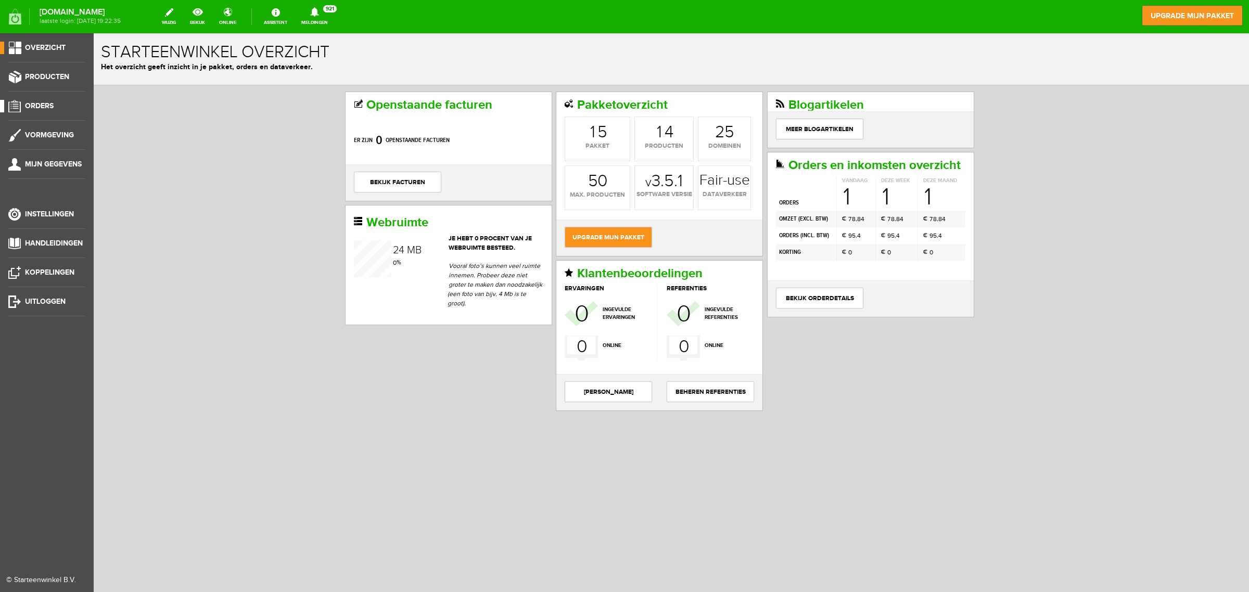
click at [35, 105] on span "Orders" at bounding box center [39, 106] width 29 height 9
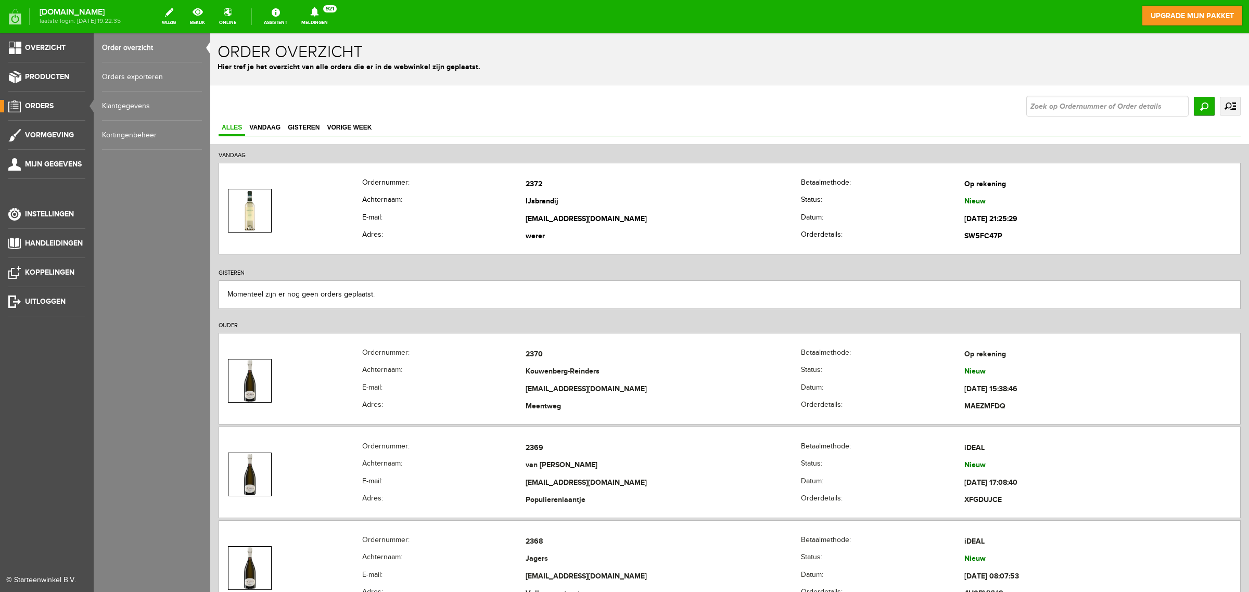
click at [130, 75] on link "Orders exporteren" at bounding box center [152, 76] width 100 height 29
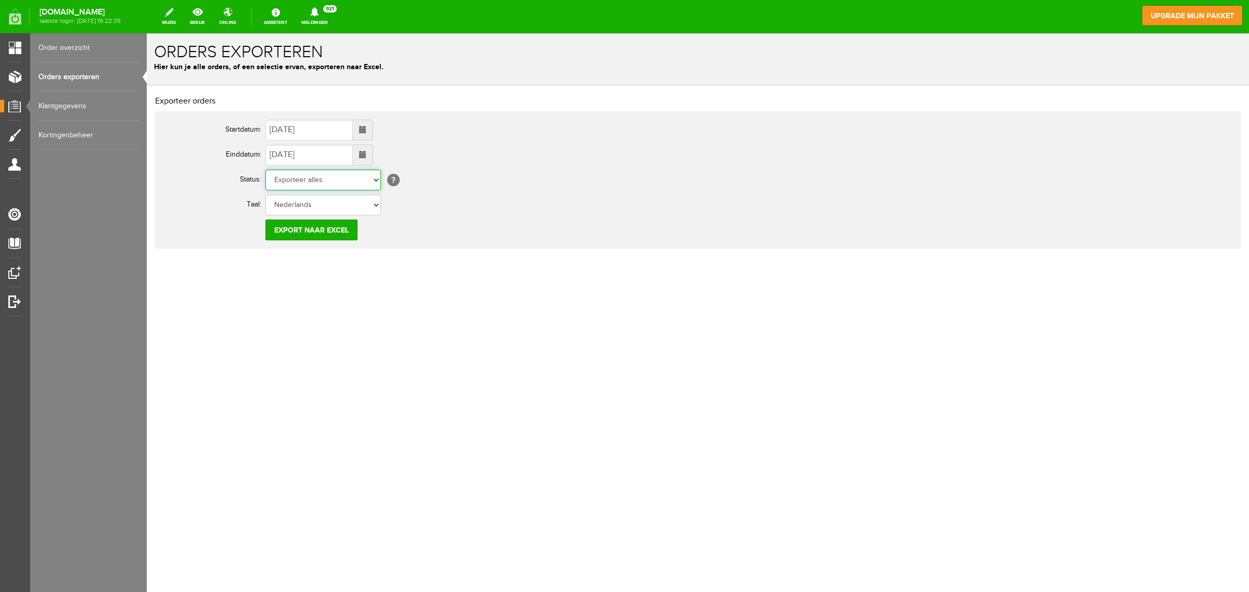
click at [349, 179] on select "Exporteer alles Order betaald Order niet afgerond Nieuw Order in behandeling Wa…" at bounding box center [323, 180] width 116 height 21
click at [366, 131] on span at bounding box center [362, 129] width 7 height 7
click at [276, 150] on span at bounding box center [276, 150] width 7 height 7
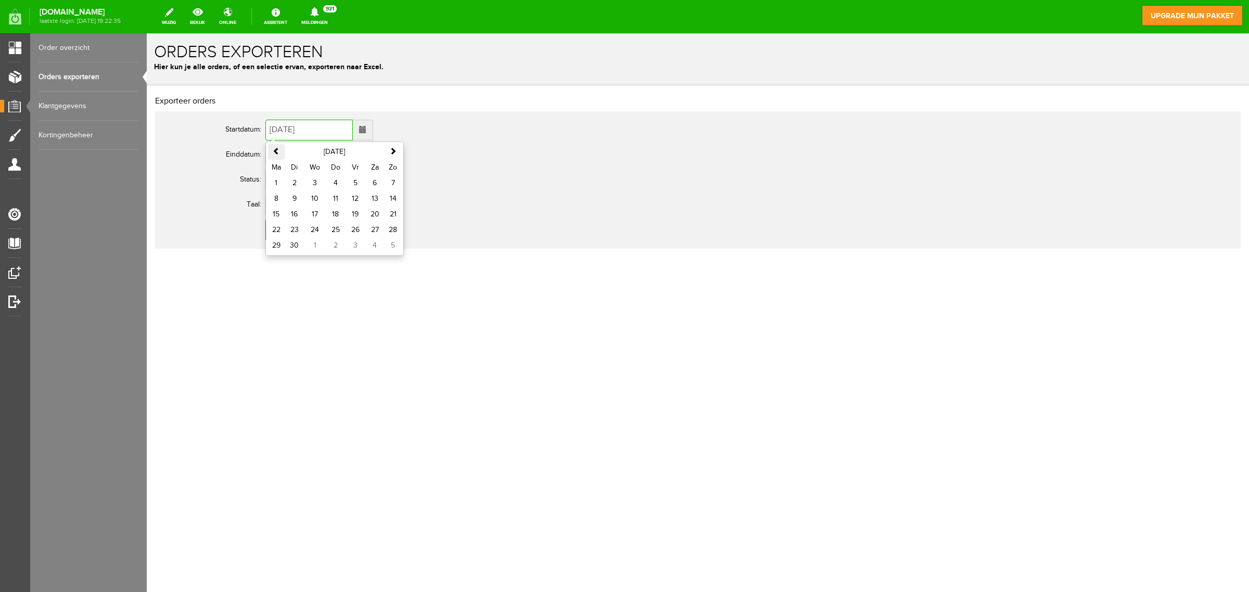
click at [276, 150] on span at bounding box center [276, 150] width 7 height 7
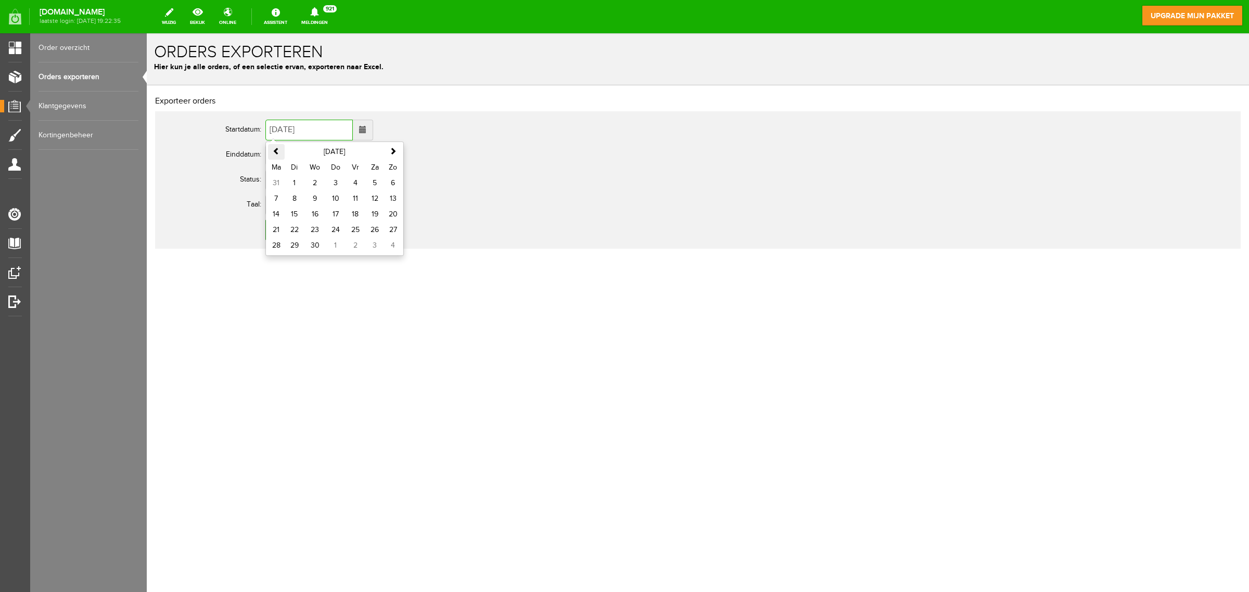
click at [276, 150] on span at bounding box center [276, 150] width 7 height 7
click at [277, 150] on span at bounding box center [276, 150] width 7 height 7
click at [277, 149] on span at bounding box center [276, 150] width 7 height 7
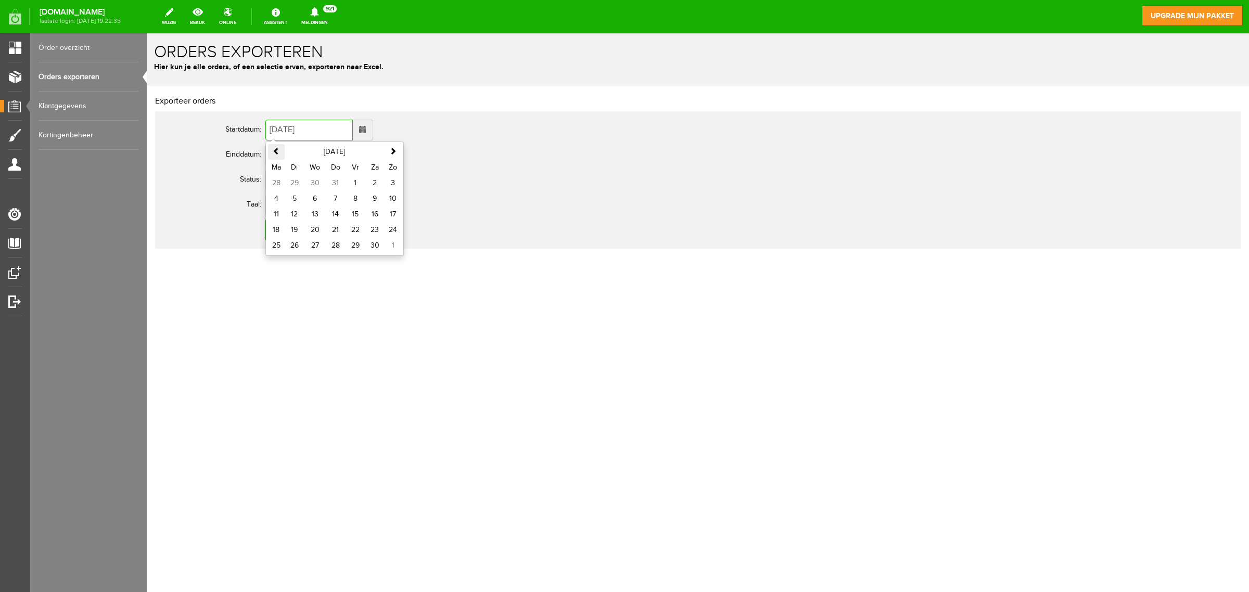
click at [277, 149] on span at bounding box center [276, 150] width 7 height 7
click at [279, 149] on span at bounding box center [276, 150] width 7 height 7
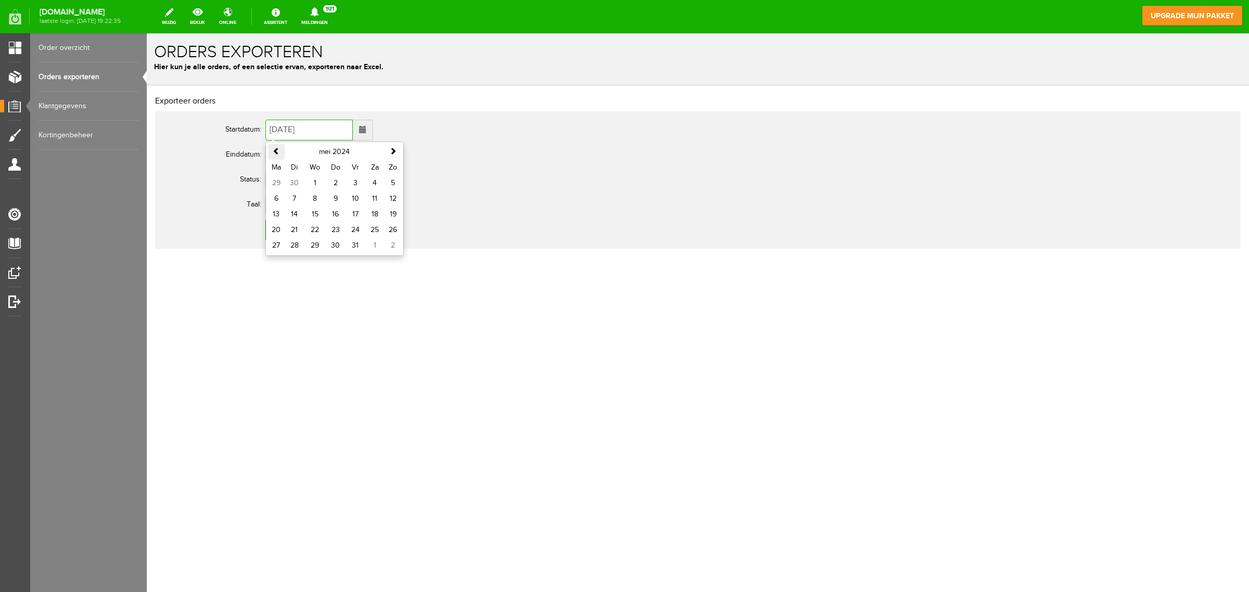
click at [279, 149] on span at bounding box center [276, 150] width 7 height 7
click at [280, 149] on span at bounding box center [276, 150] width 7 height 7
click at [280, 150] on th at bounding box center [276, 152] width 17 height 16
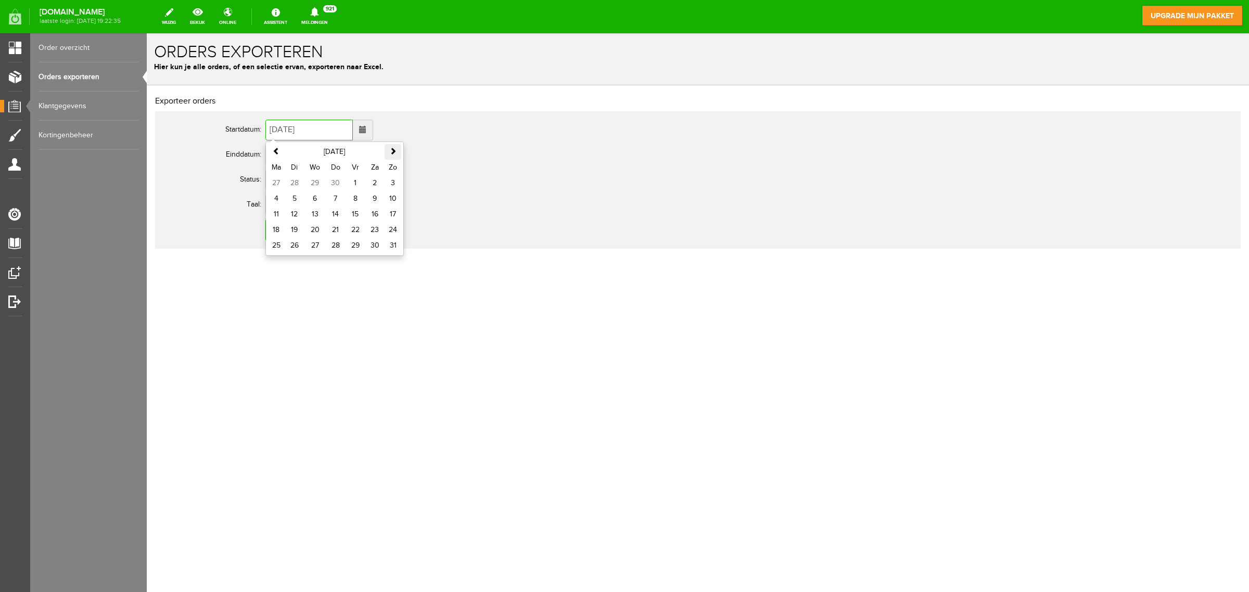
click at [389, 152] on span at bounding box center [392, 150] width 7 height 7
click at [276, 180] on td "1" at bounding box center [276, 183] width 17 height 16
type input "01-01-2024"
click at [366, 155] on span at bounding box center [362, 154] width 7 height 7
click at [272, 174] on th at bounding box center [276, 177] width 17 height 16
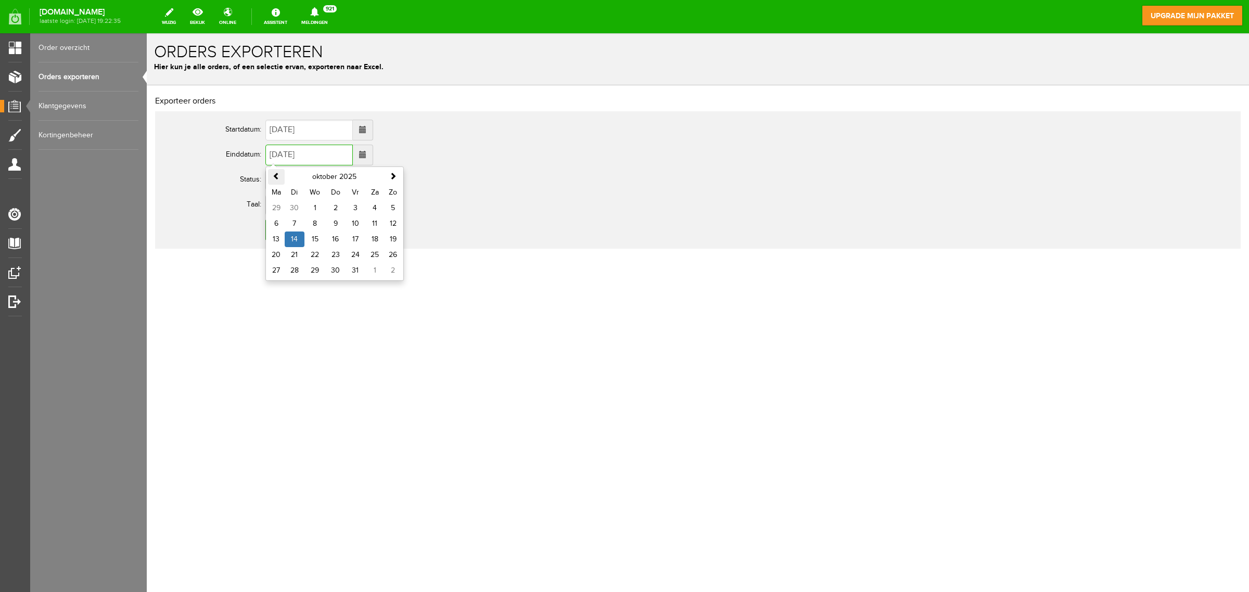
click at [272, 174] on th at bounding box center [276, 177] width 17 height 16
click at [274, 175] on span at bounding box center [276, 175] width 7 height 7
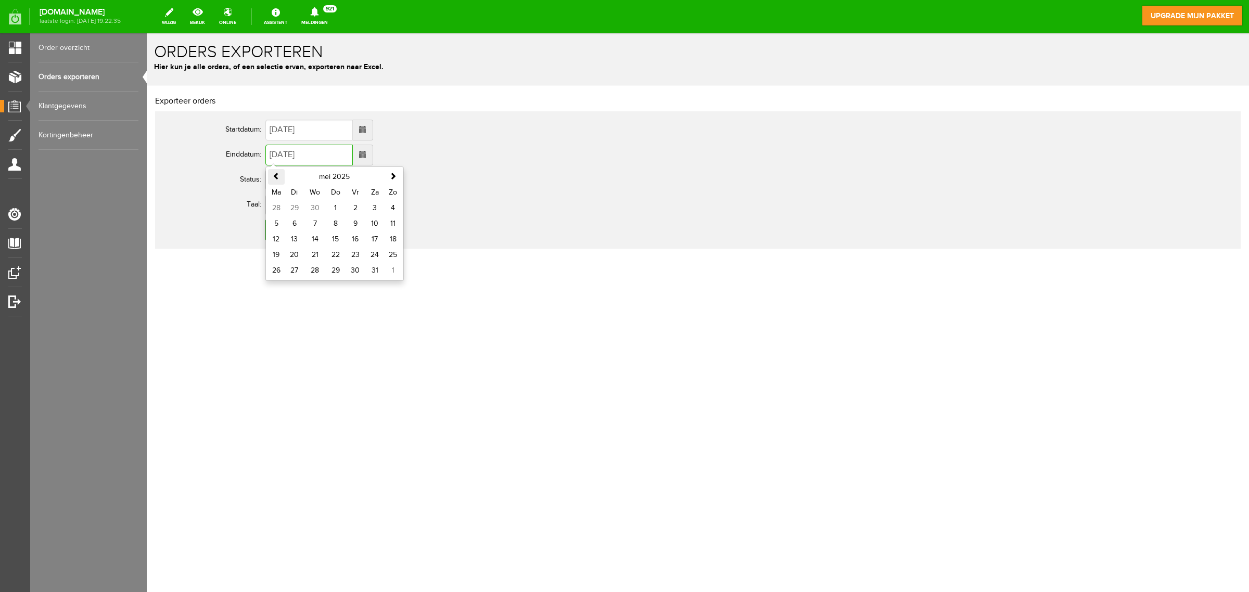
click at [274, 175] on span at bounding box center [276, 175] width 7 height 7
click at [274, 174] on span at bounding box center [276, 175] width 7 height 7
click at [298, 285] on td "31" at bounding box center [295, 287] width 20 height 16
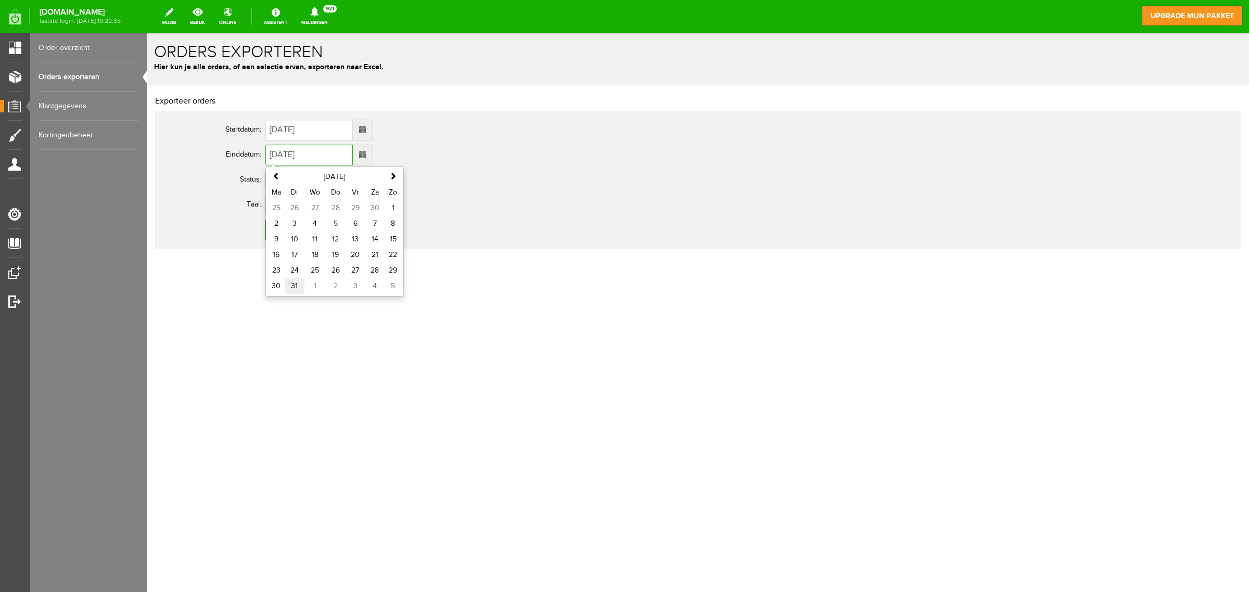
type input "31-12-2024"
click at [324, 230] on input "Export naar Excel" at bounding box center [311, 230] width 92 height 21
click at [11, 22] on span at bounding box center [15, 17] width 25 height 16
